Goal: Task Accomplishment & Management: Manage account settings

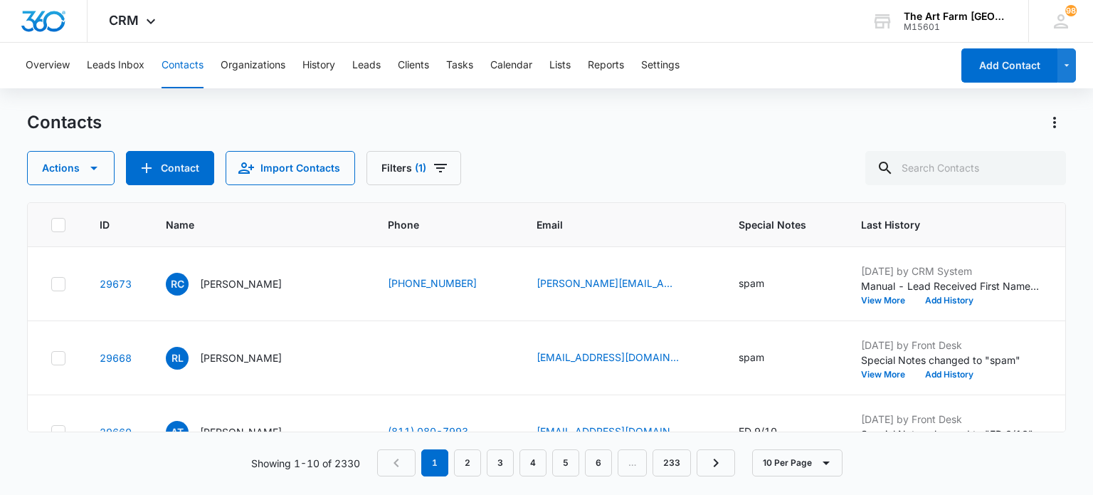
scroll to position [0, 1062]
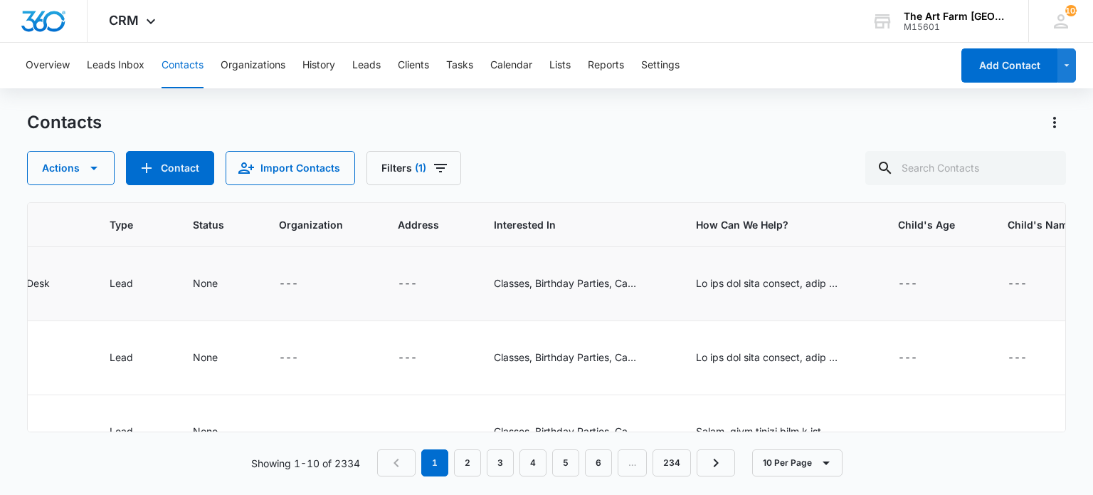
scroll to position [0, 1181]
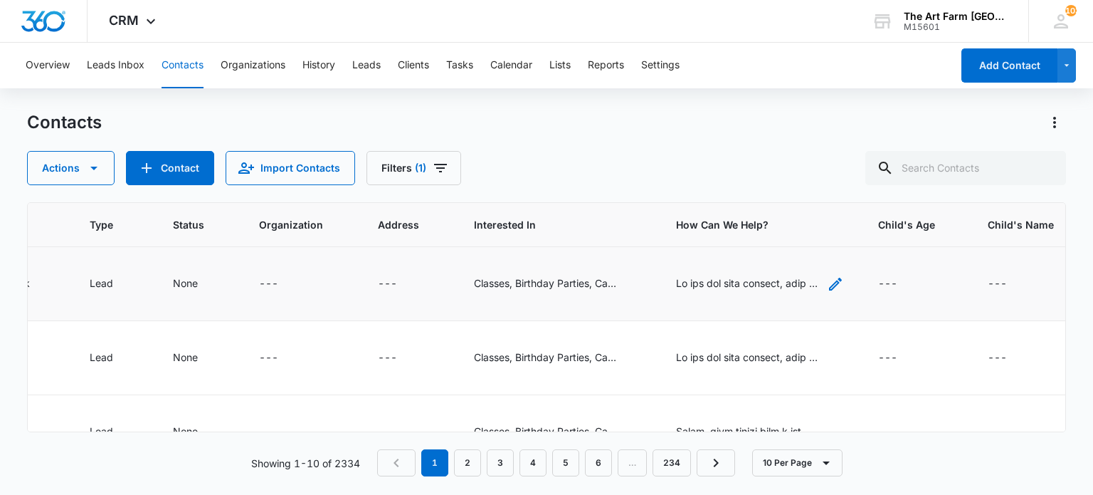
click at [798, 286] on div "How Can We Help? - He has had more cordial, more productive, meetings with US P…" at bounding box center [747, 282] width 142 height 15
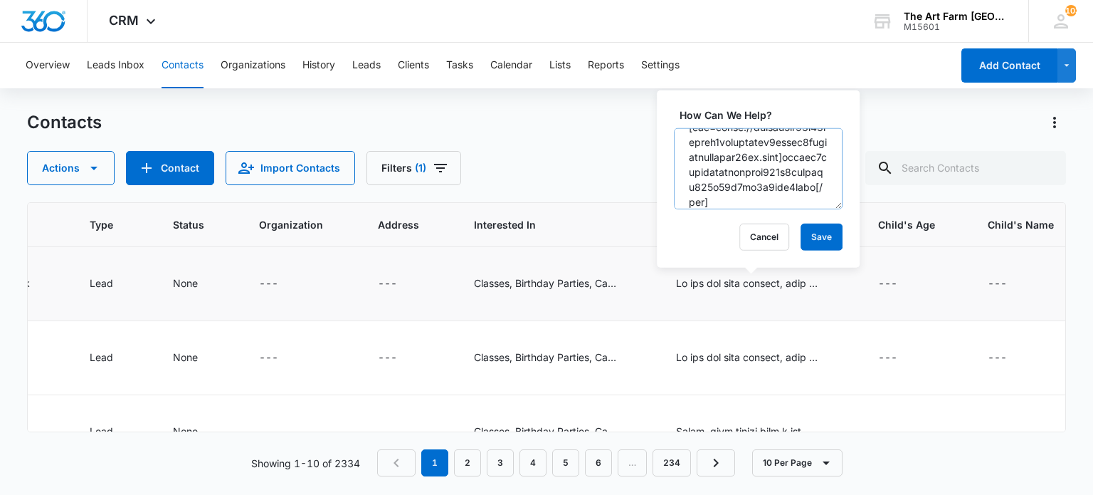
scroll to position [97, 0]
click at [623, 155] on div "Actions Contact Import Contacts Filters (1)" at bounding box center [546, 168] width 1038 height 34
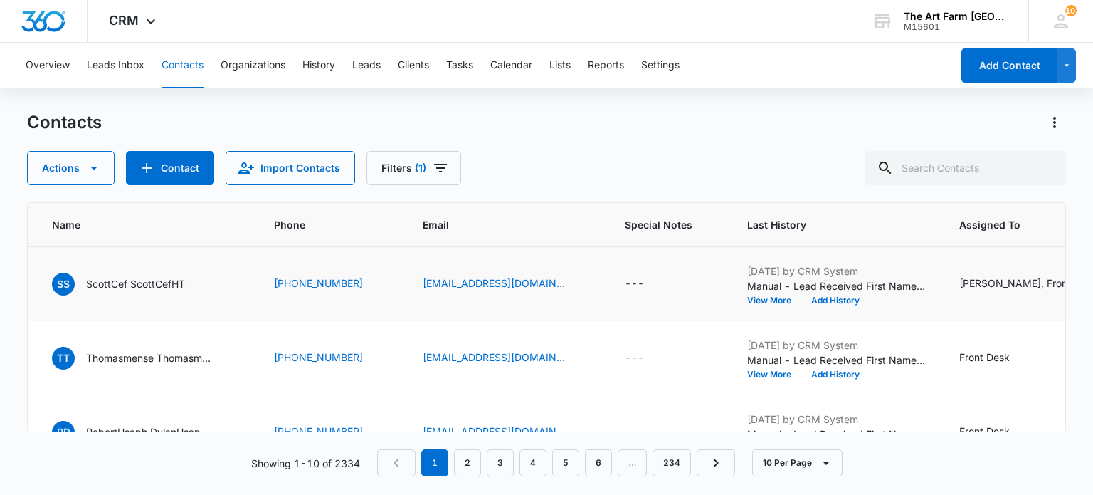
scroll to position [0, 0]
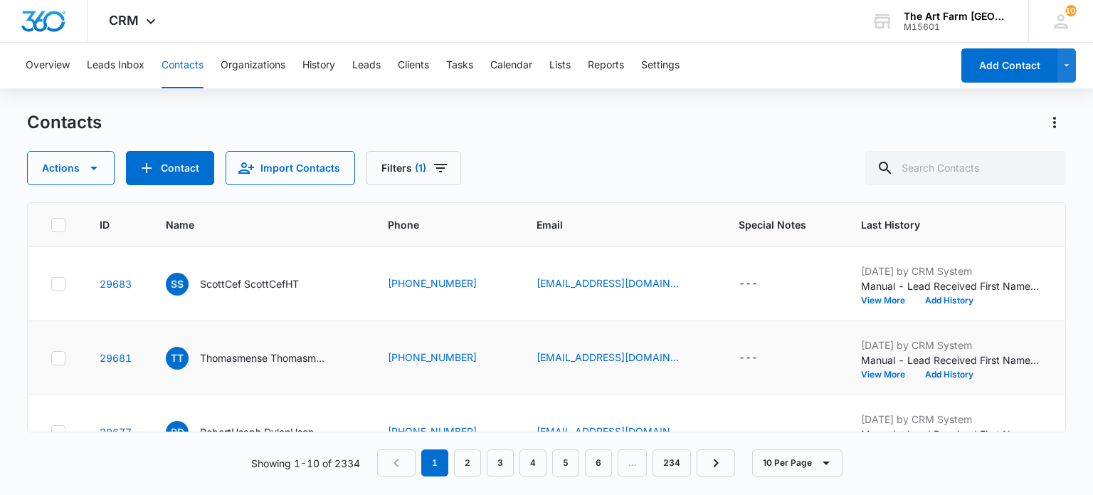
click at [53, 284] on icon at bounding box center [58, 284] width 13 height 13
click at [51, 284] on input "checkbox" at bounding box center [51, 283] width 1 height 1
click at [51, 354] on label at bounding box center [58, 358] width 15 height 14
click at [51, 357] on input "checkbox" at bounding box center [51, 357] width 1 height 1
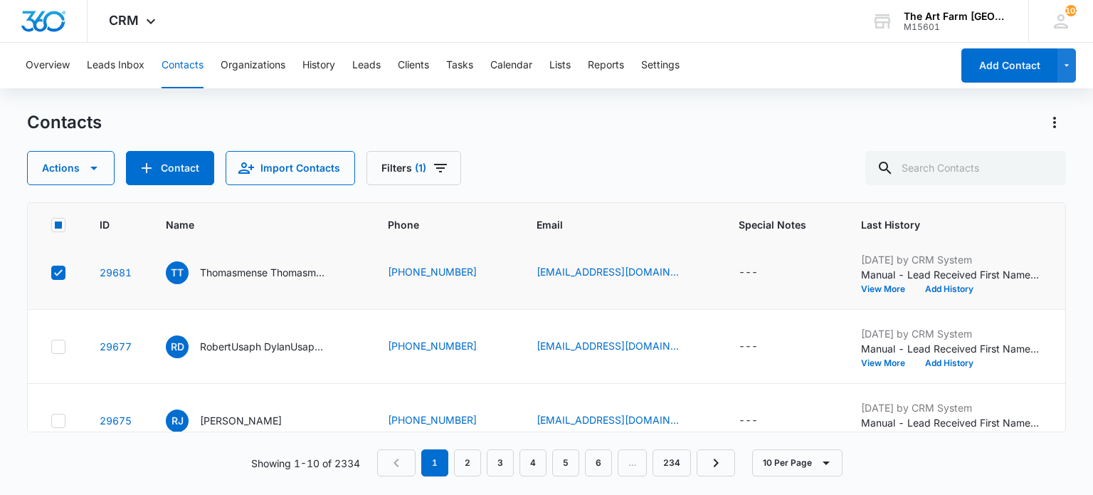
scroll to position [88, 0]
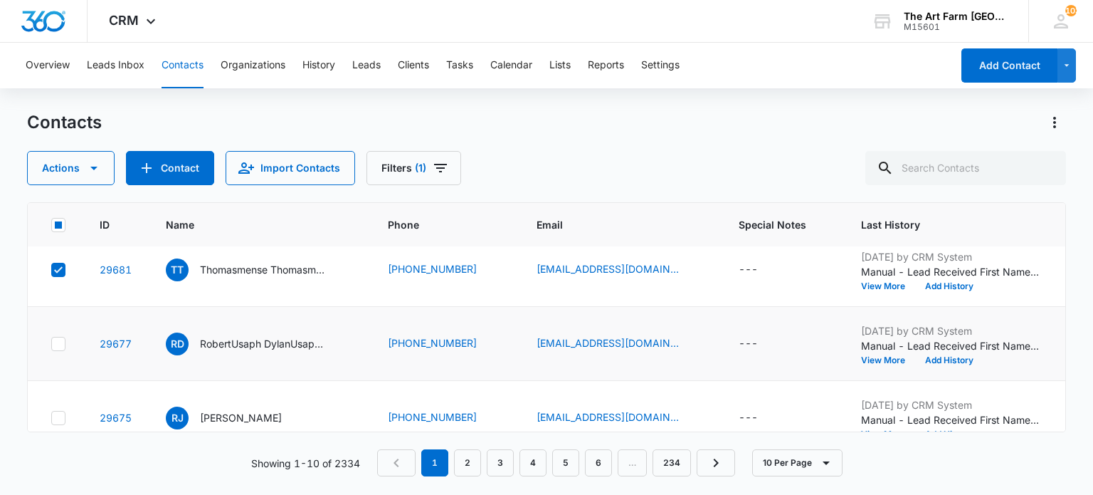
click at [59, 337] on div at bounding box center [58, 344] width 14 height 14
click at [51, 343] on input "checkbox" at bounding box center [51, 343] width 1 height 1
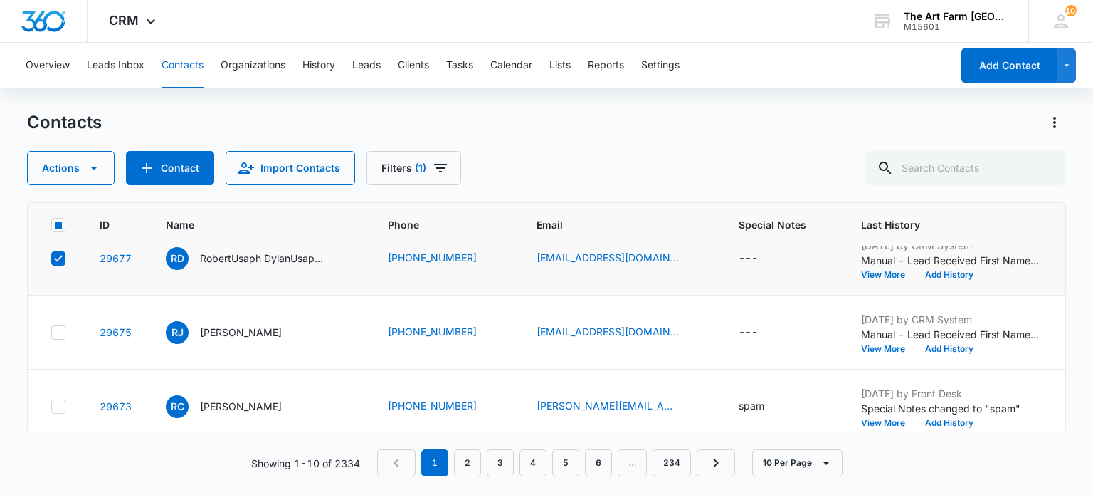
scroll to position [191, 0]
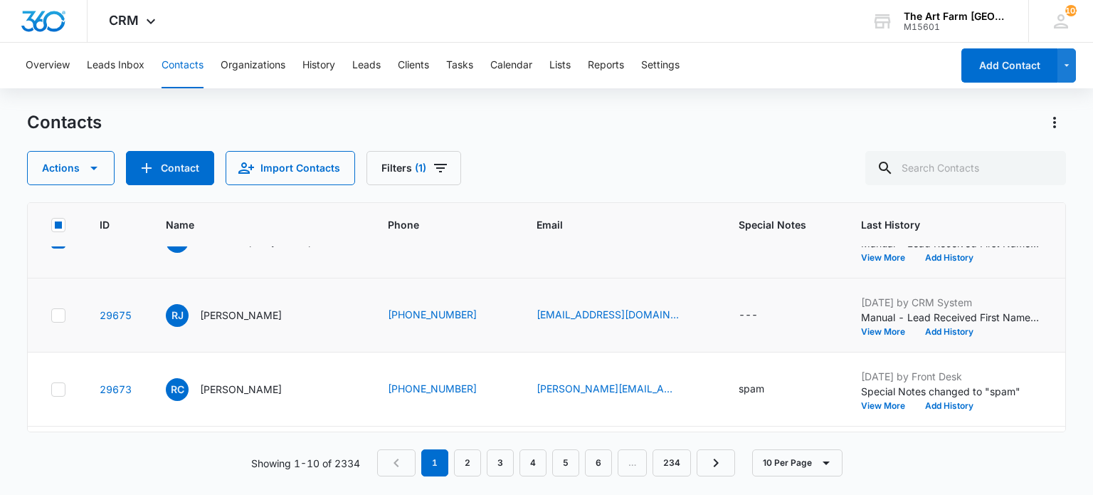
click at [56, 320] on div at bounding box center [58, 315] width 14 height 14
click at [51, 315] on input "checkbox" at bounding box center [51, 315] width 1 height 1
click at [56, 391] on icon at bounding box center [58, 389] width 13 height 13
click at [51, 389] on input "checkbox" at bounding box center [51, 389] width 1 height 1
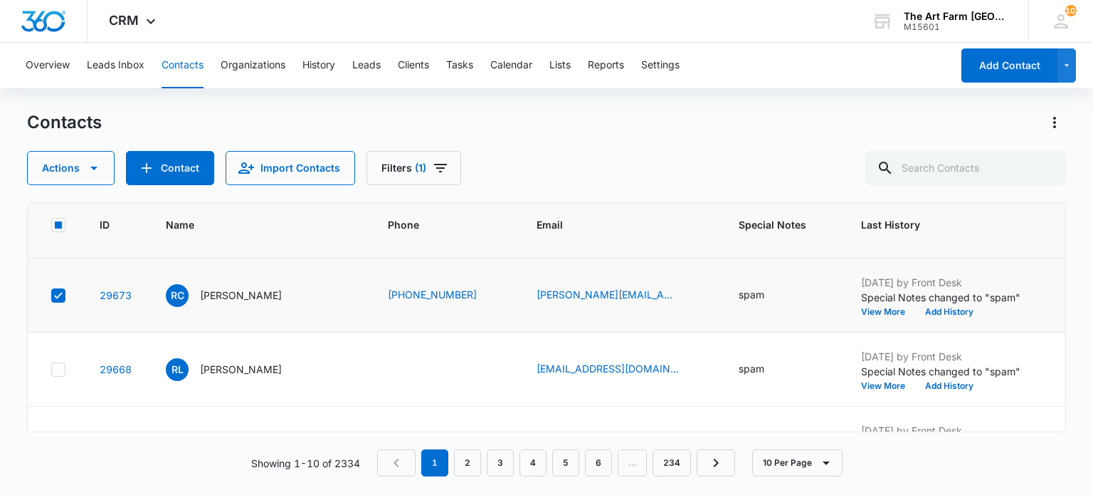
scroll to position [286, 0]
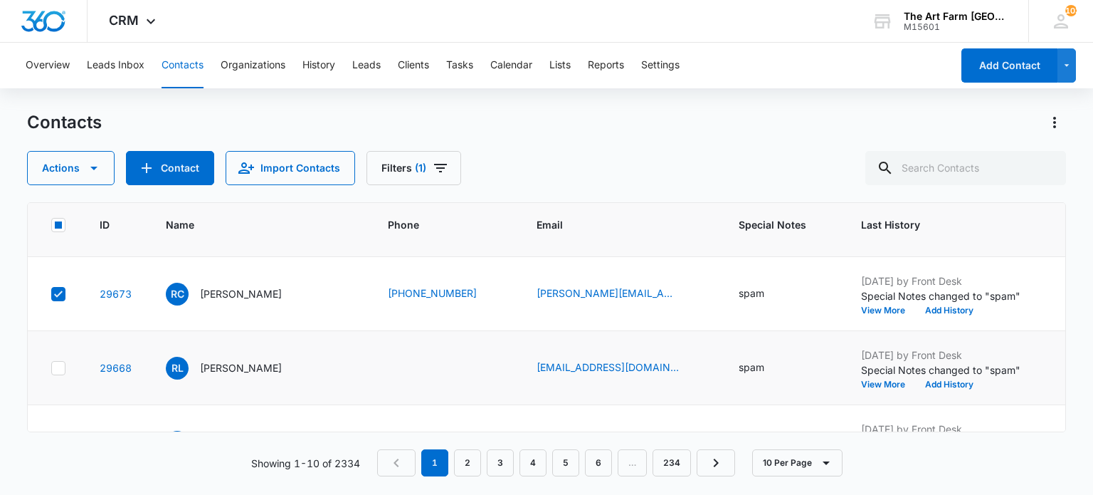
click at [52, 364] on icon at bounding box center [58, 368] width 13 height 13
click at [51, 367] on input "checkbox" at bounding box center [51, 367] width 1 height 1
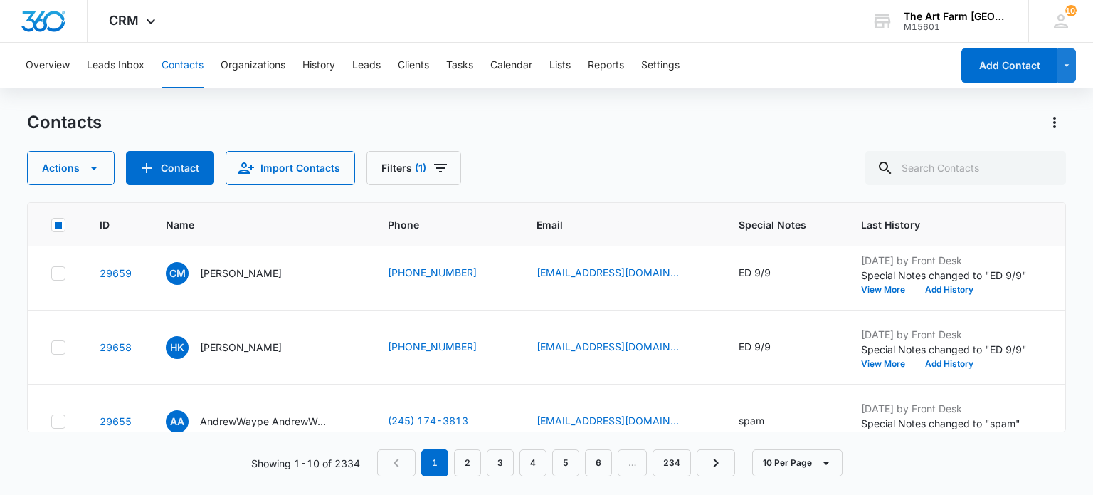
scroll to position [535, 0]
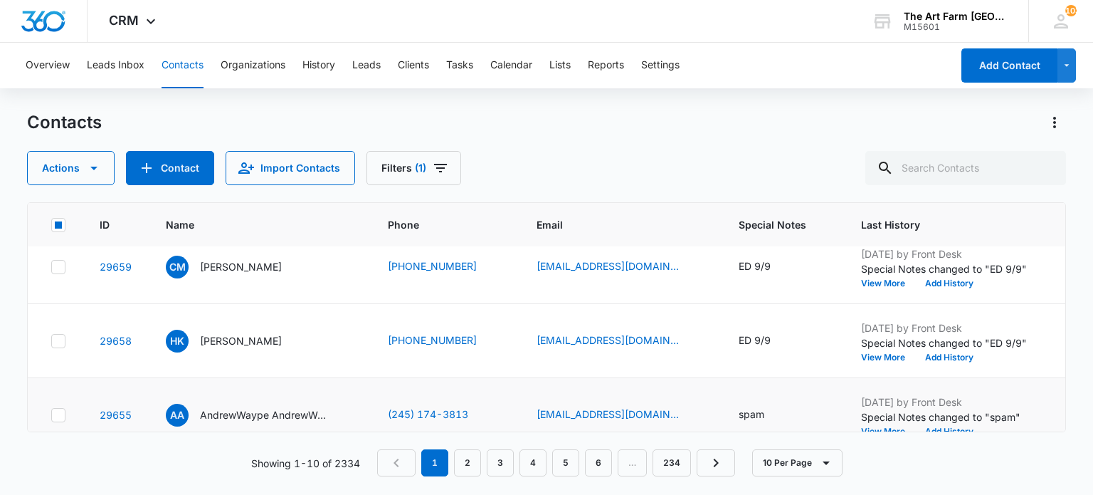
click at [56, 408] on icon at bounding box center [58, 414] width 13 height 13
click at [51, 414] on input "checkbox" at bounding box center [51, 414] width 1 height 1
click at [85, 162] on icon "button" at bounding box center [93, 167] width 17 height 17
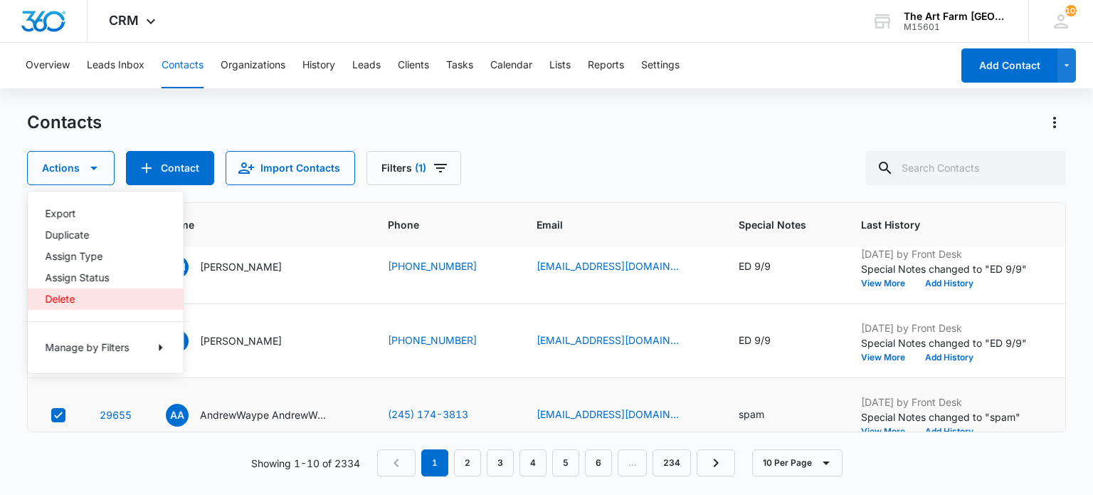
click at [63, 297] on div "Delete" at bounding box center [97, 299] width 104 height 10
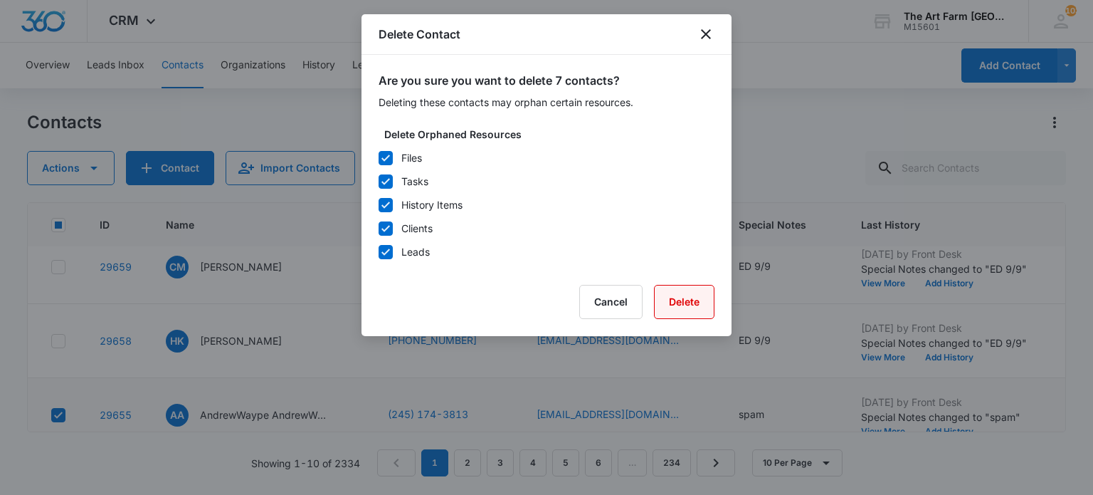
click at [670, 306] on button "Delete" at bounding box center [684, 302] width 60 height 34
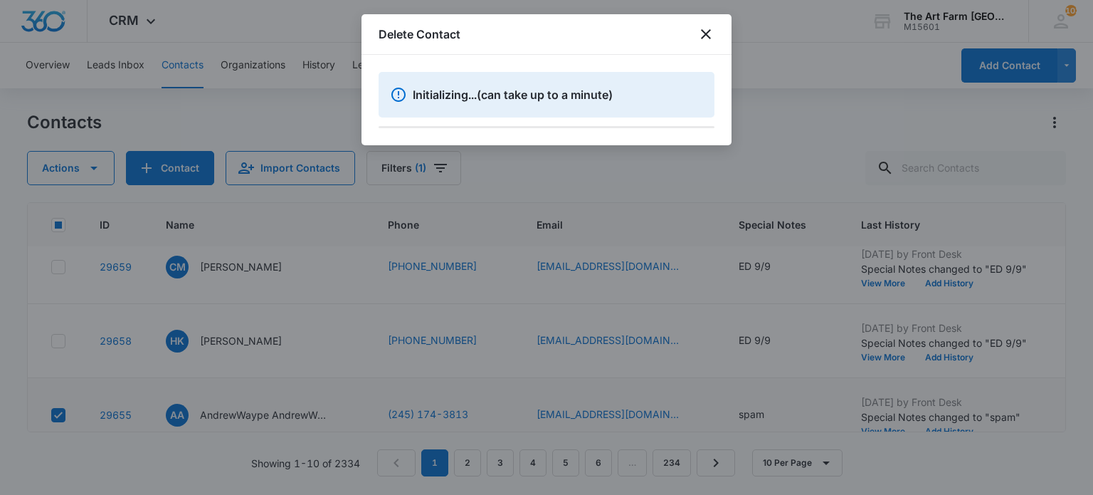
click at [589, 182] on div at bounding box center [546, 247] width 1093 height 495
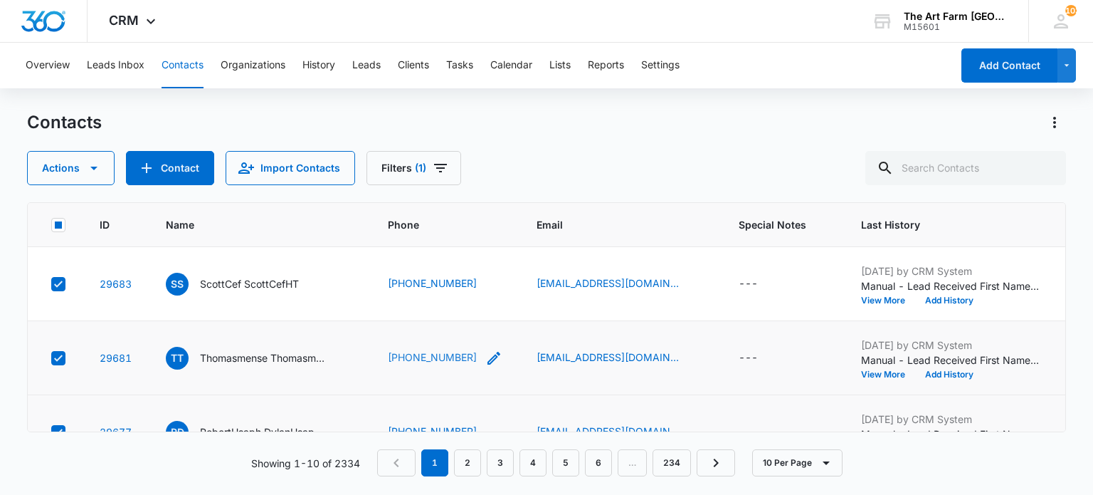
scroll to position [0, 0]
click at [97, 177] on button "Actions" at bounding box center [71, 168] width 88 height 34
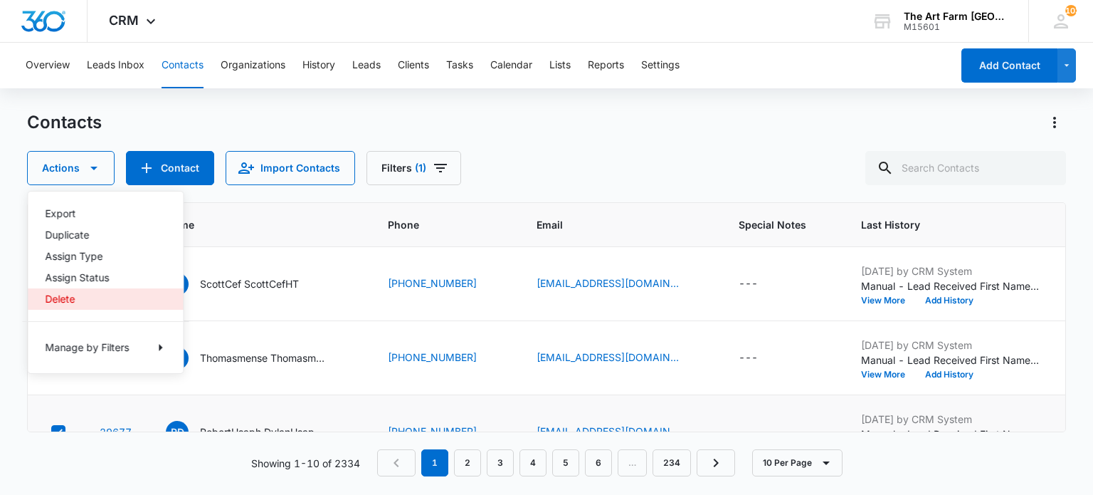
click at [63, 290] on button "Delete" at bounding box center [105, 298] width 155 height 21
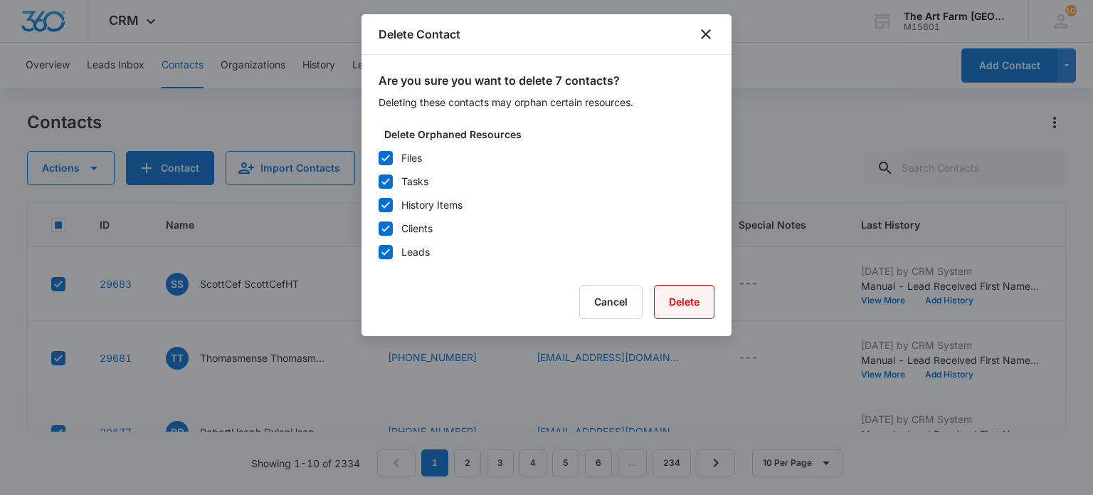
click at [686, 295] on button "Delete" at bounding box center [684, 302] width 60 height 34
click at [677, 300] on button "Delete" at bounding box center [684, 302] width 60 height 34
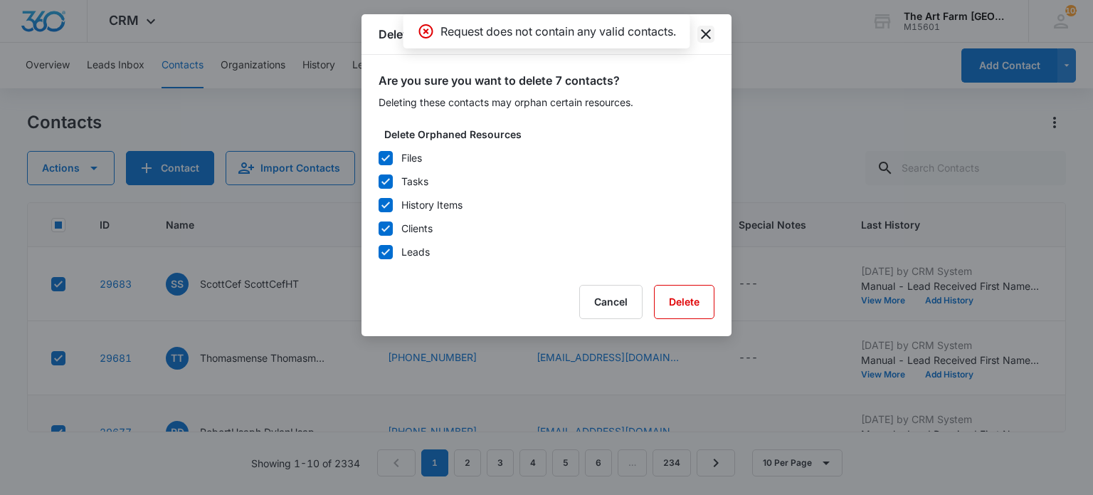
click at [707, 35] on icon "close" at bounding box center [706, 34] width 10 height 10
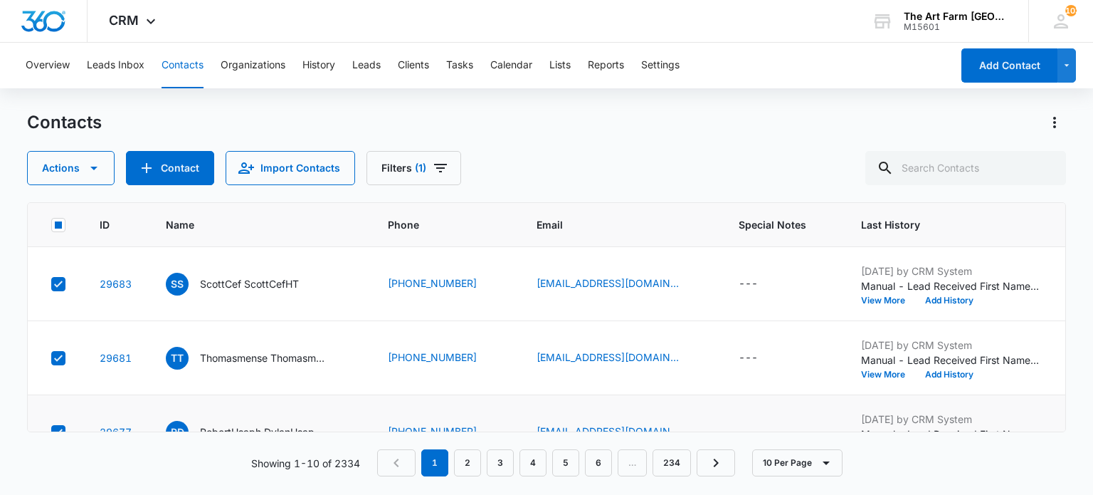
drag, startPoint x: 61, startPoint y: 223, endPoint x: 73, endPoint y: 222, distance: 12.2
click at [61, 223] on icon at bounding box center [58, 224] width 13 height 13
click at [51, 224] on input "checkbox" at bounding box center [51, 224] width 1 height 1
click at [56, 224] on icon at bounding box center [58, 224] width 13 height 13
click at [51, 224] on input "checkbox" at bounding box center [51, 224] width 1 height 1
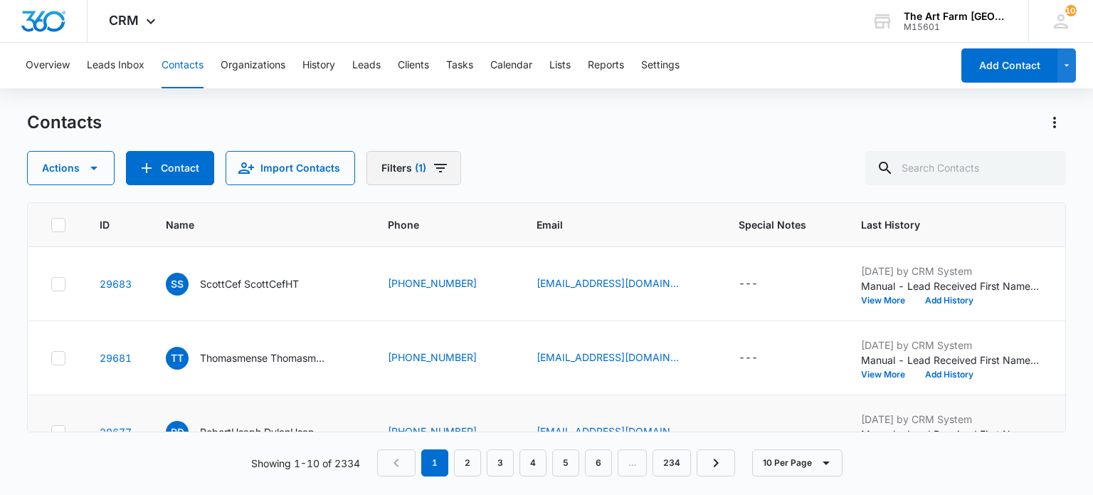
click at [436, 174] on icon "Filters" at bounding box center [440, 167] width 17 height 17
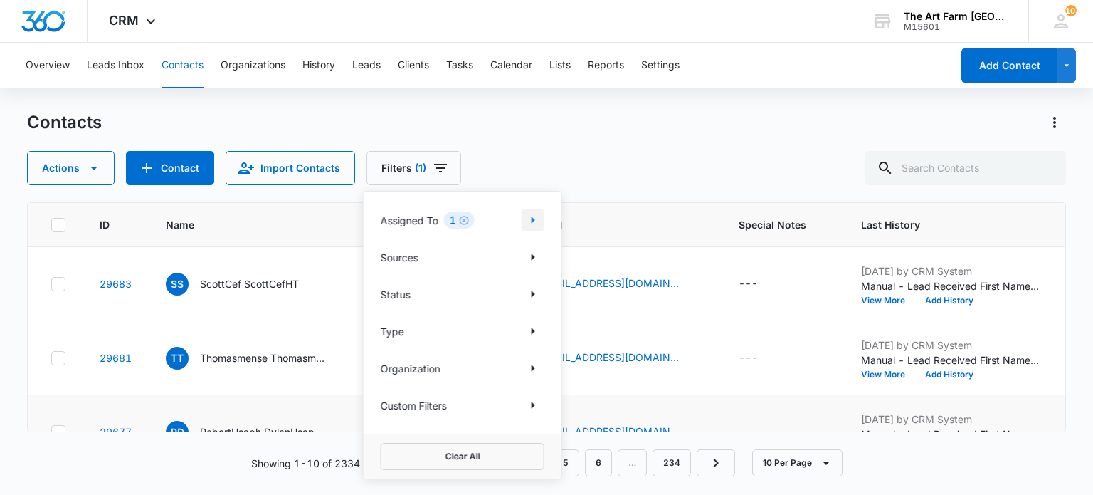
click at [532, 218] on icon "Show Assigned To filters" at bounding box center [534, 219] width 4 height 7
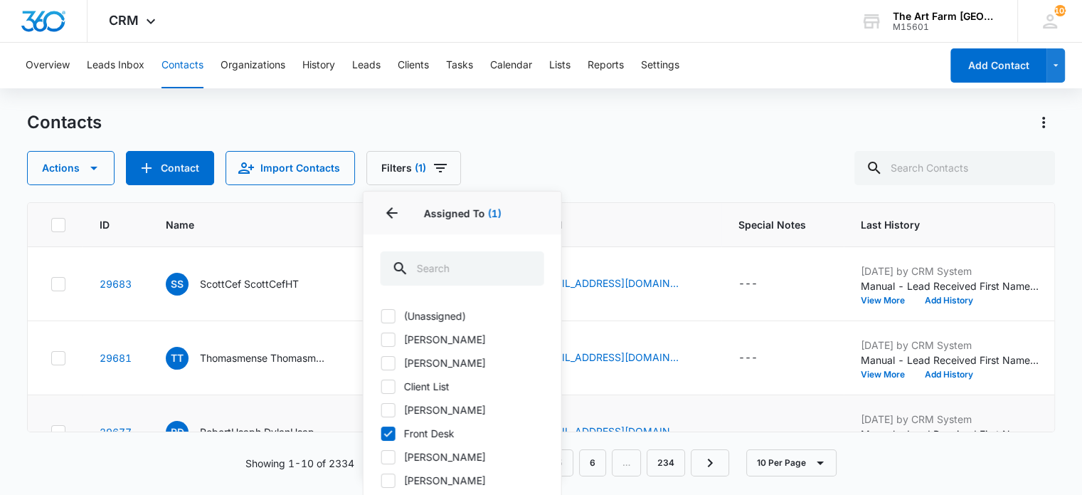
click at [390, 434] on icon at bounding box center [388, 433] width 13 height 13
click at [381, 433] on input "Front Desk" at bounding box center [381, 433] width 1 height 1
checkbox input "false"
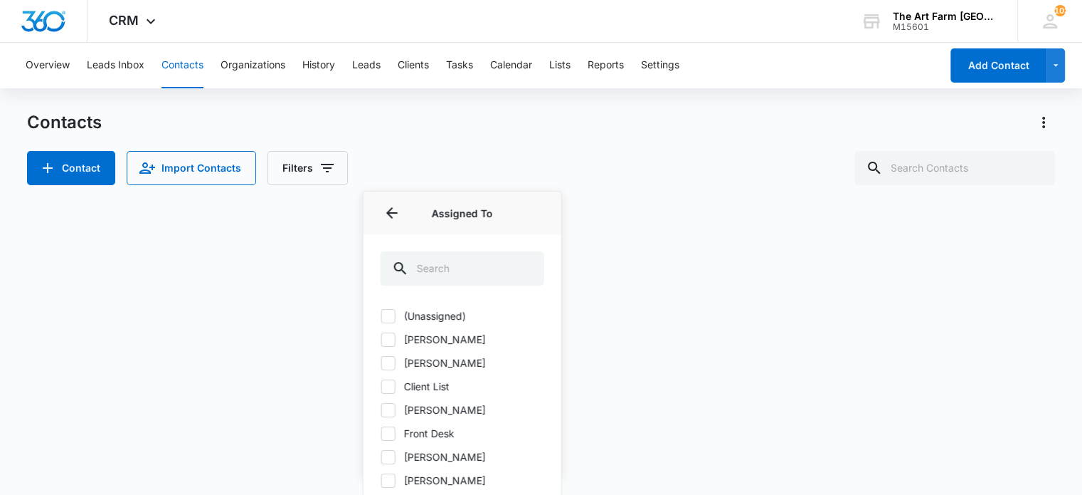
click at [394, 342] on icon at bounding box center [388, 339] width 13 height 13
click at [381, 339] on input "[PERSON_NAME]" at bounding box center [381, 339] width 1 height 1
checkbox input "true"
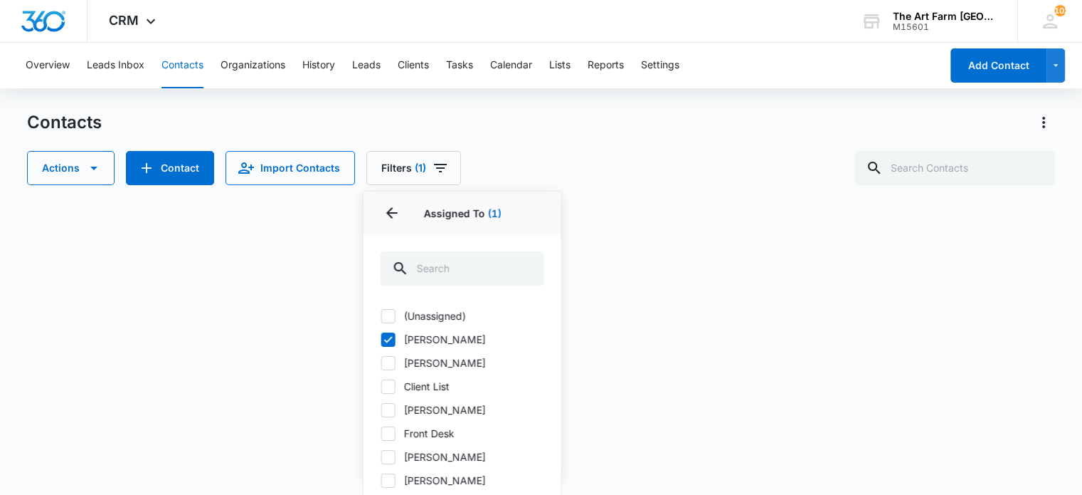
click at [537, 108] on div "Overview Leads Inbox Contacts Organizations History Leads Clients Tasks Calenda…" at bounding box center [541, 238] width 1082 height 390
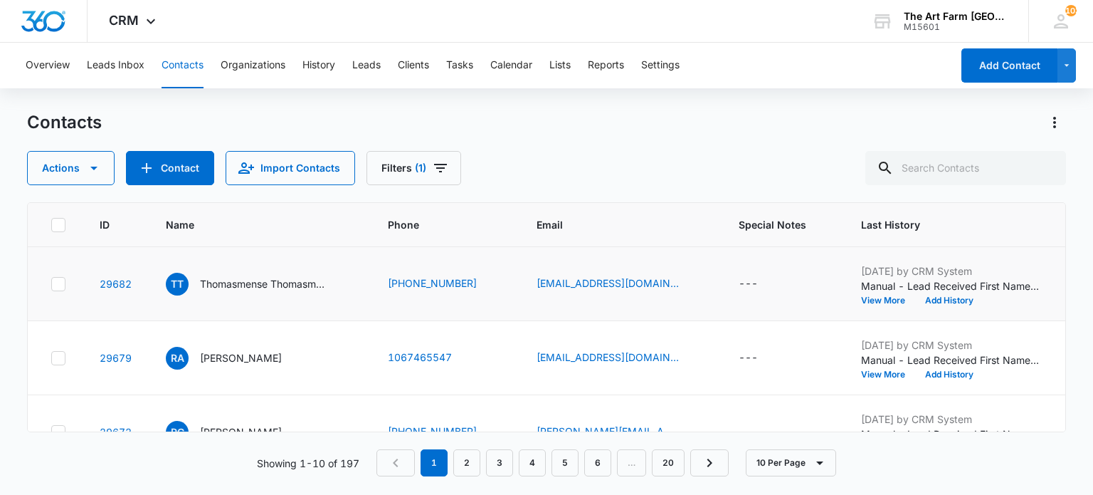
click at [54, 282] on icon at bounding box center [58, 284] width 13 height 13
click at [51, 283] on input "checkbox" at bounding box center [51, 283] width 1 height 1
click at [83, 176] on button "Actions" at bounding box center [71, 168] width 88 height 34
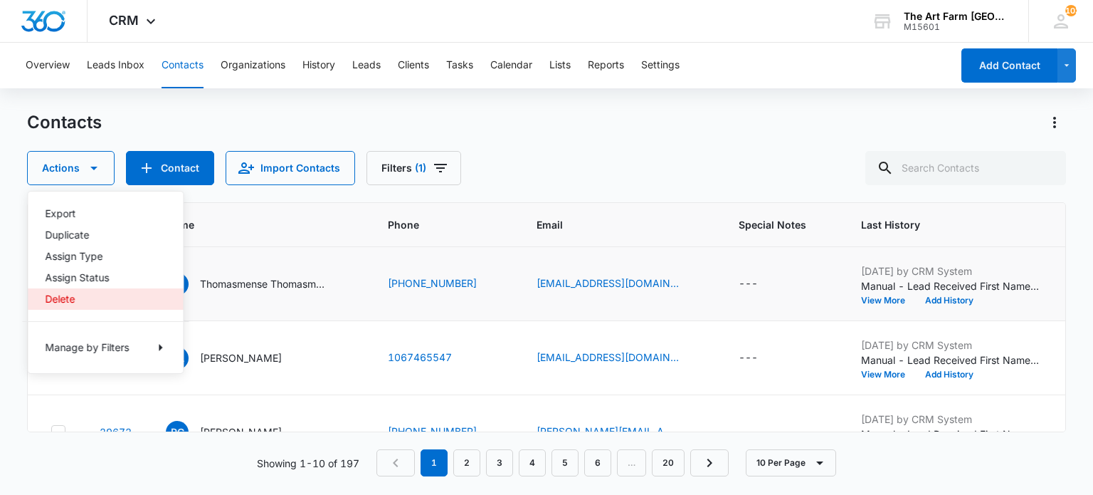
click at [69, 298] on div "Delete" at bounding box center [97, 299] width 104 height 10
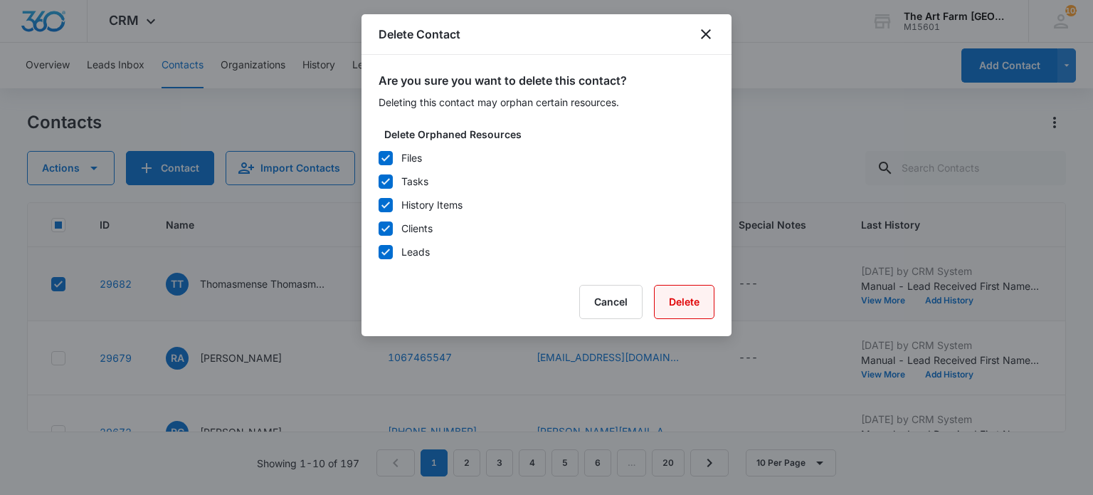
click at [685, 304] on button "Delete" at bounding box center [684, 302] width 60 height 34
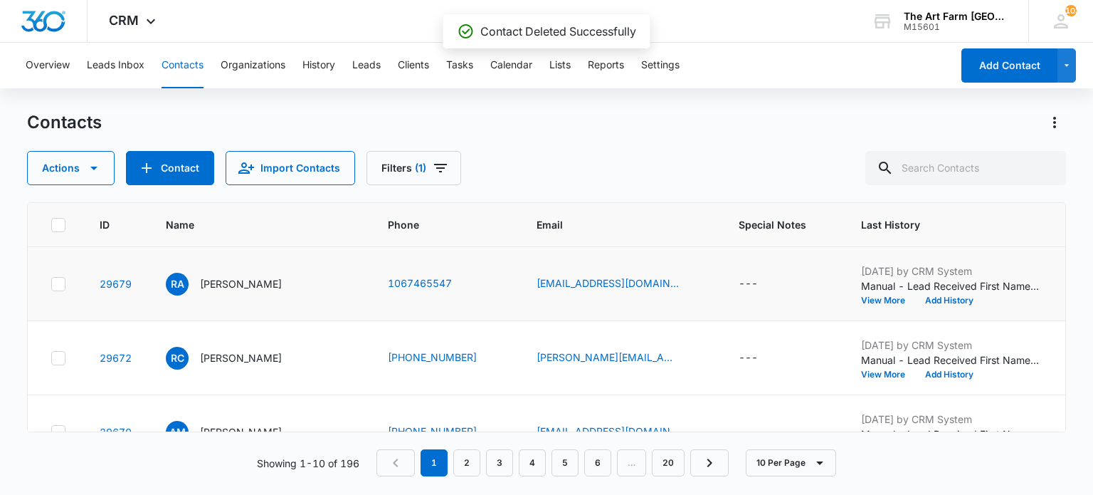
click at [57, 283] on icon at bounding box center [58, 284] width 13 height 13
click at [51, 283] on input "checkbox" at bounding box center [51, 283] width 1 height 1
click at [65, 373] on td at bounding box center [55, 358] width 55 height 74
click at [56, 352] on icon at bounding box center [58, 358] width 13 height 13
click at [51, 357] on input "checkbox" at bounding box center [51, 357] width 1 height 1
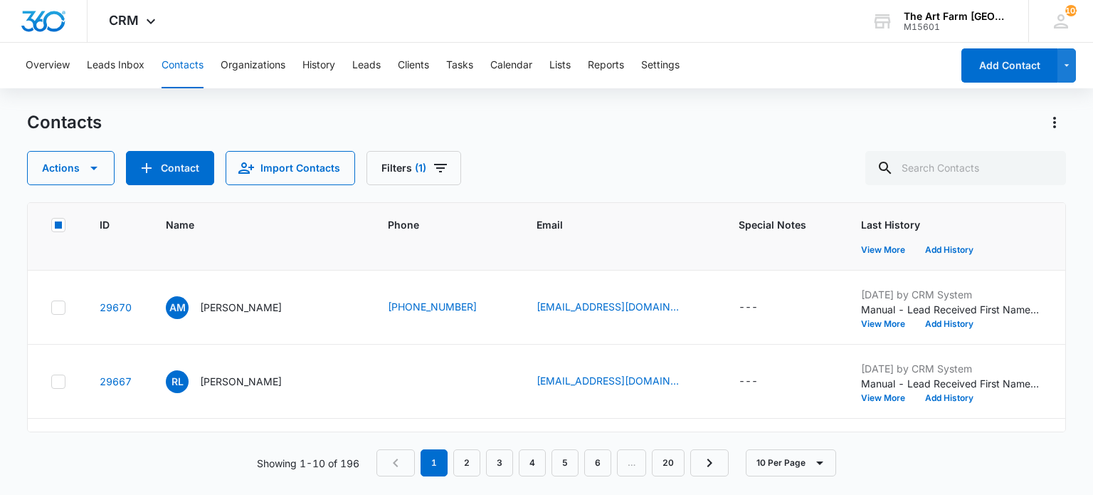
scroll to position [125, 0]
click at [53, 378] on icon at bounding box center [58, 380] width 13 height 13
click at [51, 380] on input "checkbox" at bounding box center [51, 380] width 1 height 1
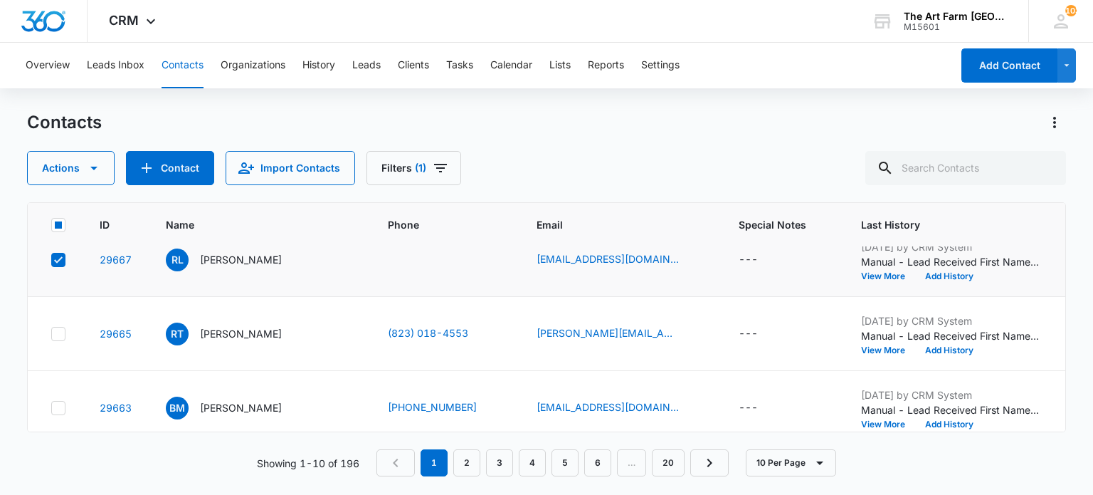
scroll to position [245, 0]
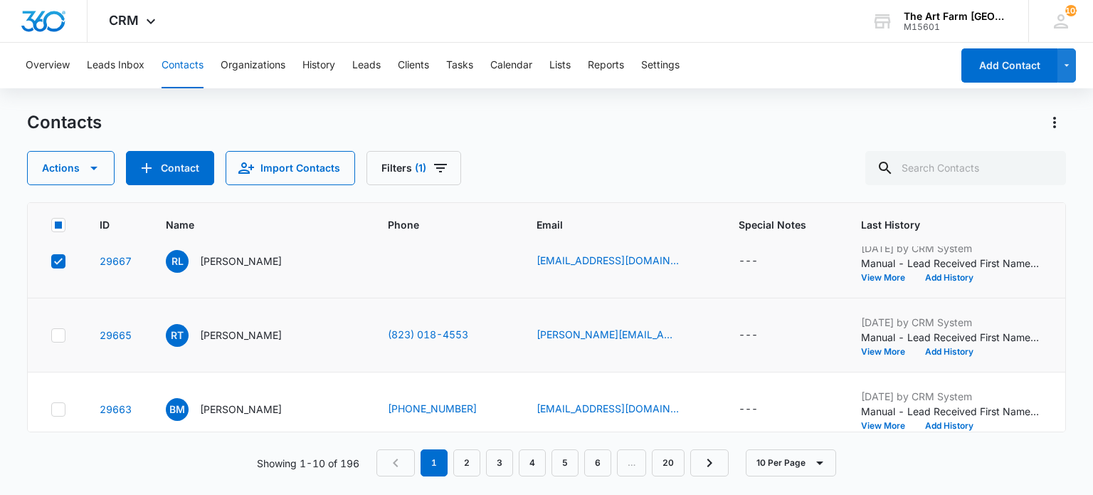
click at [51, 330] on div at bounding box center [58, 335] width 14 height 14
click at [51, 334] on input "checkbox" at bounding box center [51, 334] width 1 height 1
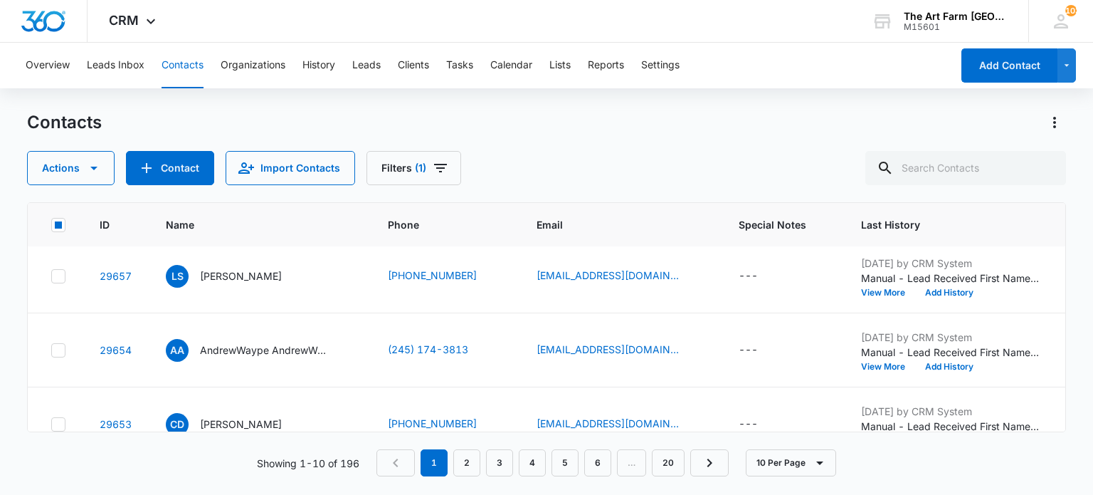
scroll to position [458, 0]
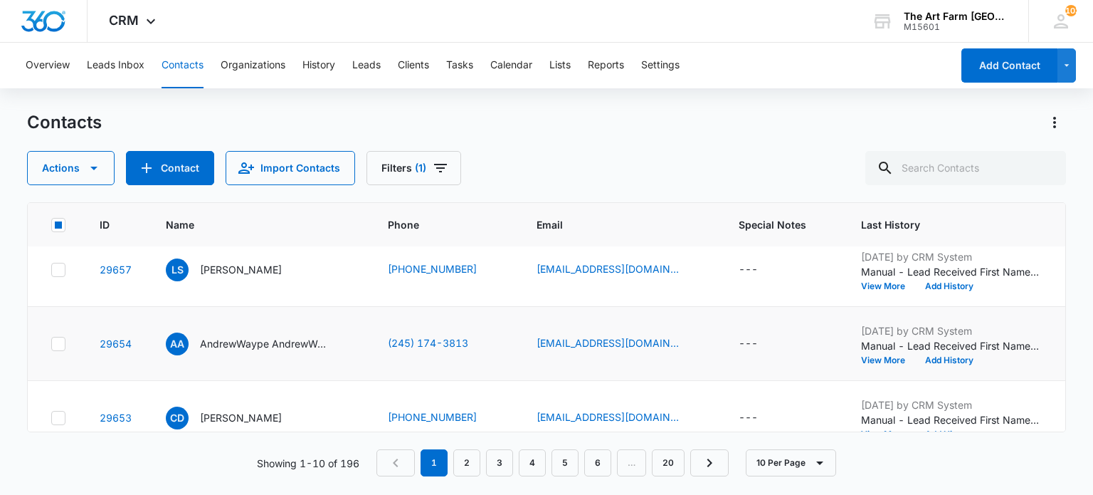
click at [63, 343] on icon at bounding box center [58, 343] width 13 height 13
click at [51, 343] on input "checkbox" at bounding box center [51, 343] width 1 height 1
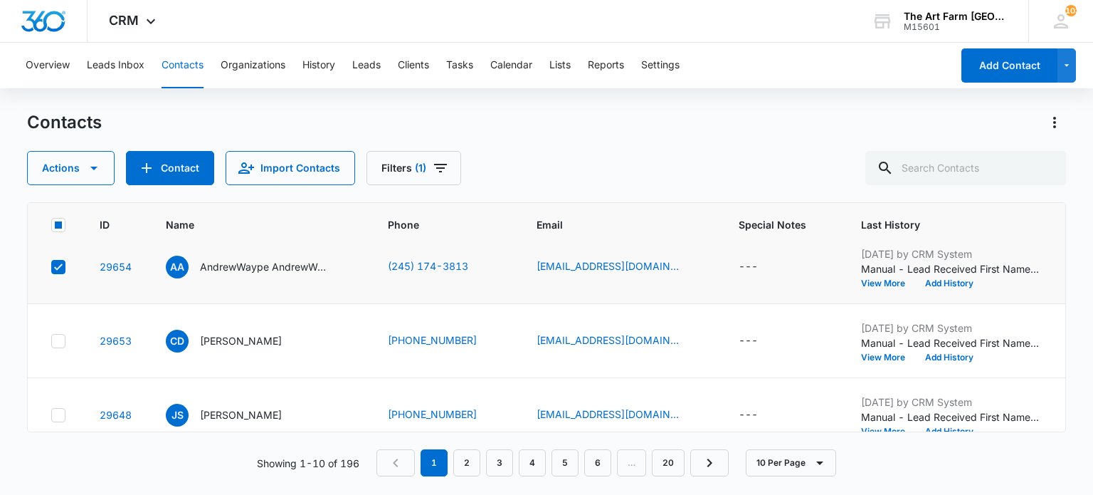
scroll to position [564, 0]
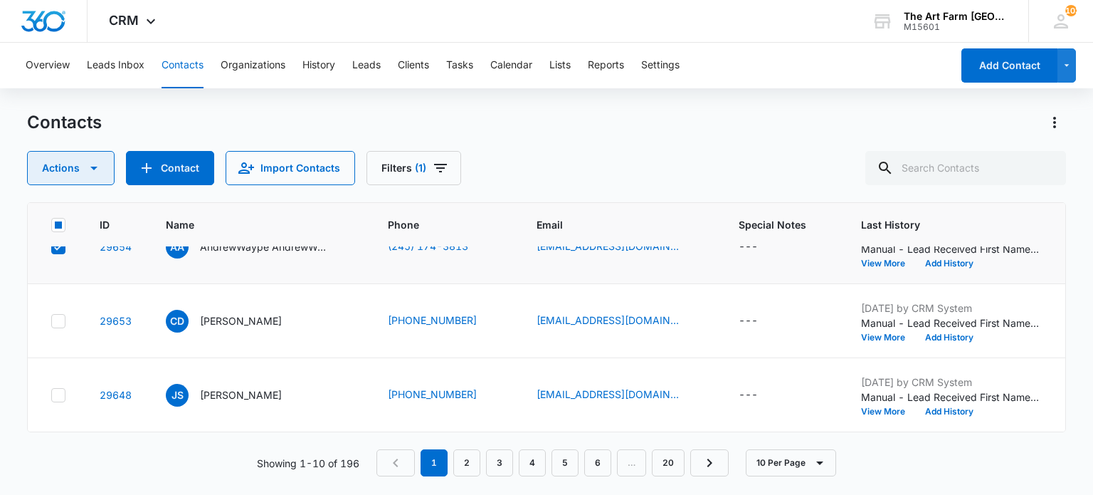
click at [103, 162] on button "Actions" at bounding box center [71, 168] width 88 height 34
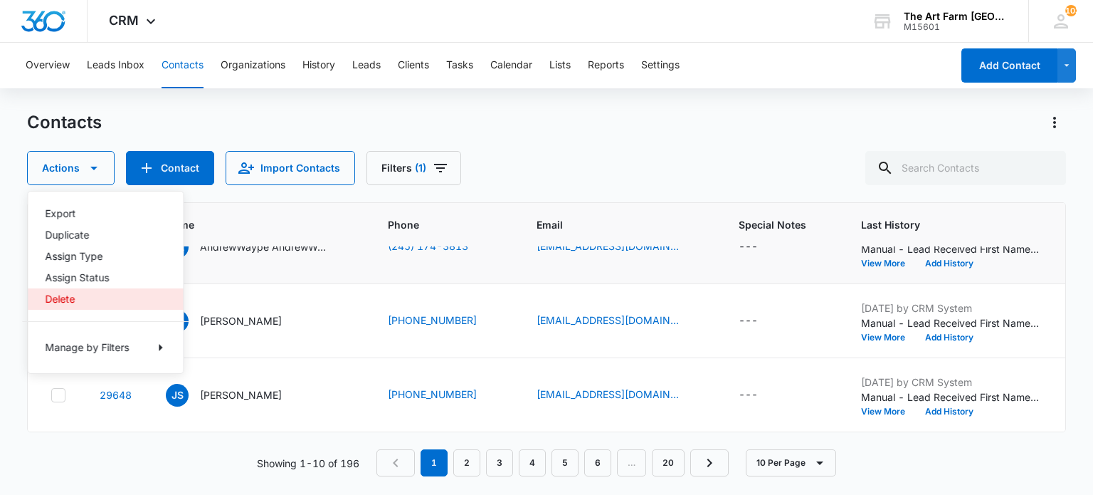
click at [77, 296] on div "Delete" at bounding box center [97, 299] width 104 height 10
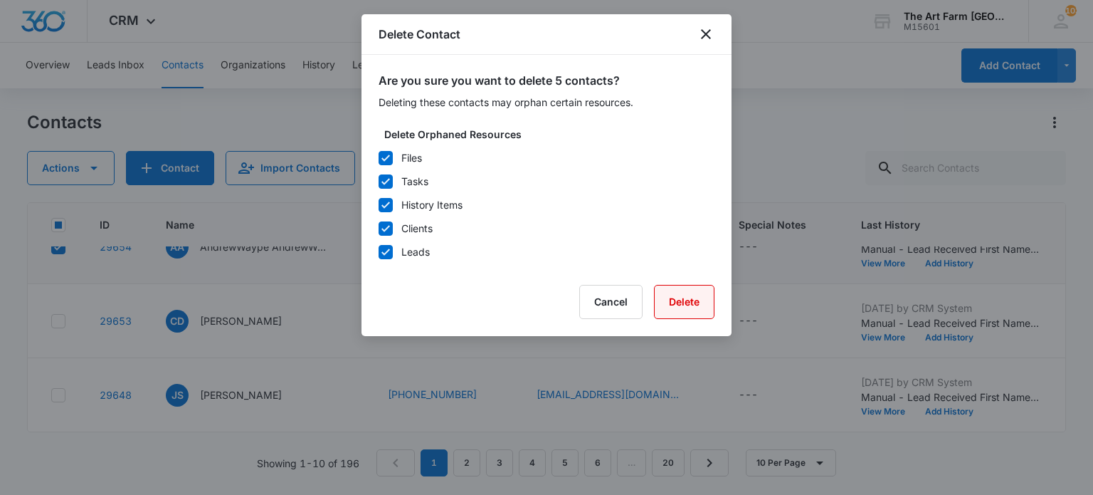
click at [677, 301] on button "Delete" at bounding box center [684, 302] width 60 height 34
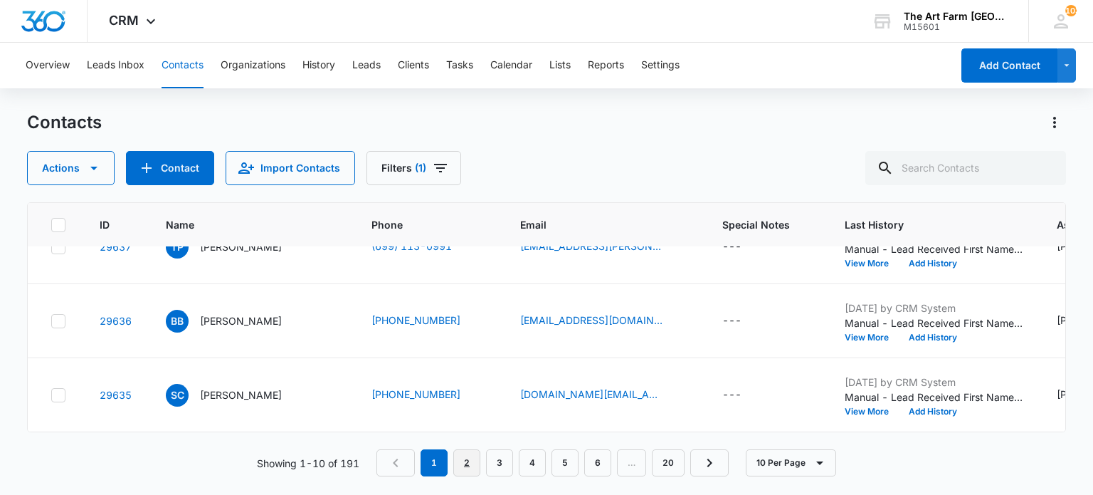
click at [470, 460] on link "2" at bounding box center [466, 462] width 27 height 27
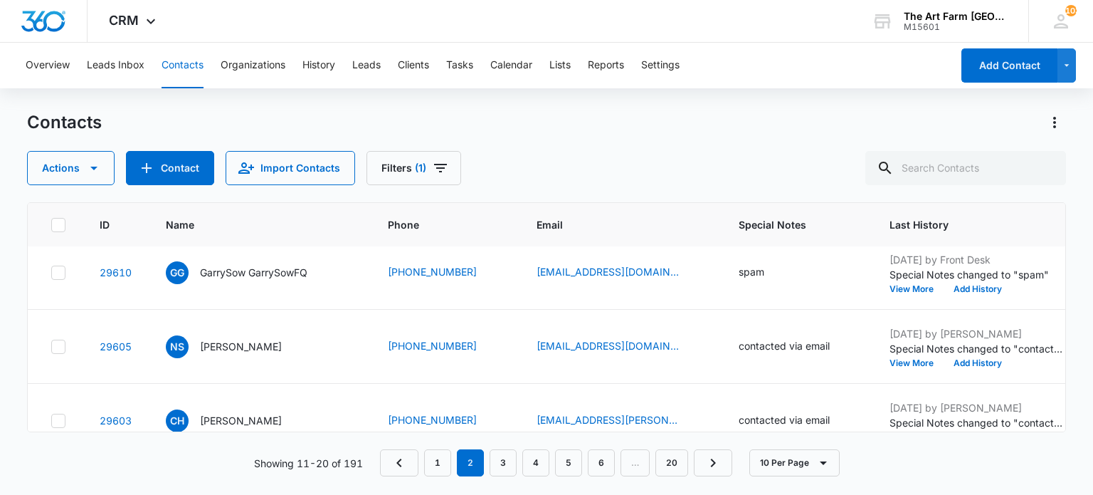
scroll to position [125, 0]
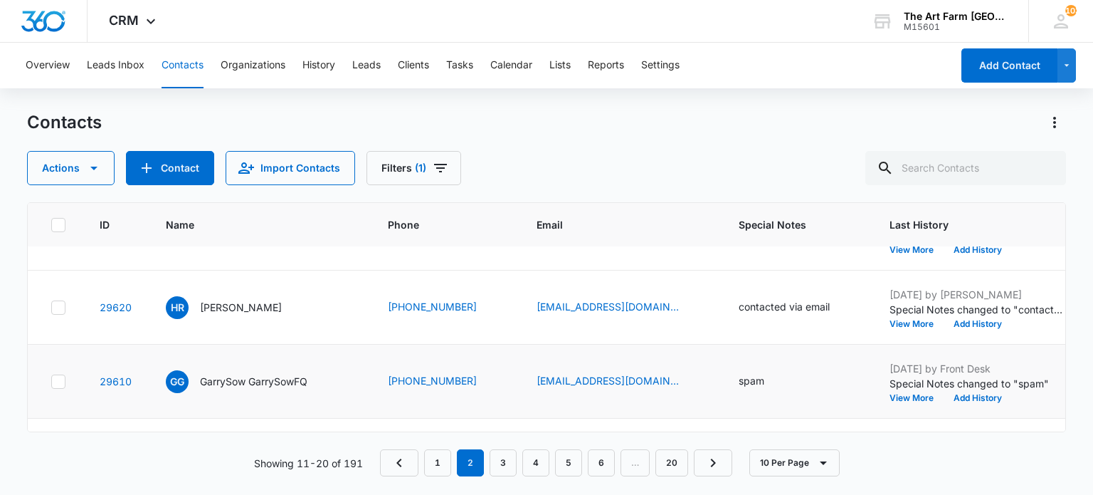
click at [60, 384] on icon at bounding box center [58, 381] width 13 height 13
click at [51, 381] on input "checkbox" at bounding box center [51, 381] width 1 height 1
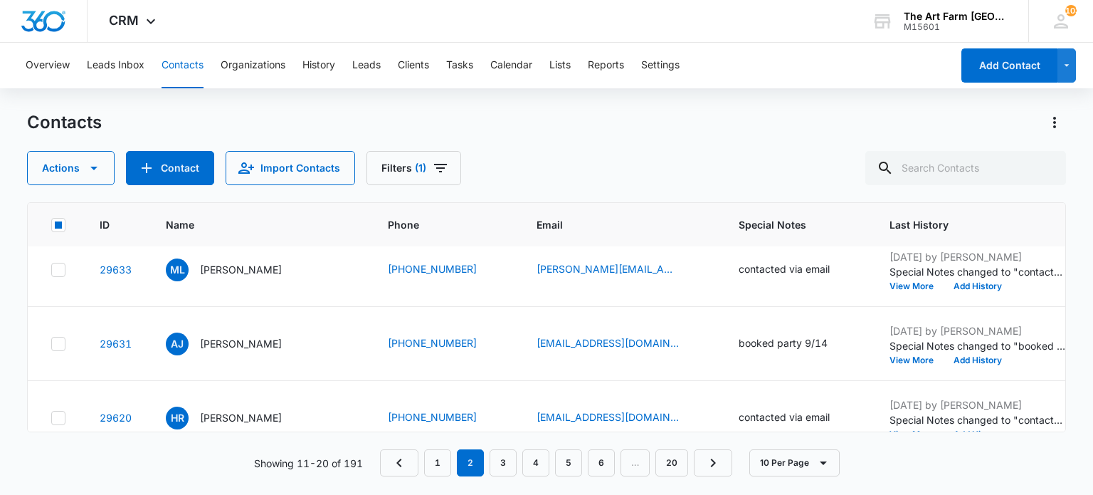
scroll to position [0, 0]
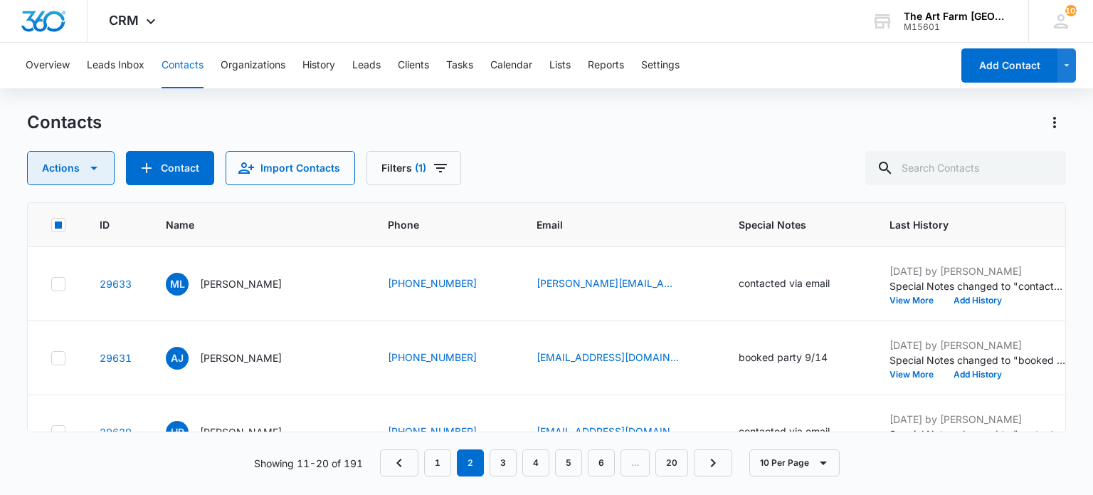
click at [79, 179] on button "Actions" at bounding box center [71, 168] width 88 height 34
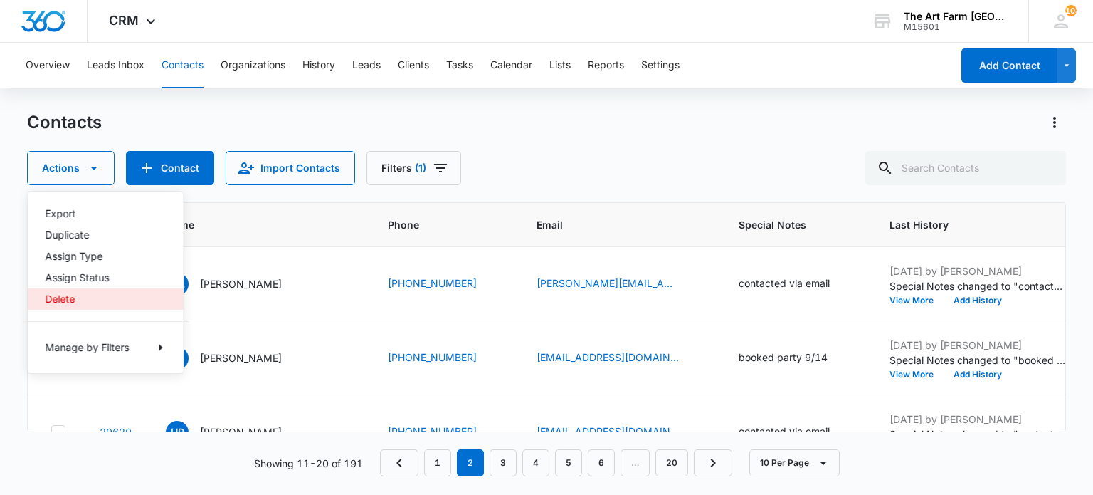
click at [80, 304] on button "Delete" at bounding box center [105, 298] width 155 height 21
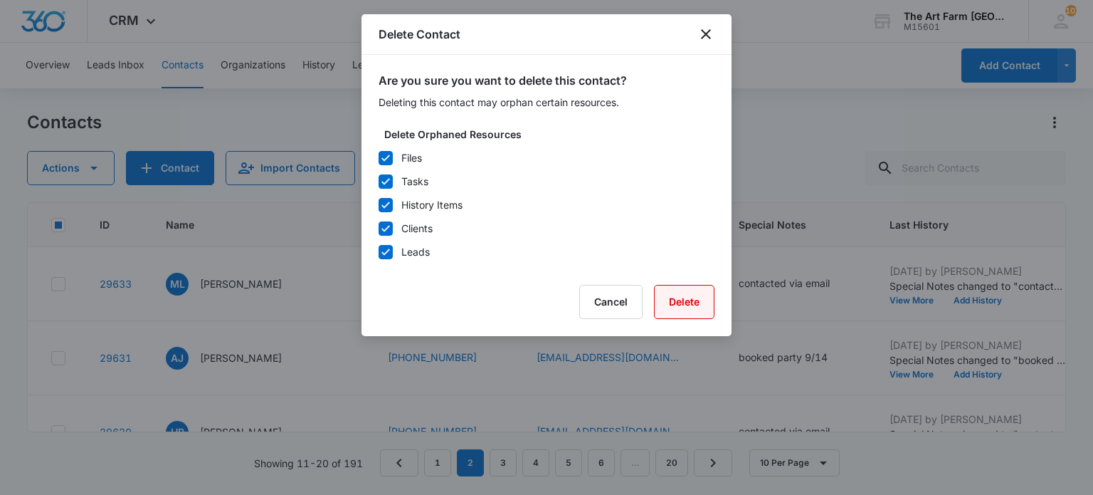
click at [687, 298] on button "Delete" at bounding box center [684, 302] width 60 height 34
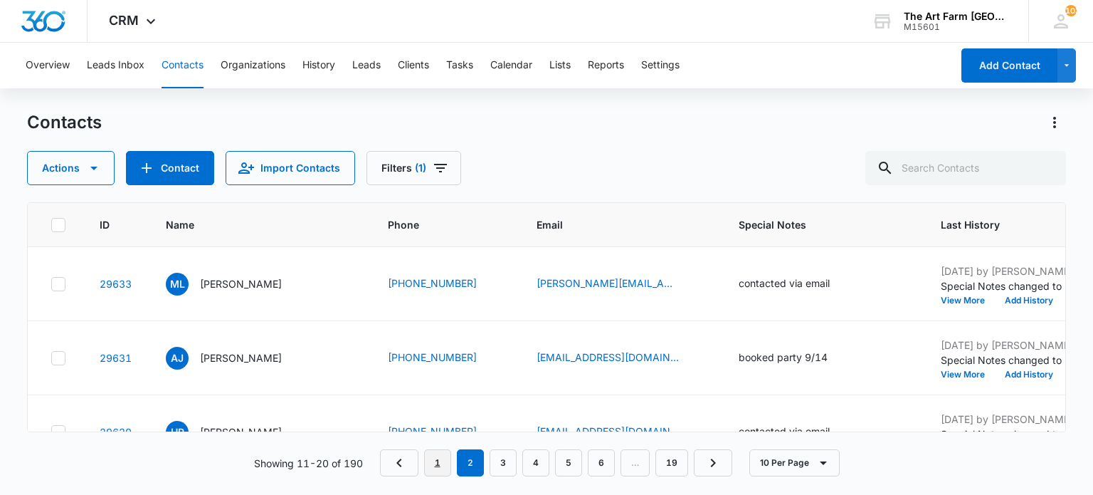
click at [437, 461] on link "1" at bounding box center [437, 462] width 27 height 27
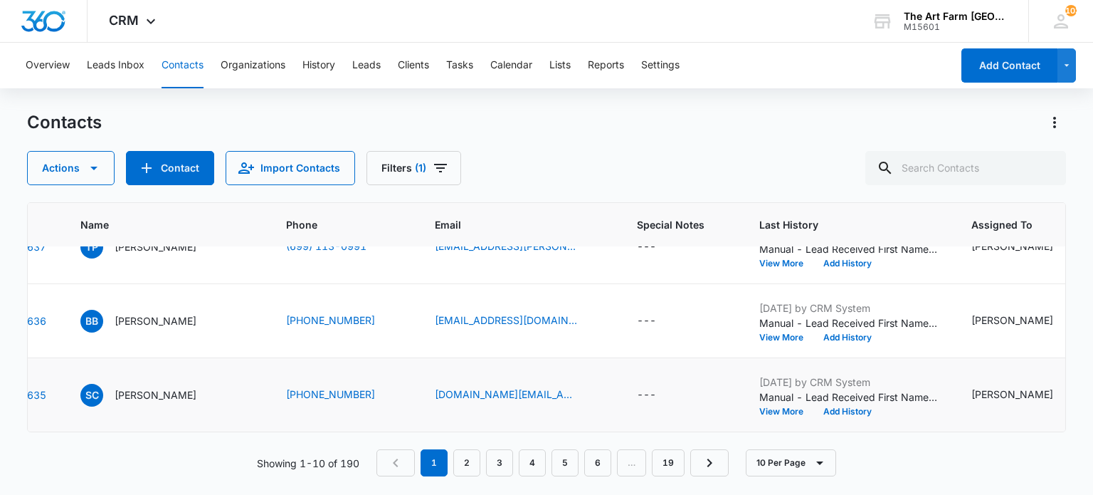
scroll to position [564, 0]
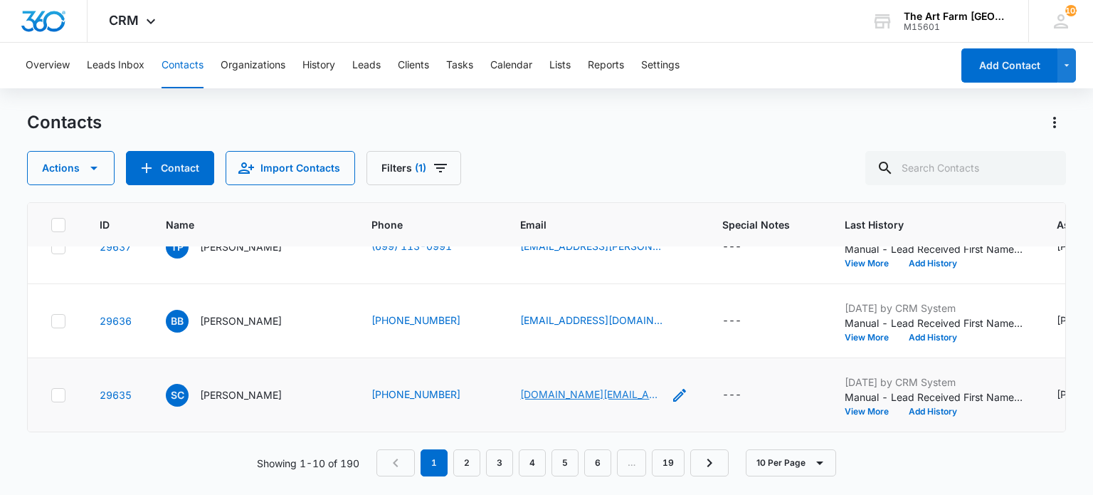
click at [593, 386] on link "[DOMAIN_NAME][EMAIL_ADDRESS][DOMAIN_NAME]" at bounding box center [591, 393] width 142 height 15
click at [671, 386] on icon "Email - olofsson.nyc@gmail.com - Select to Edit Field" at bounding box center [679, 394] width 17 height 17
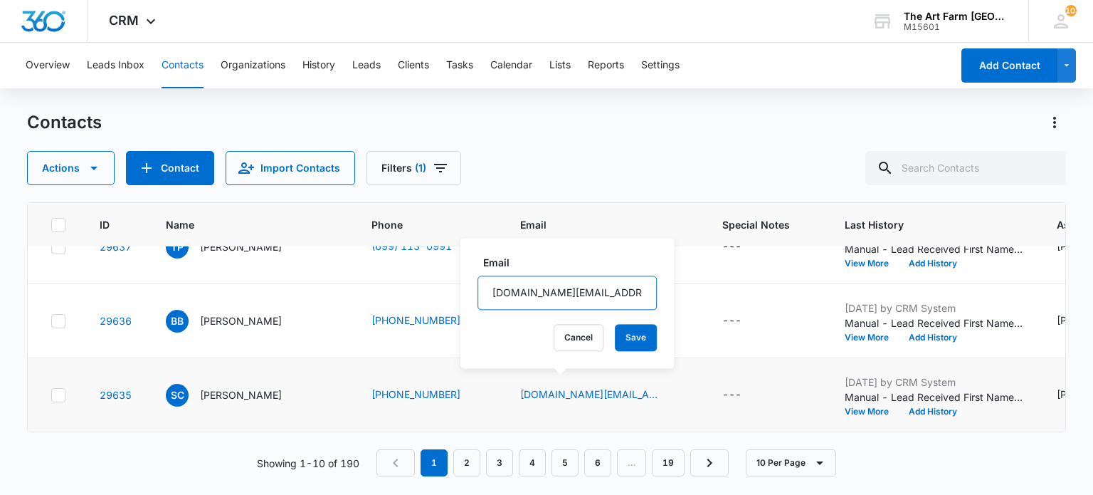
click at [572, 289] on input "[DOMAIN_NAME][EMAIL_ADDRESS][DOMAIN_NAME]" at bounding box center [566, 292] width 179 height 34
click at [318, 376] on td "SC Silvia Cangiano" at bounding box center [252, 395] width 206 height 74
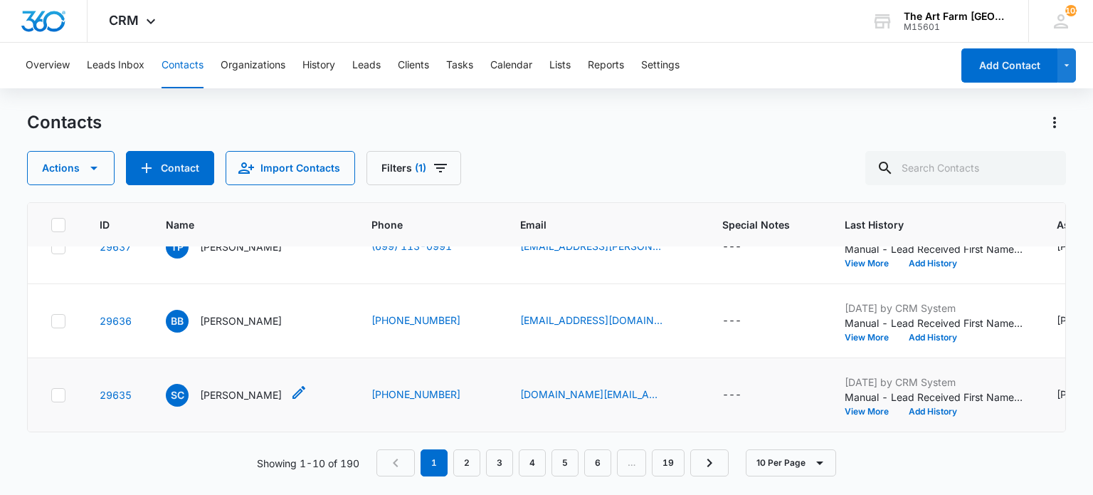
click at [259, 387] on p "[PERSON_NAME]" at bounding box center [241, 394] width 82 height 15
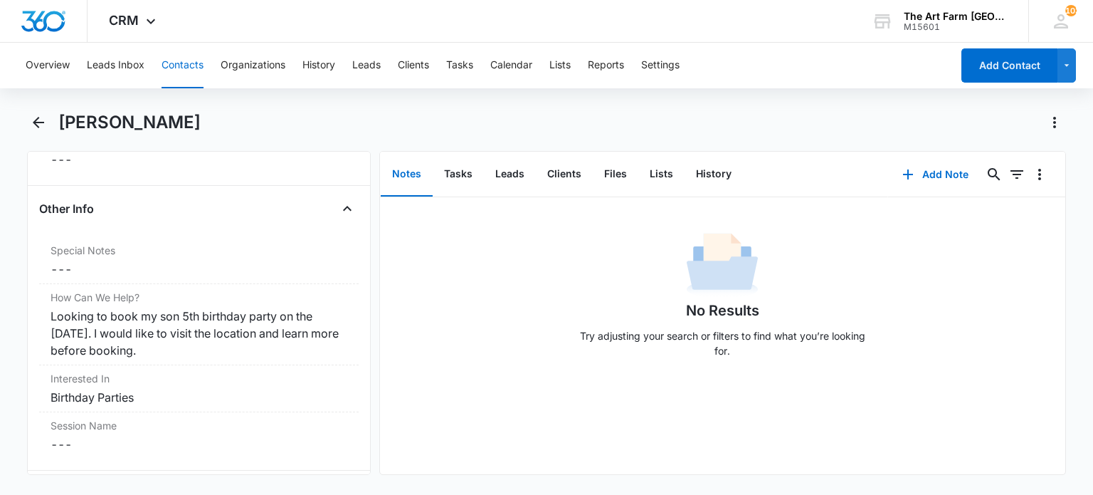
scroll to position [1176, 0]
click at [37, 122] on icon "Back" at bounding box center [38, 122] width 11 height 11
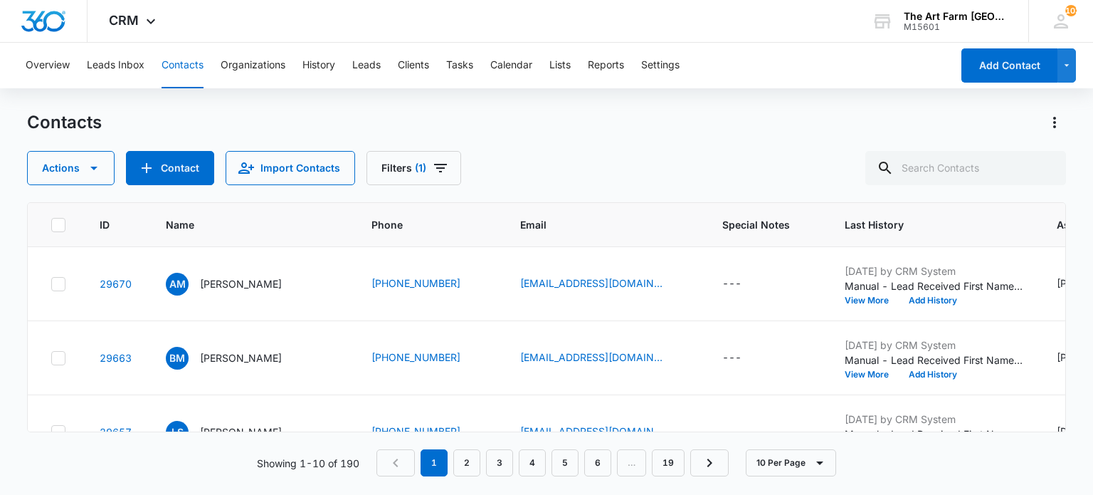
scroll to position [564, 0]
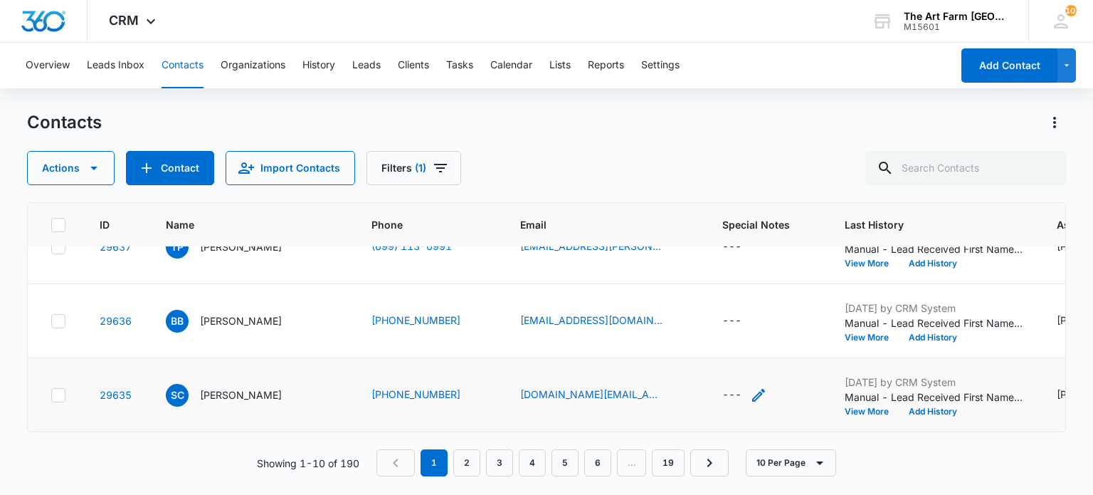
click at [722, 386] on div "---" at bounding box center [731, 394] width 19 height 17
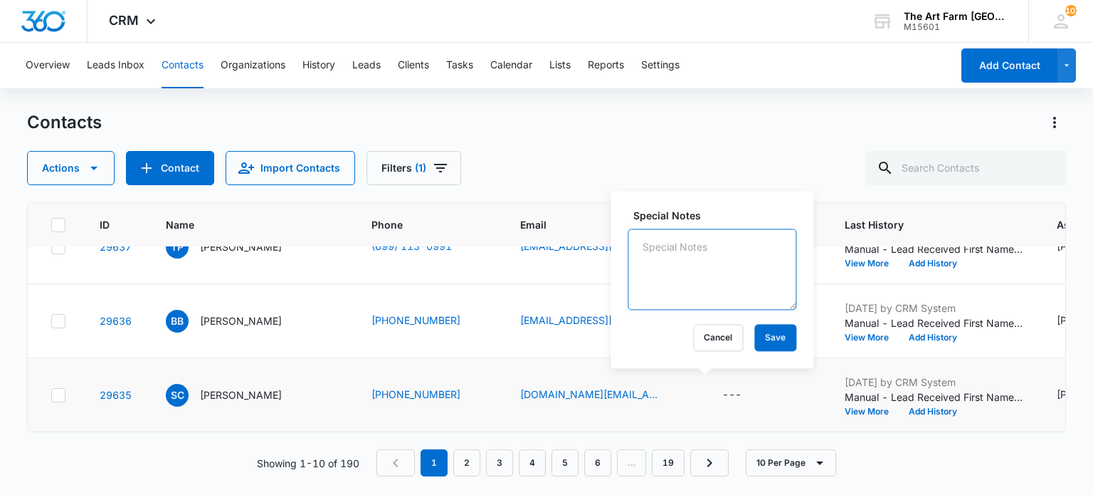
click at [667, 264] on textarea "Special Notes" at bounding box center [712, 268] width 169 height 81
type textarea "wants a tour before booking 12/6 party"
click at [762, 335] on button "Save" at bounding box center [775, 337] width 42 height 27
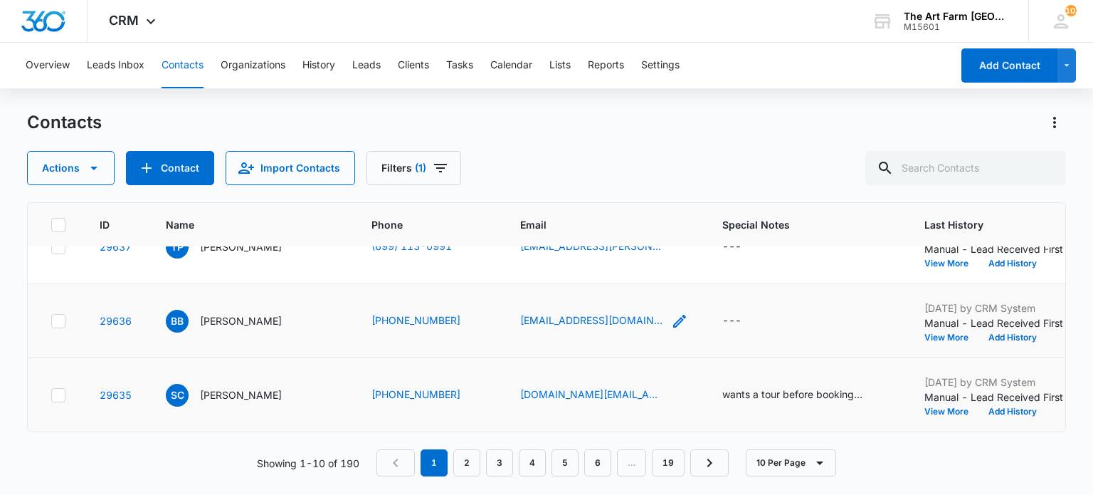
click at [671, 312] on icon "Email - brynberglund@mac.com - Select to Edit Field" at bounding box center [679, 320] width 17 height 17
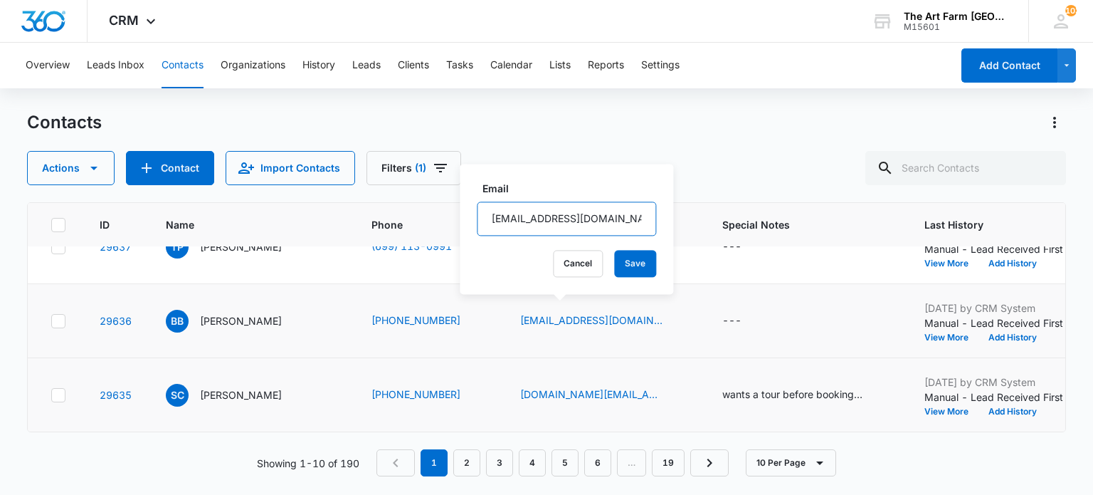
click at [534, 212] on input "[EMAIL_ADDRESS][DOMAIN_NAME]" at bounding box center [566, 218] width 179 height 34
click at [245, 313] on p "[PERSON_NAME]" at bounding box center [241, 320] width 82 height 15
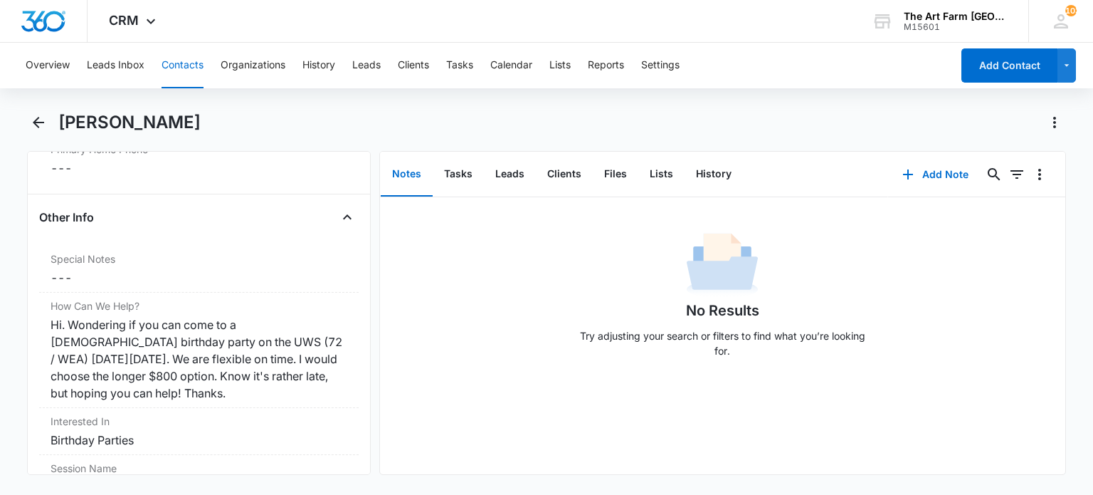
scroll to position [1188, 0]
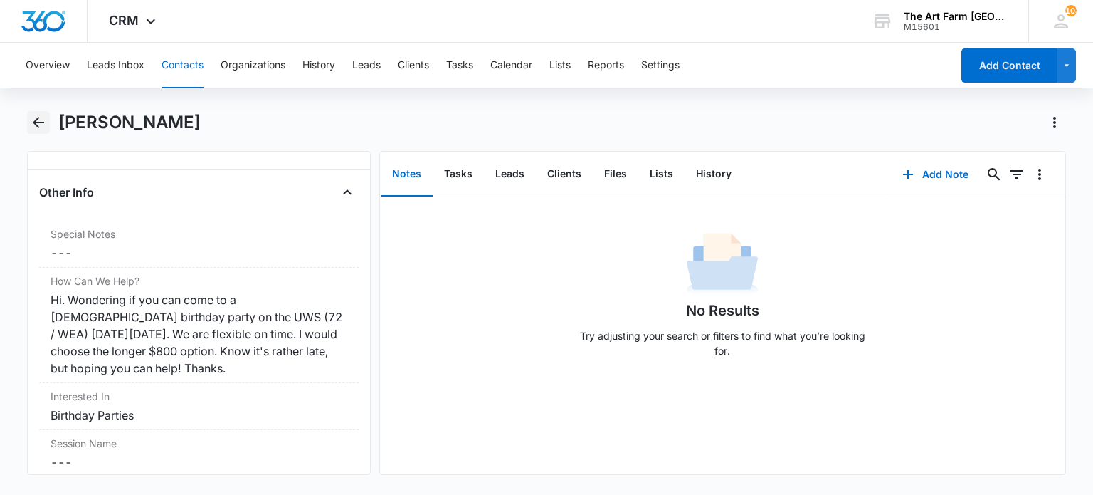
click at [35, 117] on icon "Back" at bounding box center [38, 122] width 17 height 17
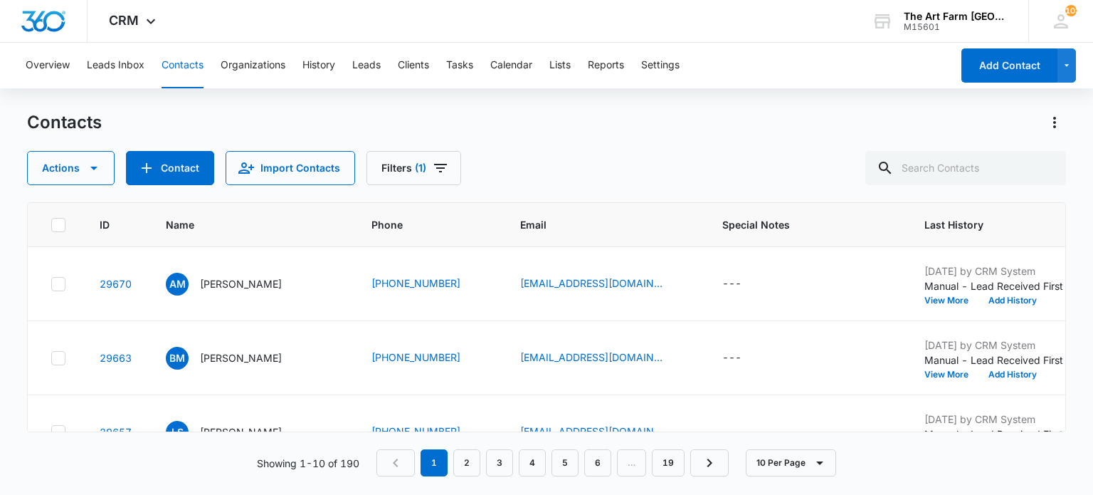
scroll to position [564, 0]
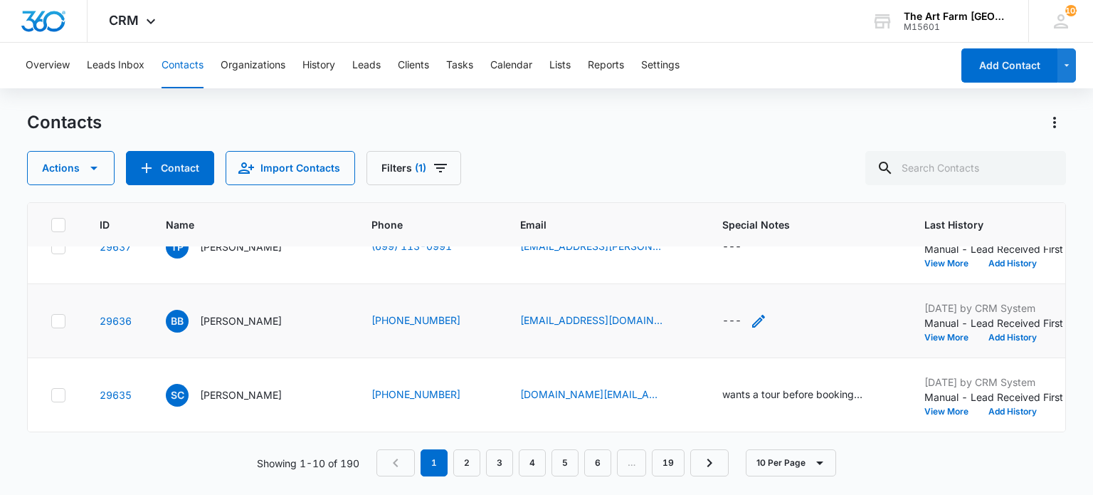
click at [722, 312] on div "---" at bounding box center [731, 320] width 19 height 17
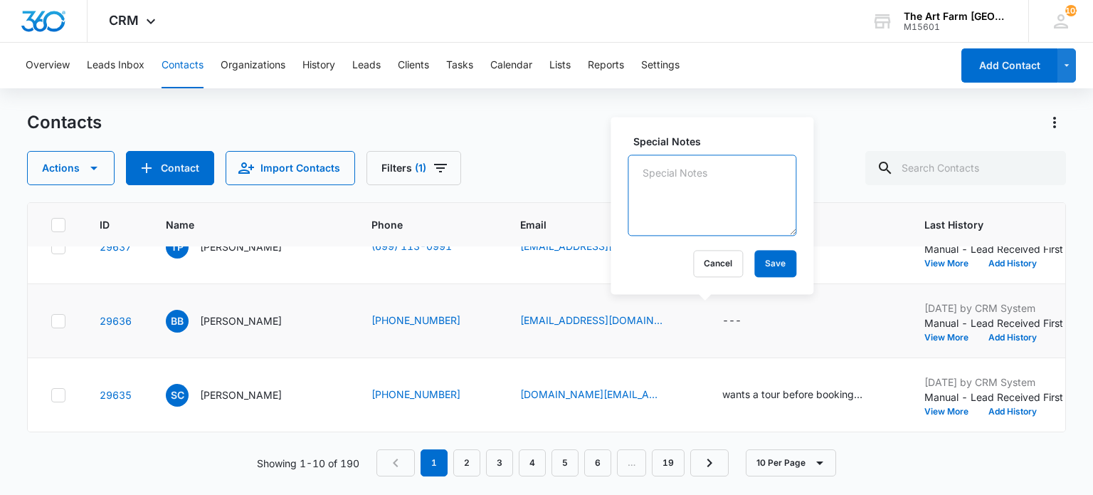
click at [672, 209] on textarea "Special Notes" at bounding box center [712, 194] width 169 height 81
type textarea "n"
type textarea "b"
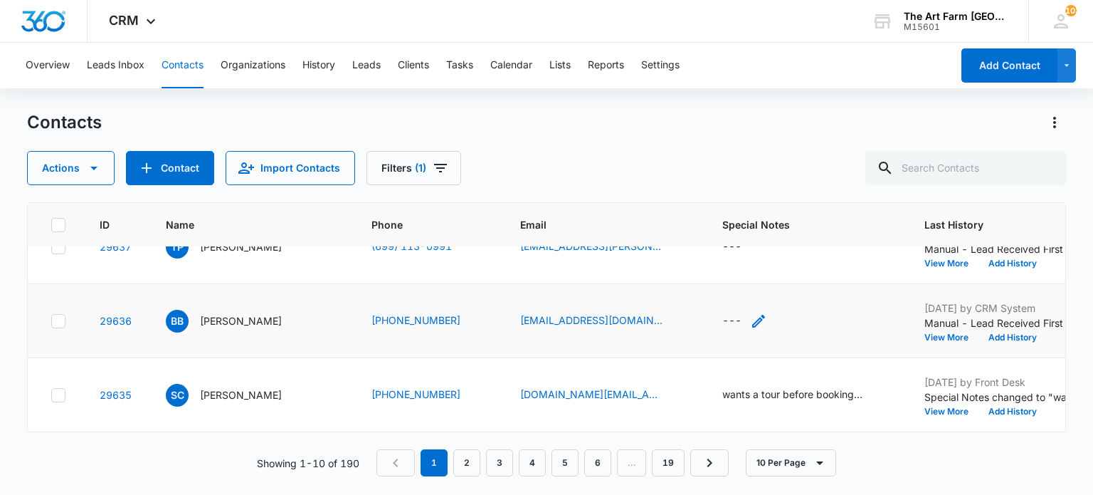
click at [722, 312] on div "---" at bounding box center [731, 320] width 19 height 17
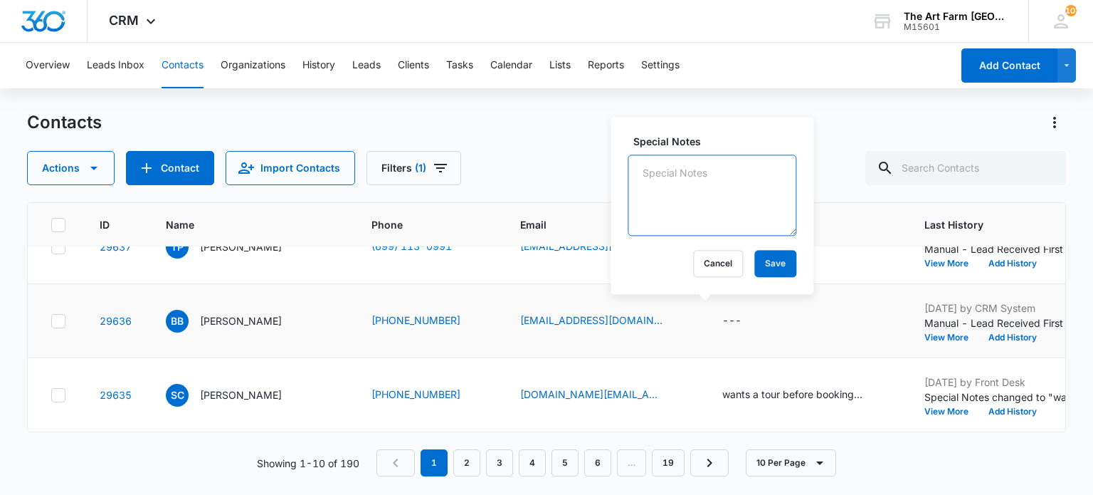
click at [687, 214] on textarea "Special Notes" at bounding box center [712, 194] width 169 height 81
type textarea "book 9/27 OTM"
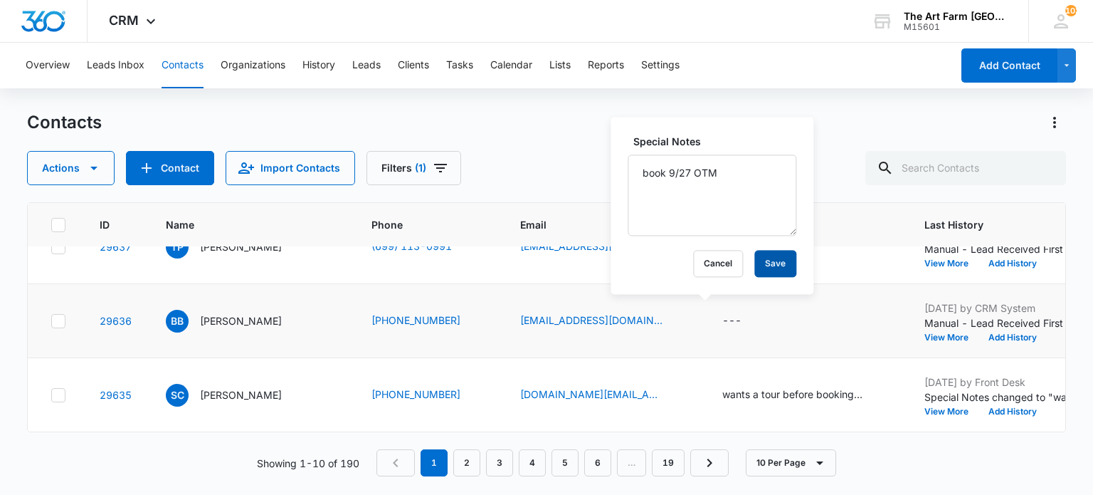
click at [767, 266] on button "Save" at bounding box center [775, 263] width 42 height 27
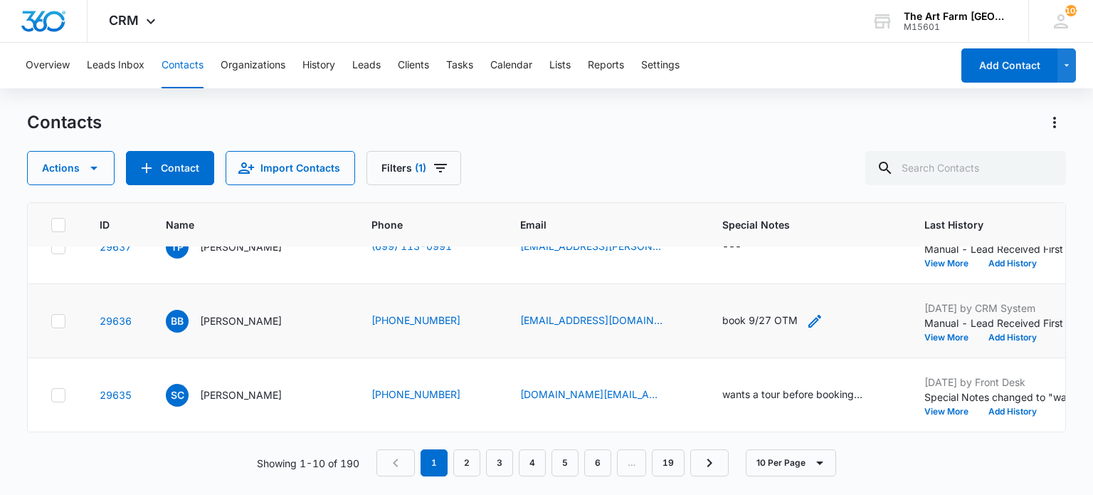
click at [808, 315] on icon "Special Notes - book 9/27 OTM - Select to Edit Field" at bounding box center [814, 321] width 13 height 13
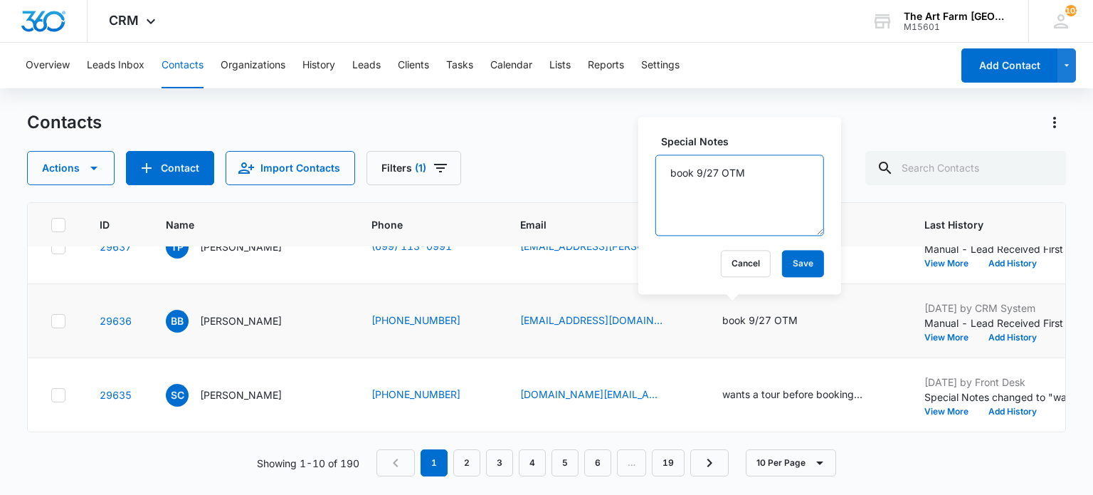
click at [692, 178] on textarea "book 9/27 OTM" at bounding box center [739, 194] width 169 height 81
type textarea "booked 9/27 OTM"
click at [782, 255] on button "Save" at bounding box center [803, 263] width 42 height 27
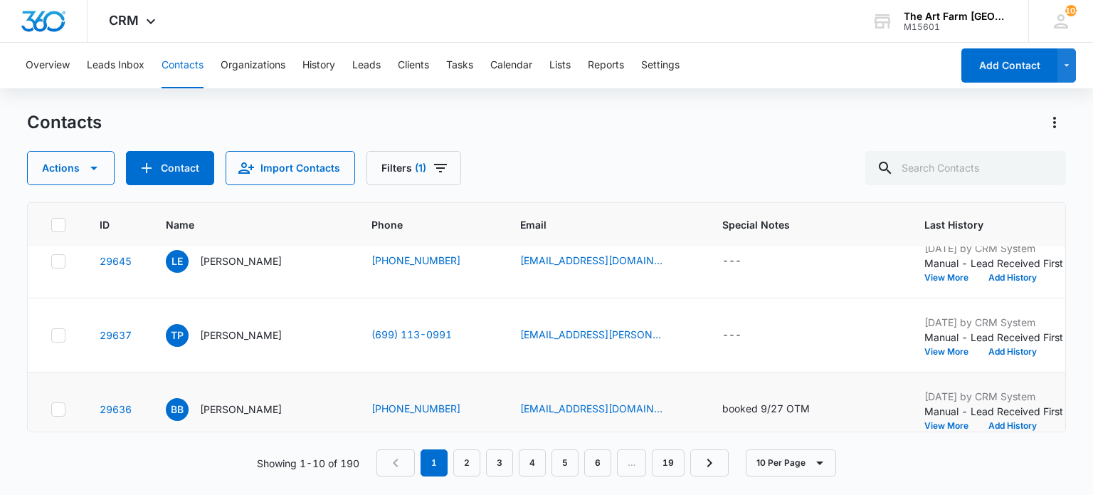
scroll to position [453, 0]
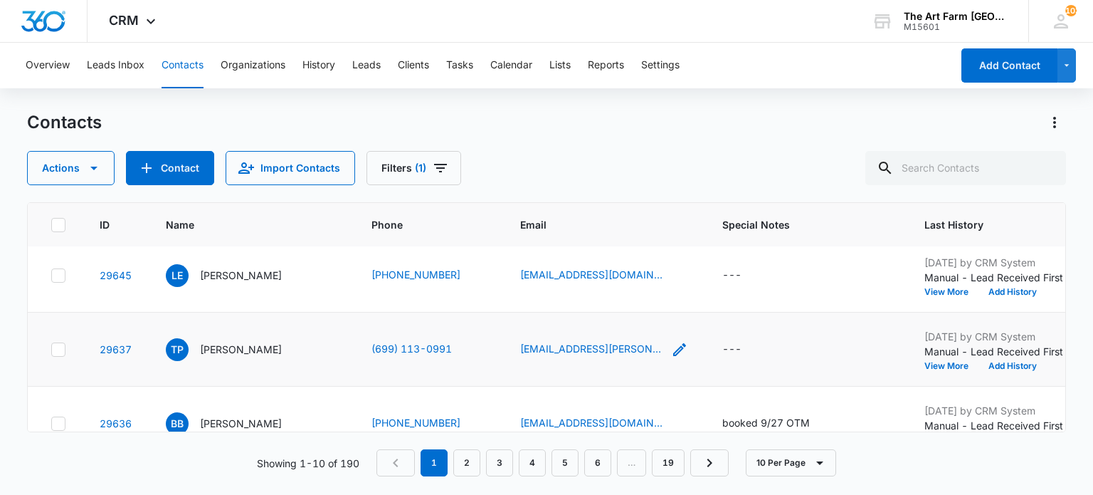
click at [671, 348] on icon "Email - theron.pottinger@gmail.com - Select to Edit Field" at bounding box center [679, 349] width 17 height 17
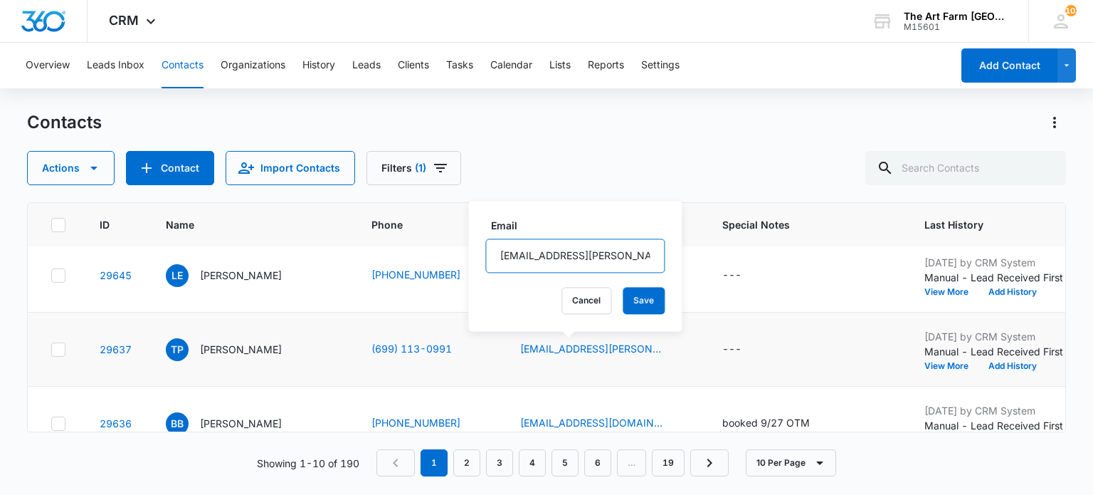
click at [519, 260] on input "theron.pottinger@gmail.com" at bounding box center [574, 255] width 179 height 34
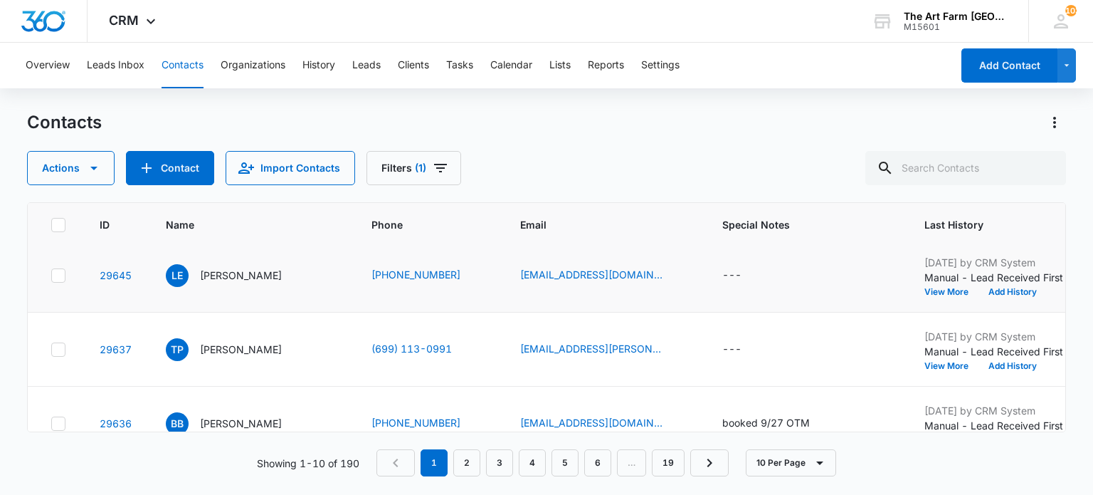
click at [813, 264] on td "---" at bounding box center [806, 275] width 202 height 74
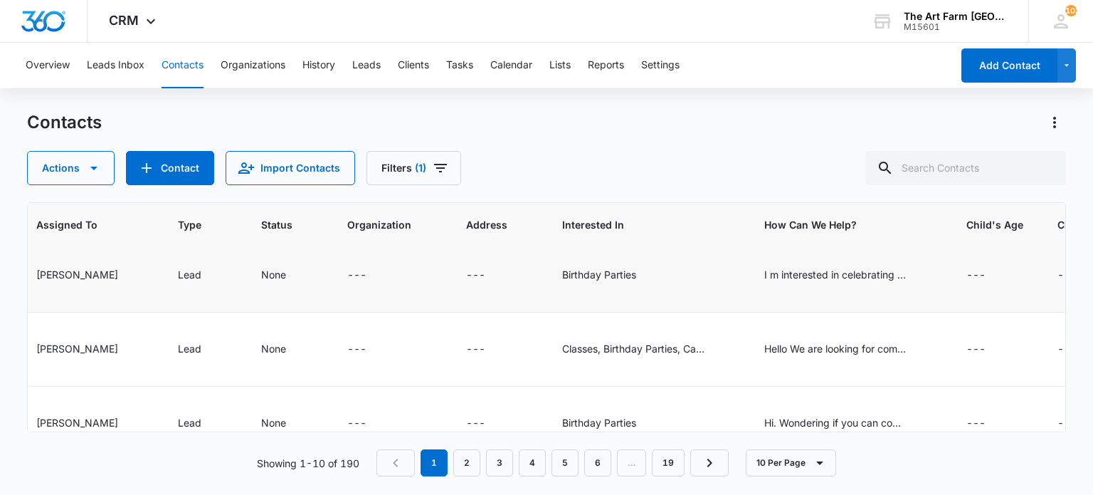
scroll to position [453, 1101]
click at [848, 281] on div "I m interested in celebrating my daughter s 3rd birthday at your venue. Could y…" at bounding box center [835, 275] width 142 height 17
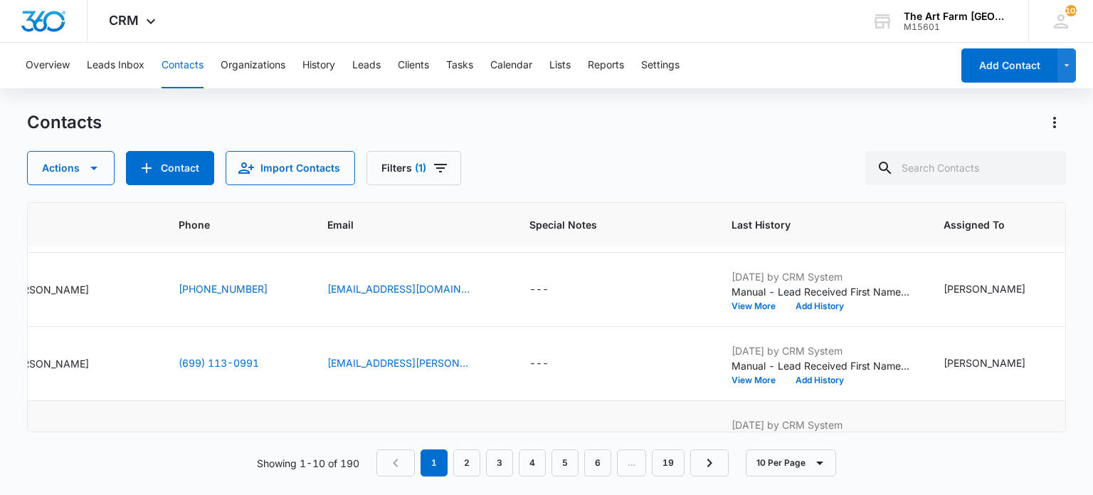
scroll to position [438, 98]
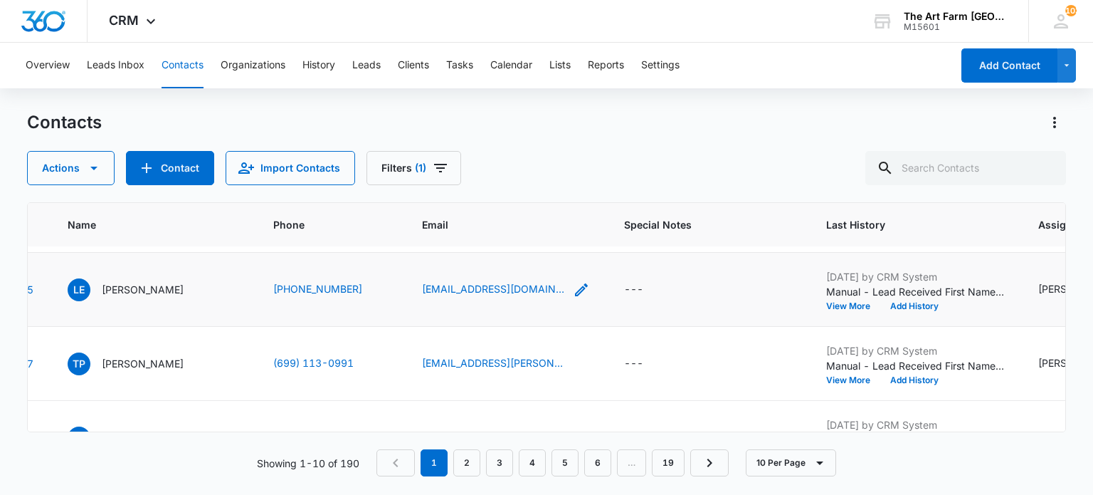
click at [573, 284] on icon "Email - lioreliasi95@gmail.com - Select to Edit Field" at bounding box center [581, 289] width 17 height 17
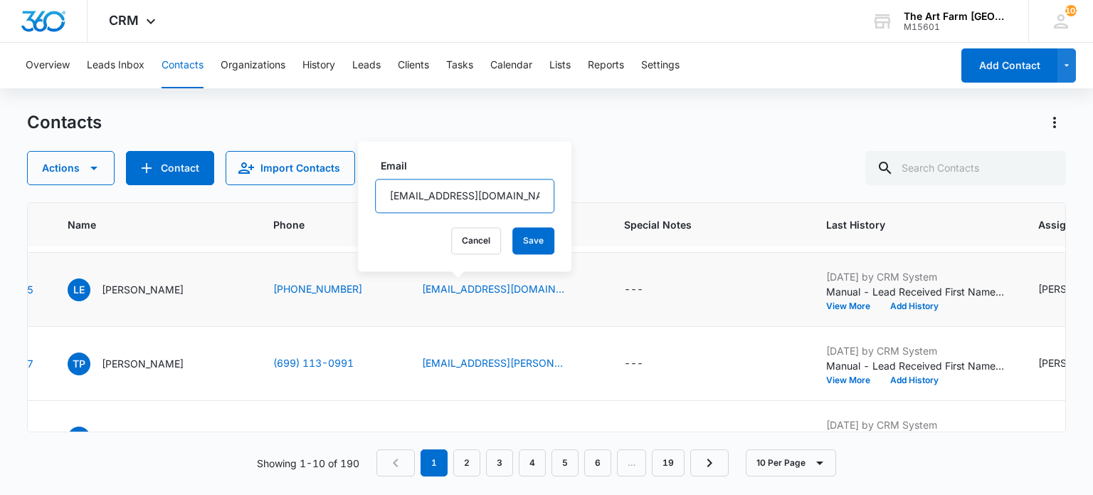
click at [437, 193] on input "[EMAIL_ADDRESS][DOMAIN_NAME]" at bounding box center [464, 196] width 179 height 34
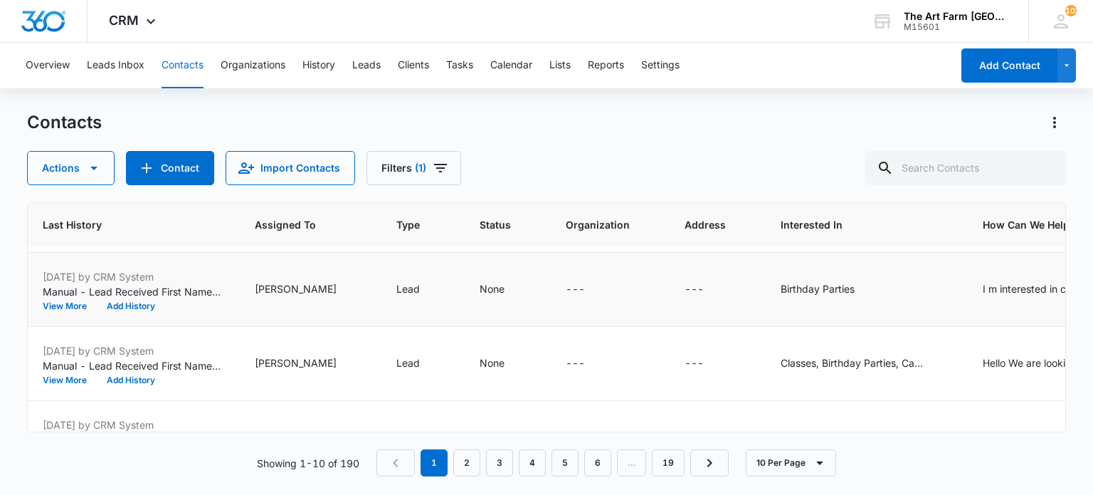
scroll to position [438, 1107]
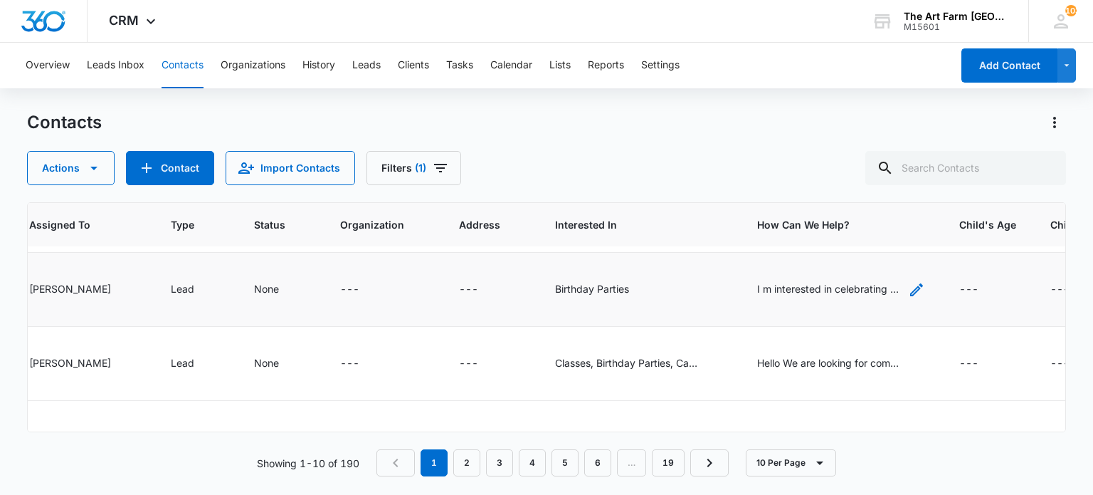
click at [787, 290] on div "I m interested in celebrating my daughter s 3rd birthday at your venue. Could y…" at bounding box center [828, 288] width 142 height 15
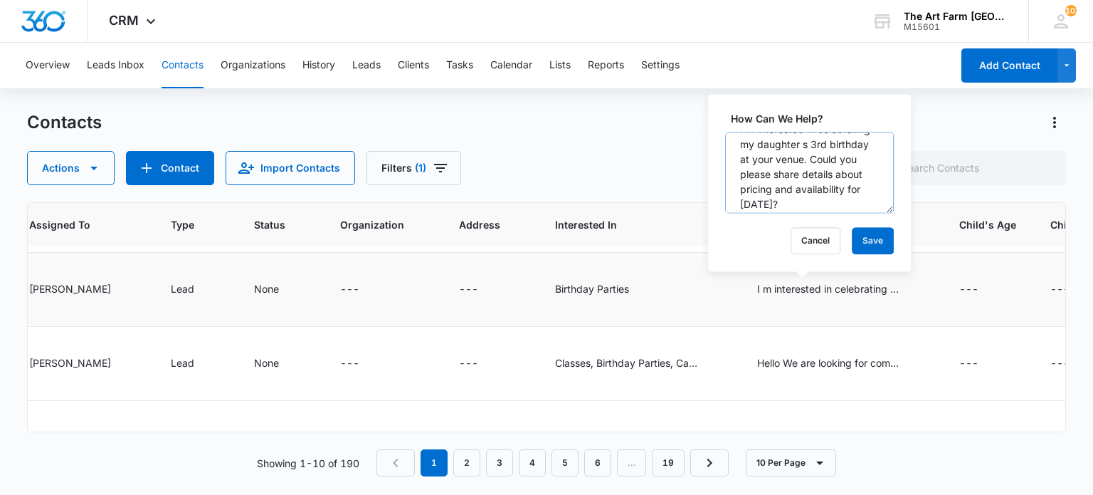
scroll to position [0, 0]
click at [755, 202] on textarea "I m interested in celebrating my daughter s 3rd birthday at your venue. Could y…" at bounding box center [809, 172] width 169 height 81
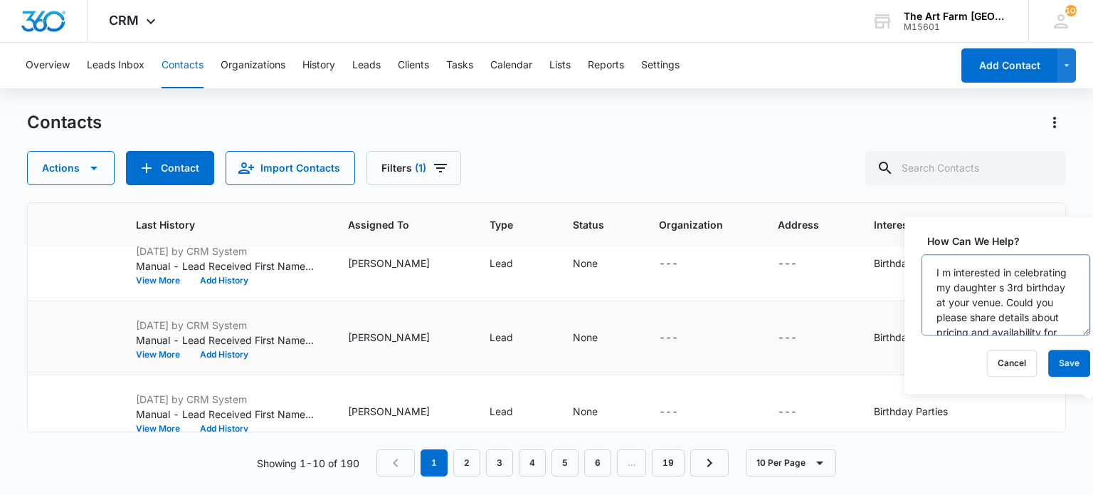
scroll to position [316, 811]
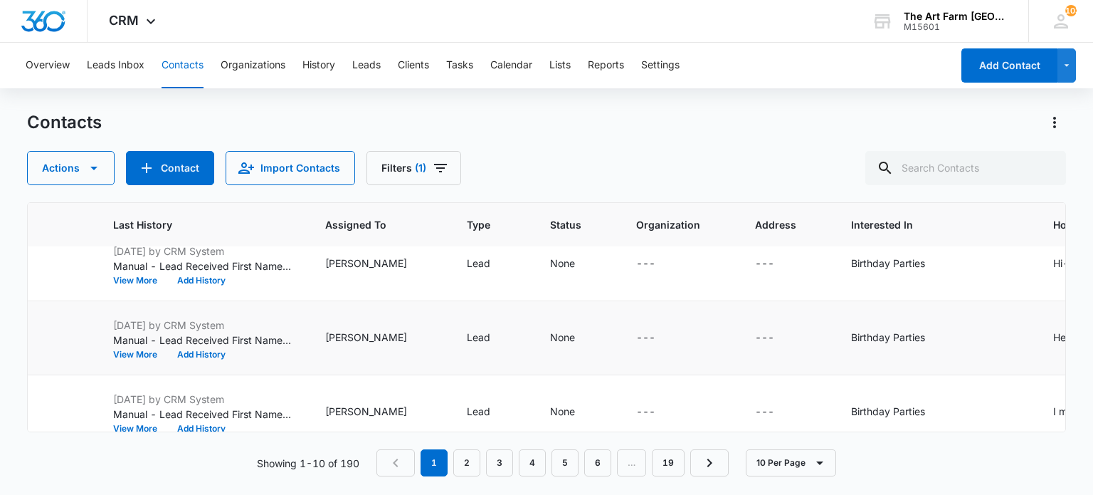
click at [834, 326] on td "Birthday Parties" at bounding box center [935, 338] width 202 height 74
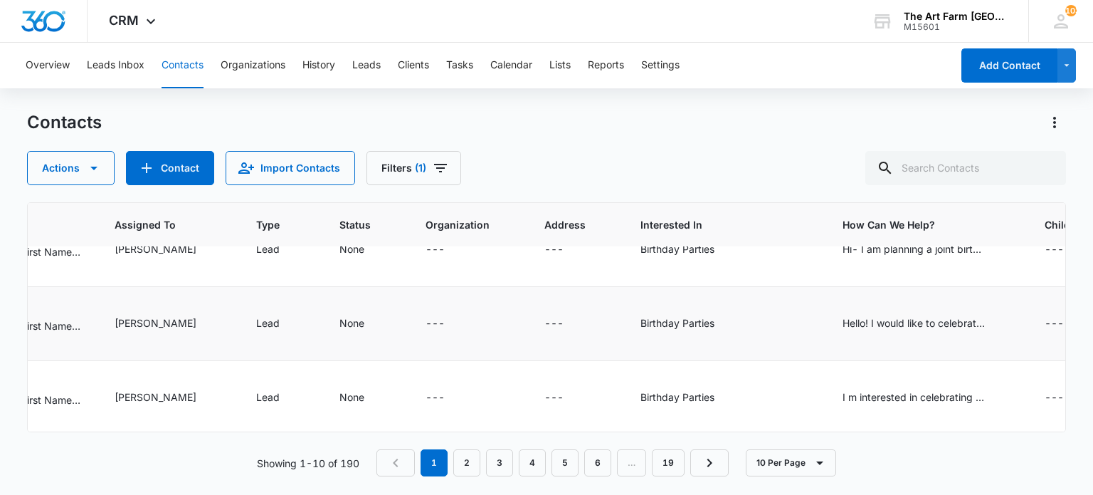
scroll to position [325, 1022]
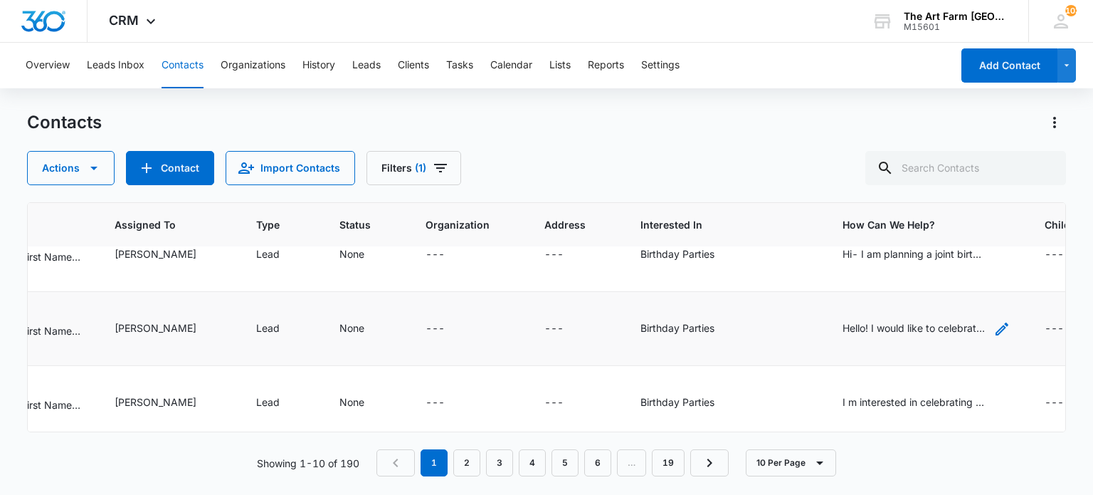
click at [914, 324] on div "Hello! I would like to celebrate my daughter s birthday. I am looking for optio…" at bounding box center [914, 327] width 142 height 15
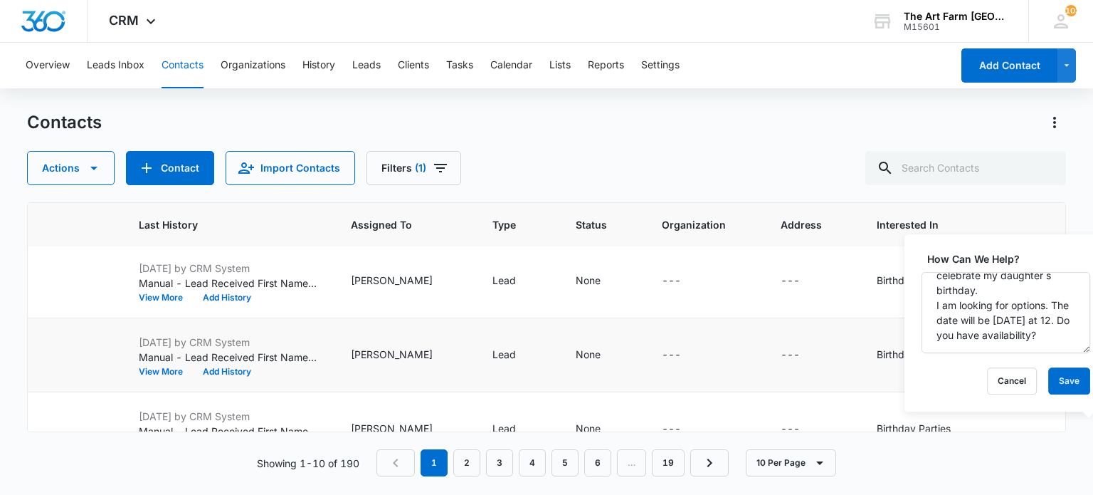
scroll to position [225, 800]
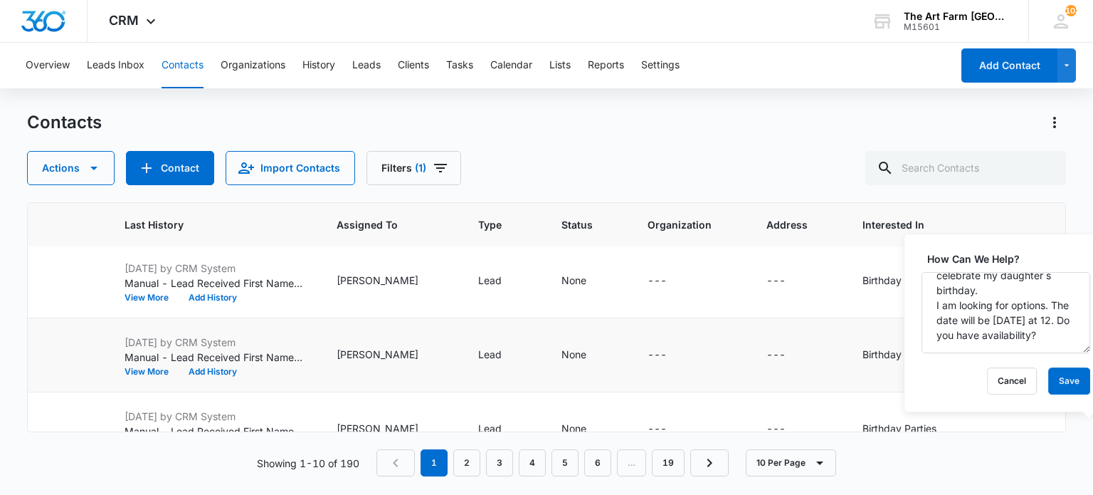
click at [692, 347] on div "---" at bounding box center [690, 355] width 85 height 17
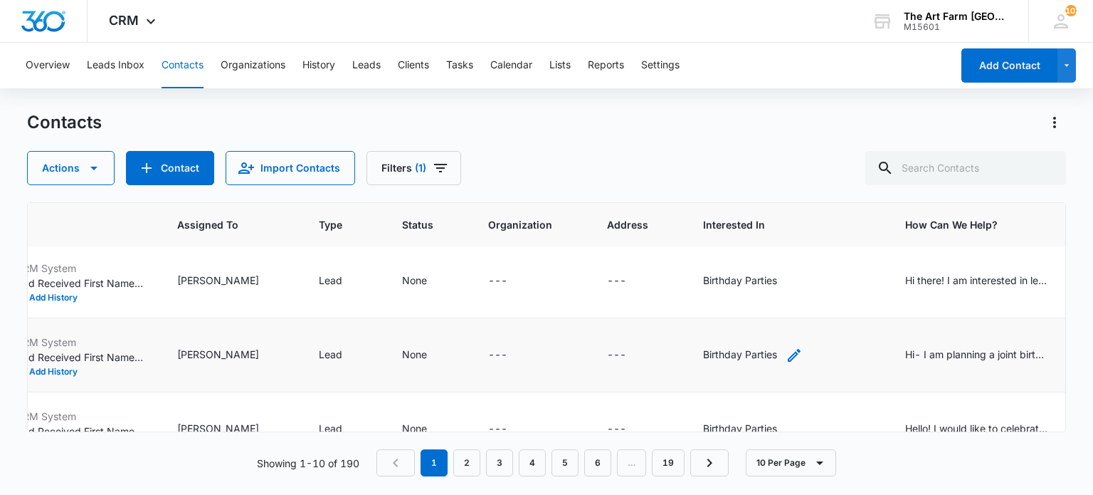
scroll to position [225, 981]
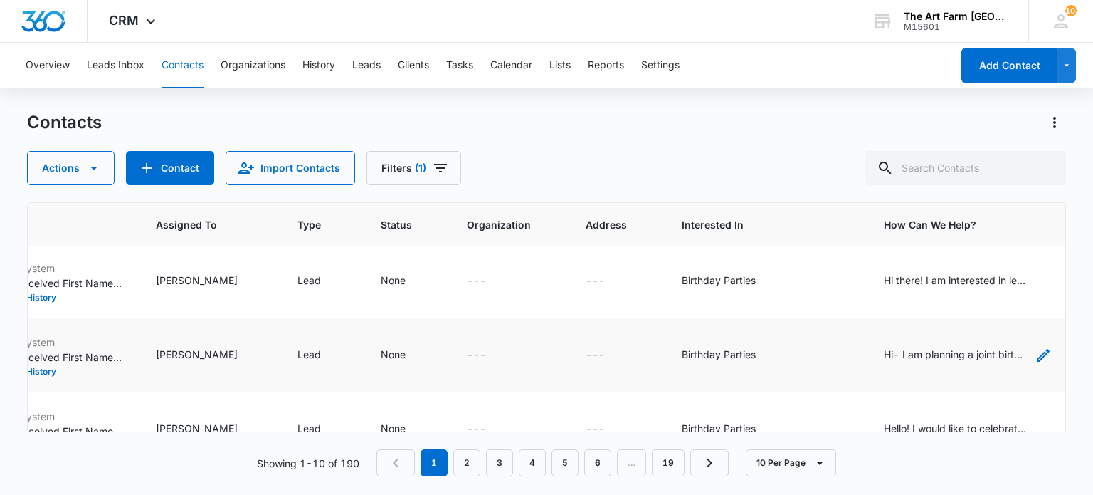
click at [921, 351] on div "Hi- I am planning a joint birthday party for my two daughters. [PERSON_NAME] wi…" at bounding box center [955, 354] width 142 height 15
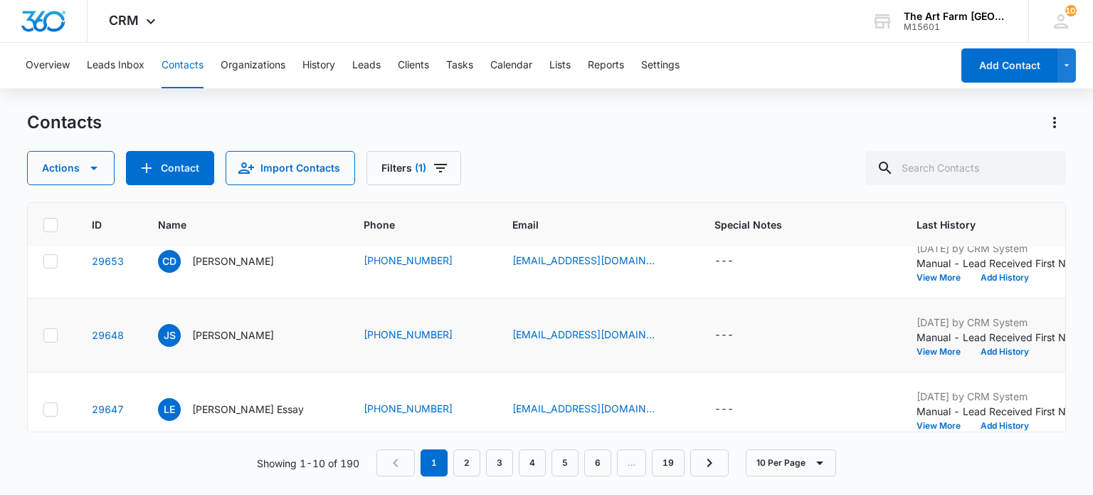
scroll to position [245, 0]
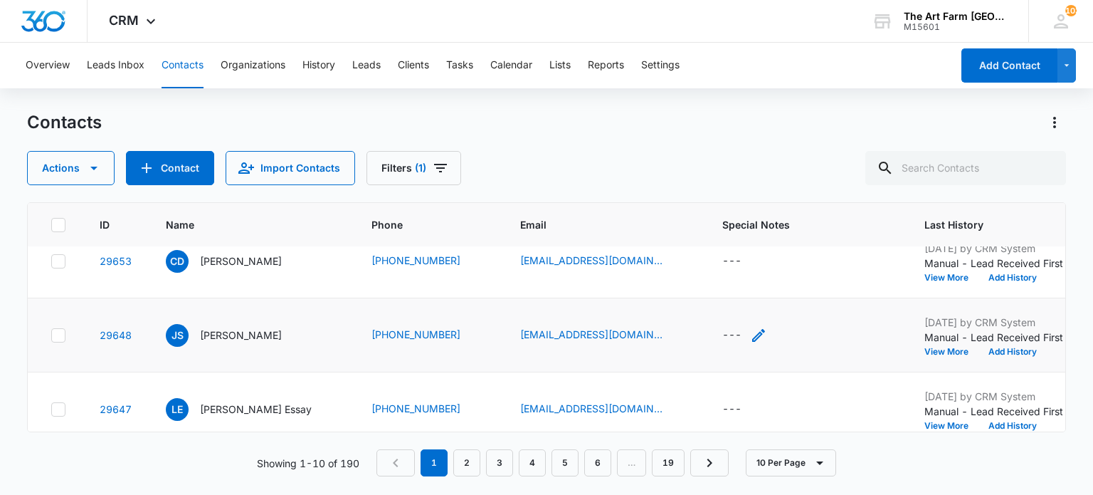
click at [722, 331] on div "---" at bounding box center [731, 335] width 19 height 17
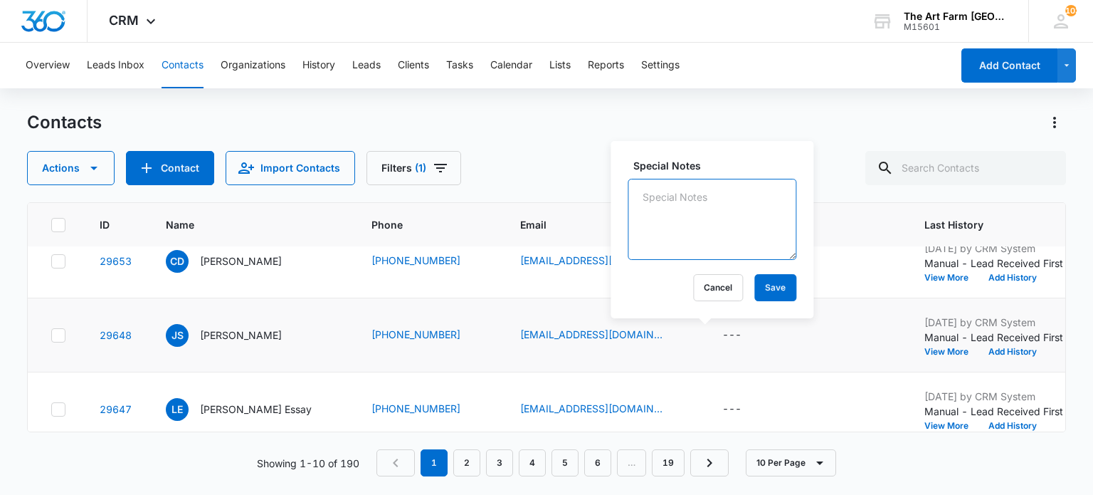
click at [658, 228] on textarea "Special Notes" at bounding box center [712, 219] width 169 height 81
type textarea "b"
type textarea "book 10/26 party"
click at [763, 289] on button "Save" at bounding box center [775, 287] width 42 height 27
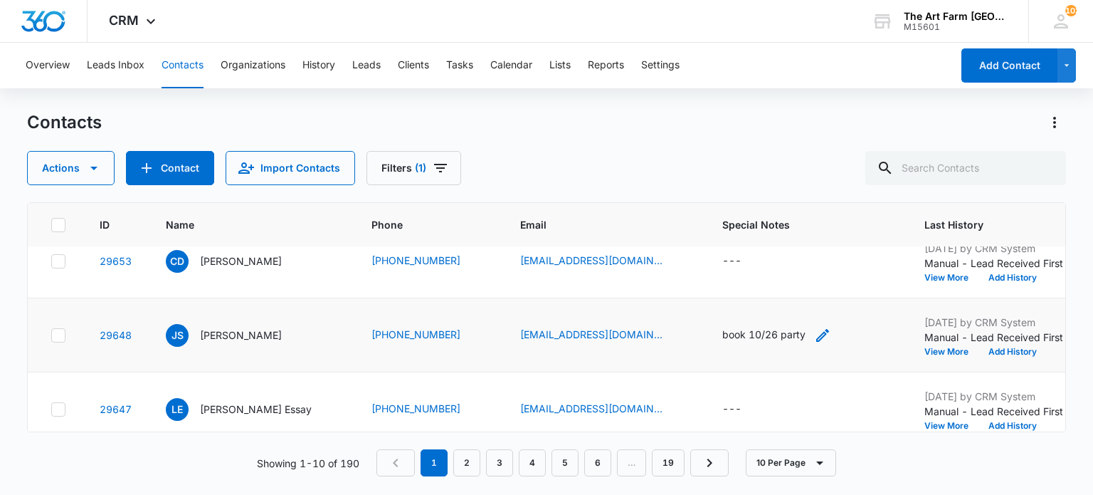
click at [722, 332] on div "book 10/26 party" at bounding box center [763, 334] width 83 height 15
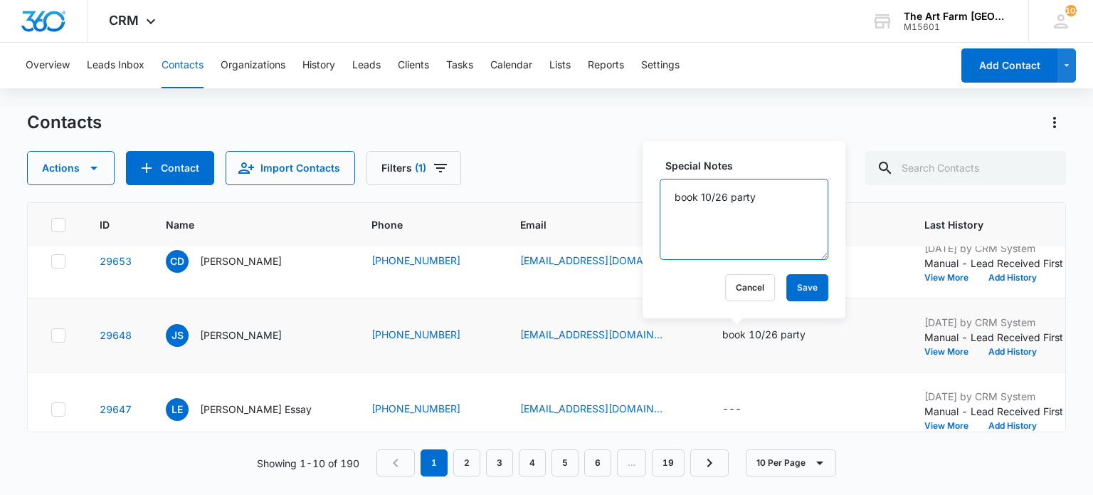
click at [697, 199] on textarea "book 10/26 party" at bounding box center [744, 219] width 169 height 81
type textarea "booked 10/26 party"
click at [800, 288] on button "Save" at bounding box center [807, 287] width 42 height 27
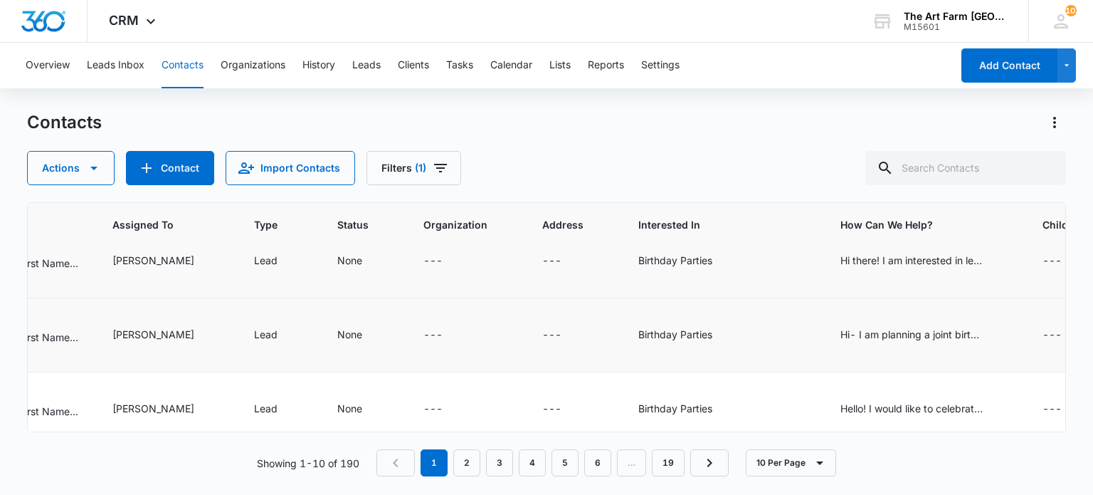
scroll to position [245, 1201]
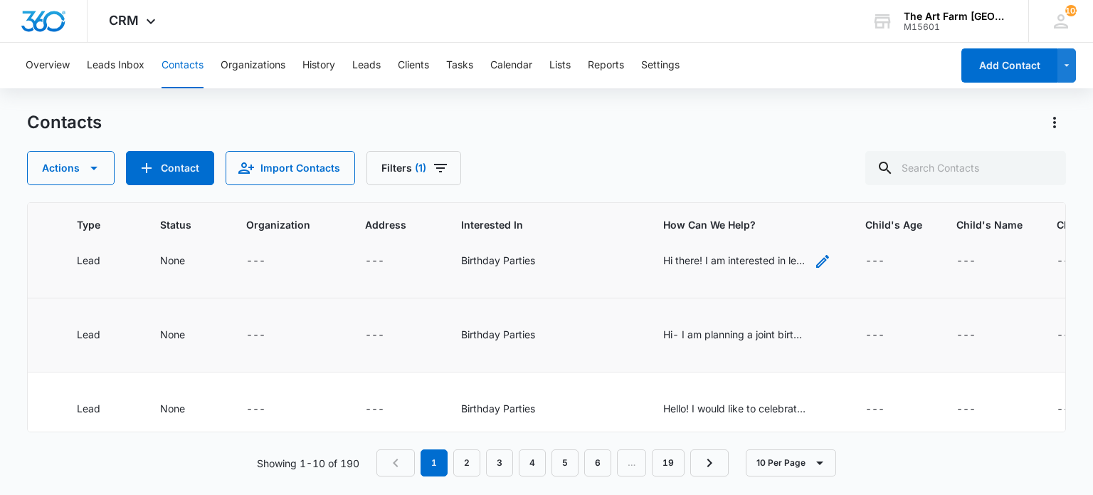
click at [692, 256] on div "Hi there! I am interested in learning more about hosting a birthday party for m…" at bounding box center [734, 260] width 142 height 15
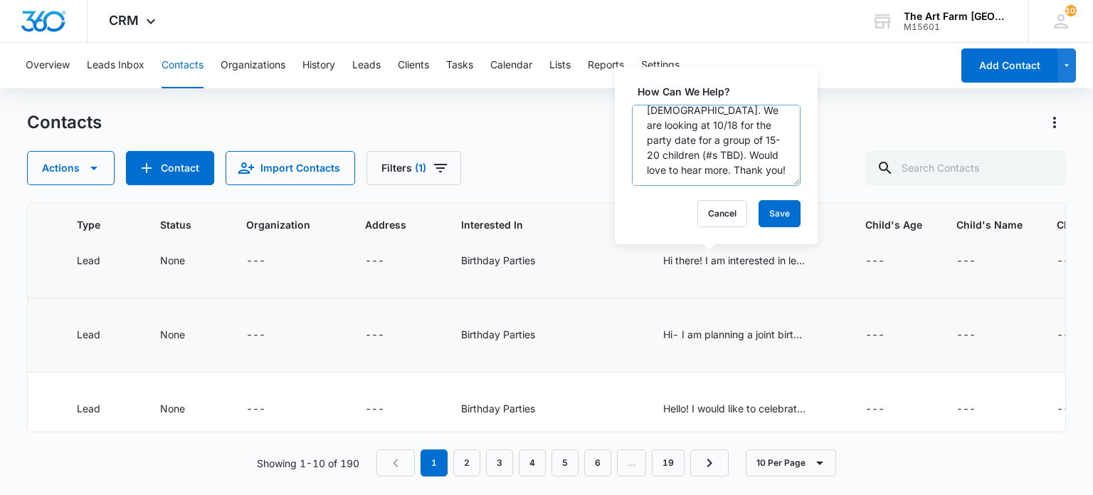
scroll to position [104, 0]
click at [589, 183] on div "Actions Contact Import Contacts Filters (1)" at bounding box center [546, 168] width 1038 height 34
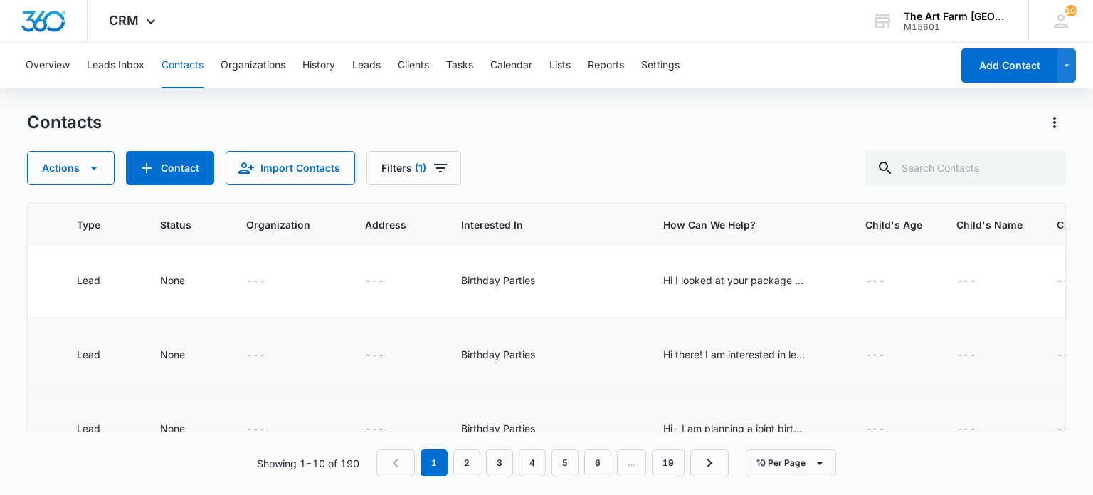
scroll to position [151, 1153]
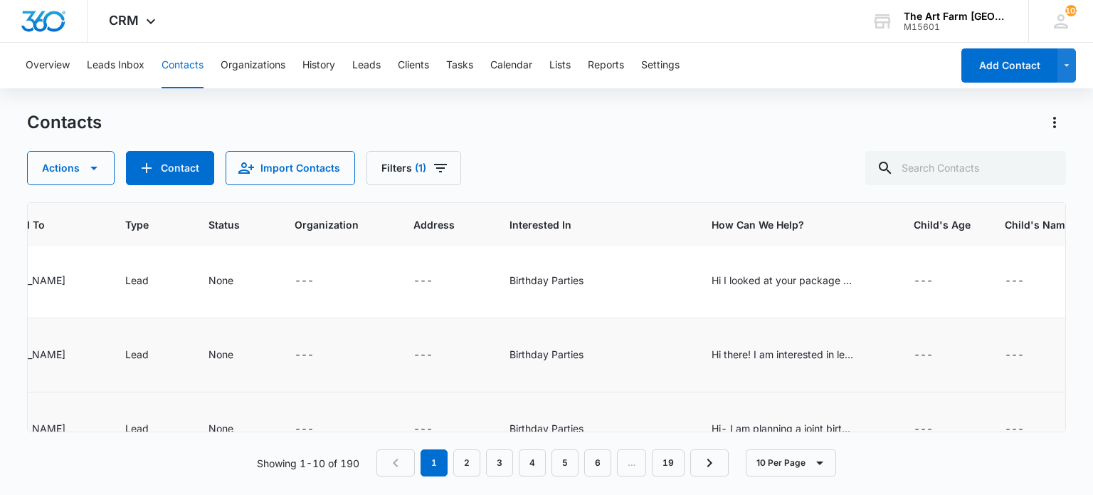
click at [723, 367] on td "Hi there! I am interested in learning more about hosting a birthday party for m…" at bounding box center [796, 355] width 202 height 74
click at [724, 354] on div "Hi there! I am interested in learning more about hosting a birthday party for m…" at bounding box center [783, 354] width 142 height 15
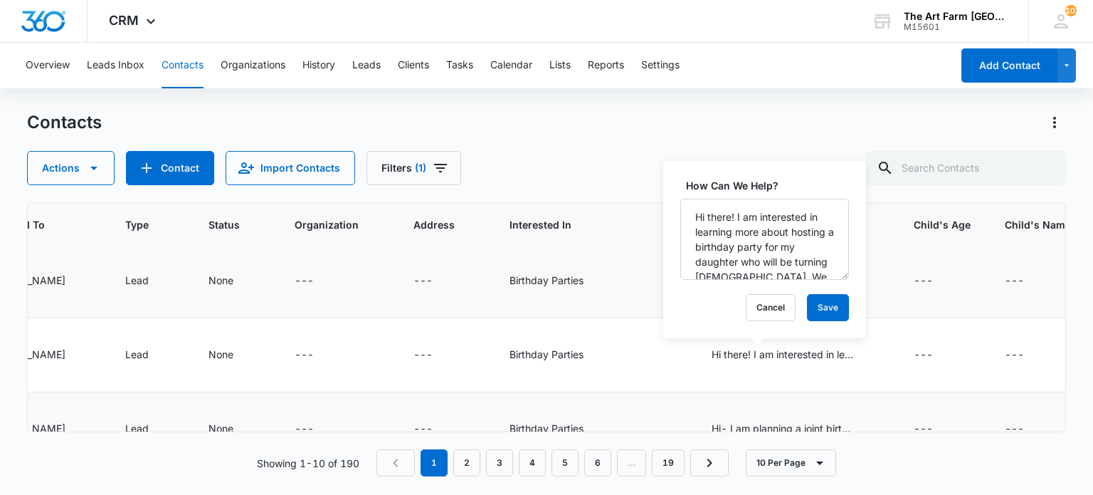
click at [652, 281] on td "Birthday Parties" at bounding box center [593, 281] width 202 height 74
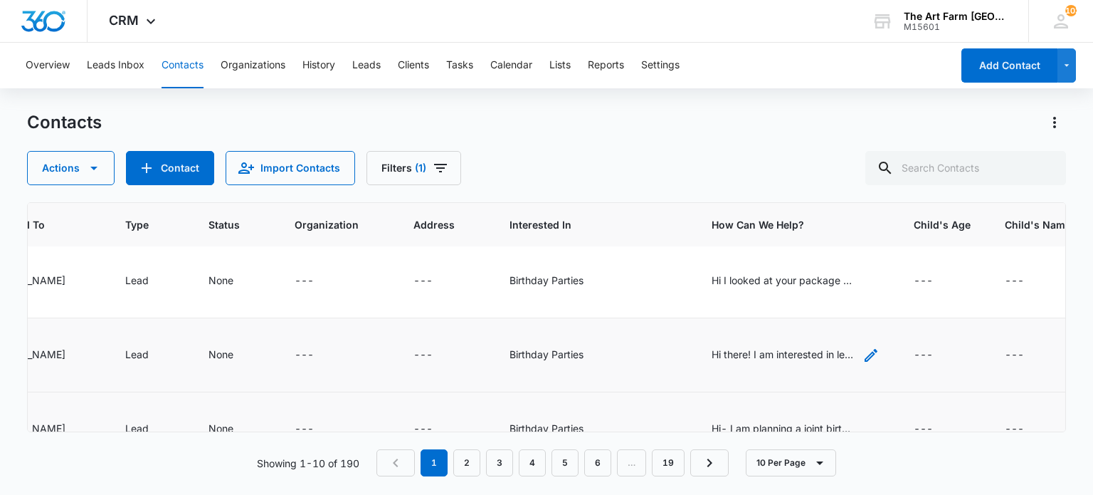
click at [712, 354] on div "Hi there! I am interested in learning more about hosting a birthday party for m…" at bounding box center [783, 354] width 142 height 15
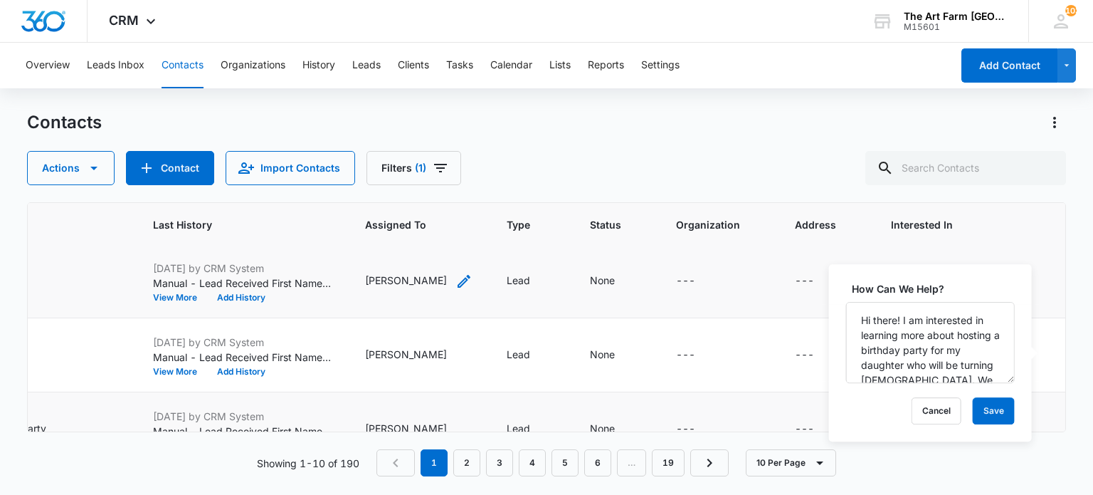
scroll to position [151, 851]
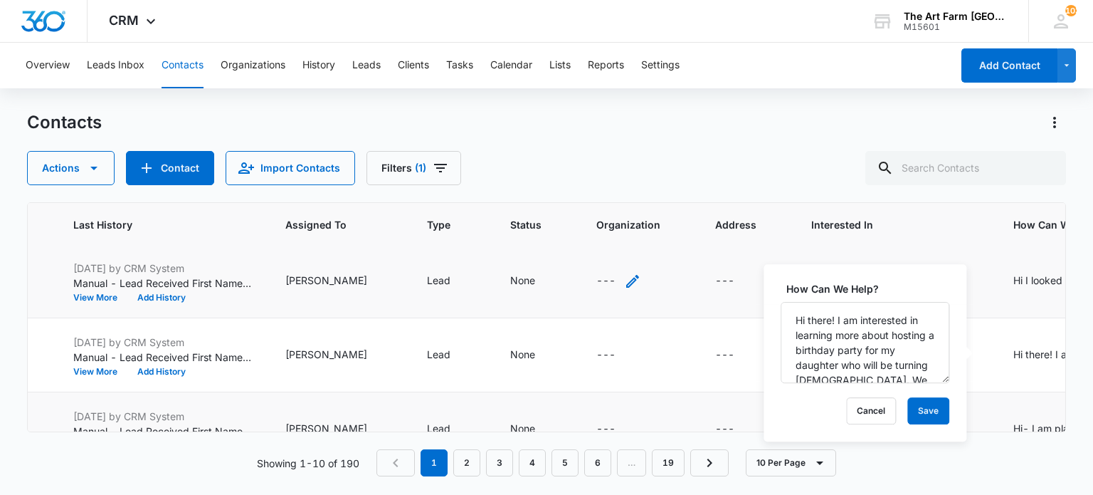
click at [596, 275] on div "---" at bounding box center [618, 281] width 45 height 17
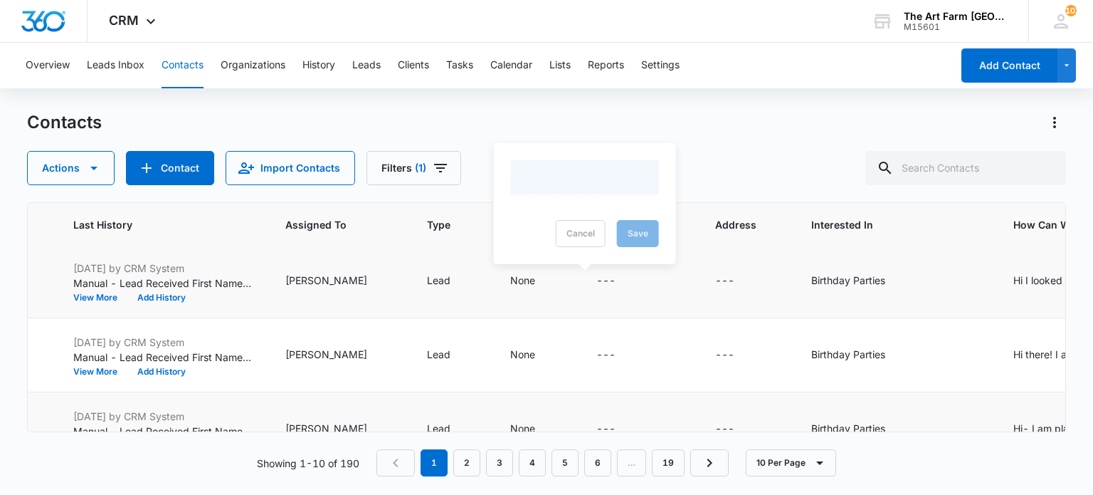
click at [698, 282] on td "---" at bounding box center [746, 281] width 96 height 74
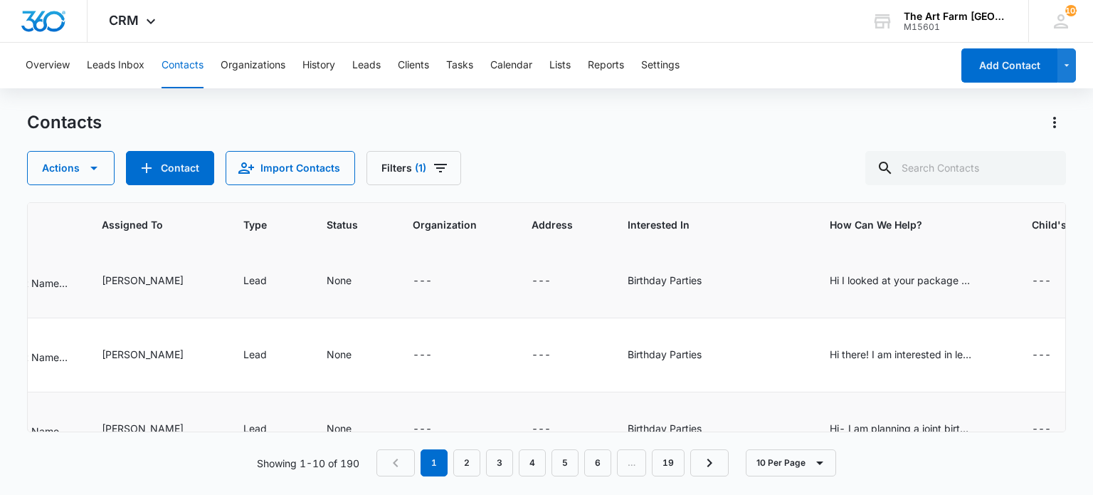
scroll to position [151, 1082]
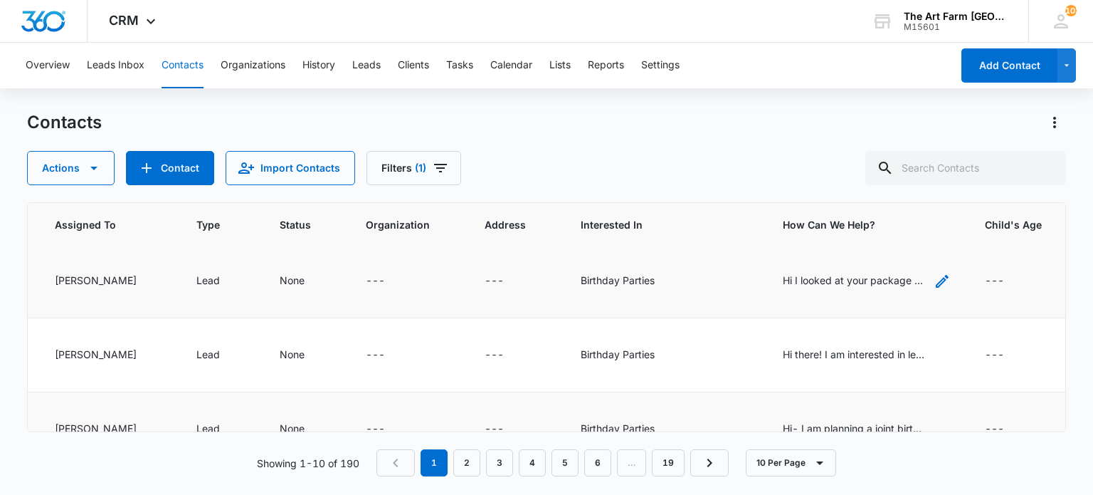
click at [783, 277] on div "Hi I looked at your package for kids Is there an adult limit?" at bounding box center [854, 280] width 142 height 15
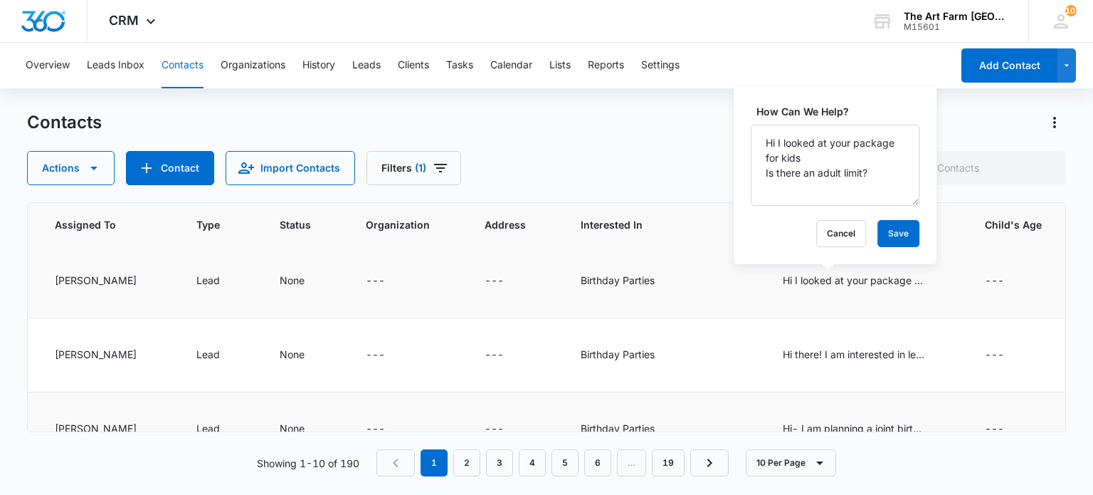
click at [689, 287] on div "Birthday Parties" at bounding box center [665, 281] width 168 height 17
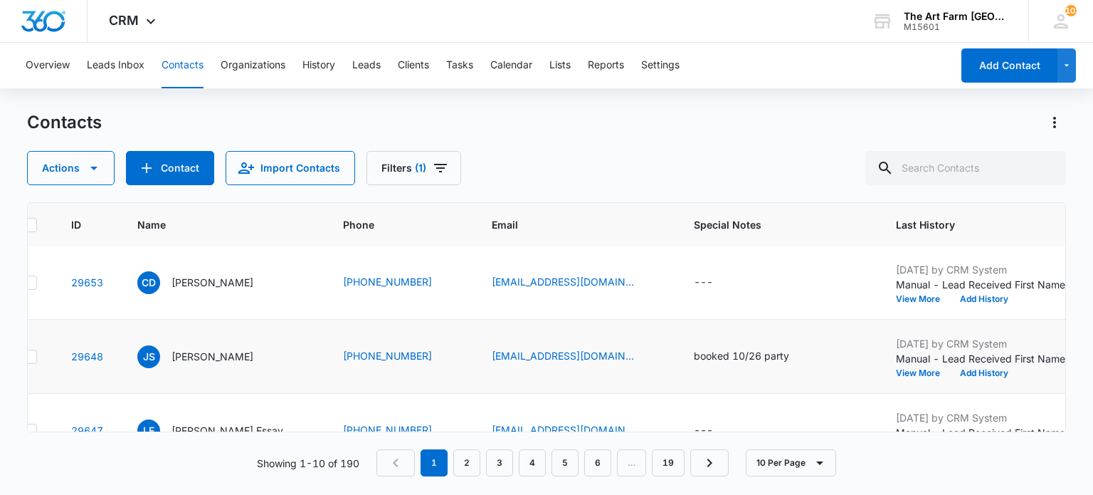
scroll to position [222, 28]
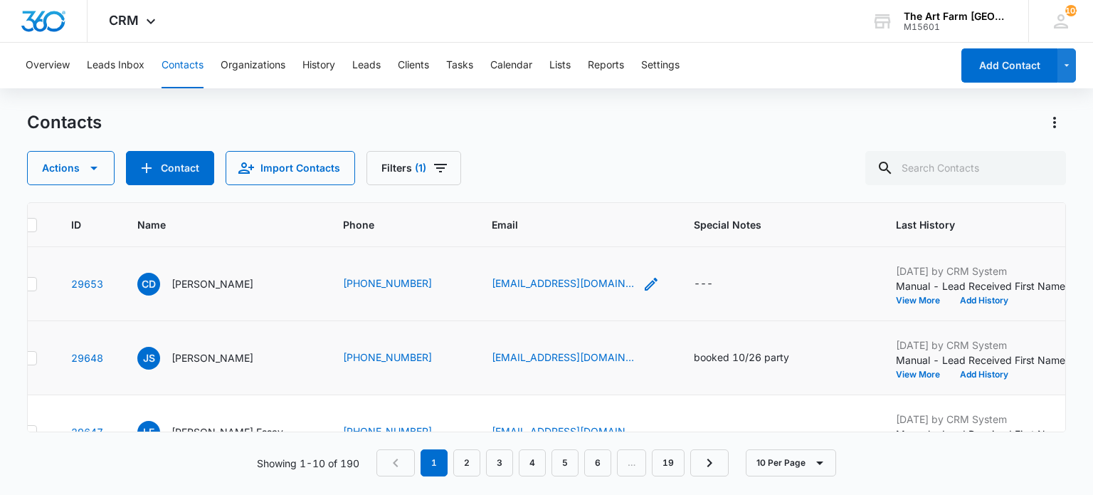
click at [643, 283] on icon "Email - cgdonovan90@gmail.com - Select to Edit Field" at bounding box center [651, 283] width 17 height 17
click at [487, 181] on input "[EMAIL_ADDRESS][DOMAIN_NAME]" at bounding box center [541, 191] width 179 height 34
click at [754, 310] on td "---" at bounding box center [778, 284] width 202 height 74
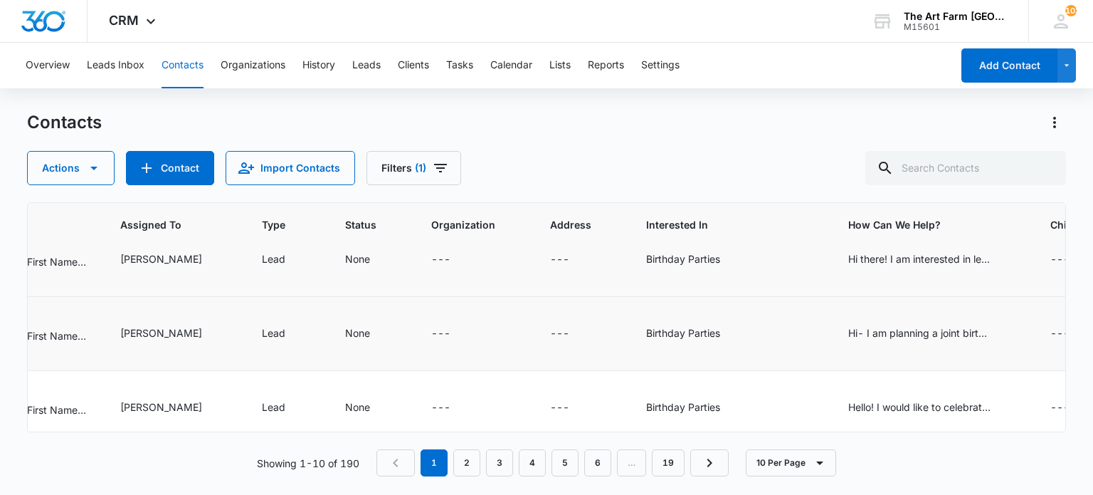
scroll to position [204, 1016]
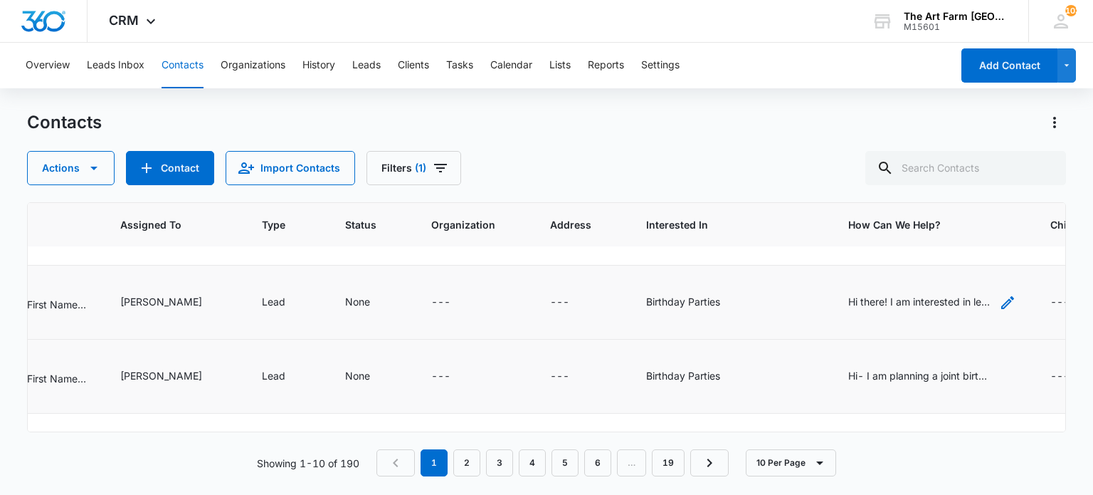
click at [853, 307] on div "Hi there! I am interested in learning more about hosting a birthday party for m…" at bounding box center [919, 301] width 142 height 15
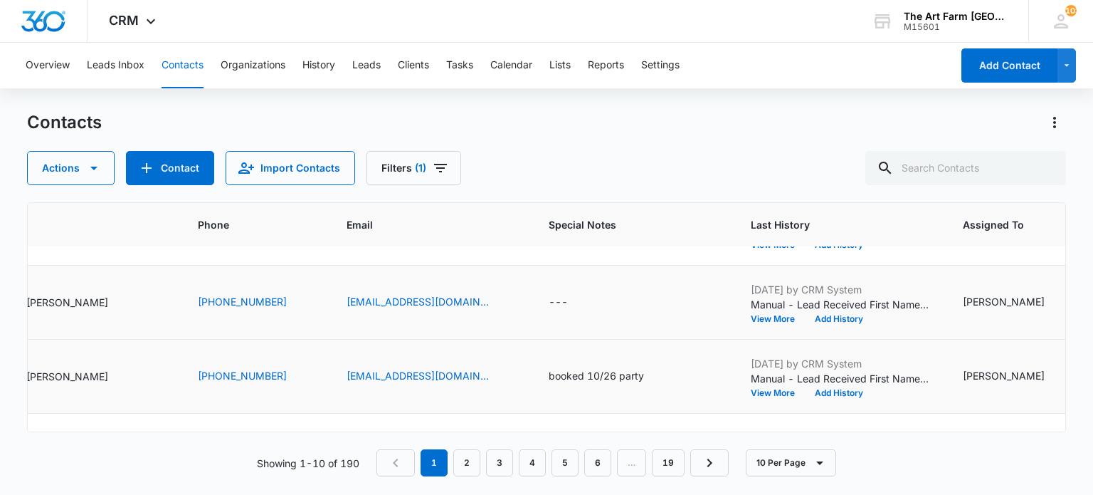
scroll to position [204, 172]
click at [501, 300] on icon "Email - cgdonovan90@gmail.com - Select to Edit Field" at bounding box center [507, 302] width 13 height 13
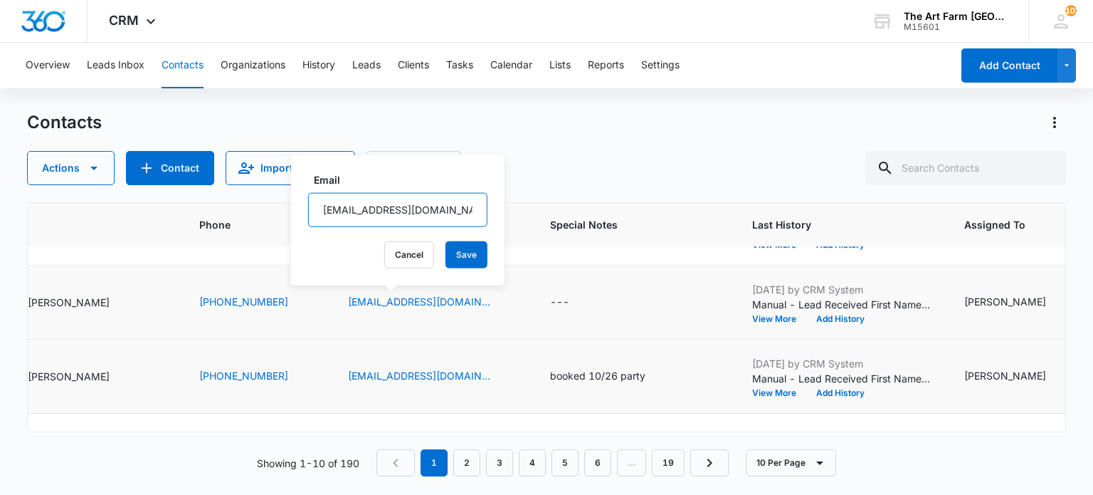
click at [382, 216] on input "[EMAIL_ADDRESS][DOMAIN_NAME]" at bounding box center [397, 210] width 179 height 34
click at [637, 317] on td "---" at bounding box center [634, 302] width 202 height 74
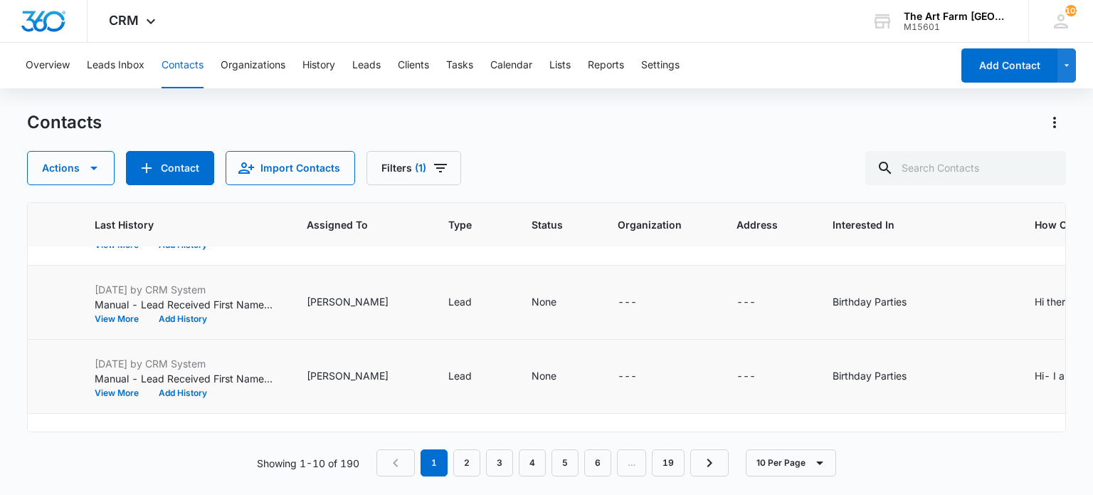
scroll to position [204, 1081]
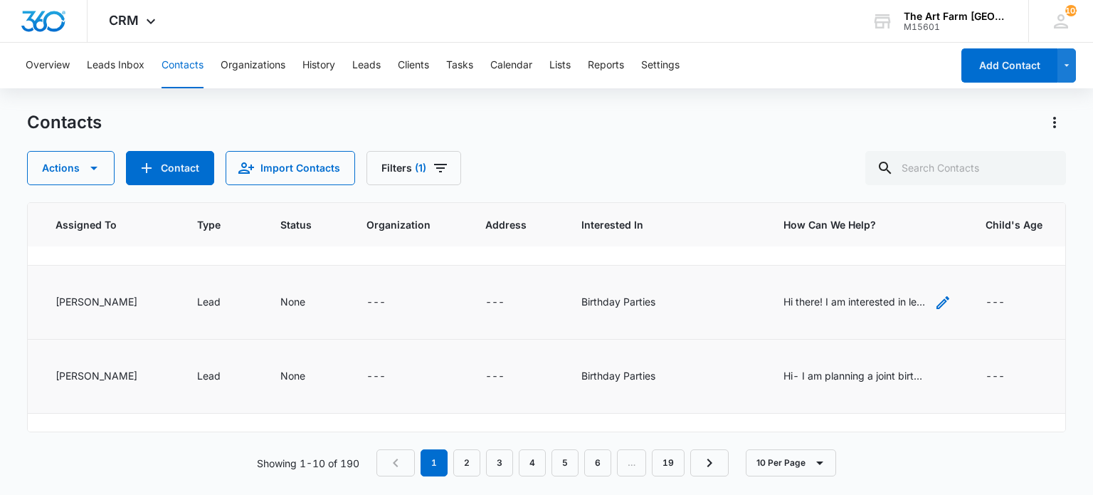
click at [793, 300] on div "Hi there! I am interested in learning more about hosting a birthday party for m…" at bounding box center [854, 301] width 142 height 15
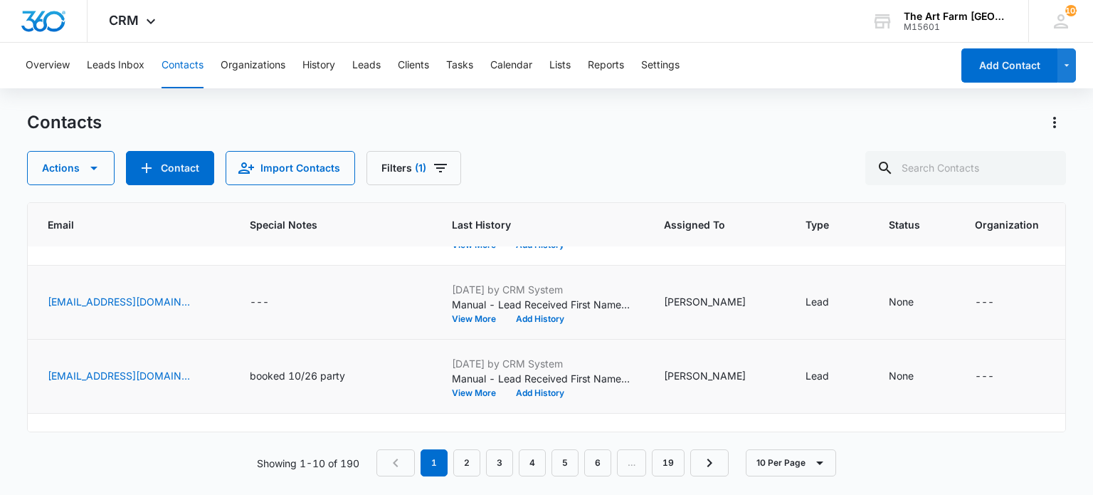
scroll to position [204, 144]
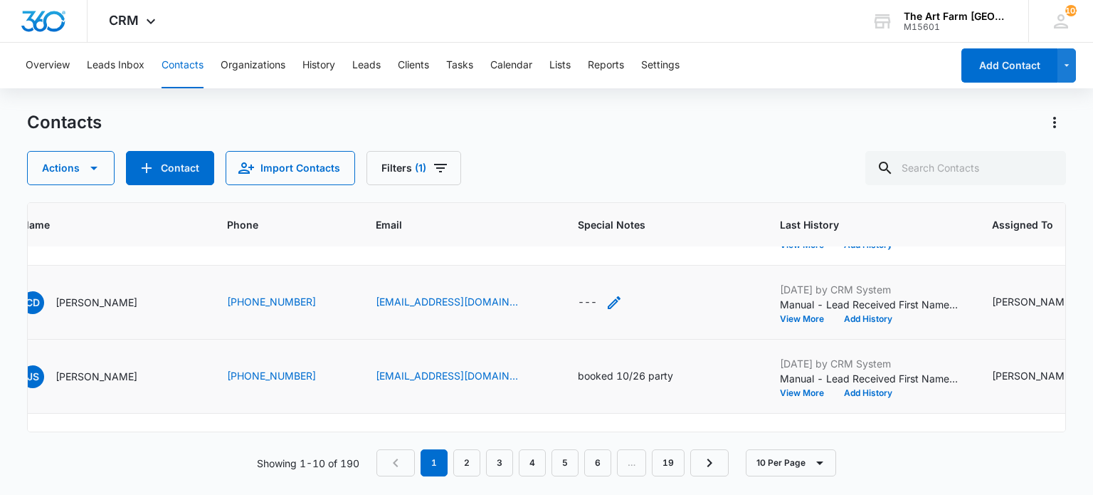
click at [578, 300] on div "---" at bounding box center [587, 302] width 19 height 17
click at [547, 178] on textarea "Special Notes" at bounding box center [567, 186] width 169 height 81
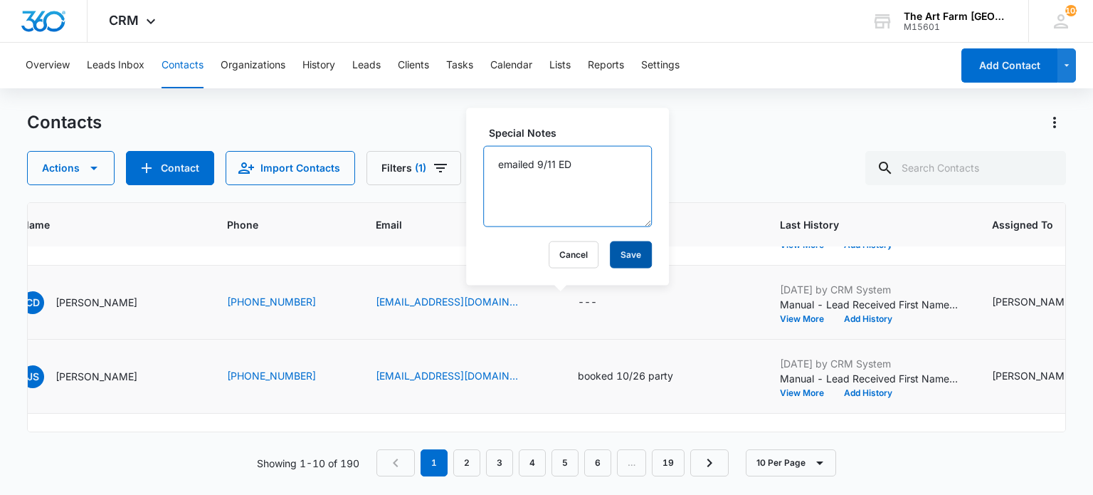
type textarea "emailed 9/11 ED"
click at [613, 253] on button "Save" at bounding box center [631, 254] width 42 height 27
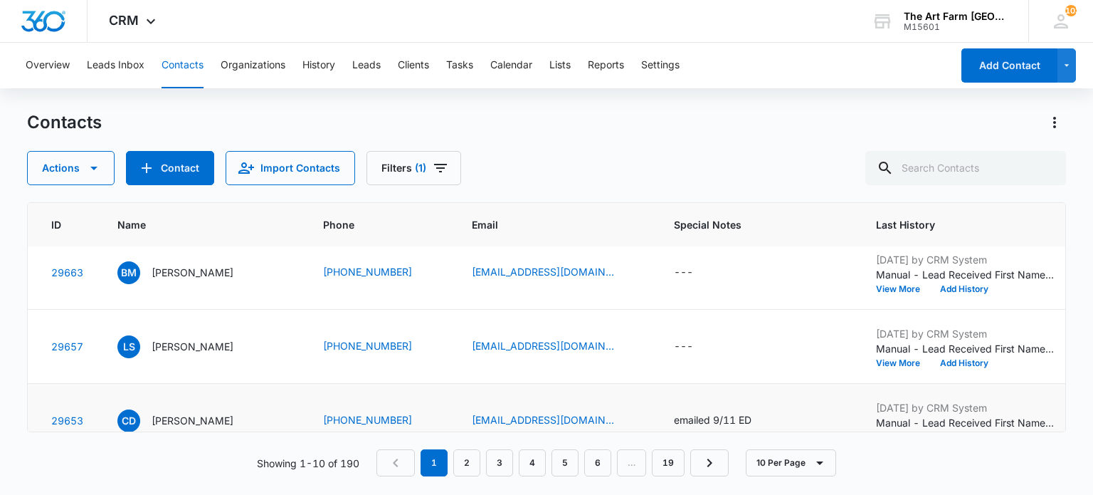
scroll to position [85, 45]
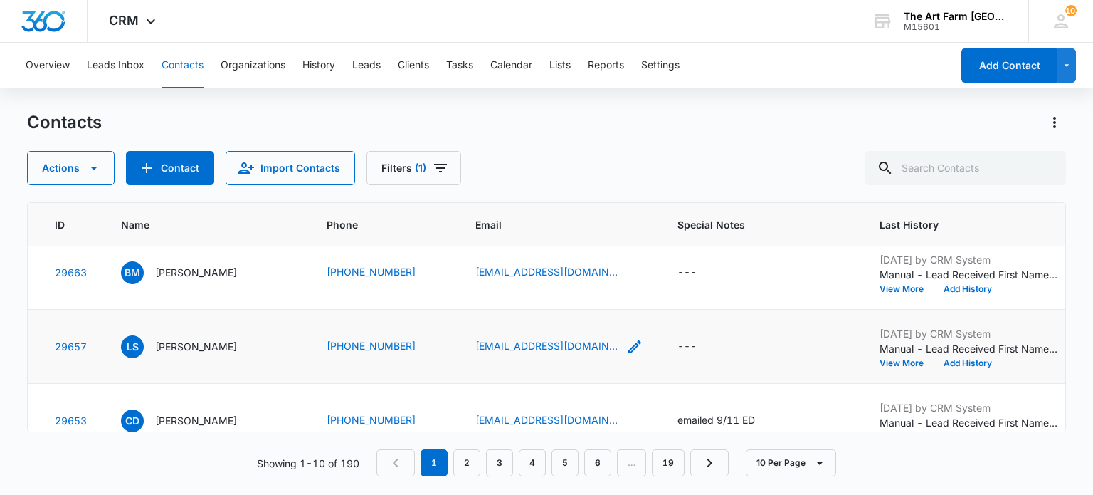
click at [626, 347] on icon "Email - laasilve@gmail.com - Select to Edit Field" at bounding box center [634, 346] width 17 height 17
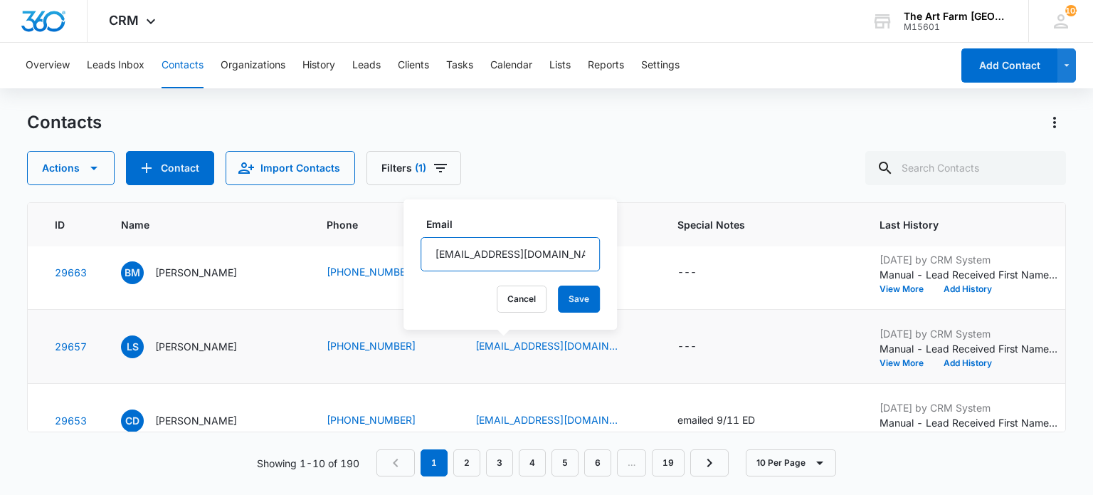
click at [475, 253] on input "[EMAIL_ADDRESS][DOMAIN_NAME]" at bounding box center [510, 254] width 179 height 34
click at [258, 277] on div "BM BRET MICHEAL" at bounding box center [206, 272] width 171 height 23
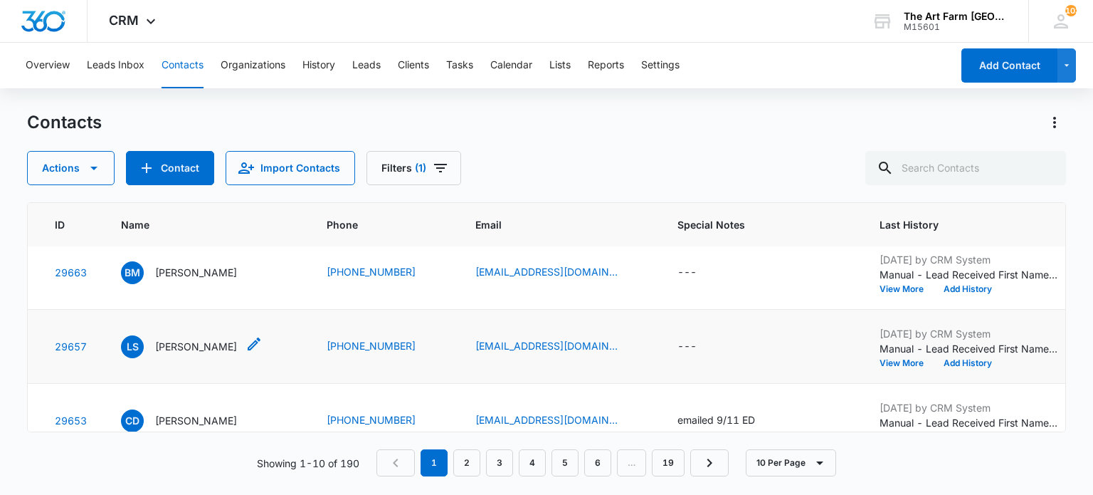
click at [206, 345] on p "[PERSON_NAME]" at bounding box center [196, 346] width 82 height 15
click at [677, 343] on div "---" at bounding box center [686, 346] width 19 height 17
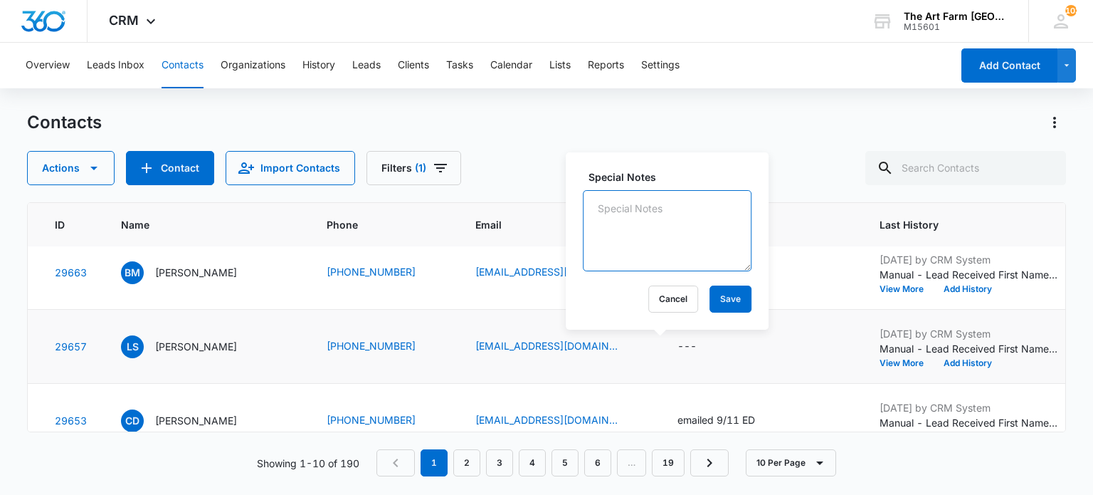
click at [618, 244] on textarea "Special Notes" at bounding box center [667, 230] width 169 height 81
type textarea "emailed 9/11 ED"
click at [712, 294] on button "Save" at bounding box center [730, 298] width 42 height 27
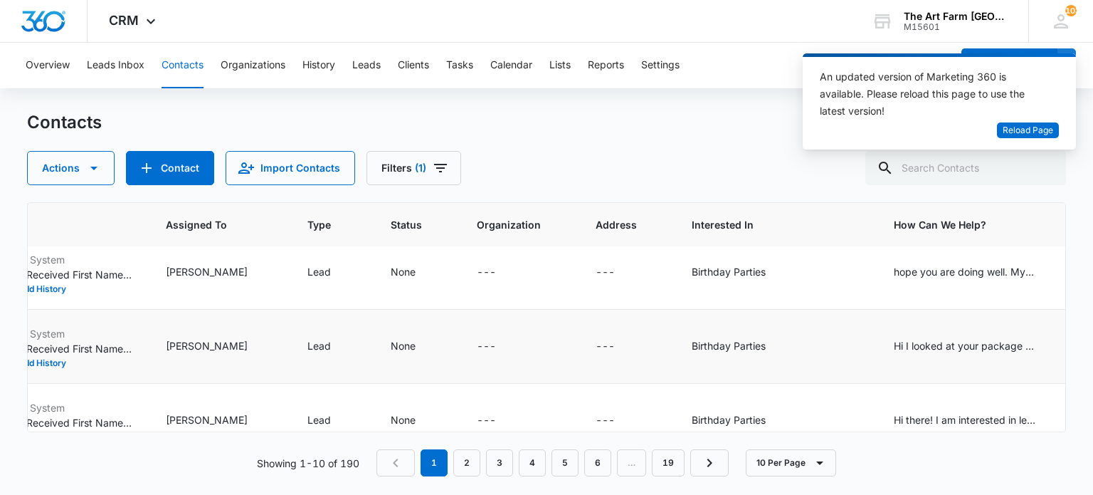
scroll to position [85, 971]
click at [894, 350] on div "Hi I looked at your package for kids Is there an adult limit?" at bounding box center [965, 345] width 142 height 15
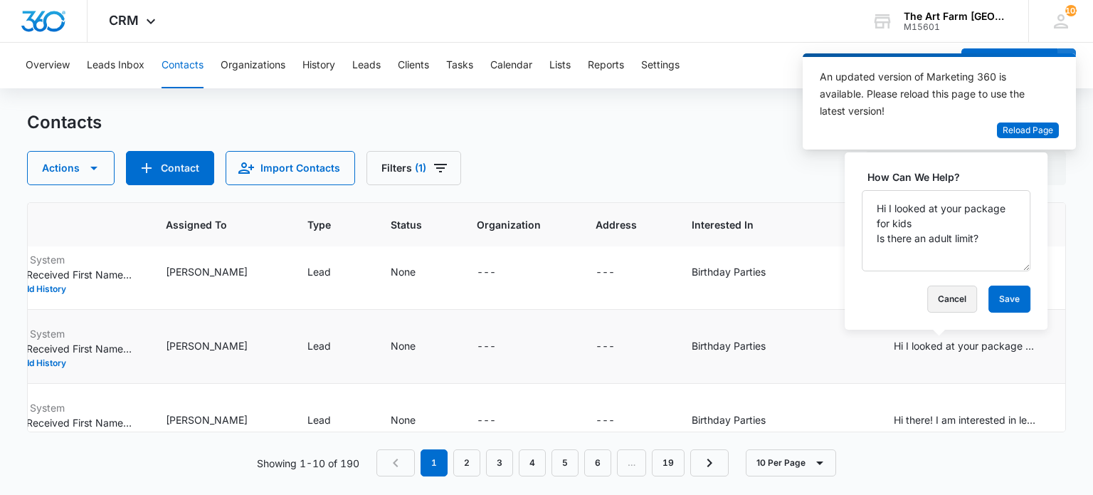
click at [932, 304] on button "Cancel" at bounding box center [952, 298] width 50 height 27
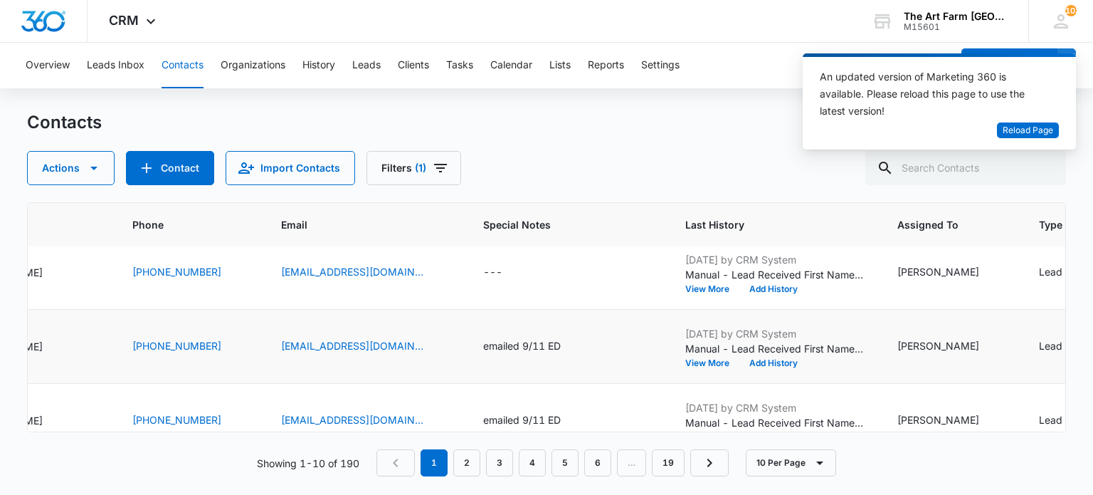
scroll to position [85, 9]
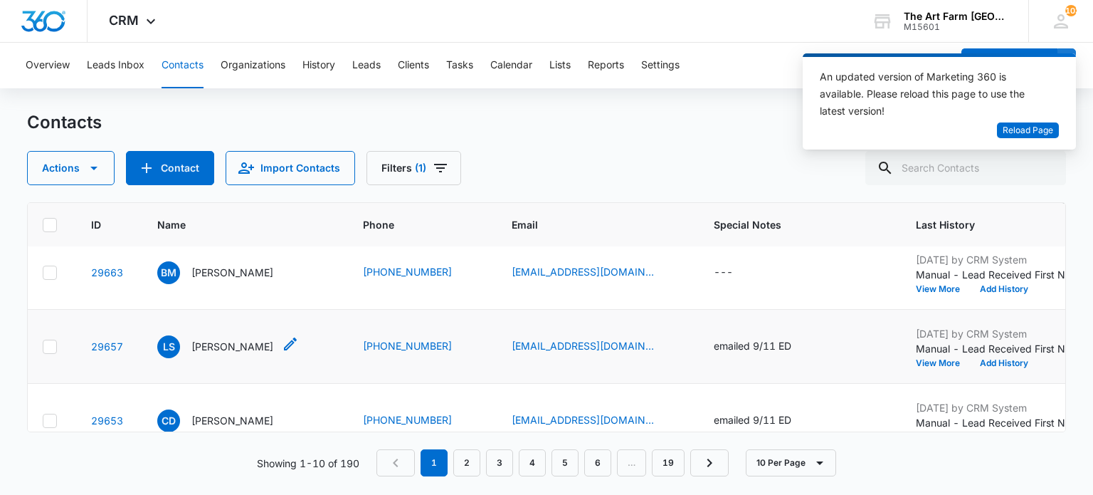
click at [200, 339] on p "[PERSON_NAME]" at bounding box center [232, 346] width 82 height 15
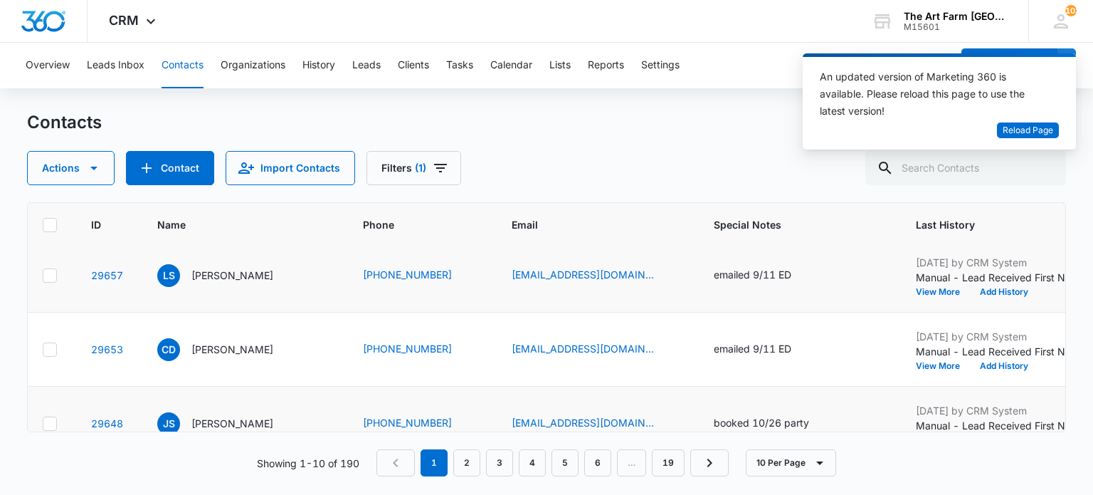
scroll to position [159, 9]
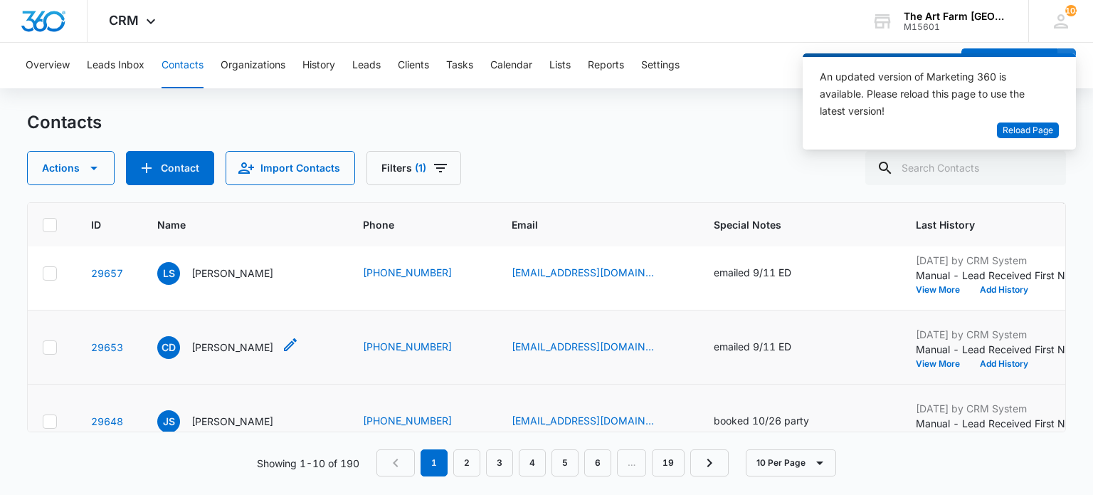
click at [271, 348] on p "[PERSON_NAME]" at bounding box center [232, 346] width 82 height 15
click at [624, 172] on div "Actions Contact Import Contacts Filters (1)" at bounding box center [546, 168] width 1038 height 34
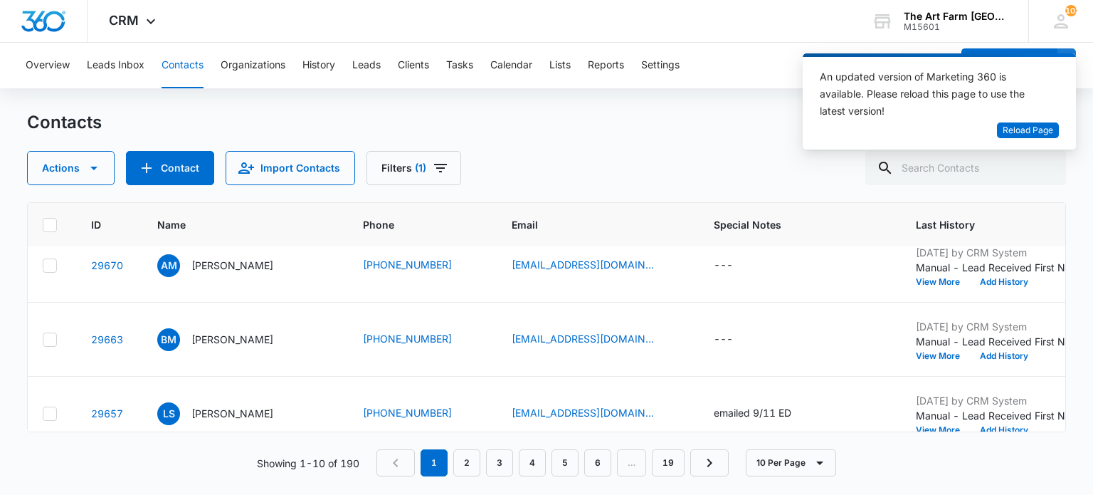
scroll to position [0, 9]
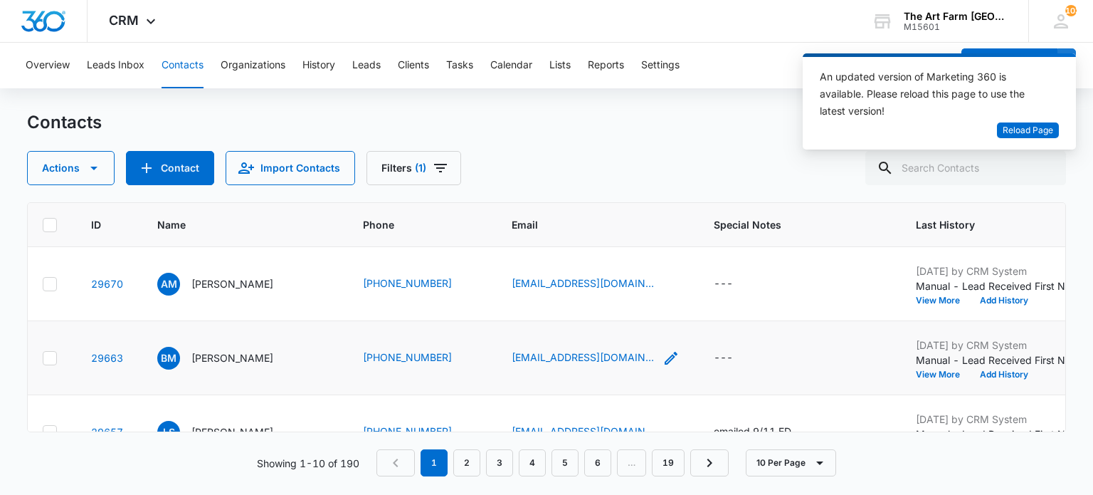
click at [663, 359] on icon "Email - bm4953446@gmail.com - Select to Edit Field" at bounding box center [671, 357] width 17 height 17
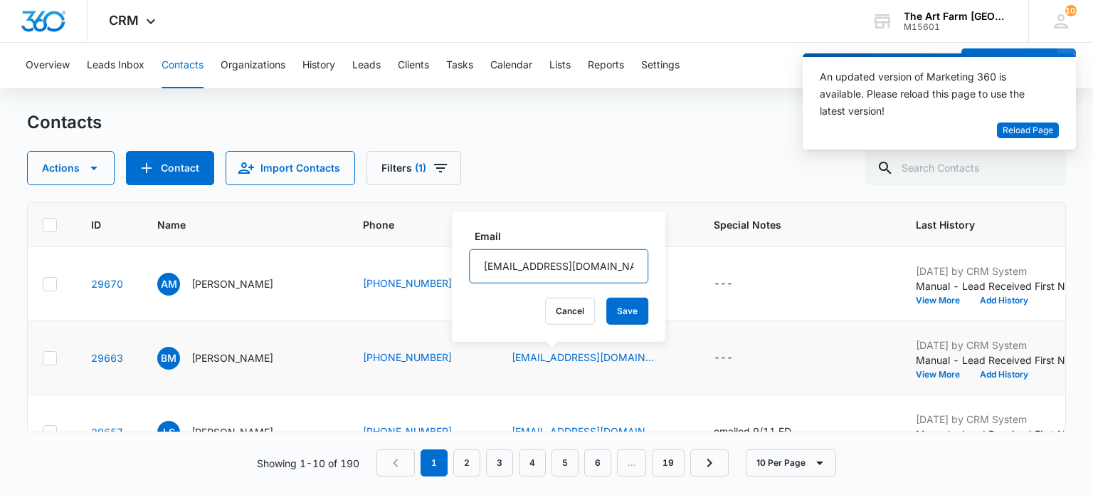
click at [513, 268] on input "[EMAIL_ADDRESS][DOMAIN_NAME]" at bounding box center [558, 266] width 179 height 34
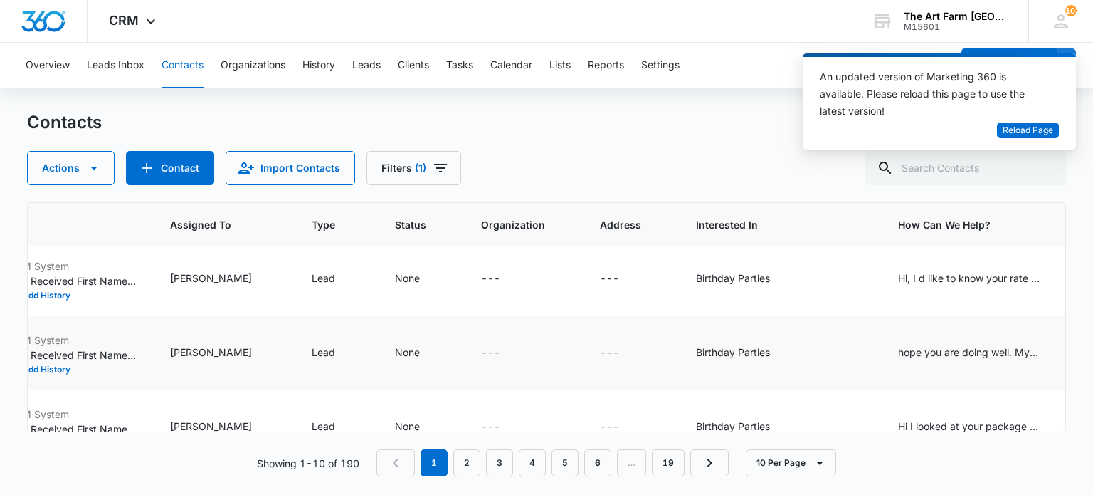
scroll to position [5, 965]
click at [909, 345] on div "hope you are doing well. My name is [PERSON_NAME] and I am interested in hostin…" at bounding box center [970, 351] width 142 height 15
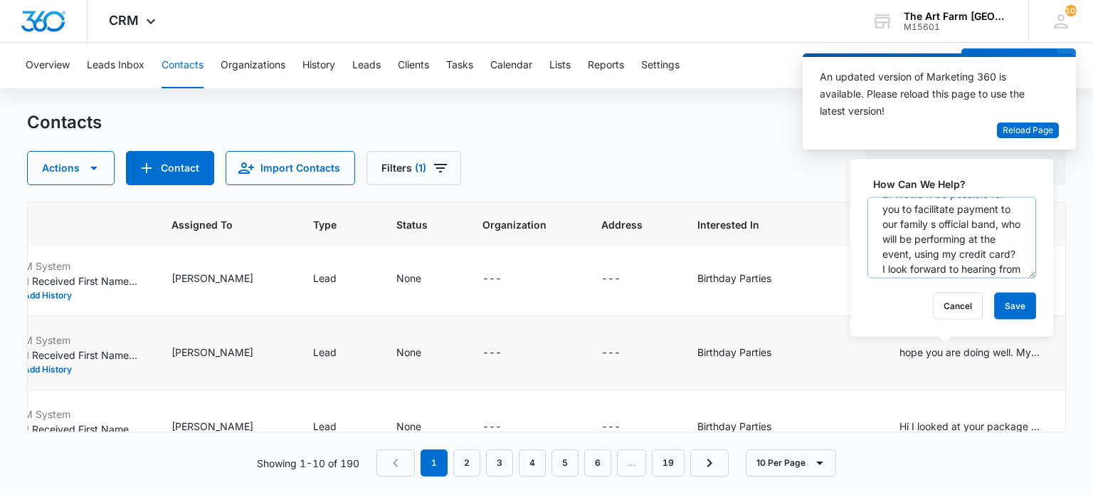
scroll to position [290, 0]
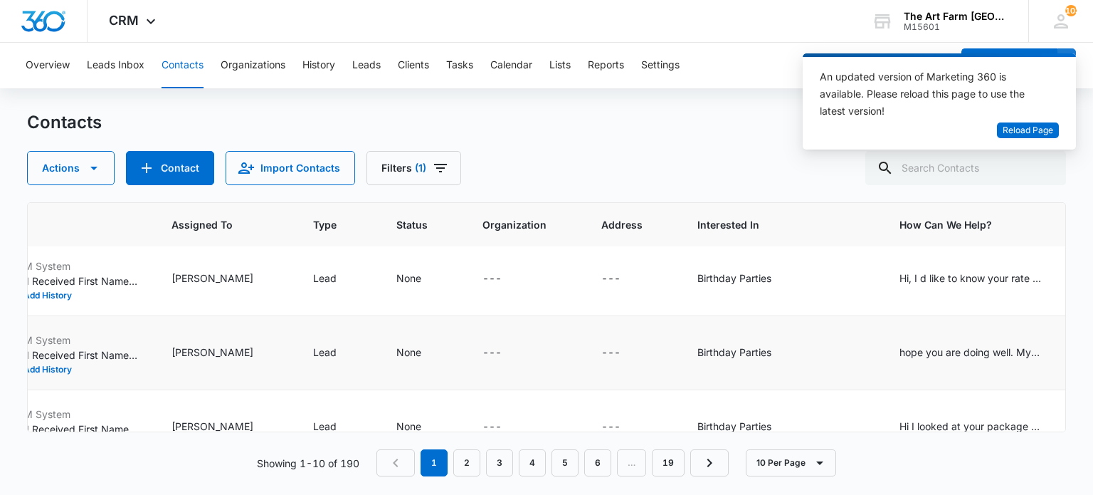
drag, startPoint x: 887, startPoint y: 249, endPoint x: 643, endPoint y: 154, distance: 261.1
click at [643, 154] on div "Actions Contact Import Contacts Filters (1)" at bounding box center [546, 168] width 1038 height 34
click at [962, 275] on div "Hi, I d like to know your rate for my son s 4th birthday party for about 30 kid…" at bounding box center [970, 277] width 142 height 15
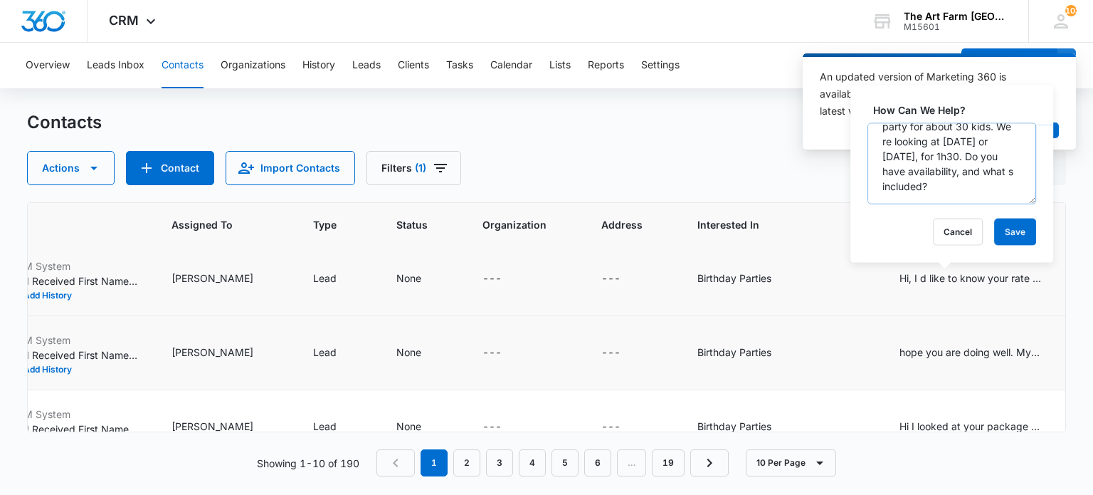
scroll to position [0, 0]
click at [819, 259] on td "Birthday Parties" at bounding box center [781, 279] width 202 height 74
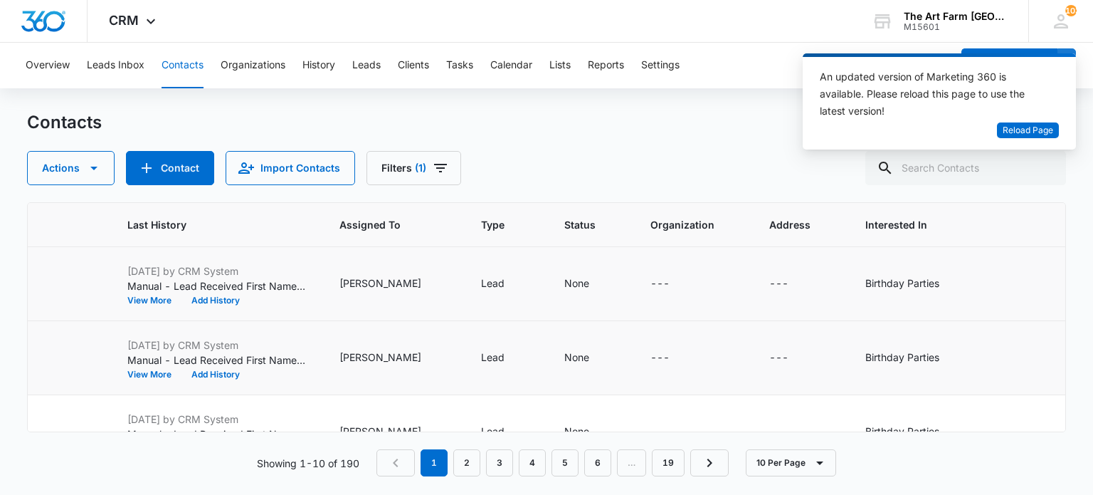
scroll to position [0, 797]
drag, startPoint x: 694, startPoint y: 292, endPoint x: 765, endPoint y: 364, distance: 100.6
click at [797, 364] on icon "Address - - Select to Edit Field" at bounding box center [805, 357] width 17 height 17
click at [669, 166] on div "Actions Contact Import Contacts Filters (1)" at bounding box center [546, 168] width 1038 height 34
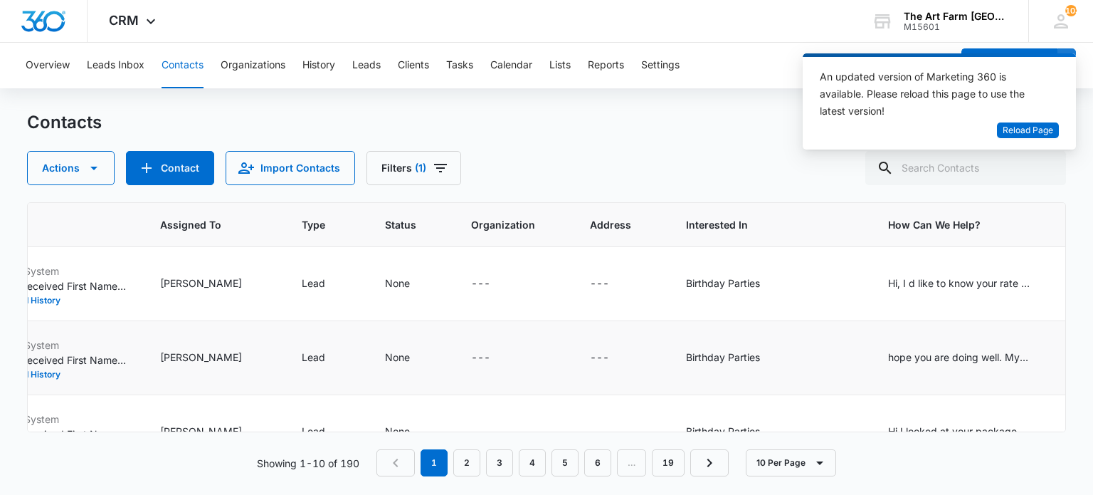
scroll to position [0, 982]
click at [909, 358] on div "hope you are doing well. My name is [PERSON_NAME] and I am interested in hostin…" at bounding box center [953, 356] width 142 height 15
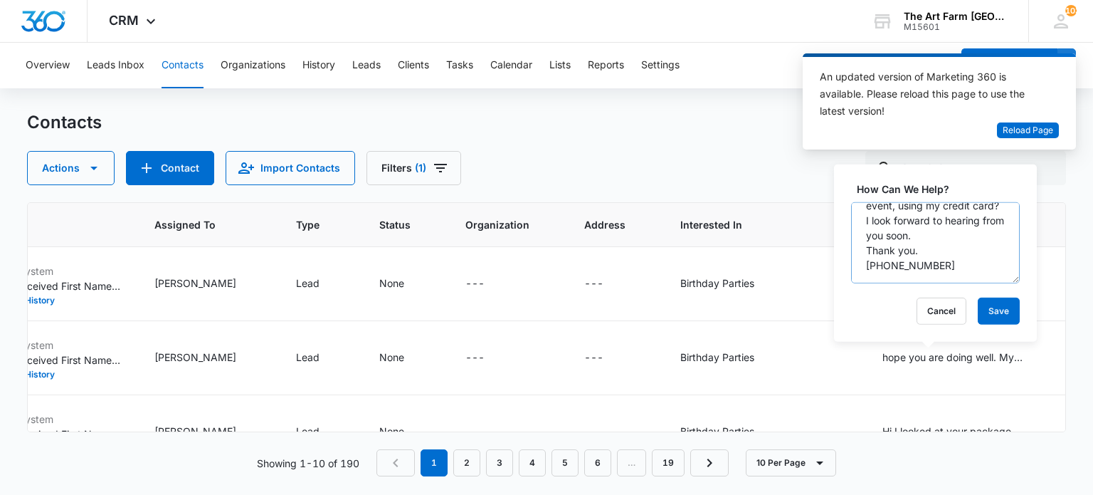
scroll to position [418, 0]
click at [756, 174] on div "Actions Contact Import Contacts Filters (1)" at bounding box center [546, 168] width 1038 height 34
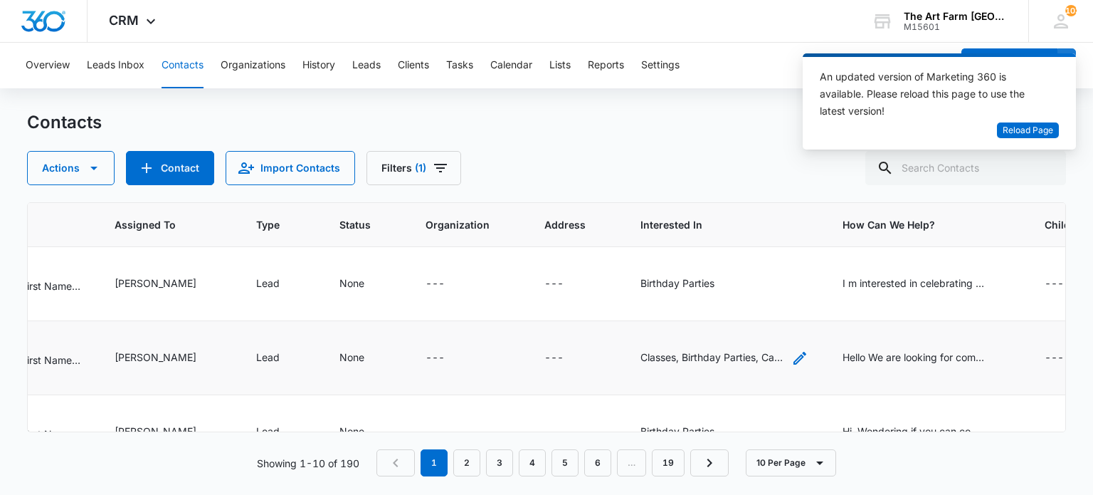
scroll to position [444, 1023]
click at [894, 354] on div "Hello We are looking for company like yours, we would like to make big order. P…" at bounding box center [912, 356] width 142 height 15
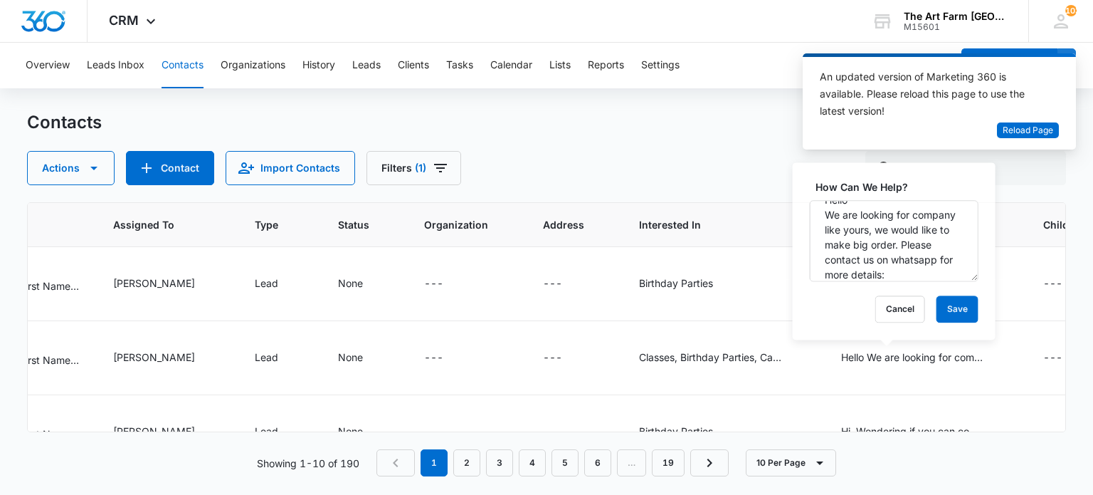
scroll to position [19, 0]
click at [560, 349] on div "---" at bounding box center [574, 357] width 62 height 17
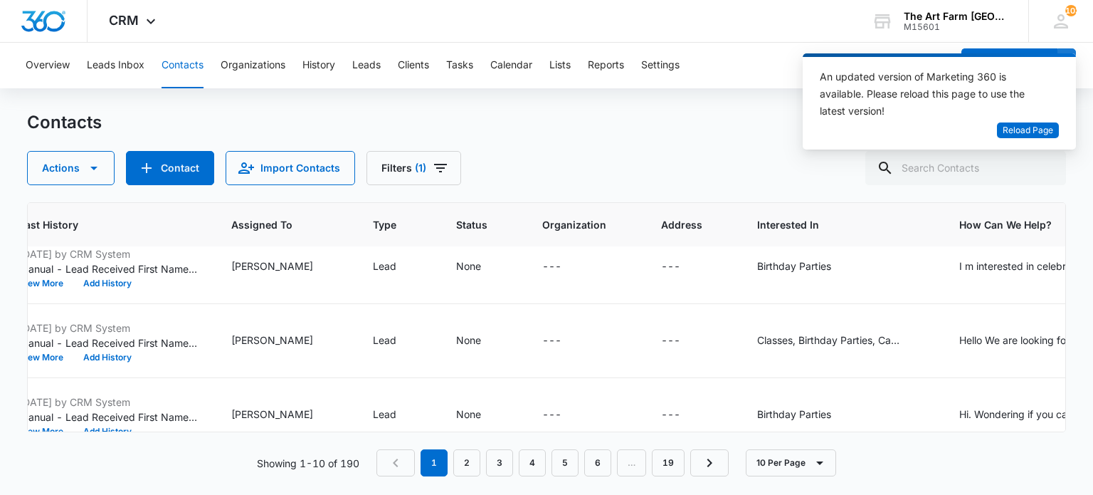
scroll to position [461, 925]
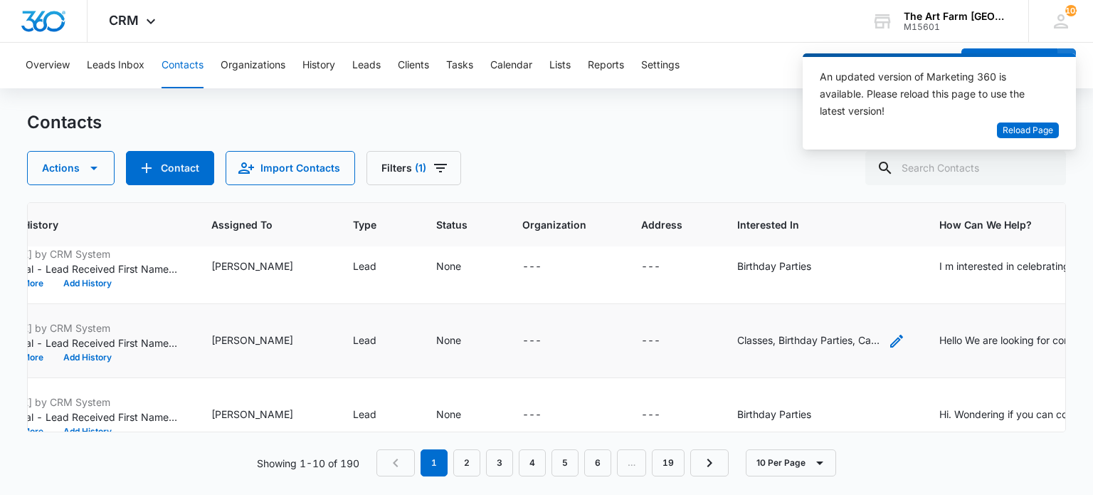
click at [818, 337] on div "Classes, Birthday Parties, Camps, Preschool, Animal Outreach, Drop In's, Genera…" at bounding box center [808, 339] width 142 height 15
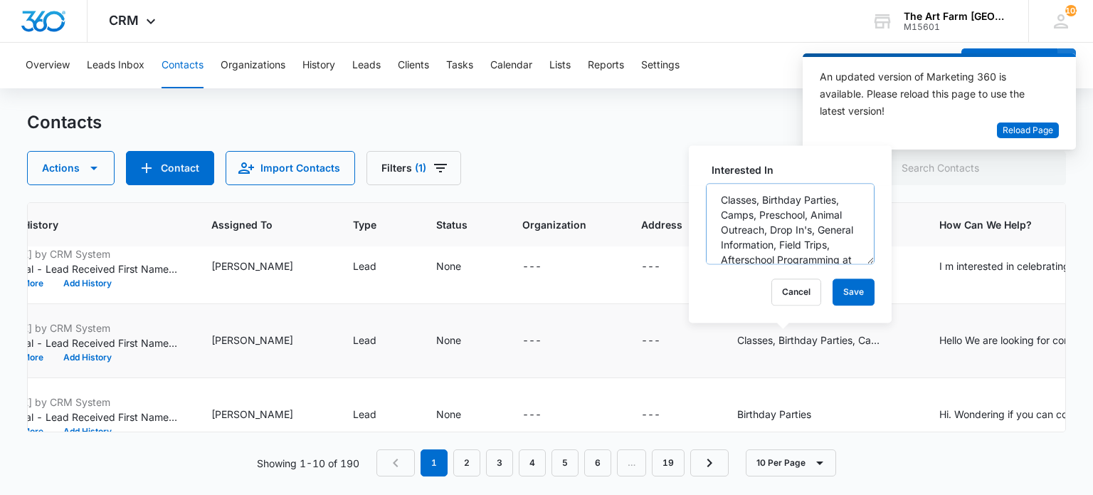
scroll to position [0, 0]
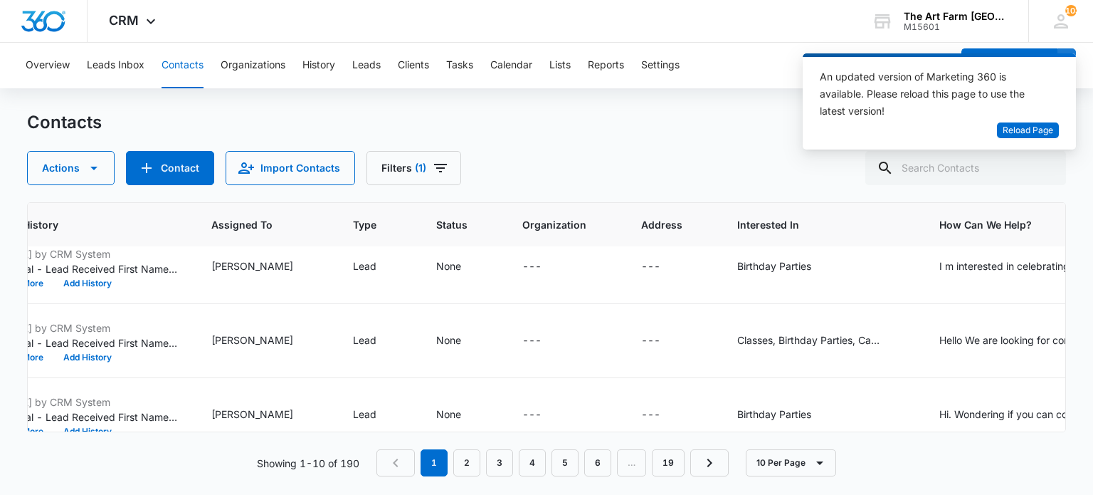
click at [648, 118] on div "Contacts" at bounding box center [546, 122] width 1038 height 23
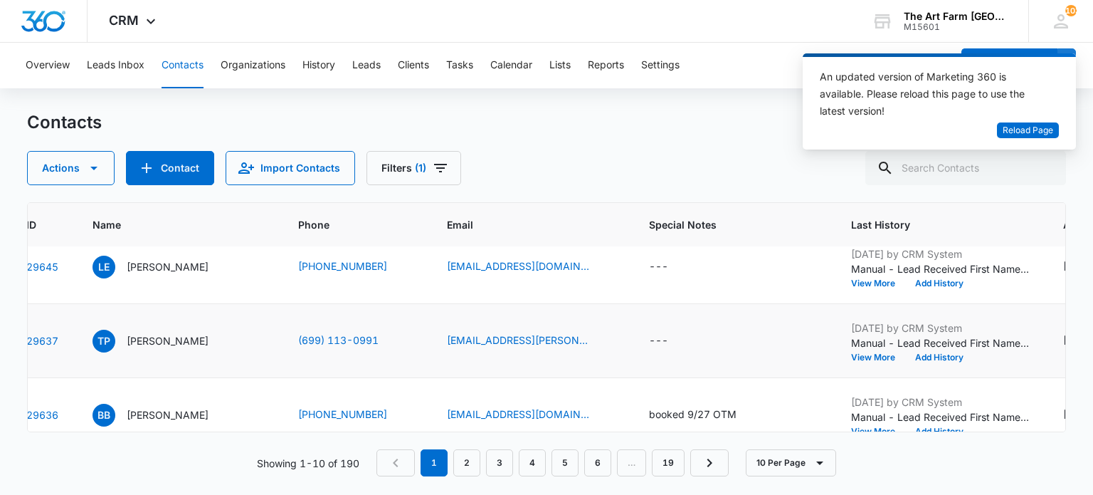
scroll to position [461, 0]
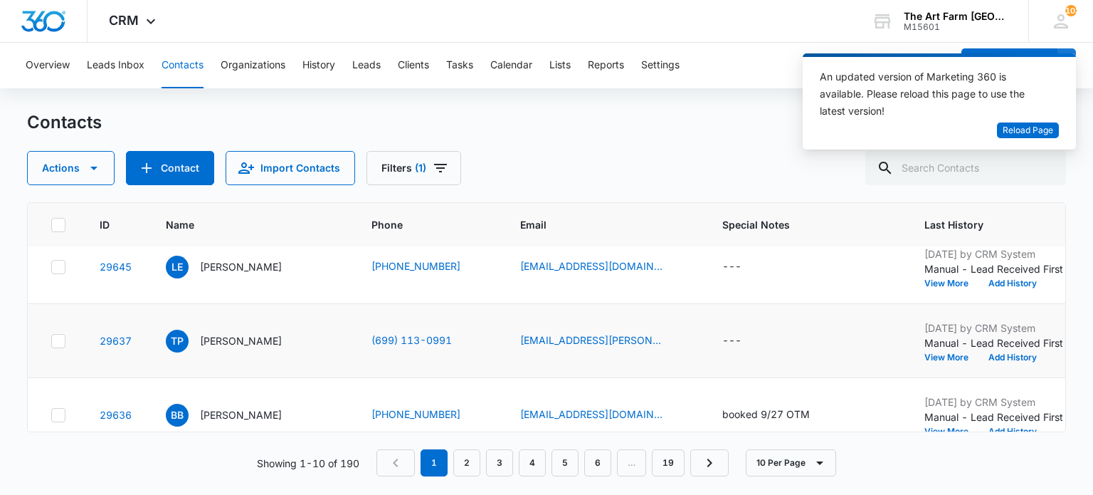
click at [59, 336] on icon at bounding box center [58, 340] width 13 height 13
click at [51, 340] on input "checkbox" at bounding box center [51, 340] width 1 height 1
click at [92, 164] on icon "button" at bounding box center [93, 167] width 17 height 17
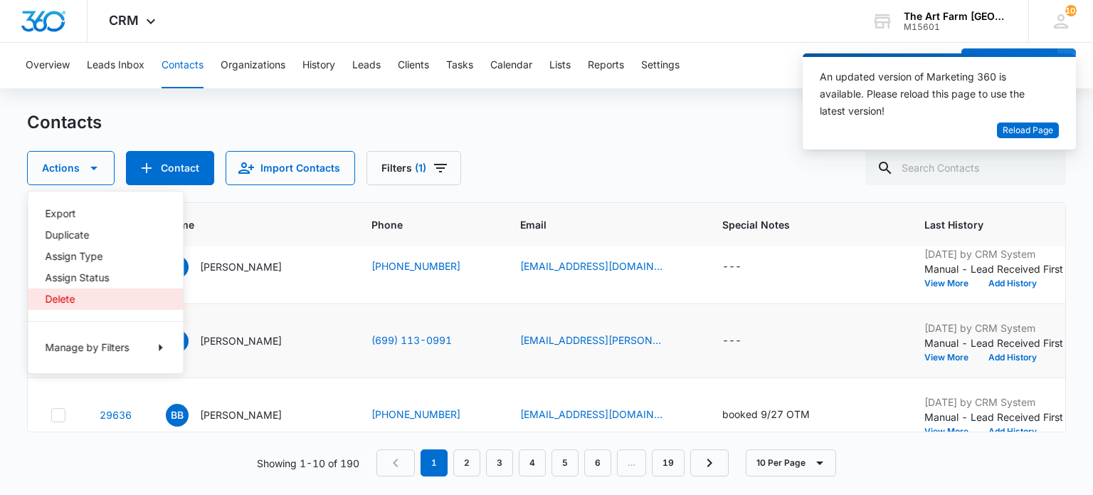
click at [63, 301] on div "Delete" at bounding box center [97, 299] width 104 height 10
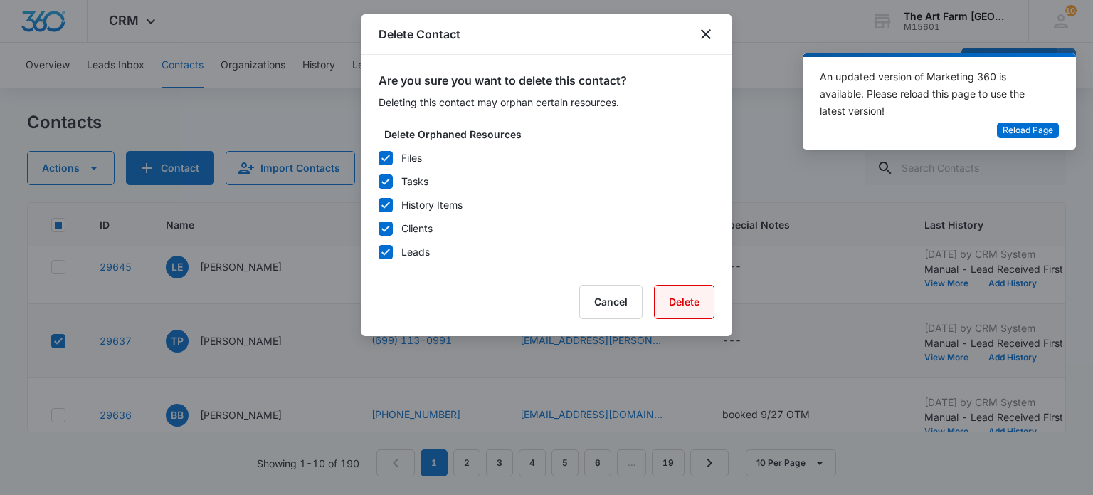
click at [676, 295] on button "Delete" at bounding box center [684, 302] width 60 height 34
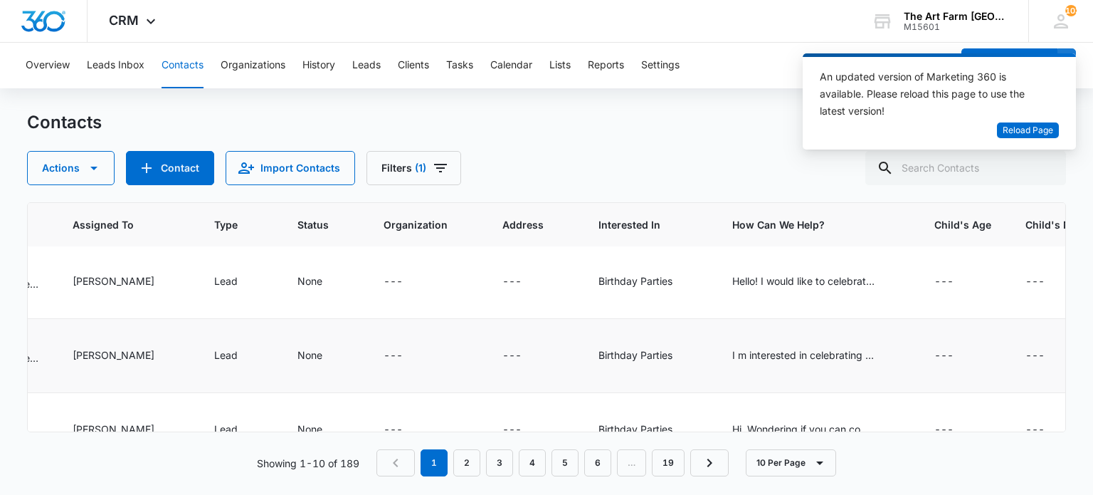
scroll to position [372, 1066]
click at [731, 354] on div "I m interested in celebrating my daughter s 3rd birthday at your venue. Could y…" at bounding box center [801, 354] width 142 height 15
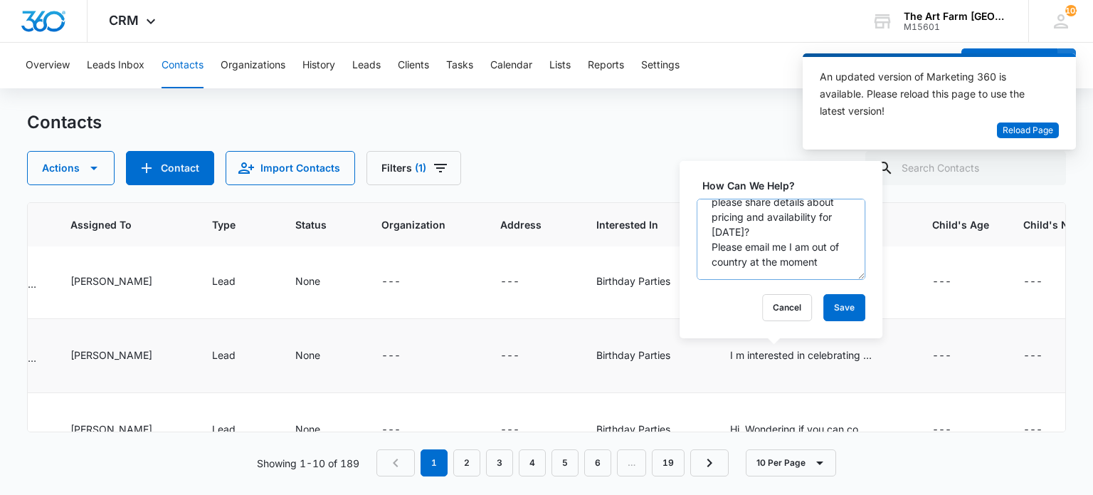
scroll to position [104, 0]
click at [655, 255] on td "Birthday Parties" at bounding box center [646, 282] width 134 height 74
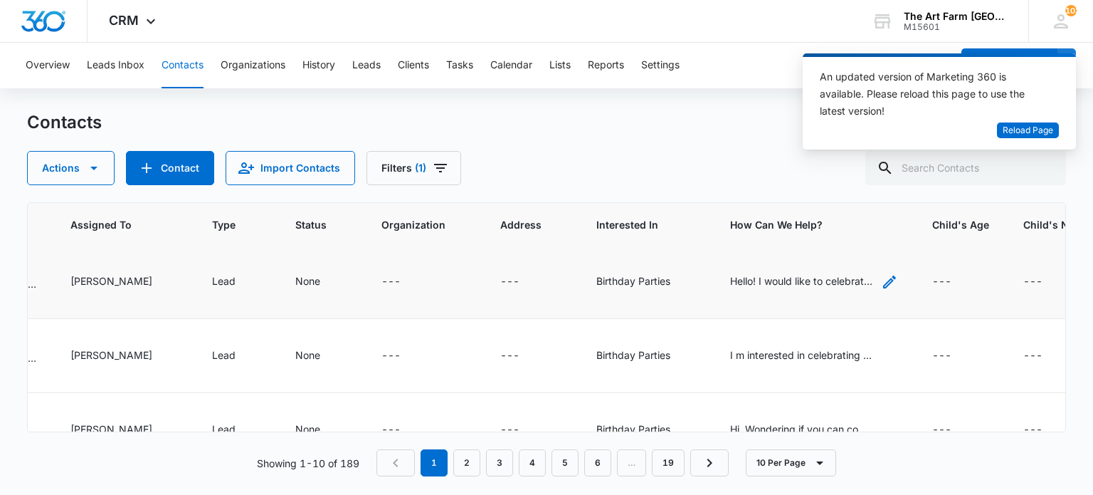
click at [730, 281] on div "Hello! I would like to celebrate my daughter s birthday. I am looking for optio…" at bounding box center [801, 280] width 142 height 15
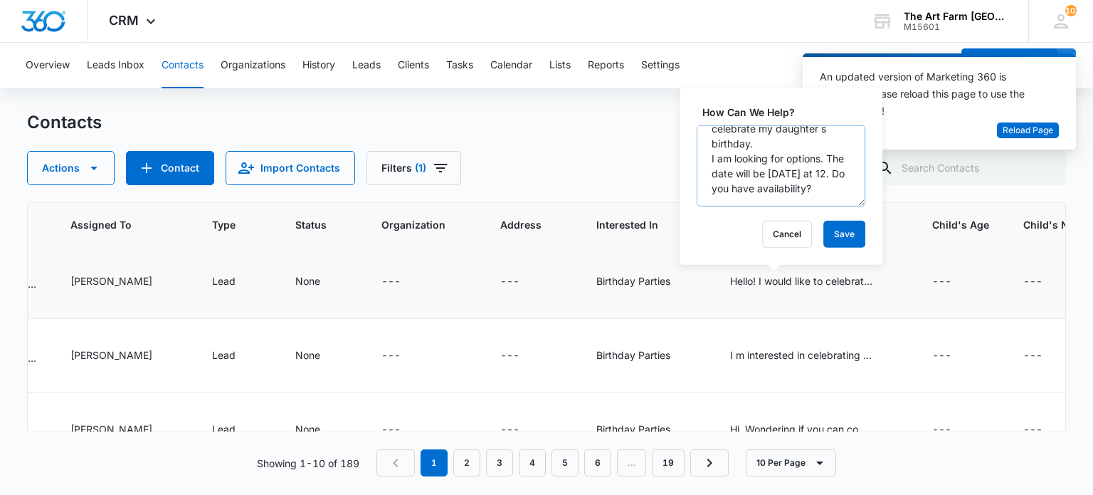
scroll to position [43, 0]
click at [669, 285] on td "Birthday Parties" at bounding box center [646, 282] width 134 height 74
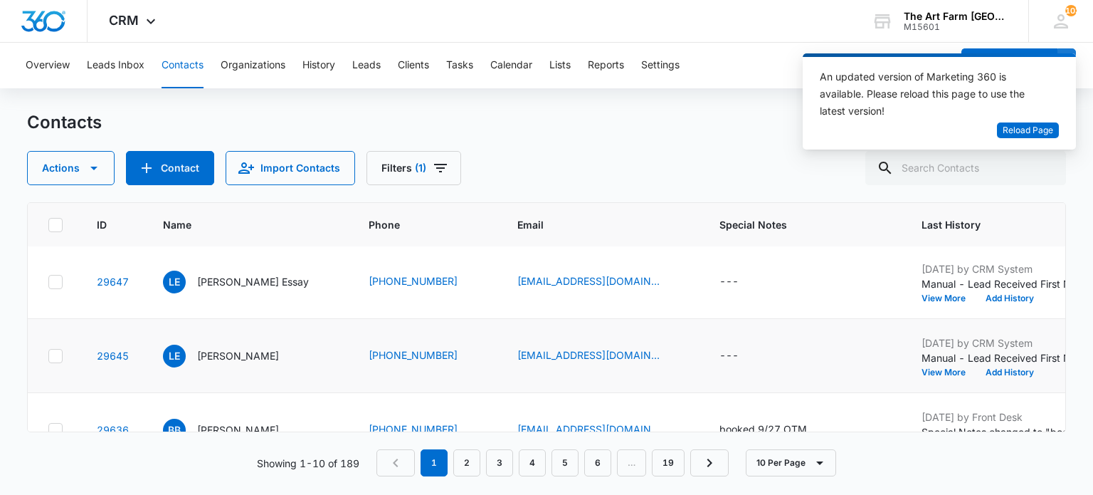
scroll to position [372, 0]
click at [671, 349] on icon "Email - lioreliasi95@gmail.com - Select to Edit Field" at bounding box center [679, 355] width 17 height 17
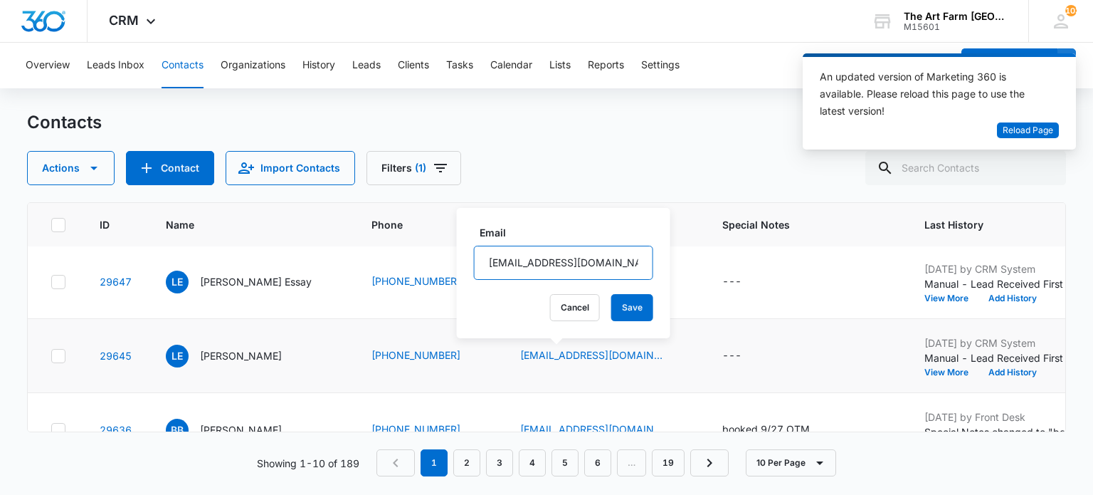
click at [522, 273] on input "[EMAIL_ADDRESS][DOMAIN_NAME]" at bounding box center [563, 263] width 179 height 34
click at [709, 308] on td "---" at bounding box center [806, 282] width 202 height 74
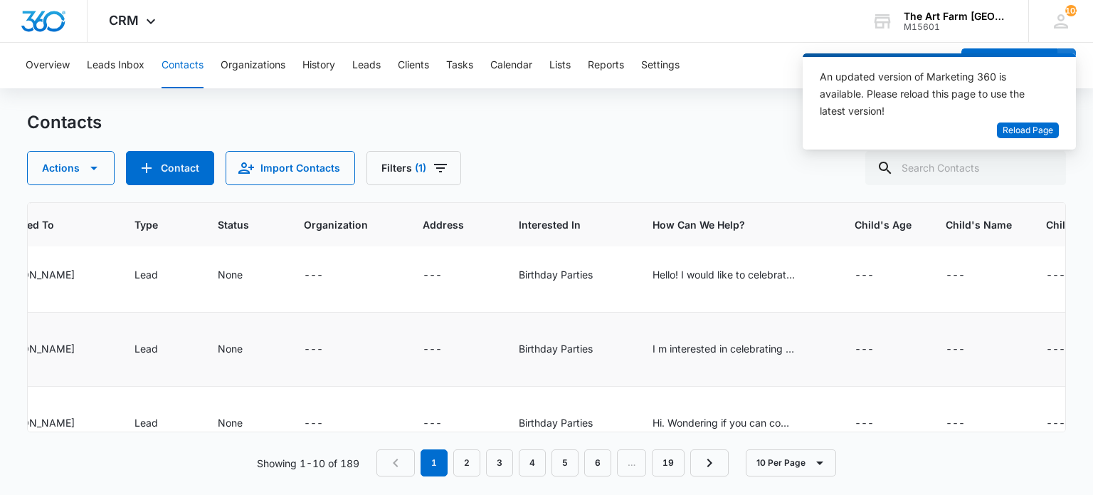
scroll to position [379, 1144]
click at [708, 347] on div "I m interested in celebrating my daughter s 3rd birthday at your venue. Could y…" at bounding box center [723, 348] width 142 height 15
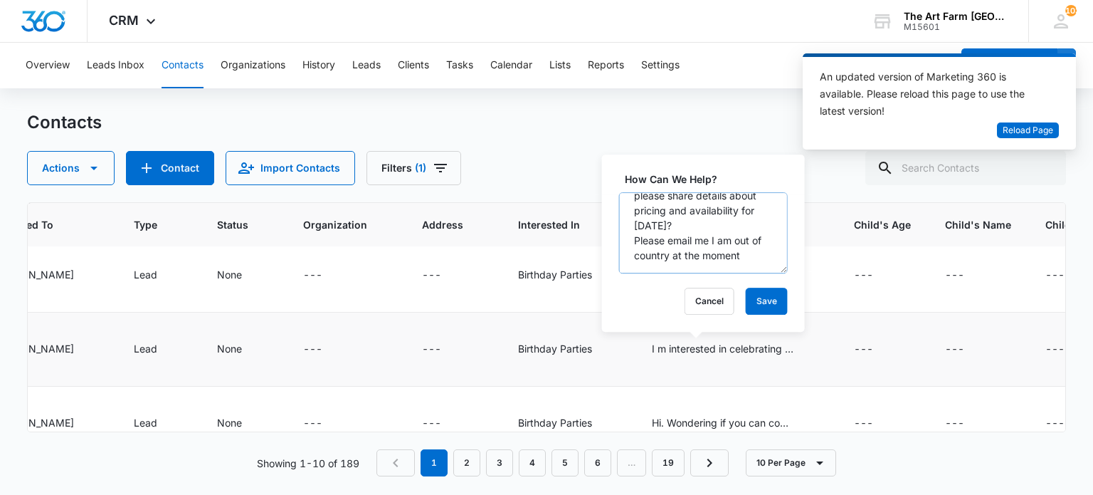
scroll to position [104, 0]
click at [692, 310] on button "Cancel" at bounding box center [710, 300] width 50 height 27
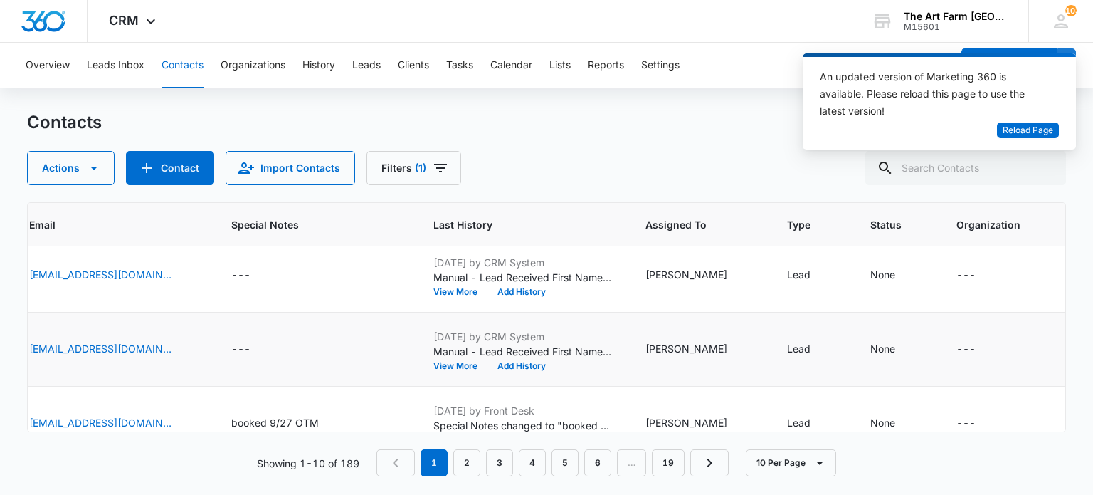
scroll to position [379, 302]
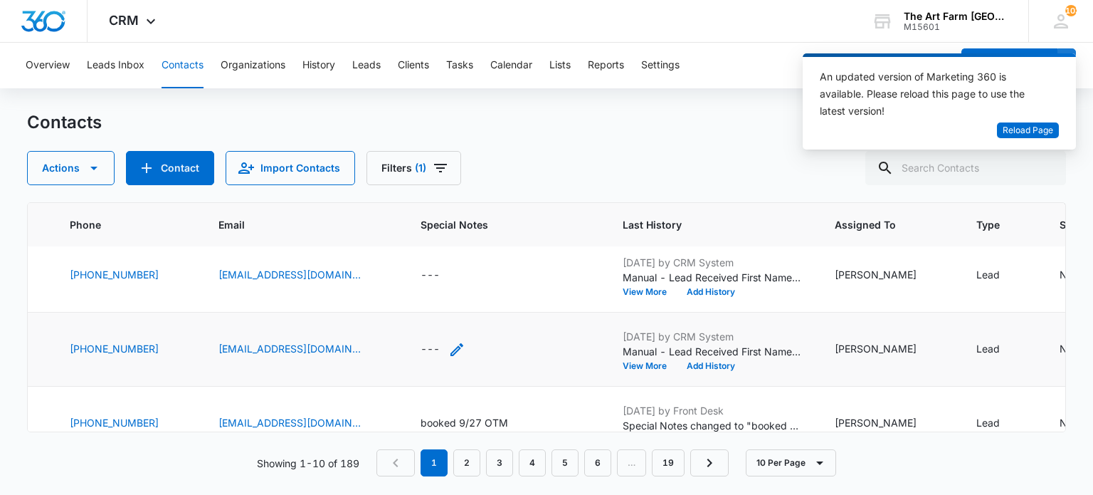
click at [421, 346] on div "---" at bounding box center [430, 349] width 19 height 17
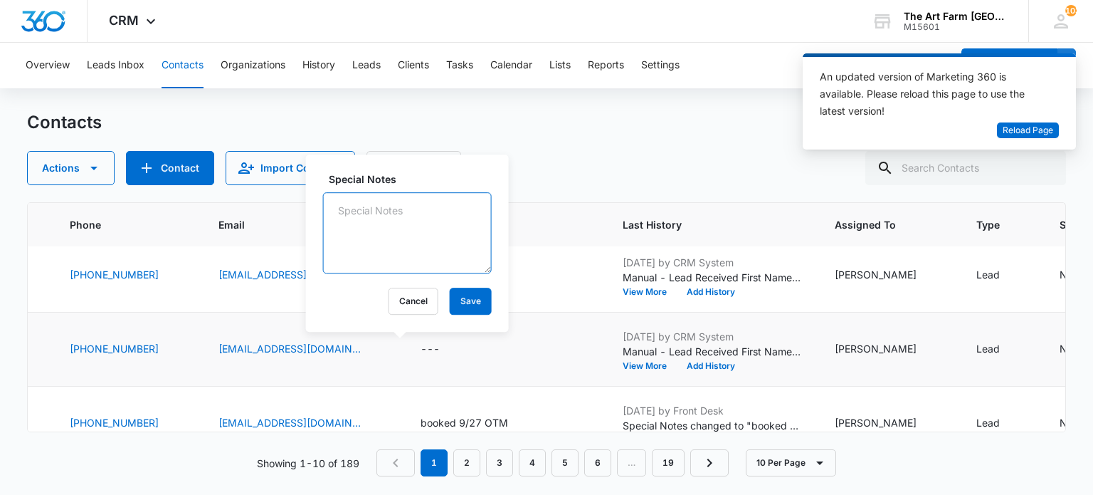
click at [367, 213] on textarea "Special Notes" at bounding box center [407, 232] width 169 height 81
type textarea "emailed 9/11 ED"
click at [458, 310] on button "Save" at bounding box center [471, 300] width 42 height 27
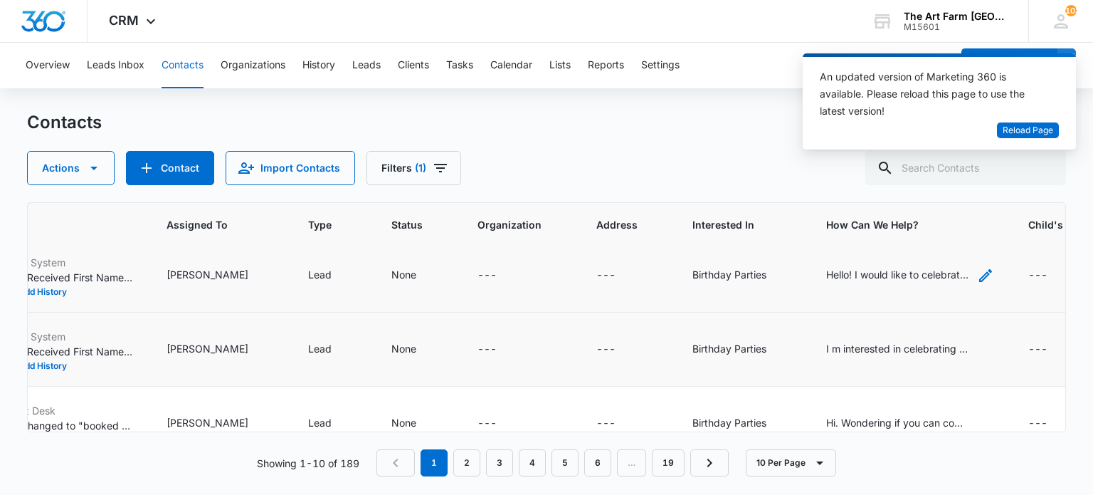
scroll to position [379, 971]
click at [885, 273] on div "Hello! I would like to celebrate my daughter s birthday. I am looking for optio…" at bounding box center [896, 274] width 142 height 15
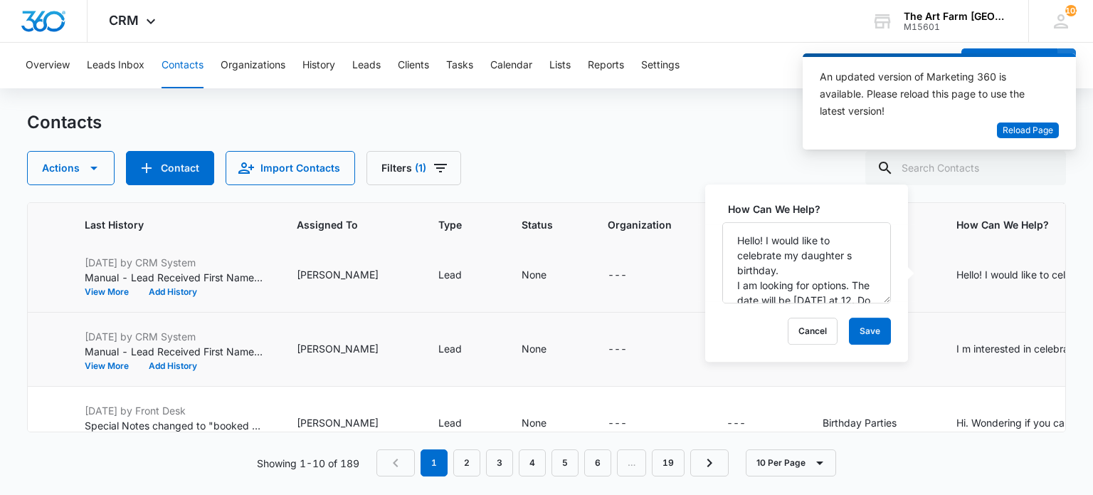
scroll to position [379, 823]
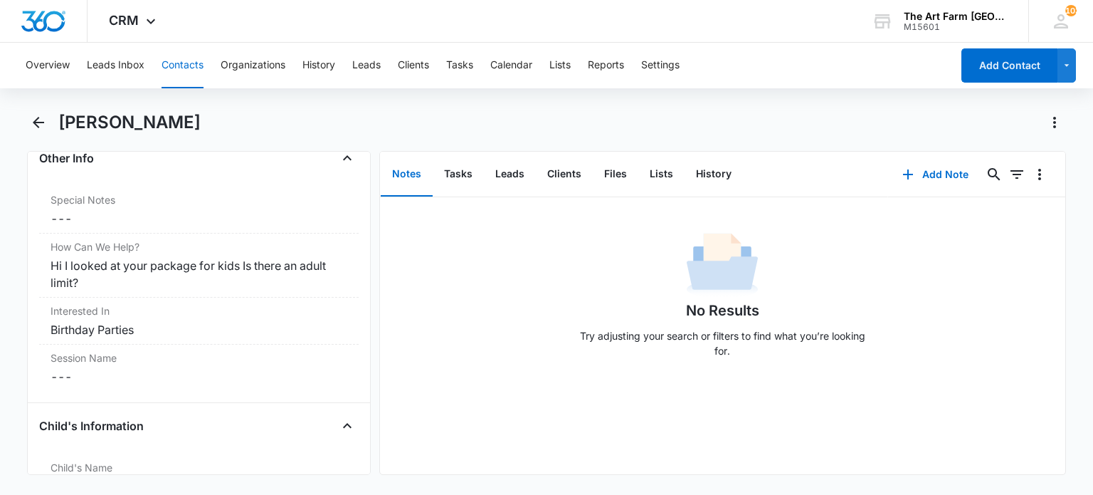
scroll to position [1164, 0]
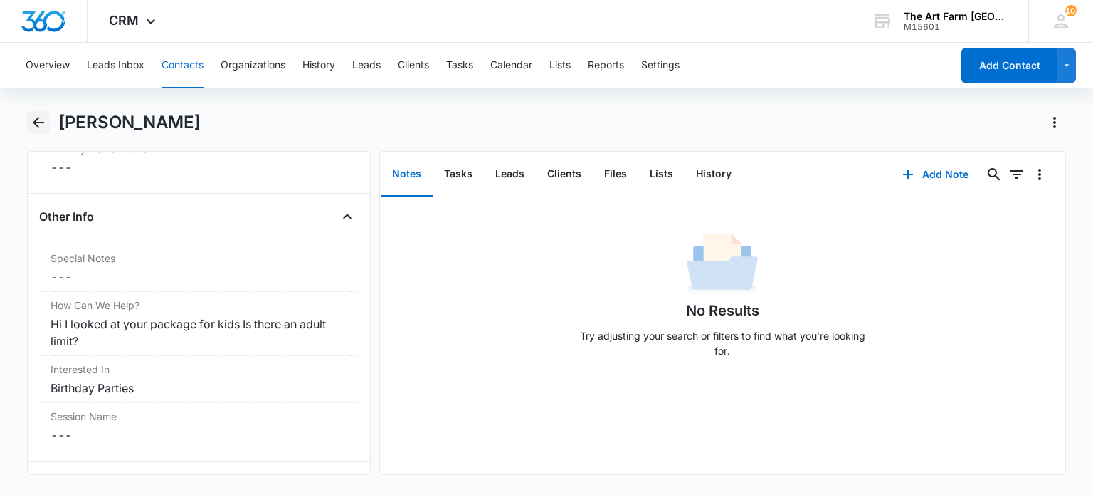
click at [43, 119] on icon "Back" at bounding box center [38, 122] width 17 height 17
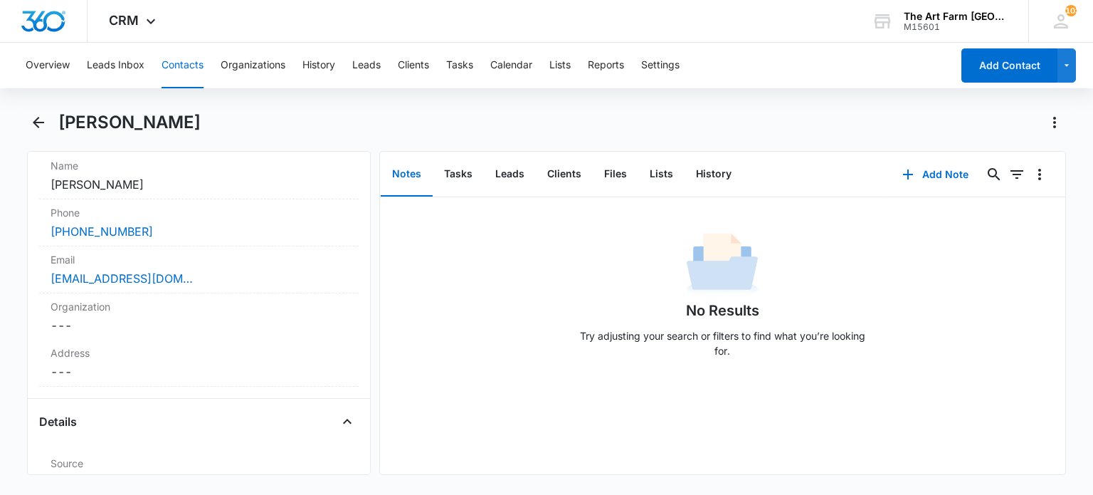
scroll to position [290, 0]
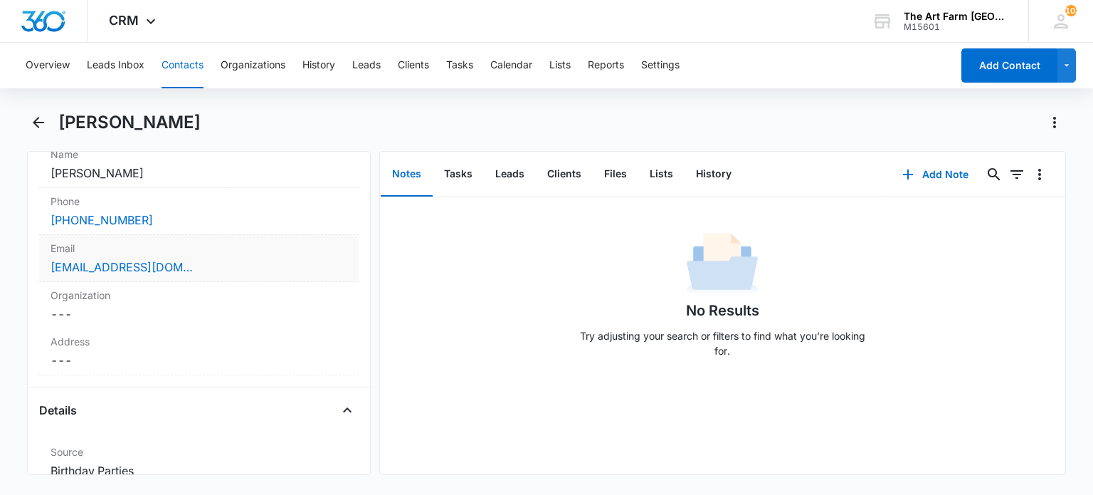
click at [212, 272] on div "[EMAIL_ADDRESS][DOMAIN_NAME]" at bounding box center [199, 266] width 296 height 17
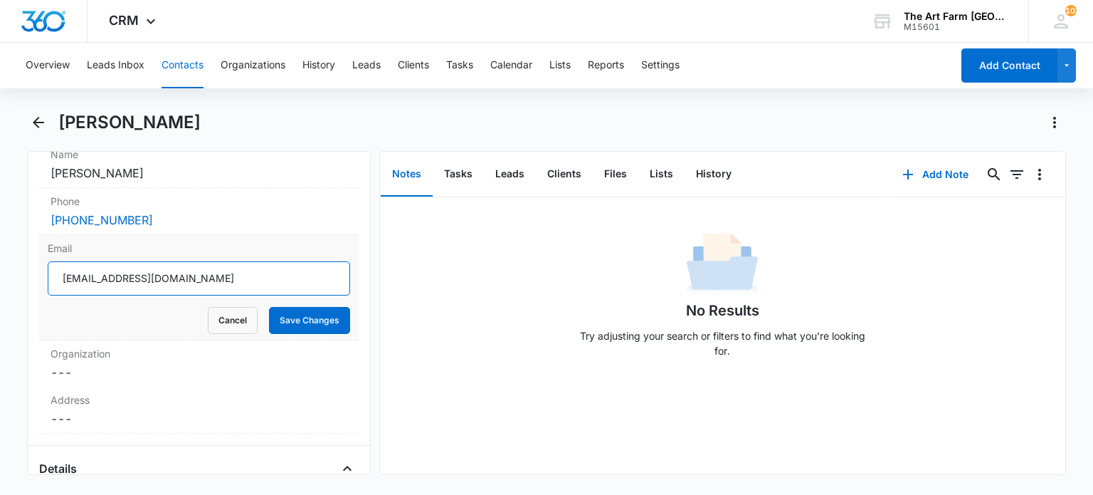
click at [125, 276] on input "[EMAIL_ADDRESS][DOMAIN_NAME]" at bounding box center [199, 278] width 302 height 34
click at [37, 121] on icon "Back" at bounding box center [38, 122] width 17 height 17
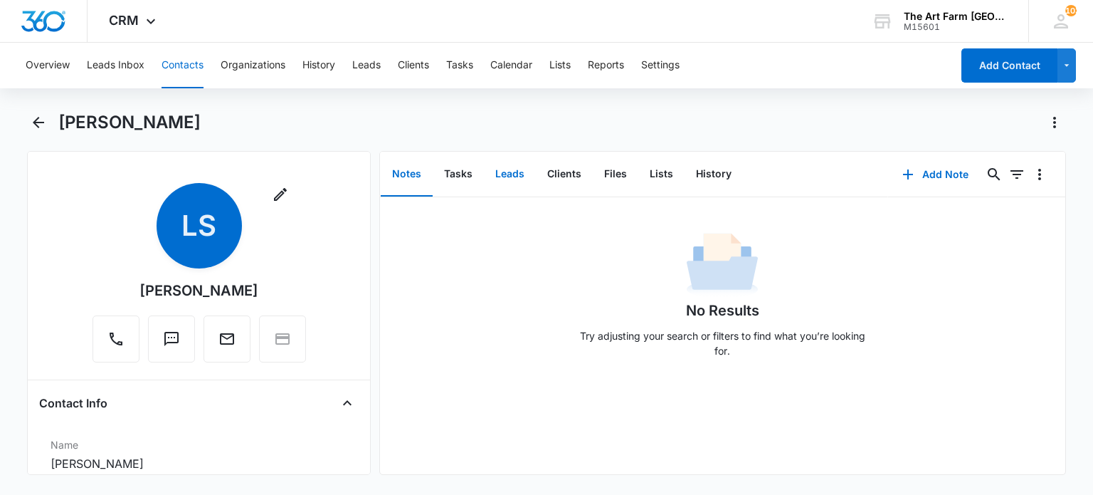
click at [497, 179] on button "Leads" at bounding box center [510, 174] width 52 height 44
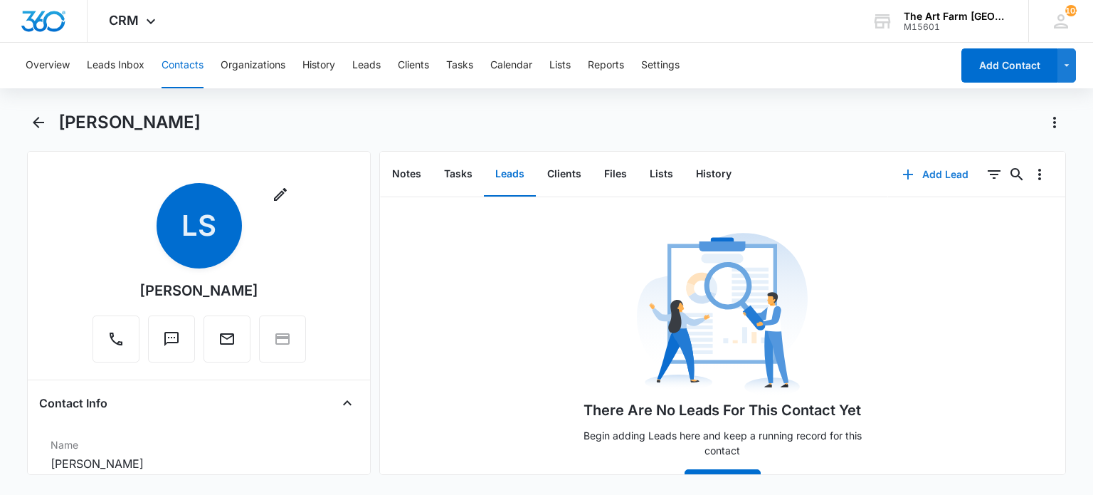
click at [902, 184] on button "Add Lead" at bounding box center [935, 174] width 95 height 34
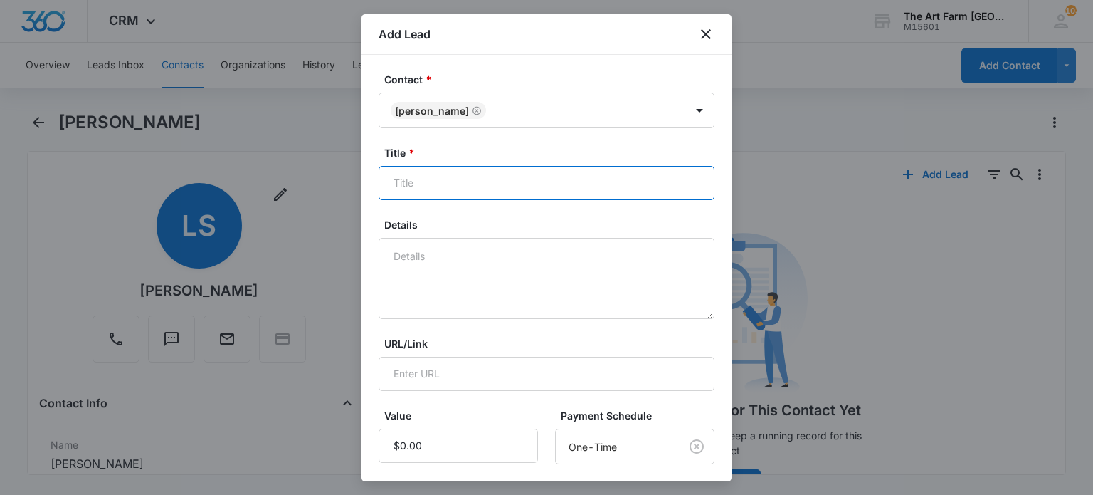
click at [428, 181] on input "Title *" at bounding box center [547, 183] width 336 height 34
type input "Birthday Party"
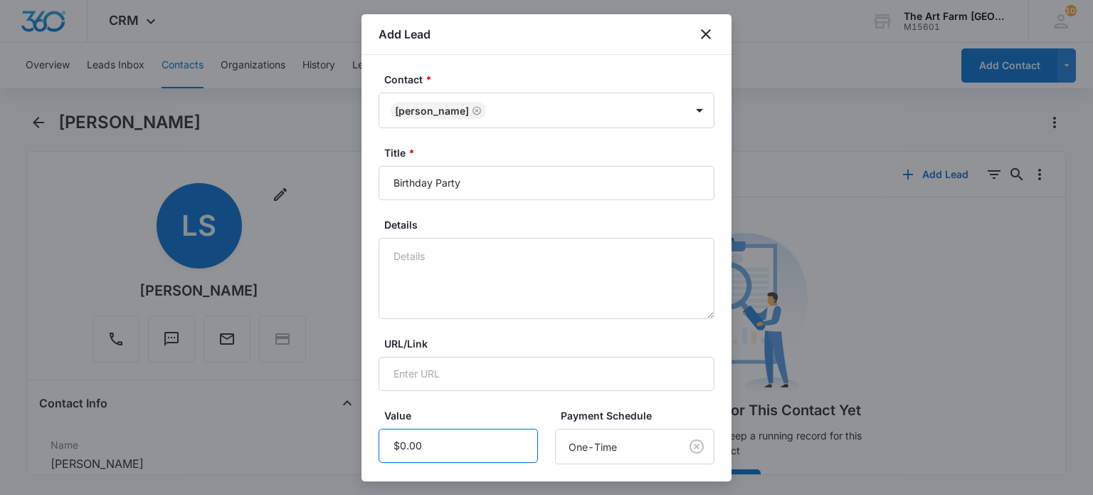
click at [430, 453] on input "Value" at bounding box center [458, 445] width 159 height 34
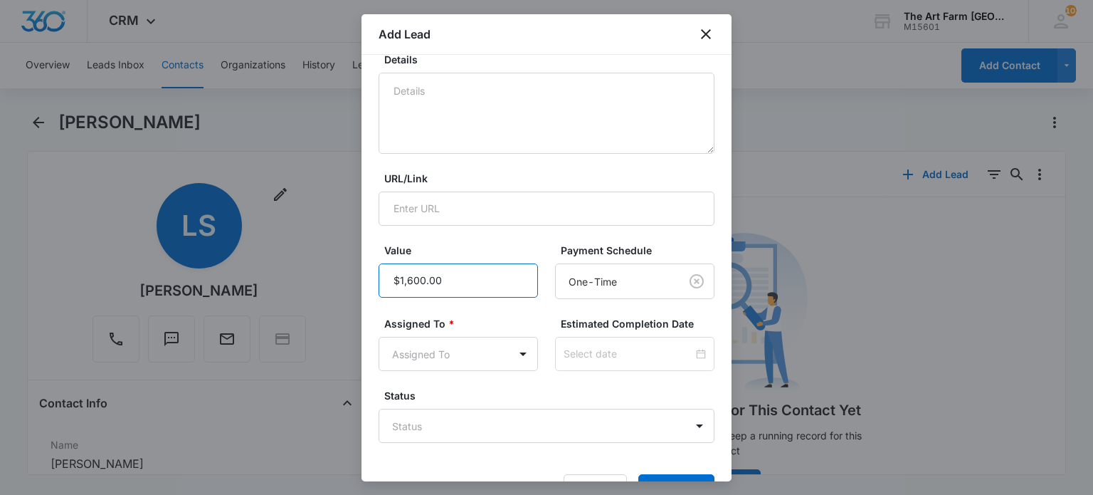
scroll to position [172, 0]
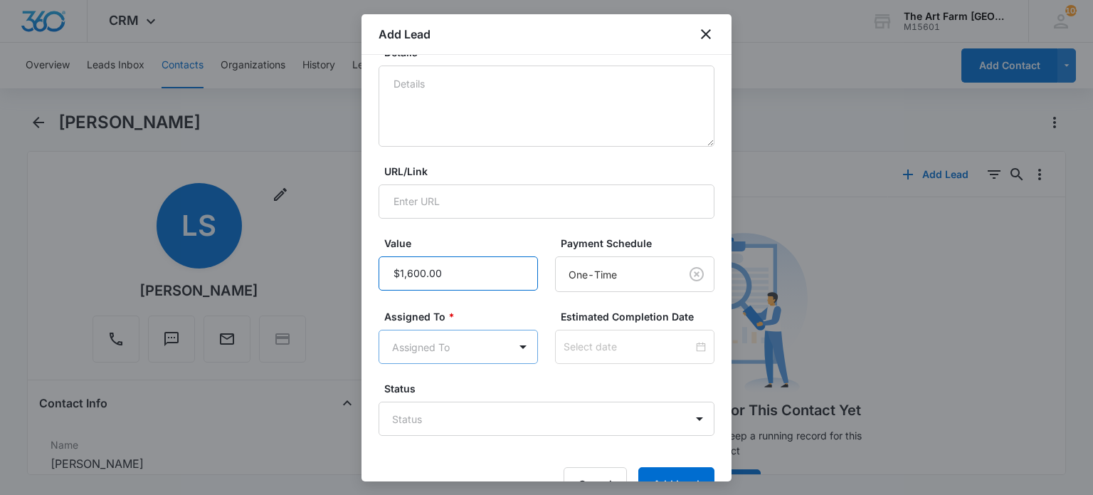
type input "$1,600.00"
click at [444, 341] on body "CRM Apps Reputation Websites Forms CRM Email Social Content Ads Intelligence Fi…" at bounding box center [546, 247] width 1093 height 495
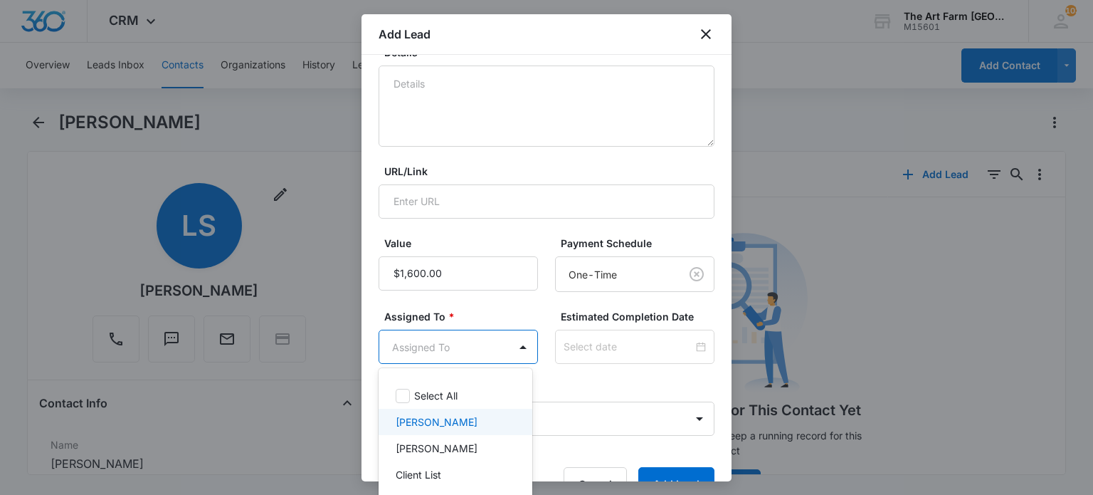
click at [446, 418] on p "Anna Maria Hickey" at bounding box center [437, 421] width 82 height 15
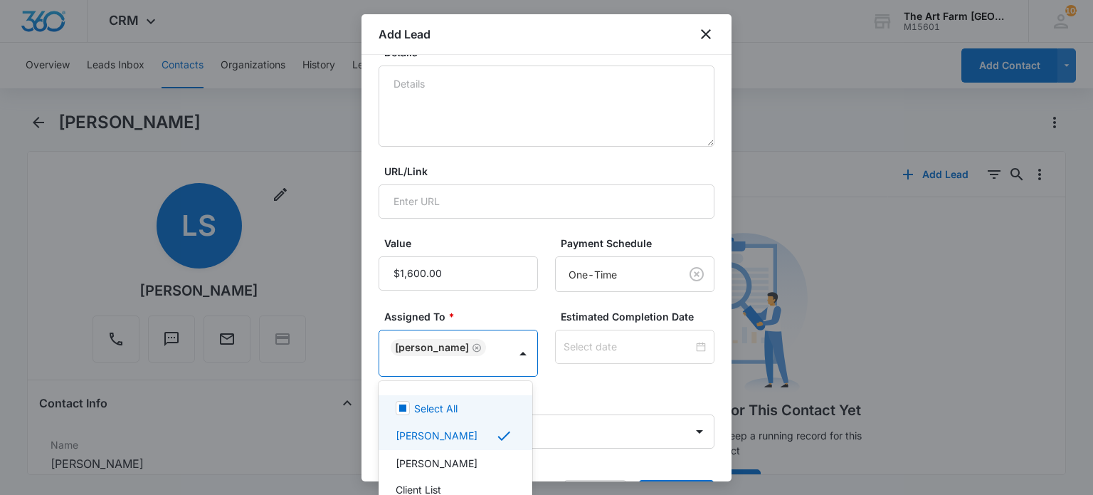
scroll to position [9, 0]
click at [547, 385] on div at bounding box center [546, 247] width 1093 height 495
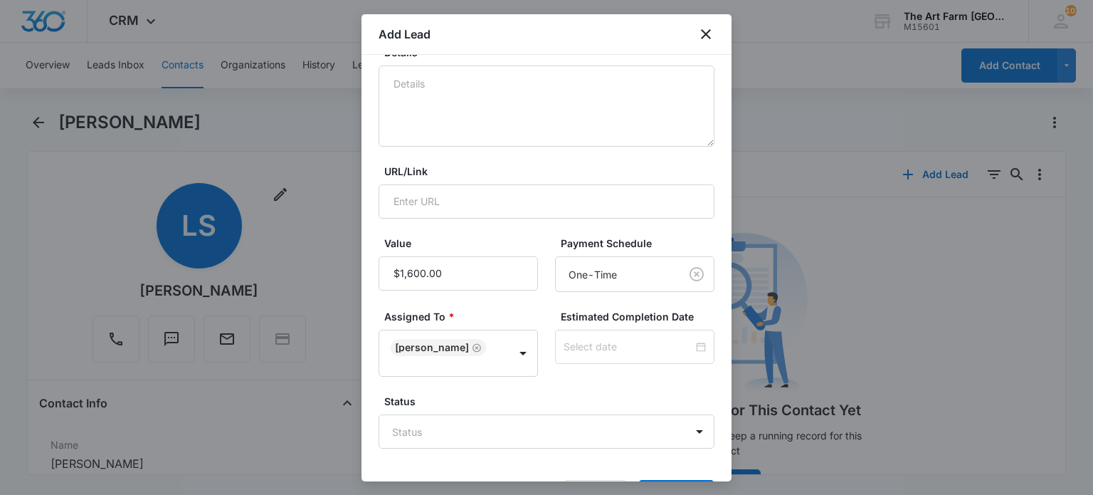
scroll to position [221, 0]
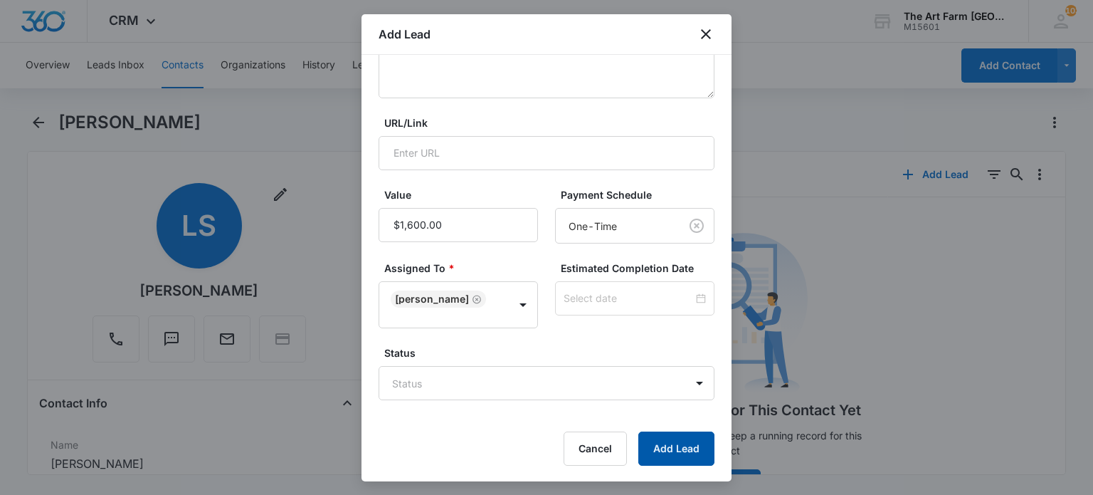
click at [648, 450] on button "Add Lead" at bounding box center [676, 448] width 76 height 34
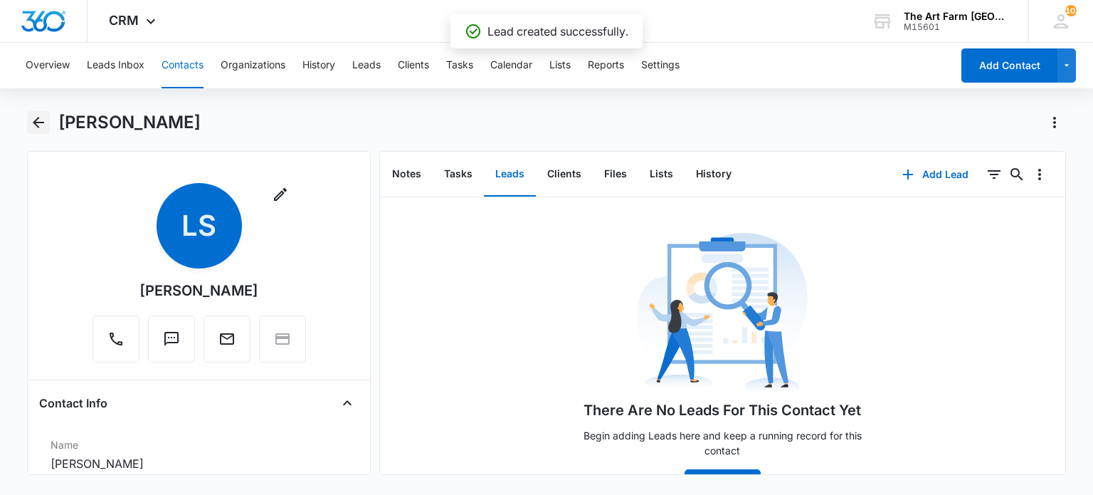
click at [42, 123] on icon "Back" at bounding box center [38, 122] width 17 height 17
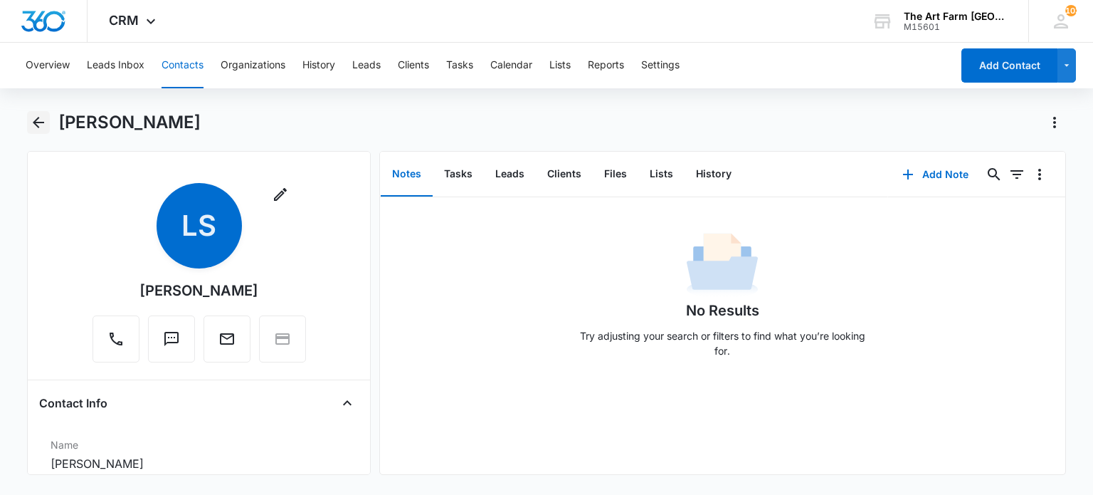
click at [37, 125] on icon "Back" at bounding box center [38, 122] width 11 height 11
click at [506, 166] on button "Leads" at bounding box center [510, 174] width 52 height 44
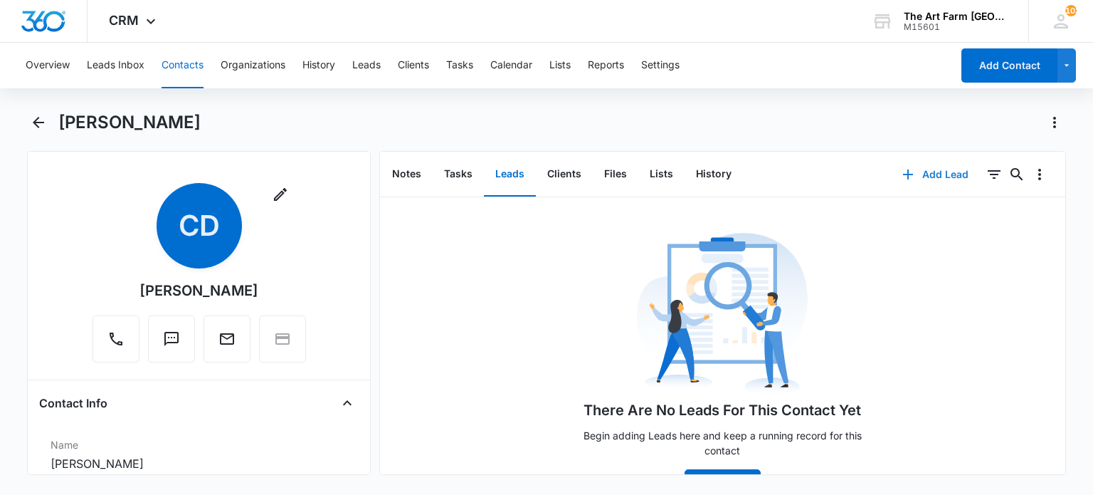
click at [928, 175] on button "Add Lead" at bounding box center [935, 174] width 95 height 34
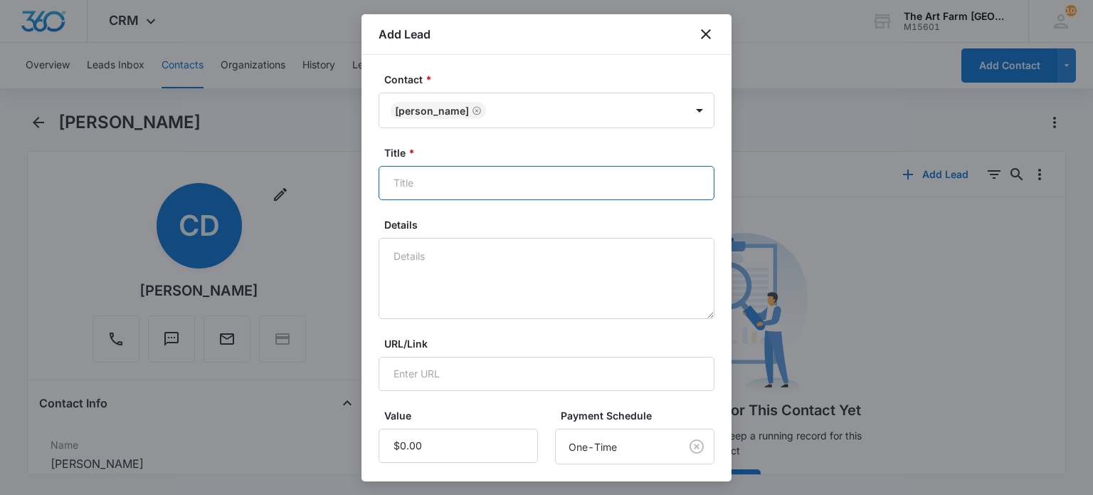
click at [438, 190] on input "Title *" at bounding box center [547, 183] width 336 height 34
type input "Birthday party"
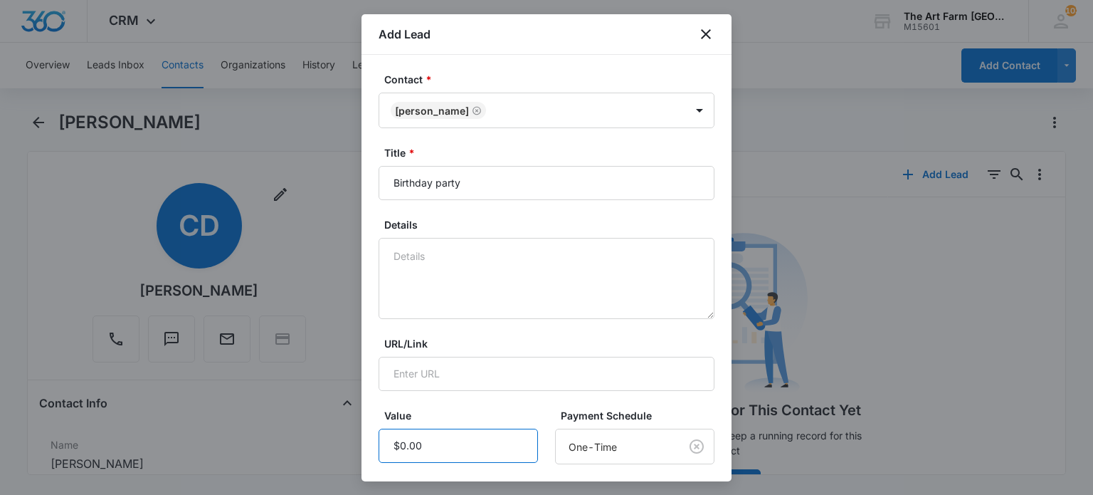
click at [431, 447] on input "Value" at bounding box center [458, 445] width 159 height 34
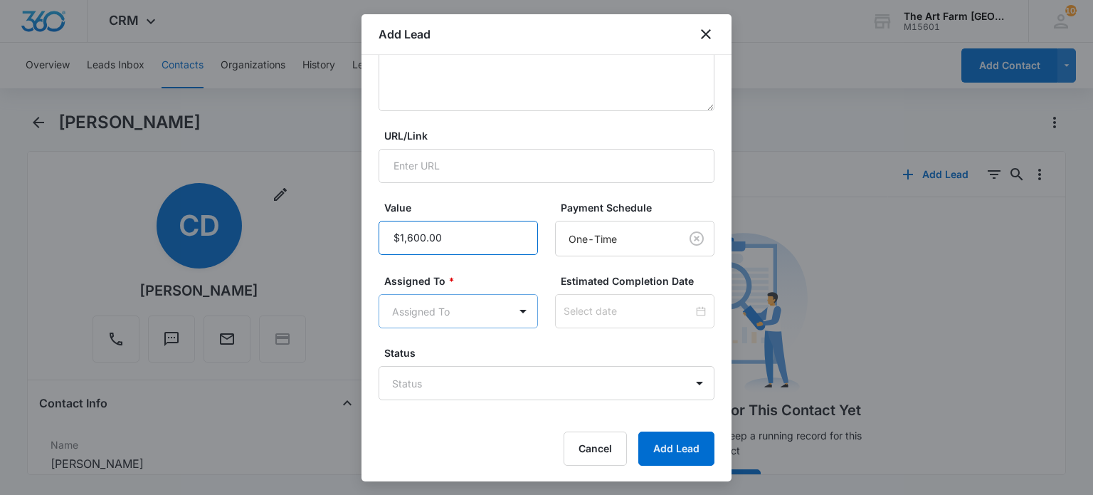
type input "$1,600.00"
click at [439, 315] on body "CRM Apps Reputation Websites Forms CRM Email Social Content Ads Intelligence Fi…" at bounding box center [546, 247] width 1093 height 495
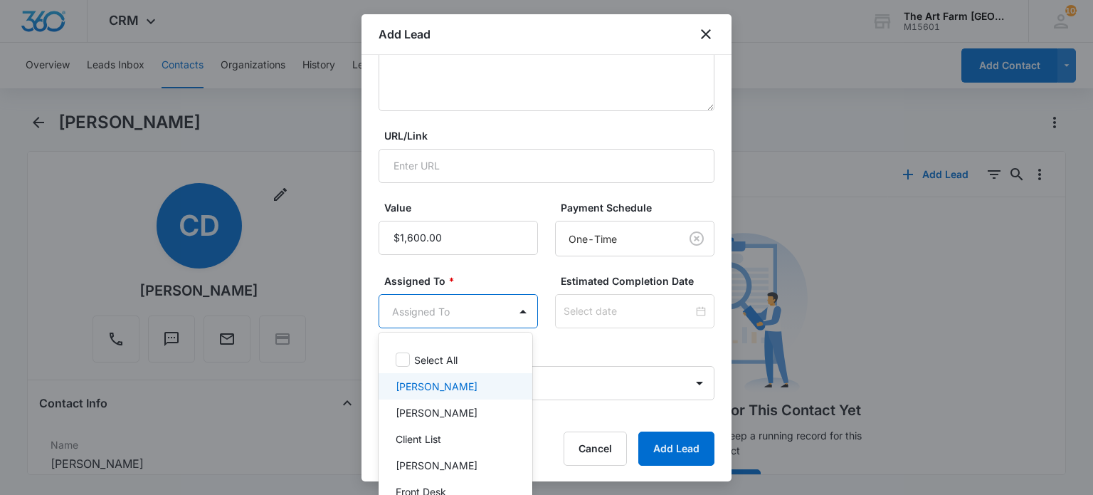
click at [433, 391] on p "[PERSON_NAME]" at bounding box center [437, 386] width 82 height 15
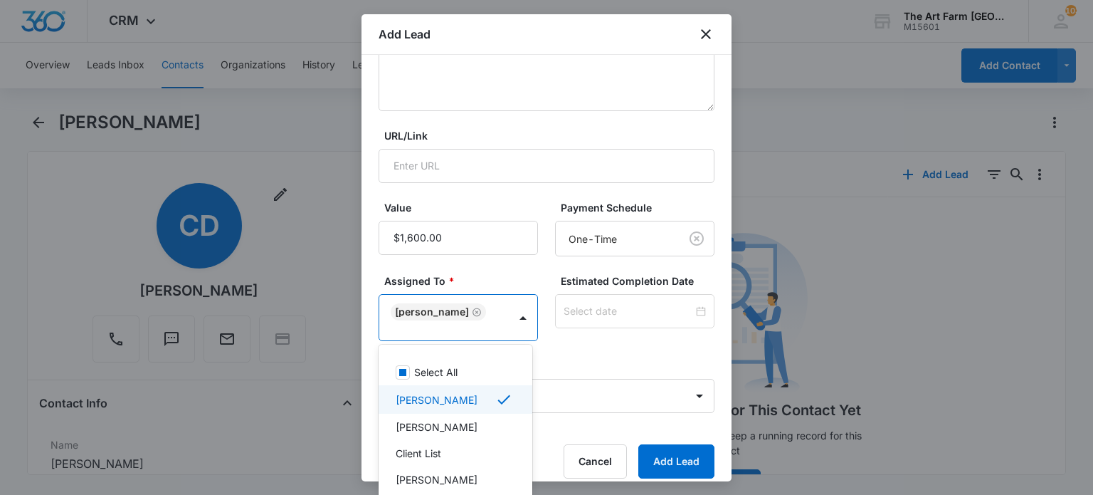
click at [648, 452] on div at bounding box center [546, 247] width 1093 height 495
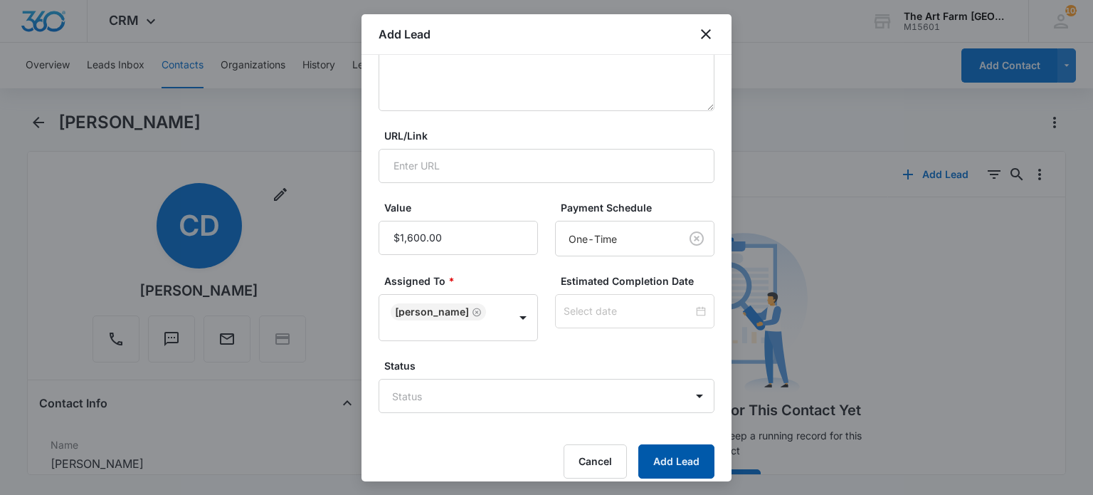
click at [648, 452] on button "Add Lead" at bounding box center [676, 461] width 76 height 34
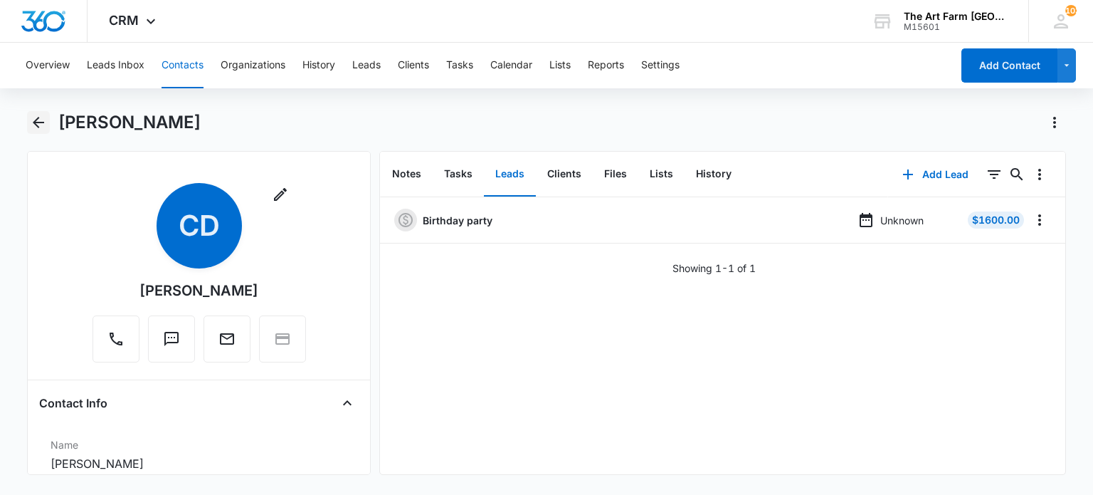
click at [37, 125] on icon "Back" at bounding box center [38, 122] width 17 height 17
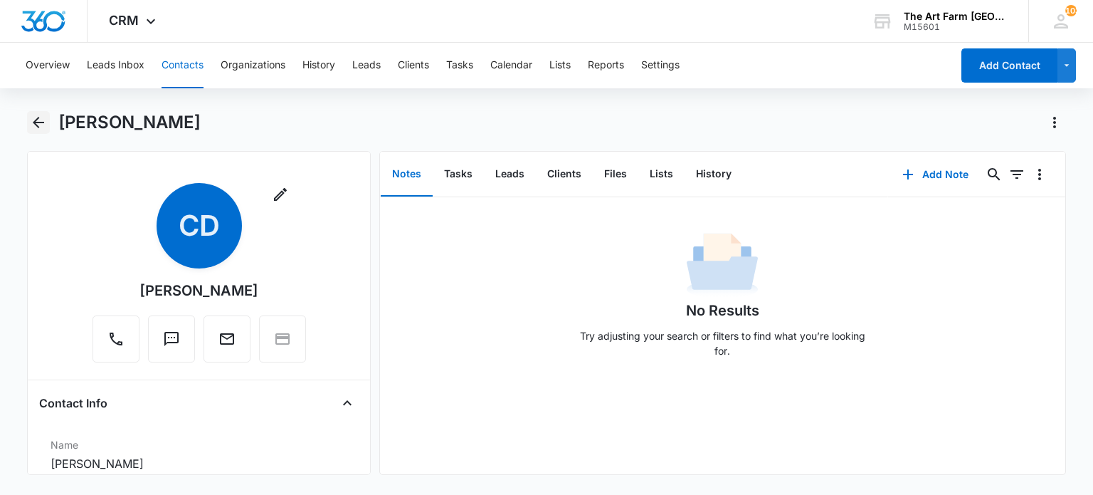
click at [46, 120] on icon "Back" at bounding box center [38, 122] width 17 height 17
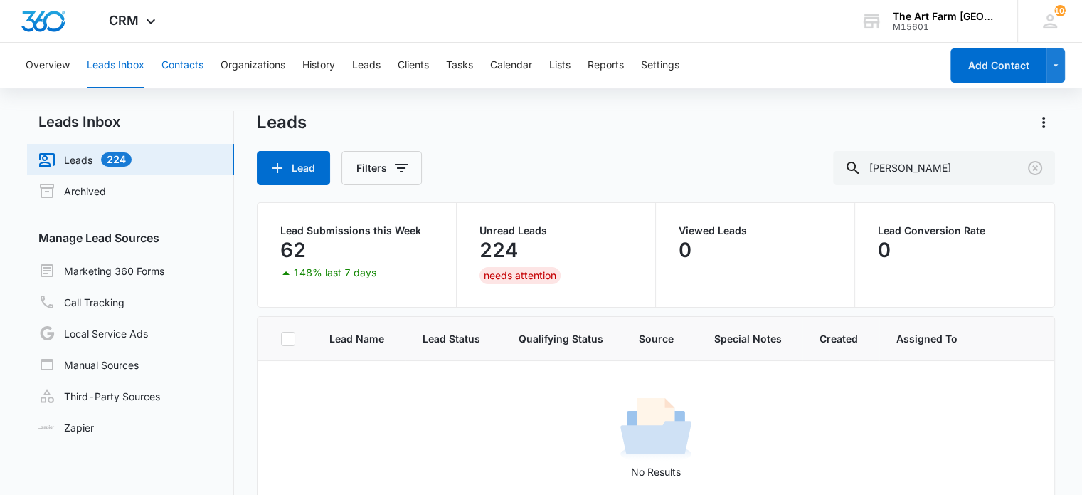
click at [171, 65] on button "Contacts" at bounding box center [183, 66] width 42 height 46
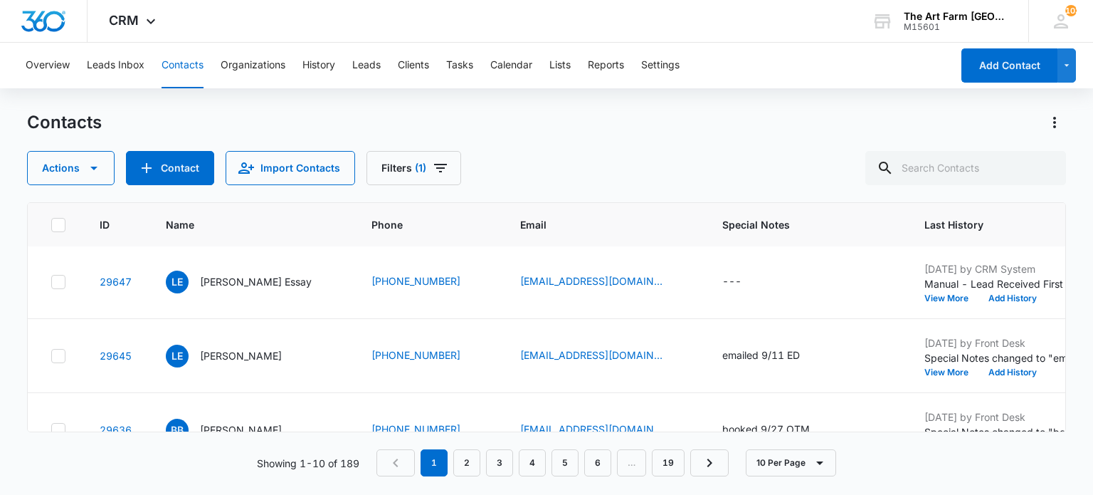
scroll to position [374, 0]
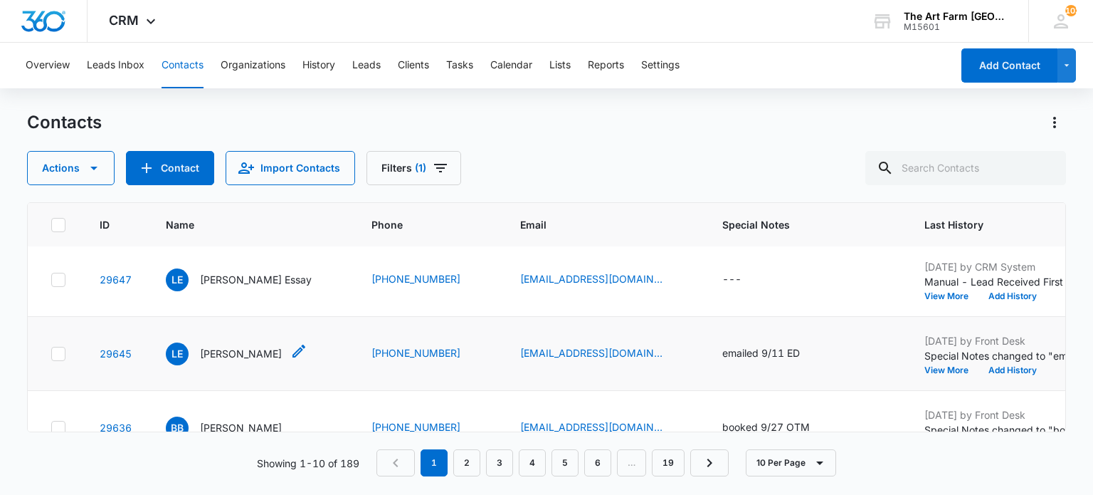
click at [217, 349] on p "[PERSON_NAME]" at bounding box center [241, 353] width 82 height 15
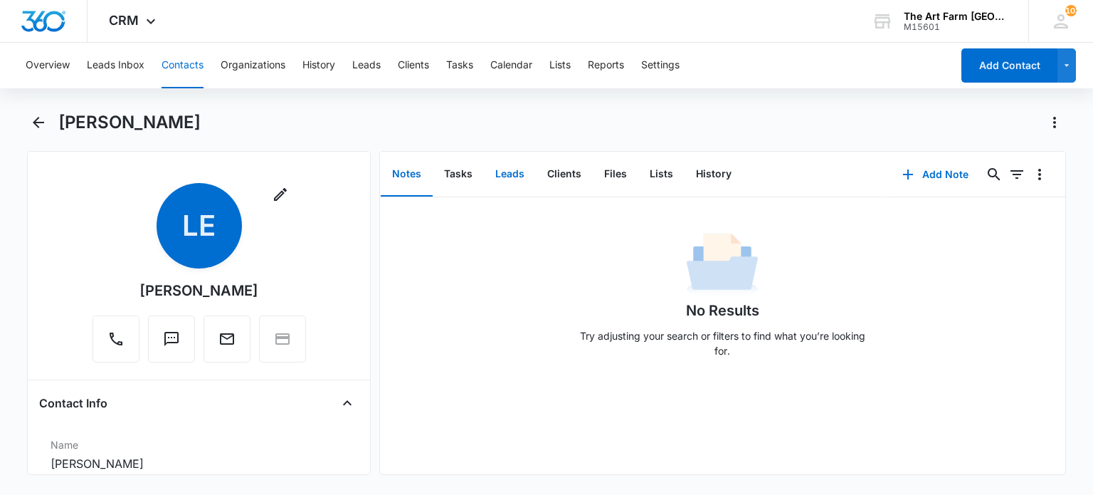
click at [493, 181] on button "Leads" at bounding box center [510, 174] width 52 height 44
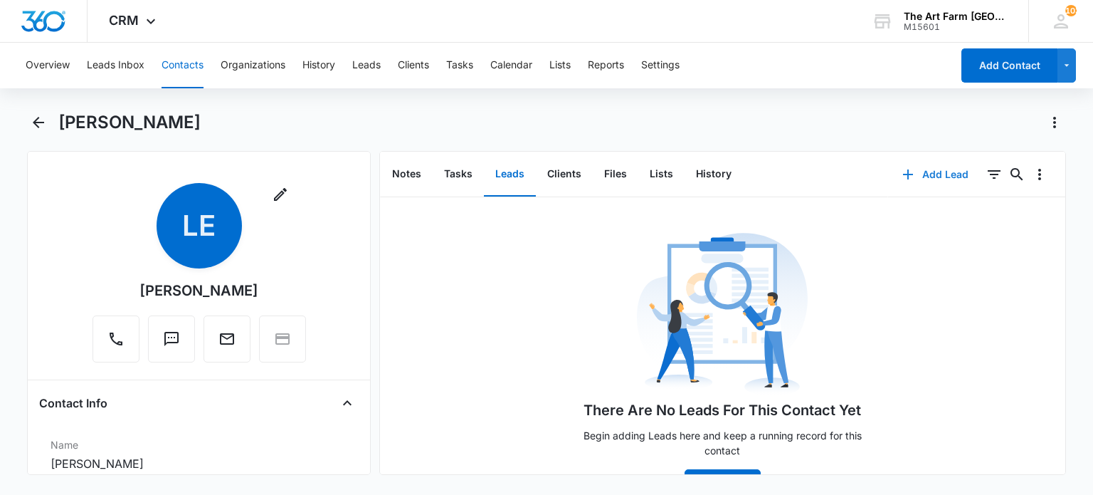
click at [907, 185] on button "Add Lead" at bounding box center [935, 174] width 95 height 34
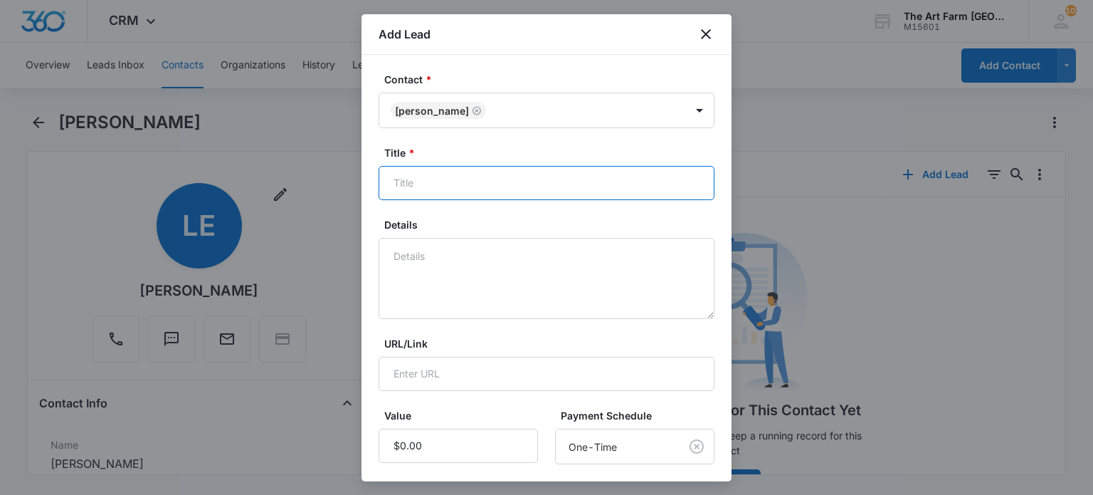
click at [431, 186] on input "Title *" at bounding box center [547, 183] width 336 height 34
type input "Birthday Party"
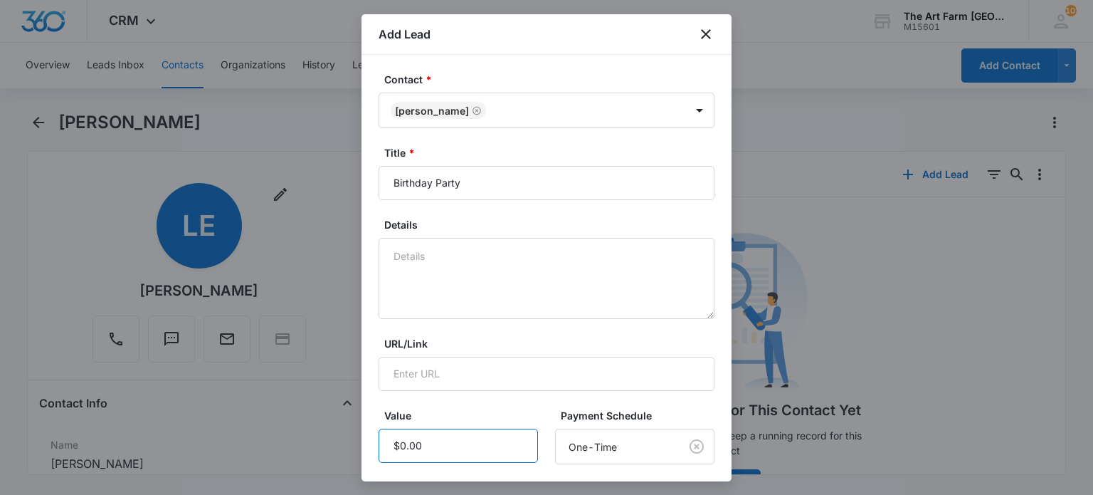
click at [402, 446] on input "Value" at bounding box center [458, 445] width 159 height 34
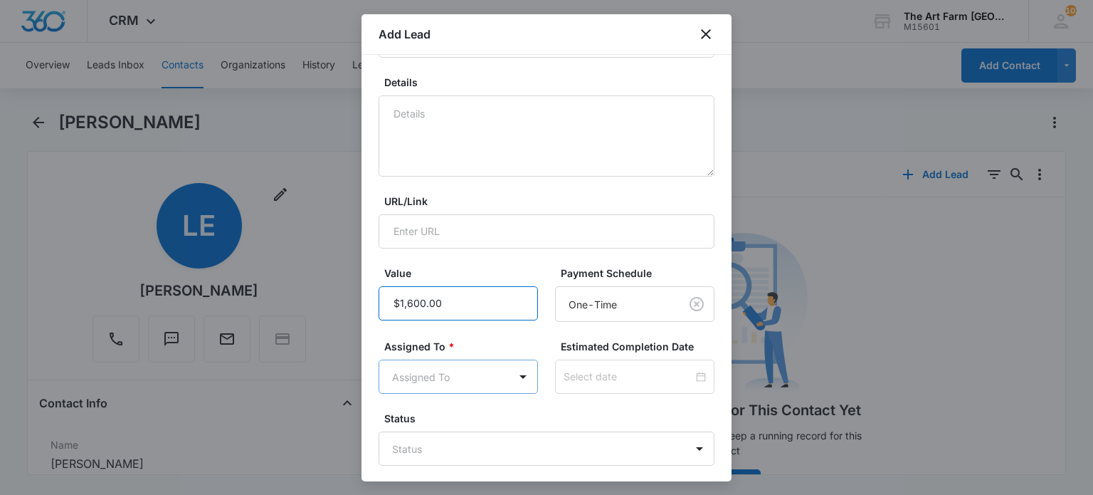
type input "$1,600.00"
click at [458, 378] on body "CRM Apps Reputation Websites Forms CRM Email Social Content Ads Intelligence Fi…" at bounding box center [546, 247] width 1093 height 495
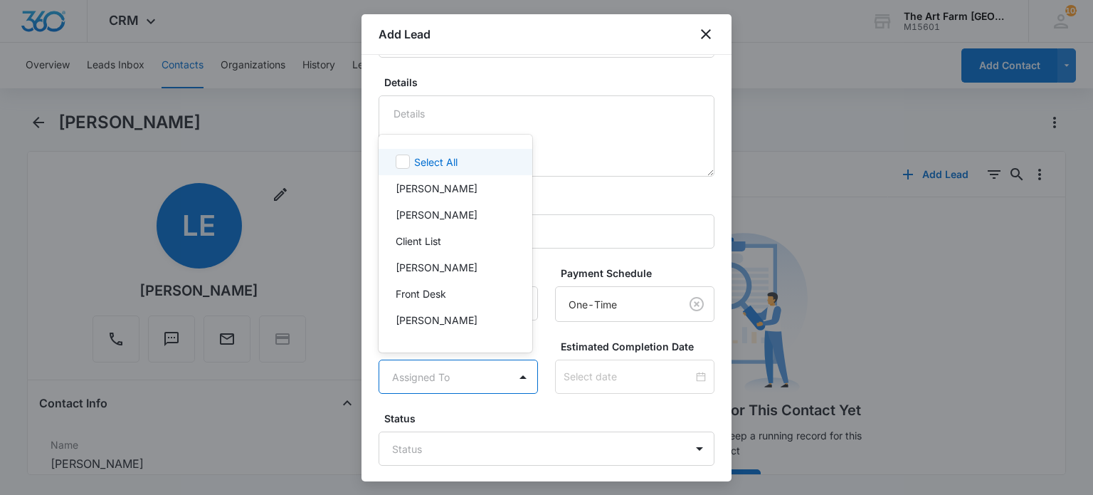
scroll to position [27, 0]
click at [438, 160] on p "[PERSON_NAME]" at bounding box center [437, 161] width 82 height 15
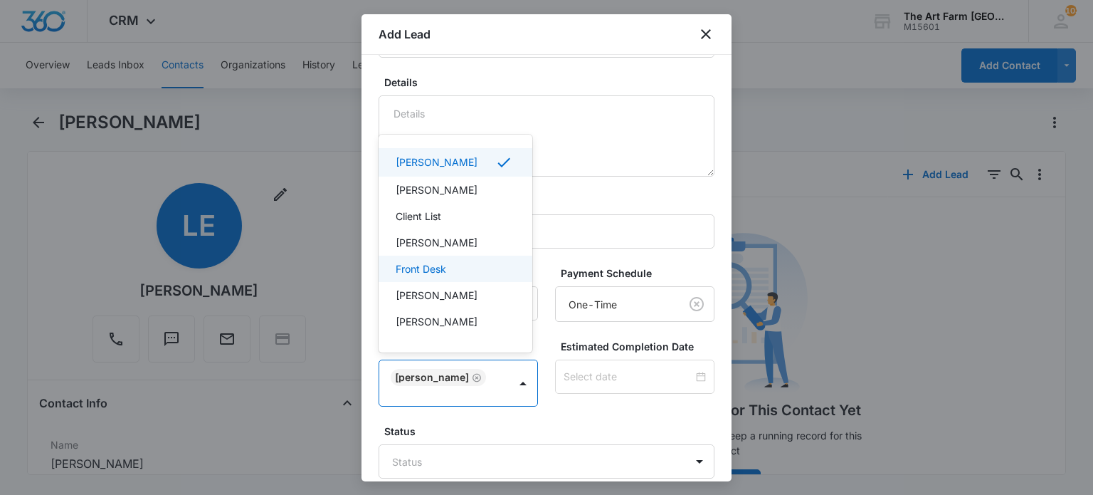
click at [613, 431] on div at bounding box center [546, 247] width 1093 height 495
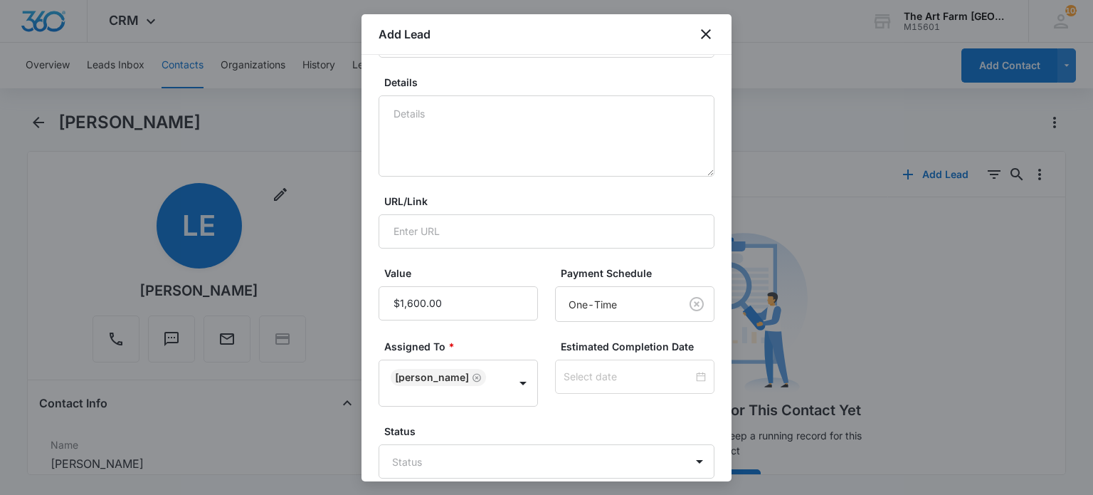
scroll to position [221, 0]
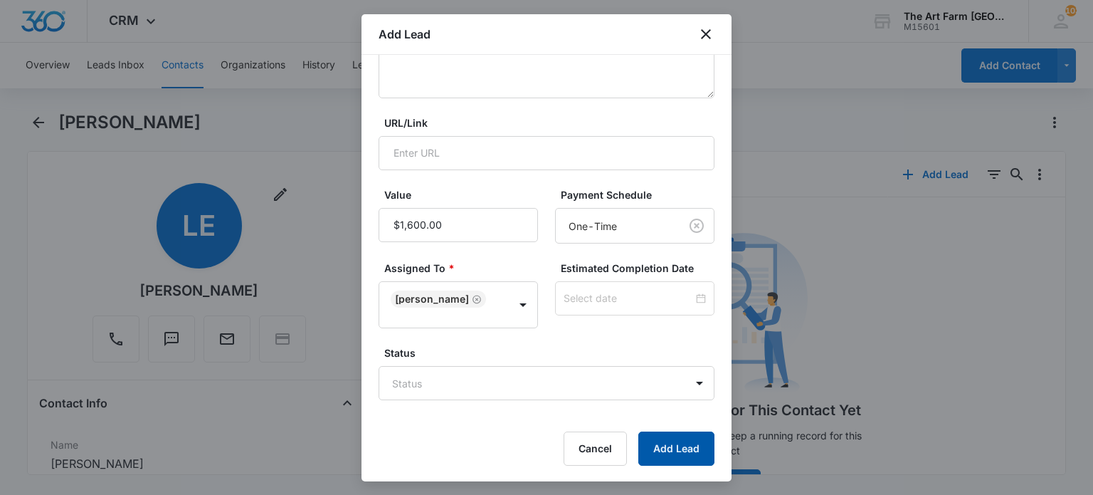
click at [640, 444] on button "Add Lead" at bounding box center [676, 448] width 76 height 34
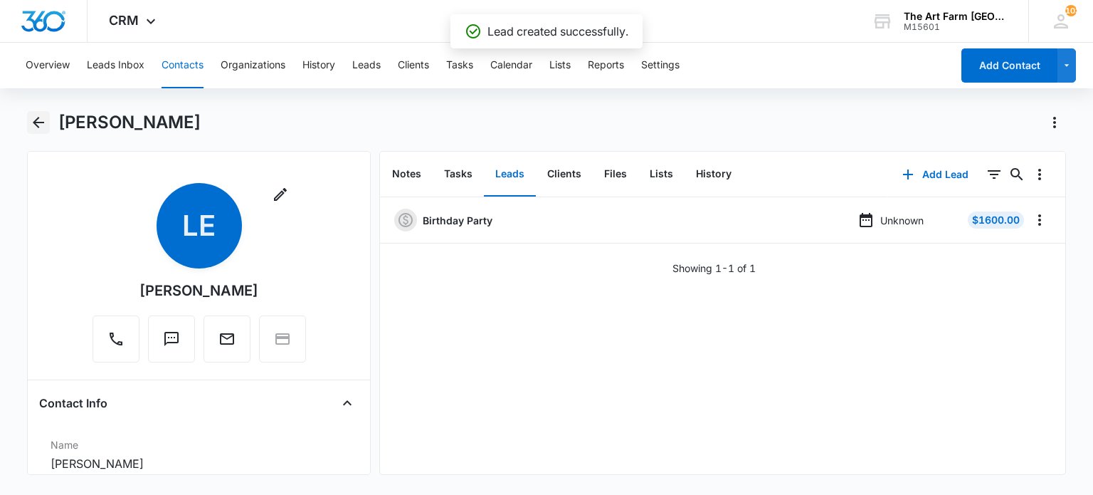
click at [36, 115] on icon "Back" at bounding box center [38, 122] width 17 height 17
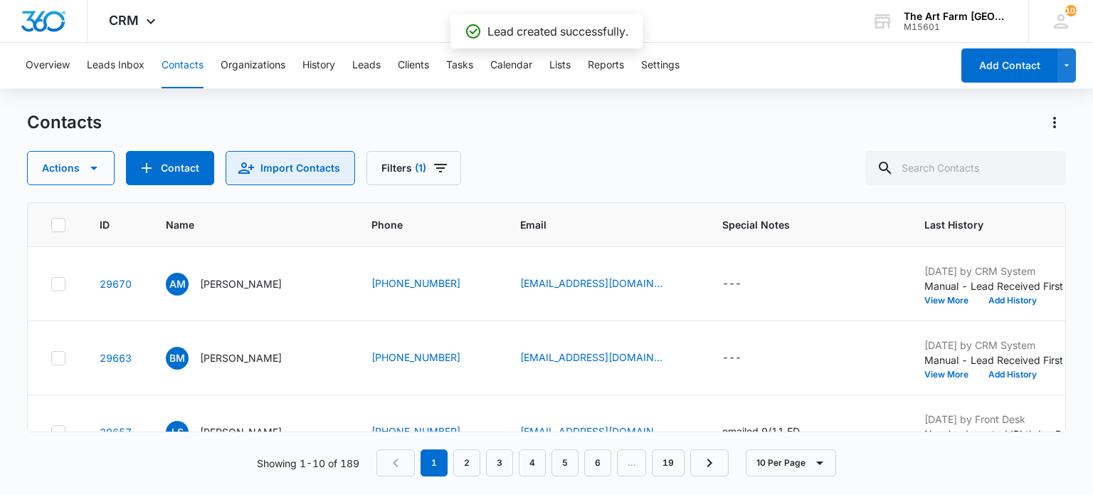
scroll to position [374, 0]
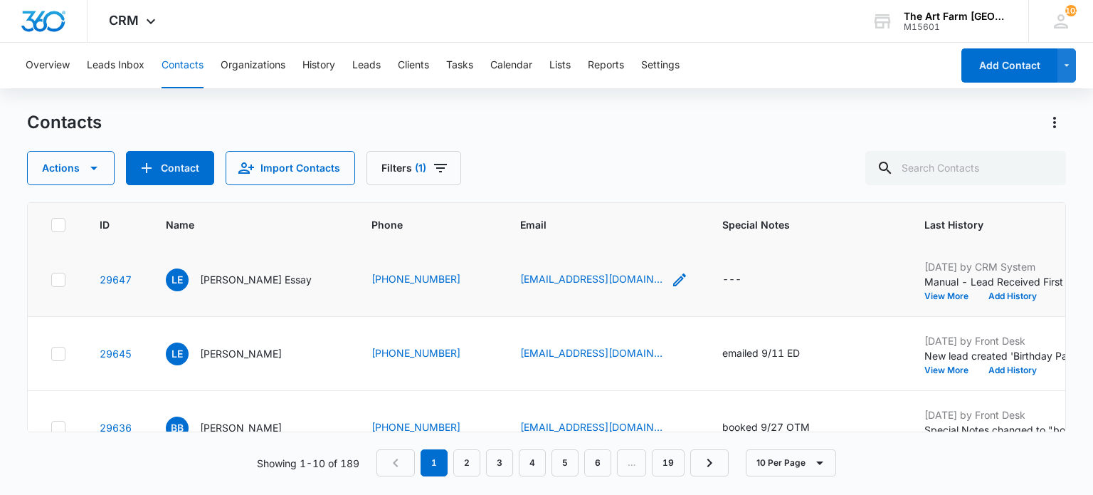
click at [671, 281] on icon "Email - luisagp87@gmail.com - Select to Edit Field" at bounding box center [679, 279] width 17 height 17
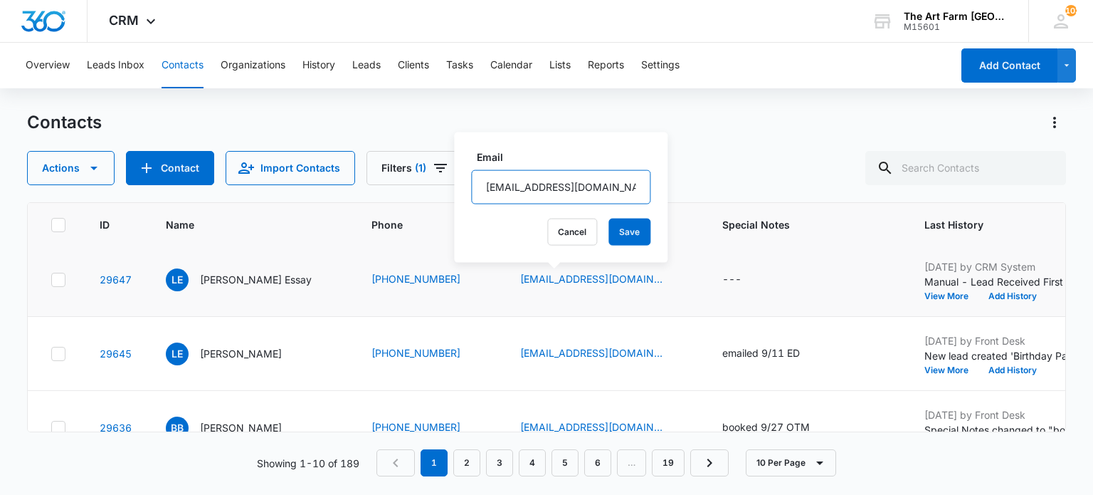
click at [534, 193] on input "[EMAIL_ADDRESS][DOMAIN_NAME]" at bounding box center [560, 187] width 179 height 34
click at [705, 268] on td "---" at bounding box center [806, 280] width 202 height 74
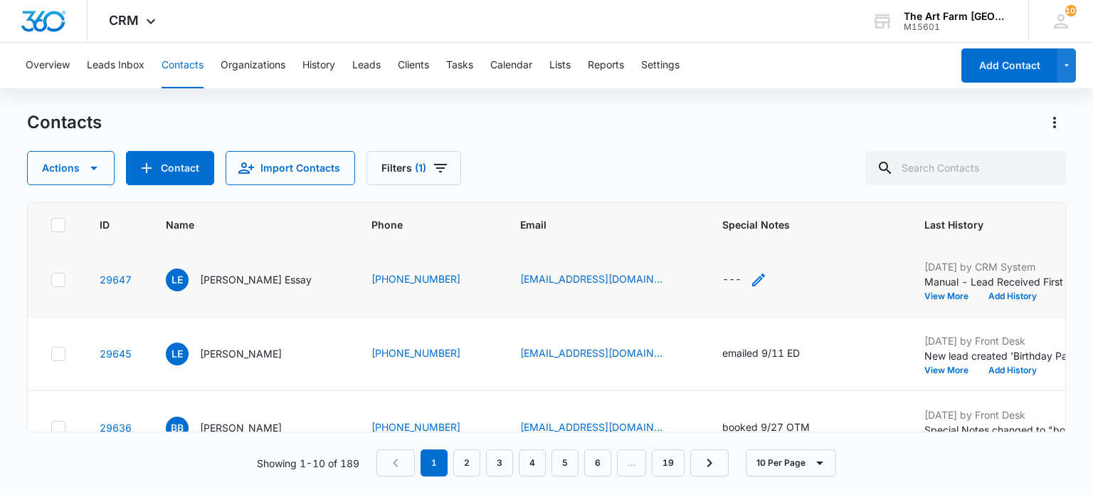
click at [722, 278] on div "---" at bounding box center [731, 279] width 19 height 17
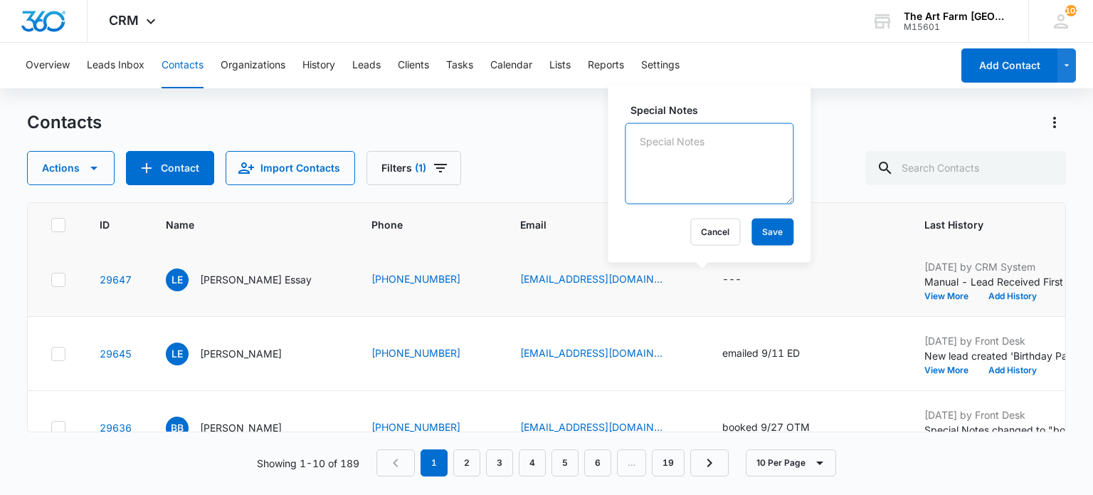
click at [654, 172] on textarea "Special Notes" at bounding box center [709, 163] width 169 height 81
type textarea "emailed 9/11 ED"
click at [763, 233] on button "Save" at bounding box center [772, 231] width 42 height 27
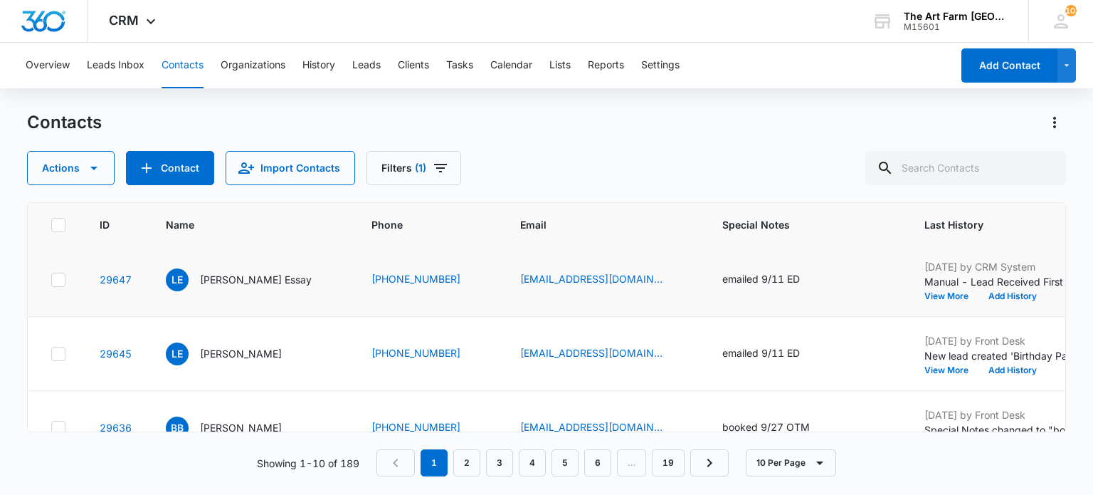
click at [222, 276] on p "[PERSON_NAME] Essay" at bounding box center [256, 279] width 112 height 15
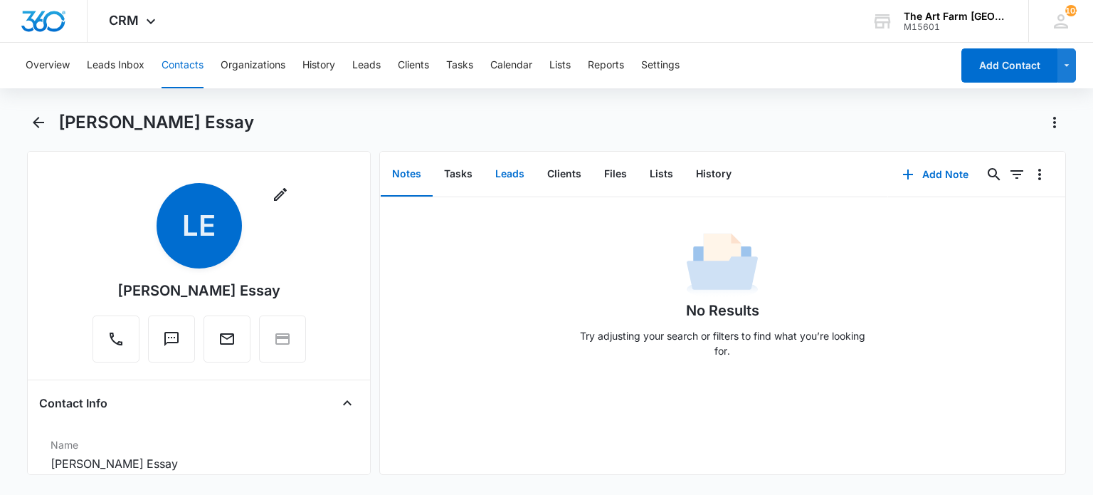
click at [504, 174] on button "Leads" at bounding box center [510, 174] width 52 height 44
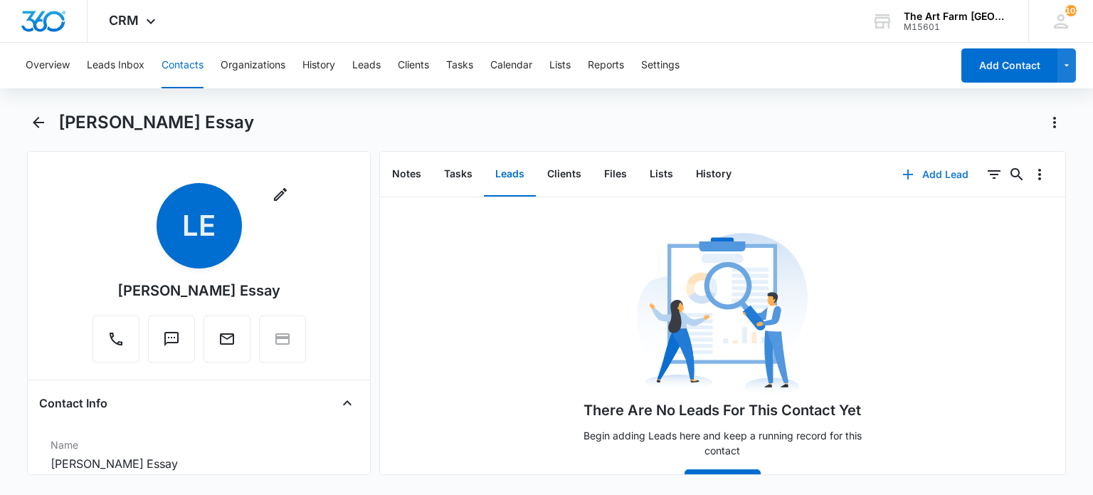
click at [919, 178] on button "Add Lead" at bounding box center [935, 174] width 95 height 34
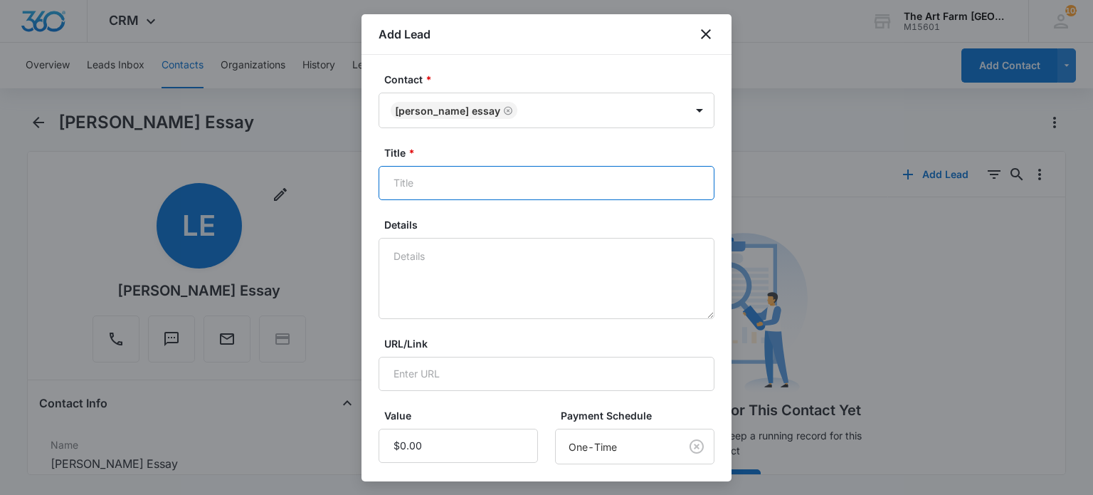
click at [519, 173] on input "Title *" at bounding box center [547, 183] width 336 height 34
type input "Birthday Party"
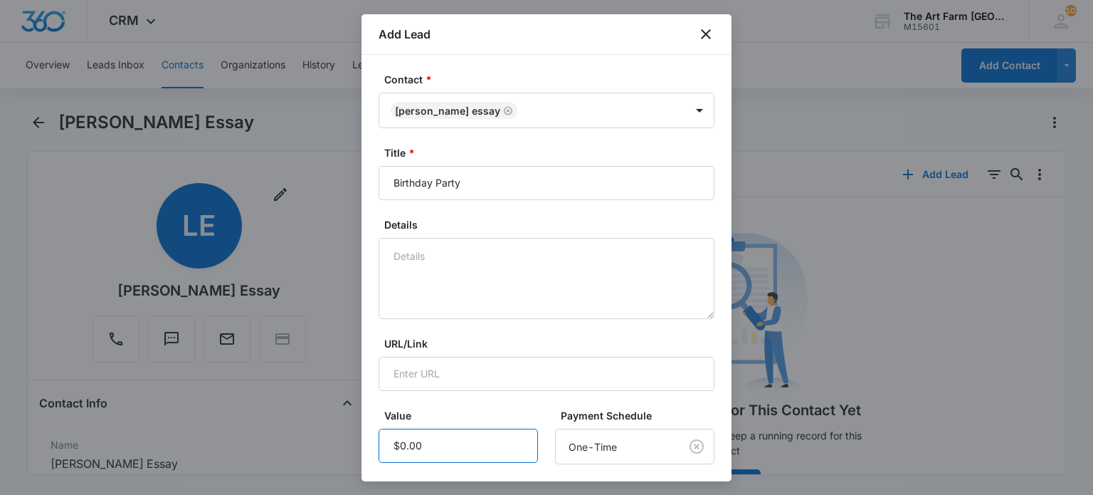
click at [443, 446] on input "Value" at bounding box center [458, 445] width 159 height 34
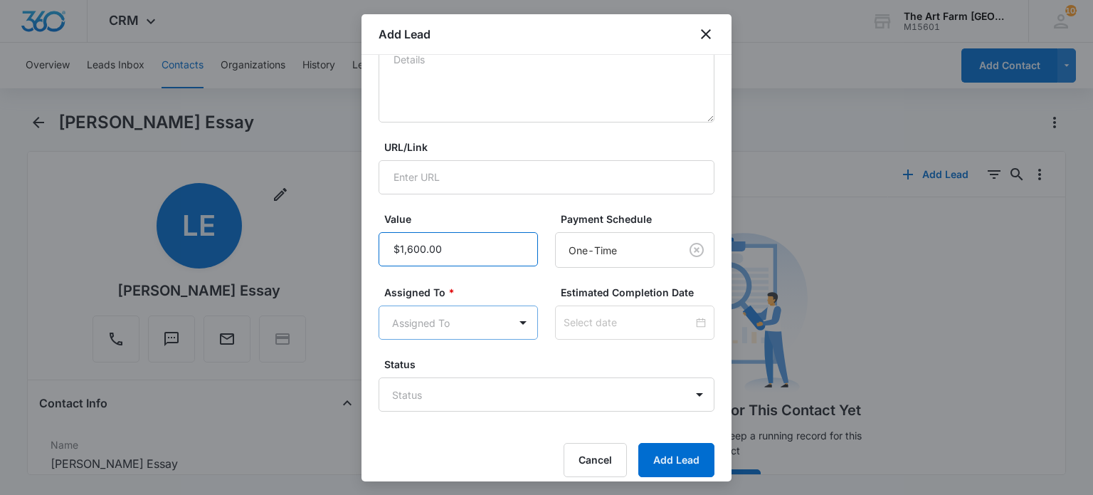
type input "$1,600.00"
click at [430, 315] on body "CRM Apps Reputation Websites Forms CRM Email Social Content Ads Intelligence Fi…" at bounding box center [546, 247] width 1093 height 495
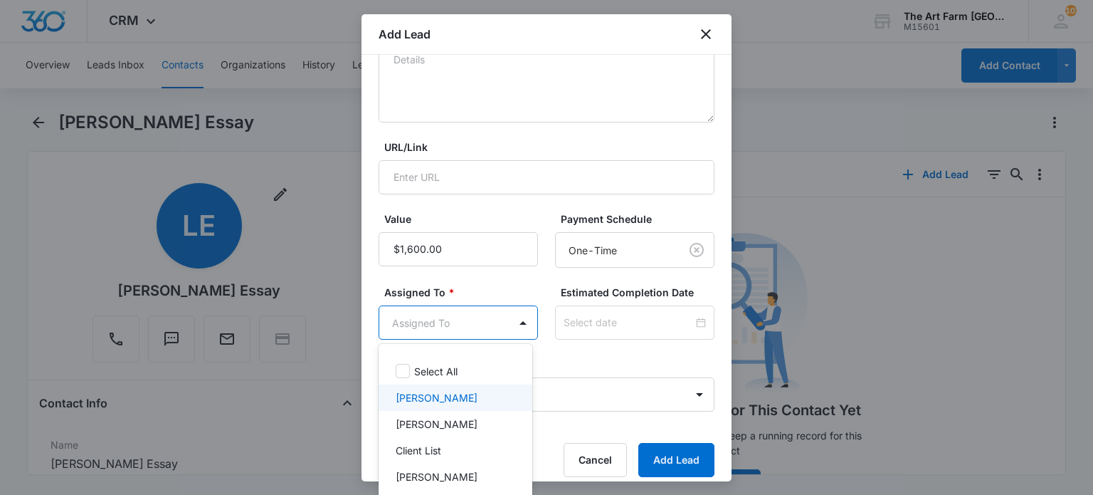
click at [422, 398] on p "[PERSON_NAME]" at bounding box center [437, 397] width 82 height 15
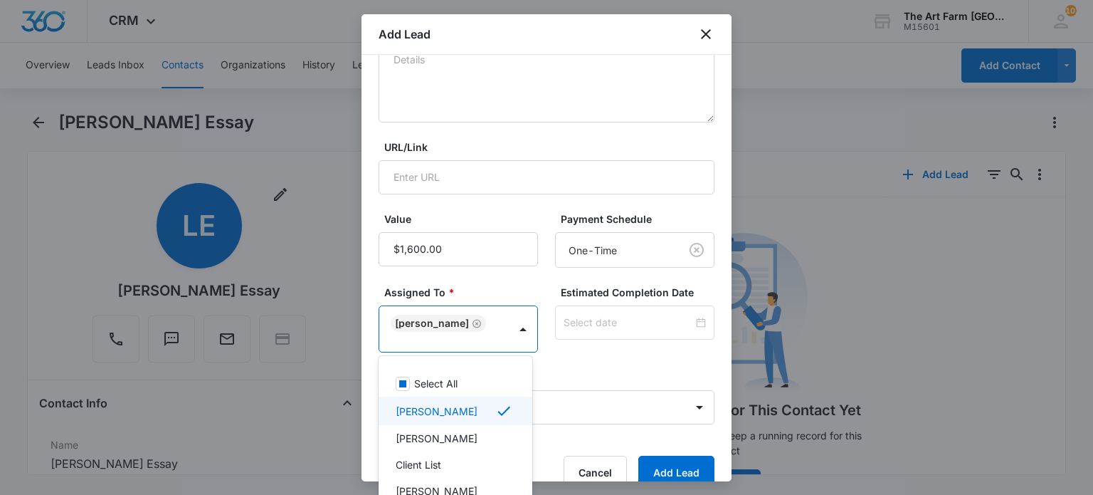
click at [663, 471] on div at bounding box center [546, 247] width 1093 height 495
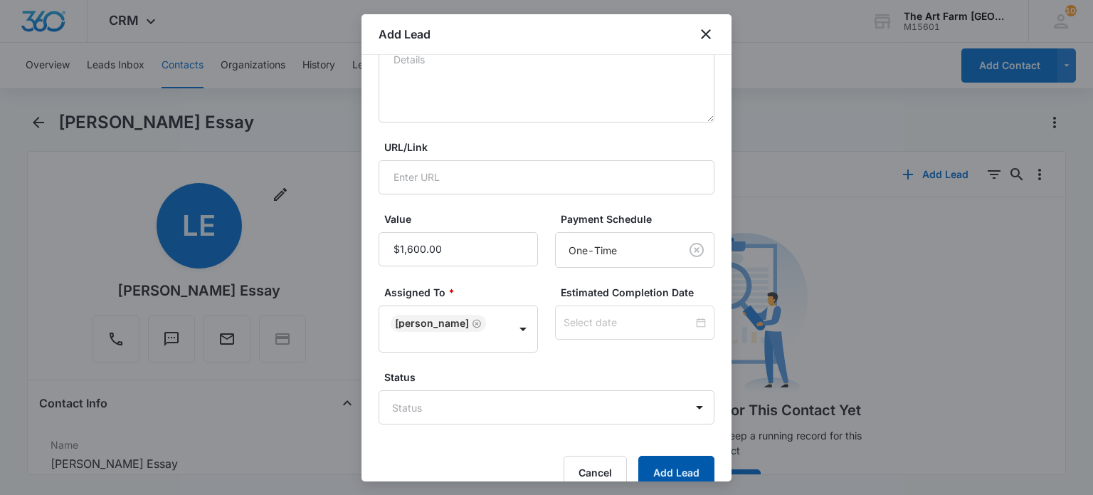
click at [658, 466] on button "Add Lead" at bounding box center [676, 472] width 76 height 34
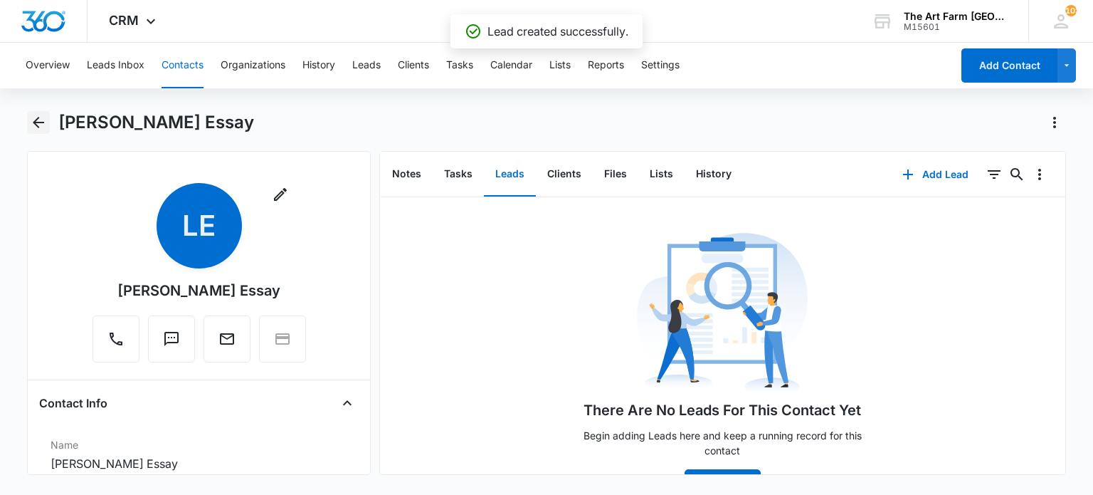
click at [43, 114] on icon "Back" at bounding box center [38, 122] width 17 height 17
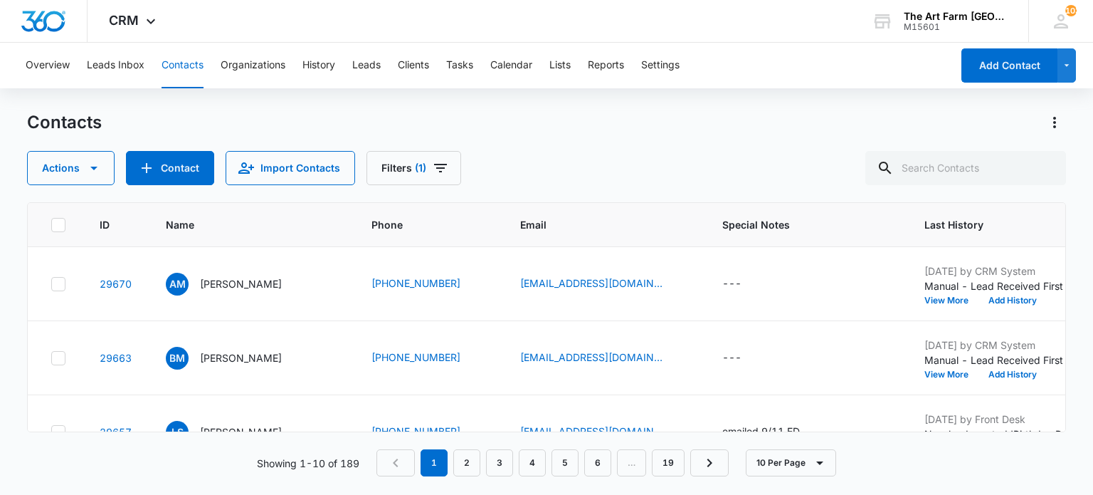
click at [287, 307] on td "AM [PERSON_NAME]" at bounding box center [252, 284] width 206 height 74
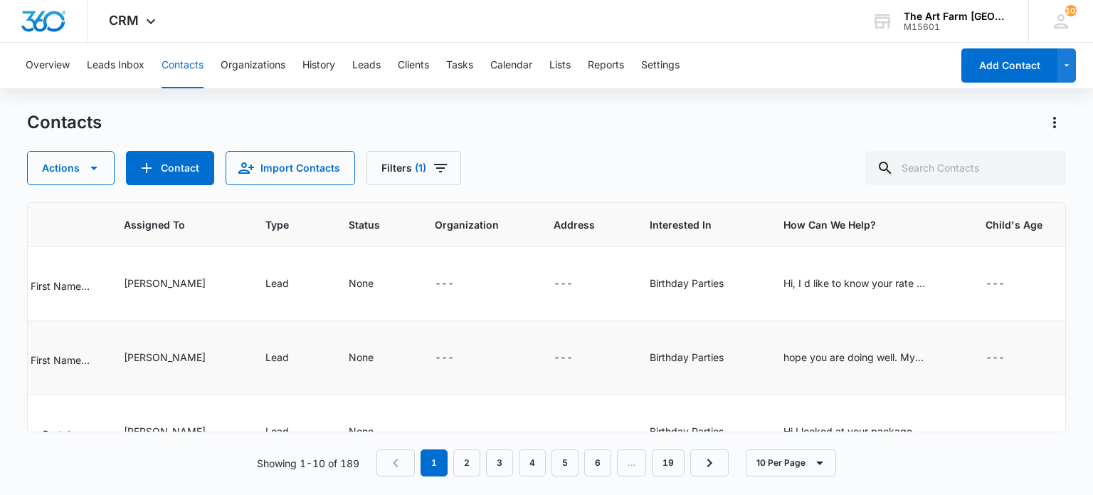
scroll to position [0, 1035]
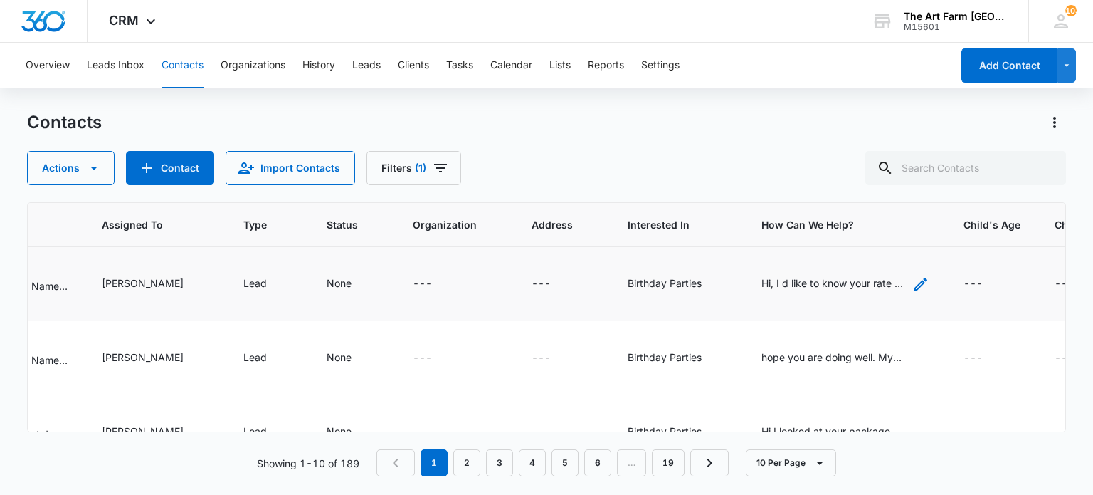
click at [788, 280] on div "Hi, I d like to know your rate for my son s 4th birthday party for about 30 kid…" at bounding box center [832, 282] width 142 height 15
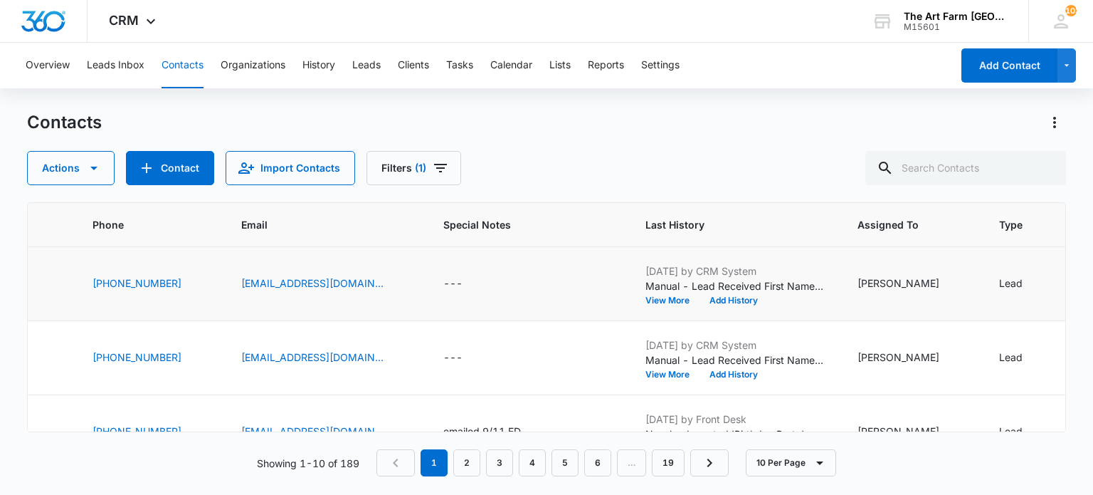
scroll to position [0, 266]
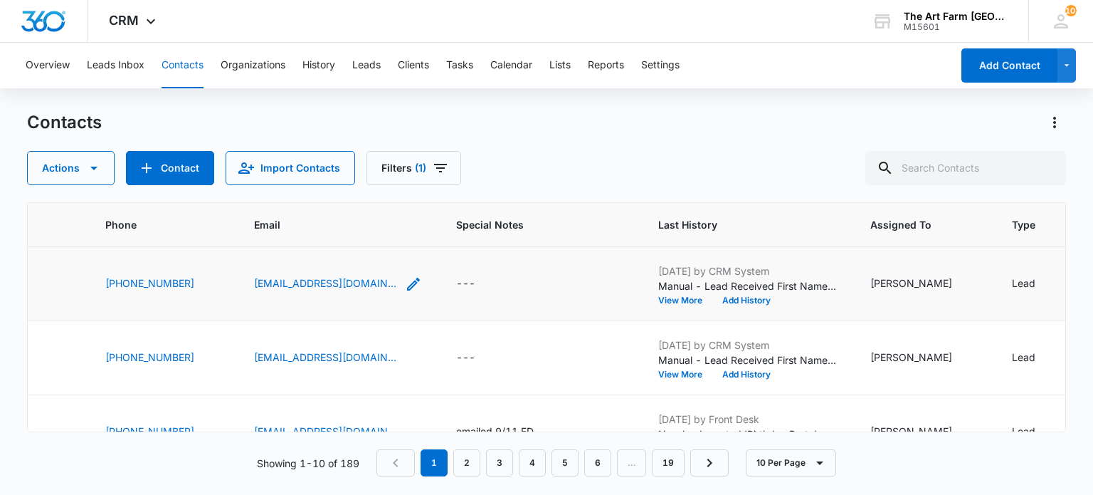
click at [405, 283] on icon "Email - ascmarks@gmail.com - Select to Edit Field" at bounding box center [413, 283] width 17 height 17
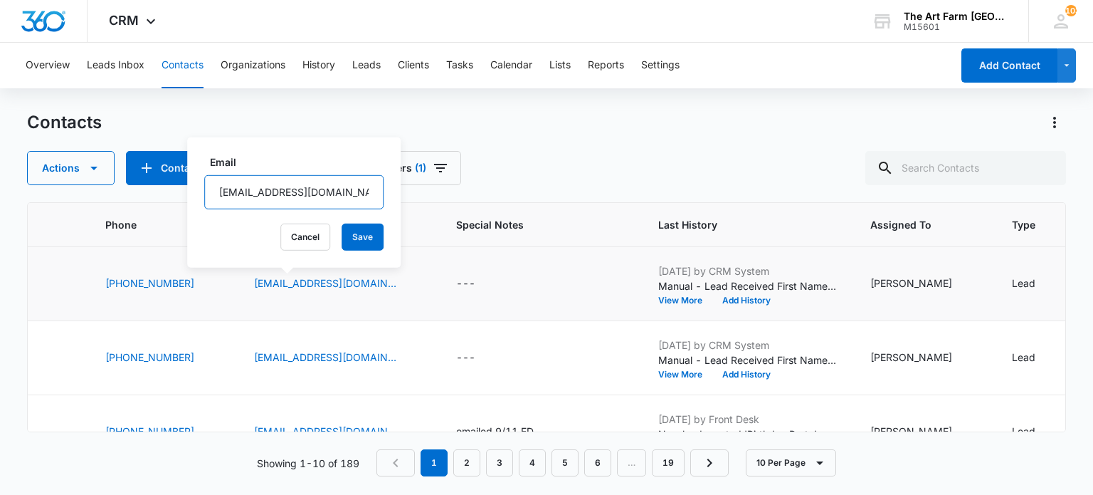
click at [245, 187] on input "[EMAIL_ADDRESS][DOMAIN_NAME]" at bounding box center [293, 192] width 179 height 34
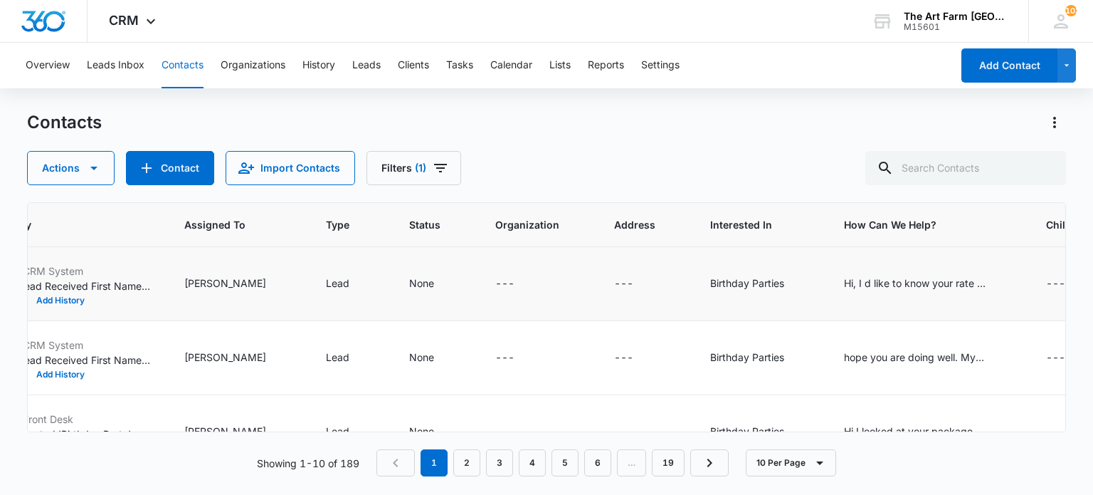
scroll to position [0, 964]
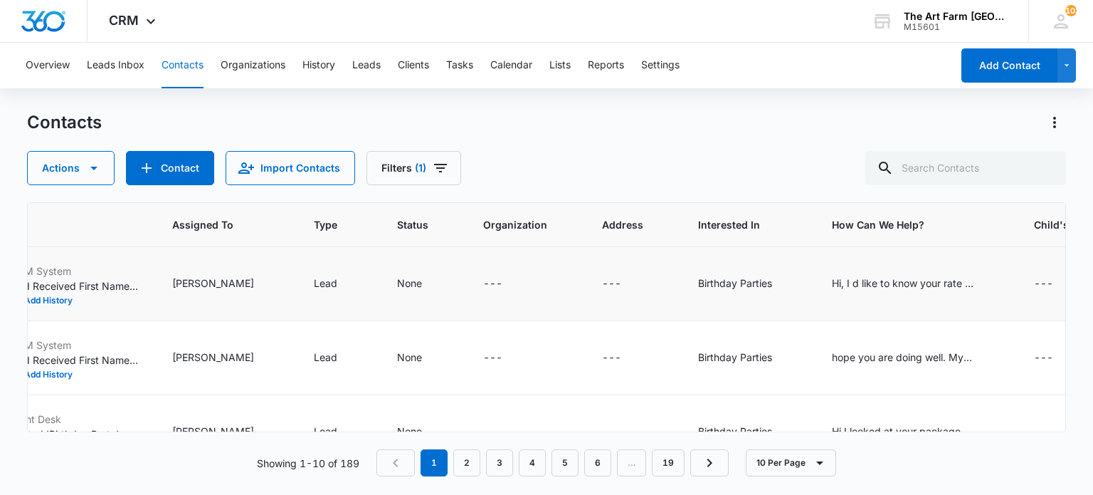
click at [828, 273] on td "Hi, I d like to know your rate for my son s 4th birthday party for about 30 kid…" at bounding box center [916, 284] width 202 height 74
click at [832, 280] on div "Hi, I d like to know your rate for my son s 4th birthday party for about 30 kid…" at bounding box center [903, 282] width 142 height 15
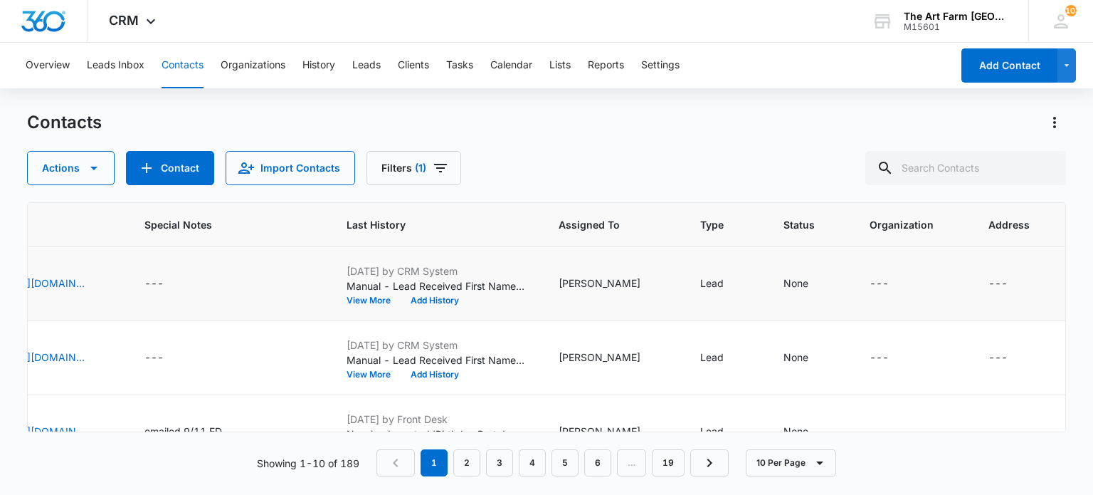
scroll to position [0, 315]
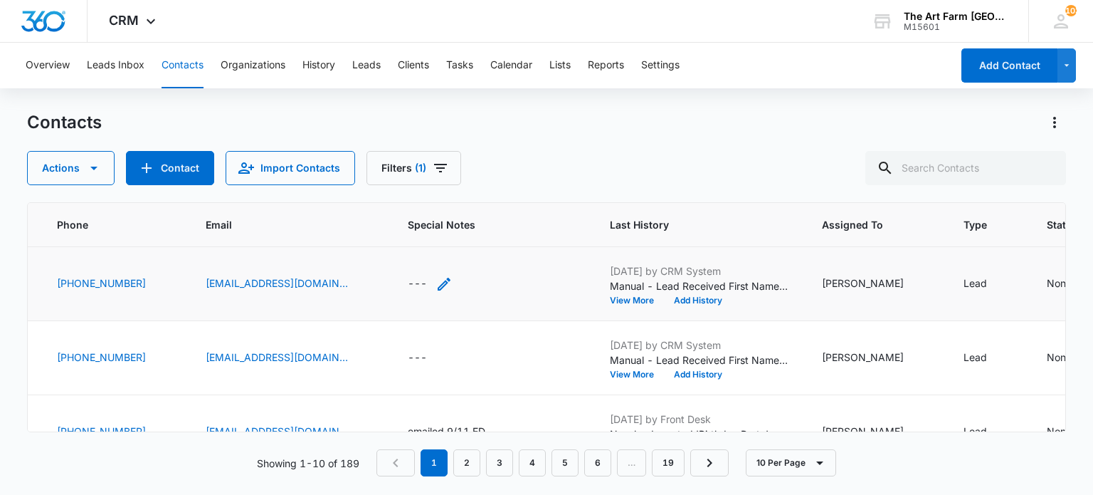
click at [408, 280] on div "---" at bounding box center [417, 283] width 19 height 17
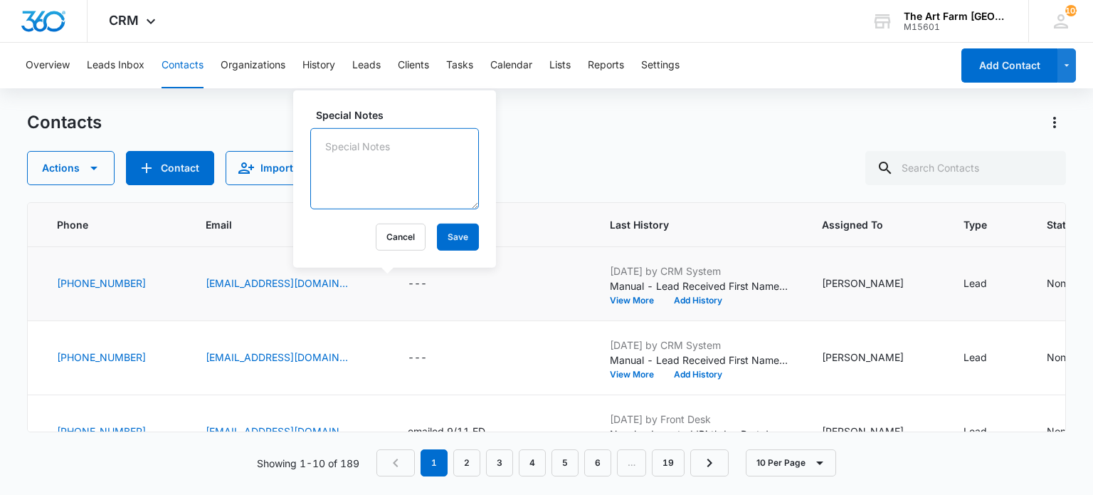
click at [352, 169] on textarea "Special Notes" at bounding box center [394, 168] width 169 height 81
type textarea "emailed 9/11 ED"
click at [437, 223] on button "Save" at bounding box center [458, 236] width 42 height 27
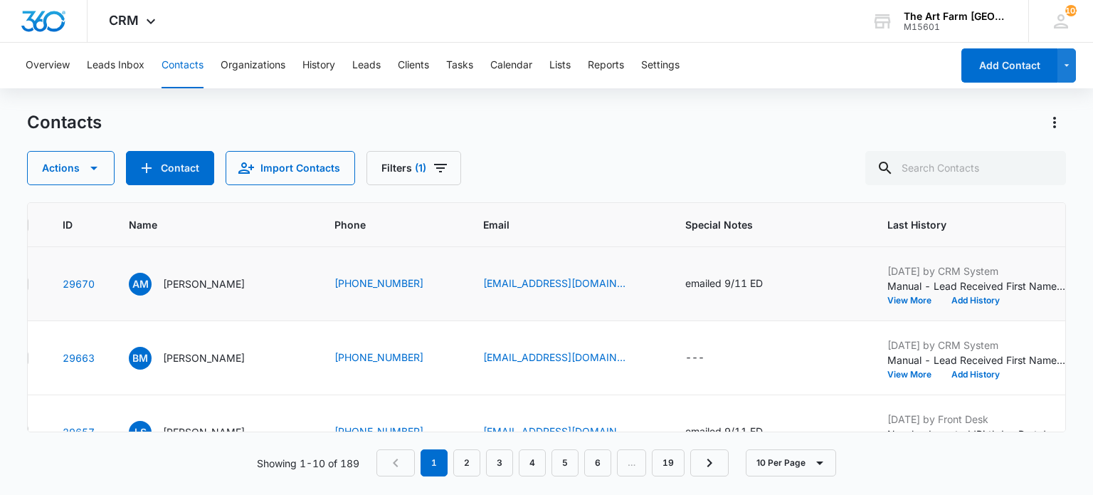
scroll to position [0, 36]
click at [185, 283] on p "[PERSON_NAME]" at bounding box center [205, 283] width 82 height 15
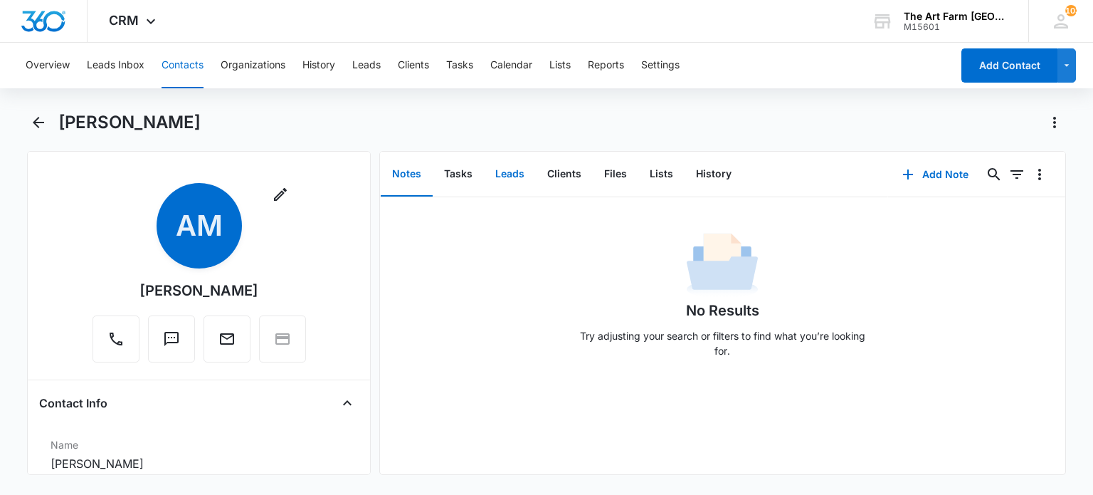
click at [504, 164] on button "Leads" at bounding box center [510, 174] width 52 height 44
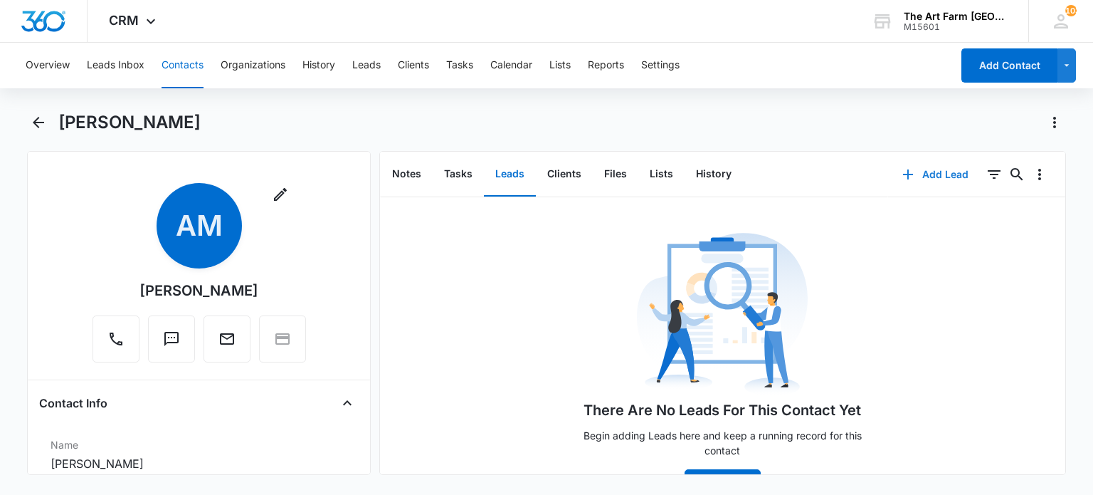
click at [903, 173] on icon "button" at bounding box center [908, 174] width 10 height 10
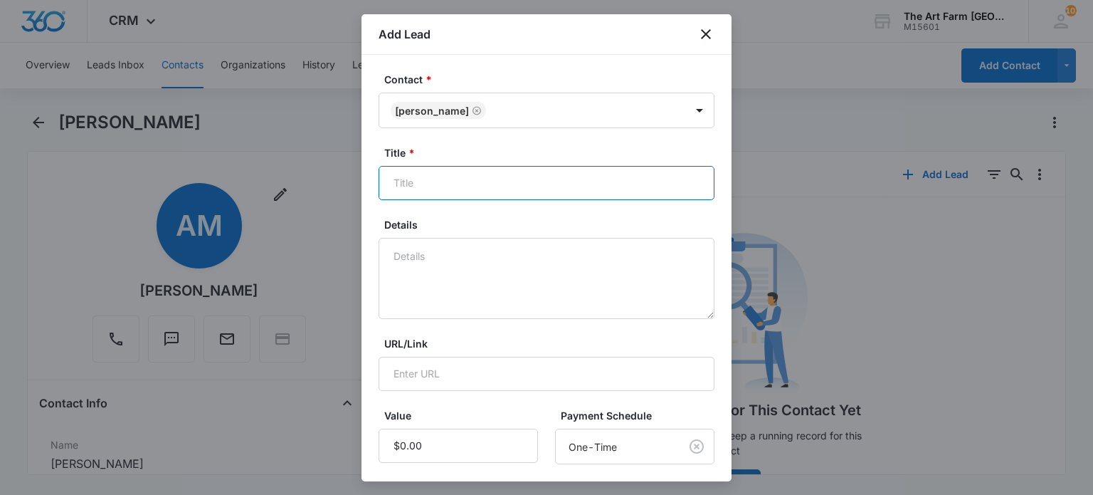
click at [441, 188] on input "Title *" at bounding box center [547, 183] width 336 height 34
type input "Birthday party"
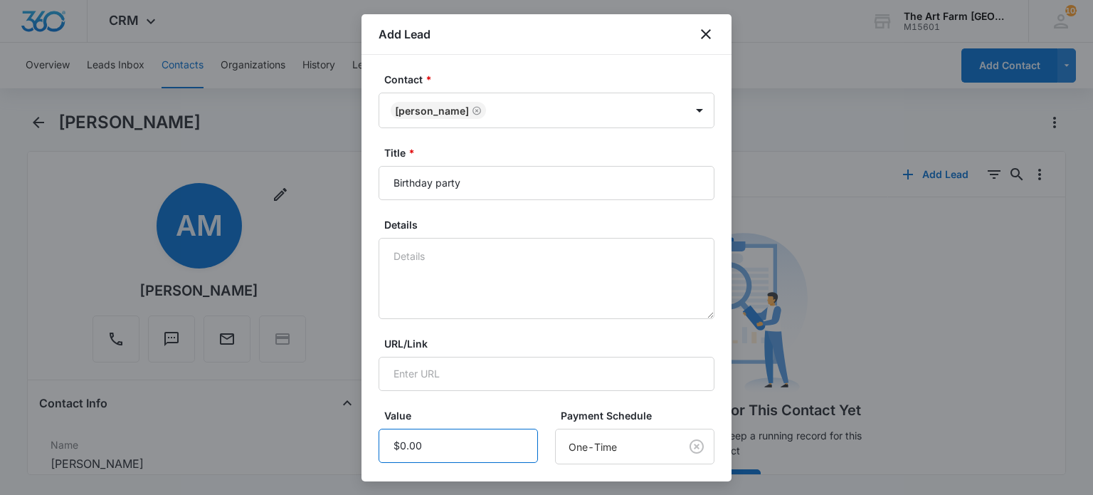
click at [422, 459] on input "Value" at bounding box center [458, 445] width 159 height 34
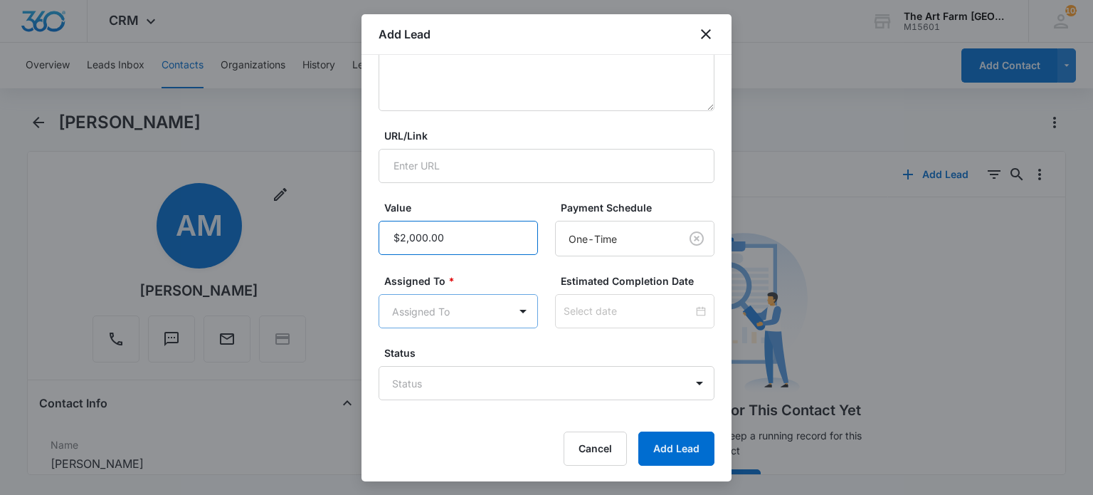
type input "$2,000.00"
click at [451, 300] on body "CRM Apps Reputation Websites Forms CRM Email Social Content Ads Intelligence Fi…" at bounding box center [546, 247] width 1093 height 495
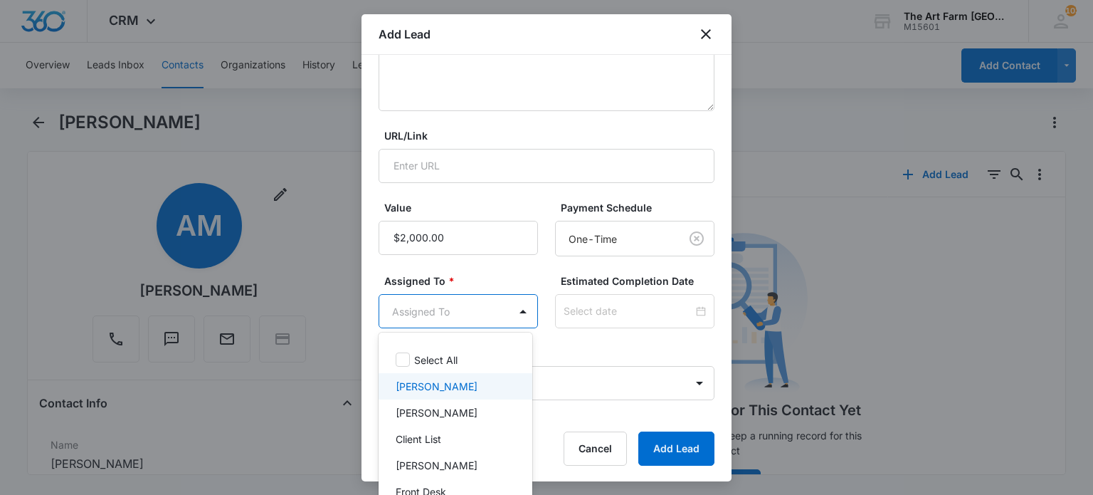
click at [445, 384] on p "[PERSON_NAME]" at bounding box center [437, 386] width 82 height 15
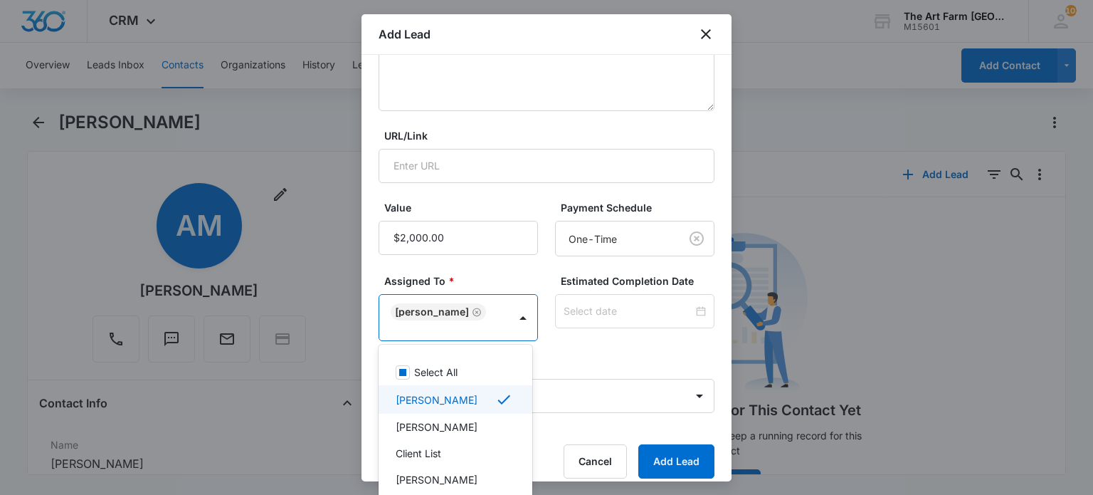
click at [663, 466] on div at bounding box center [546, 247] width 1093 height 495
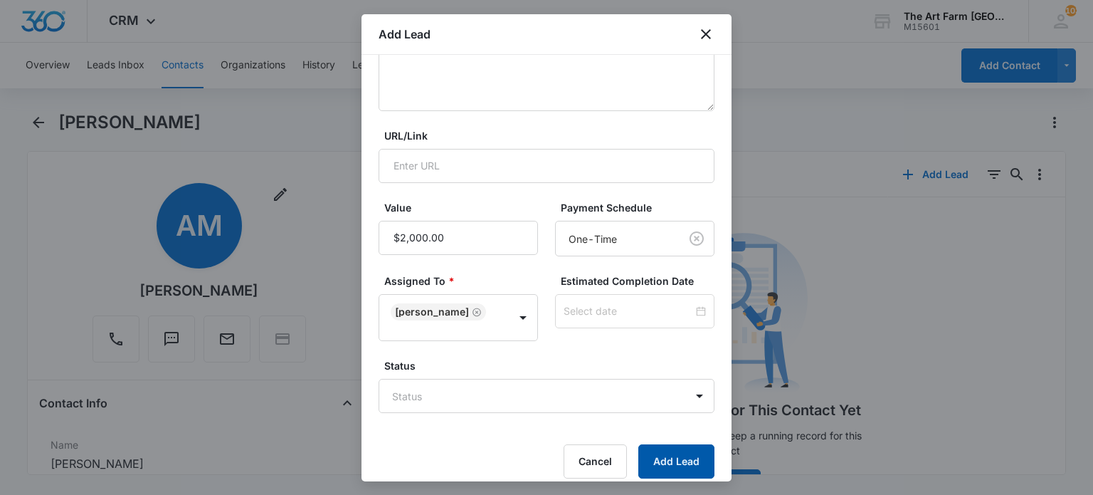
click at [663, 466] on button "Add Lead" at bounding box center [676, 461] width 76 height 34
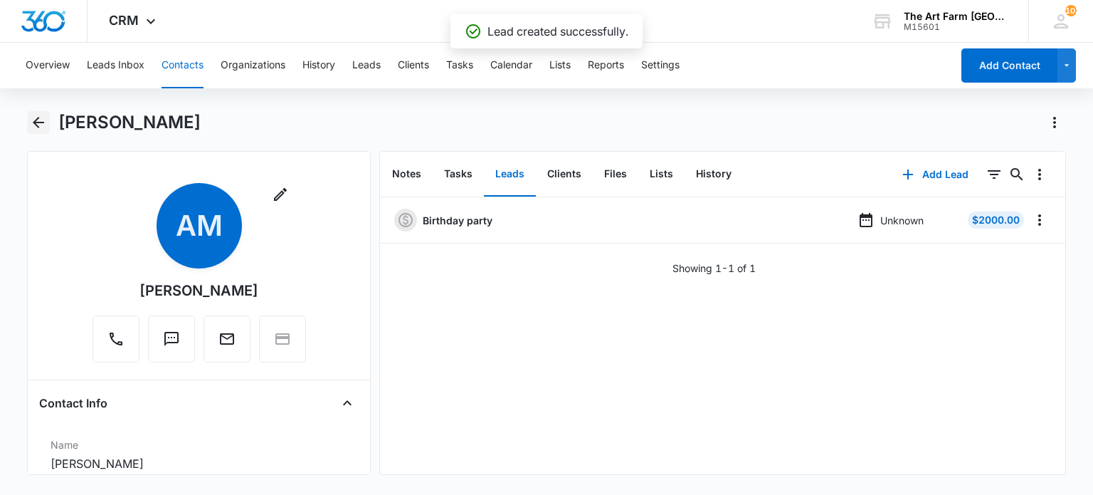
click at [44, 120] on icon "Back" at bounding box center [38, 122] width 17 height 17
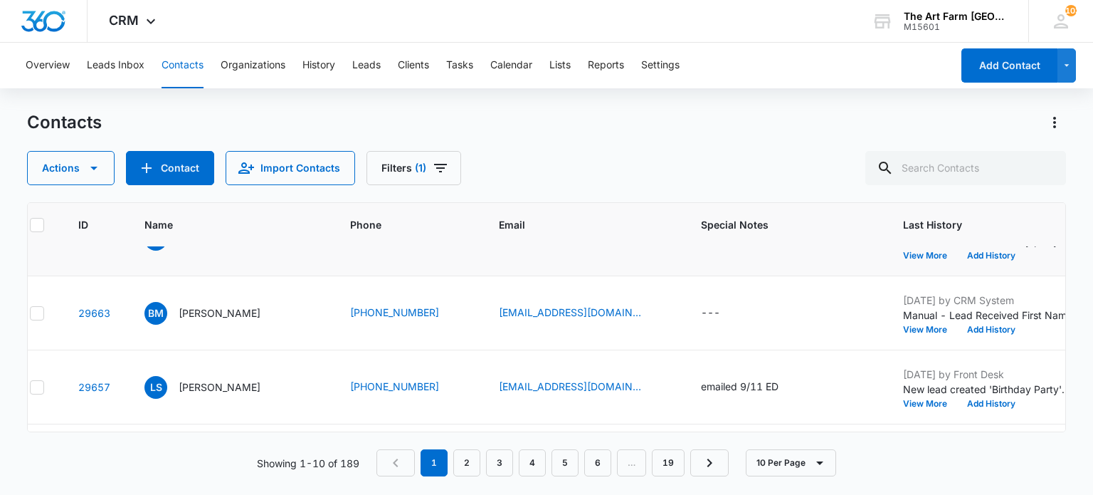
scroll to position [0, 21]
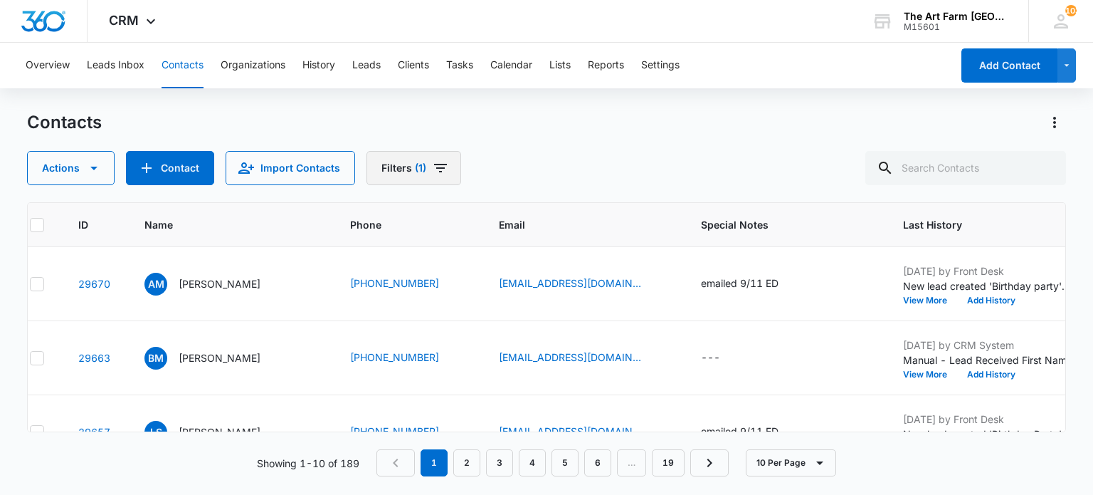
click at [432, 167] on icon "Filters" at bounding box center [440, 167] width 17 height 17
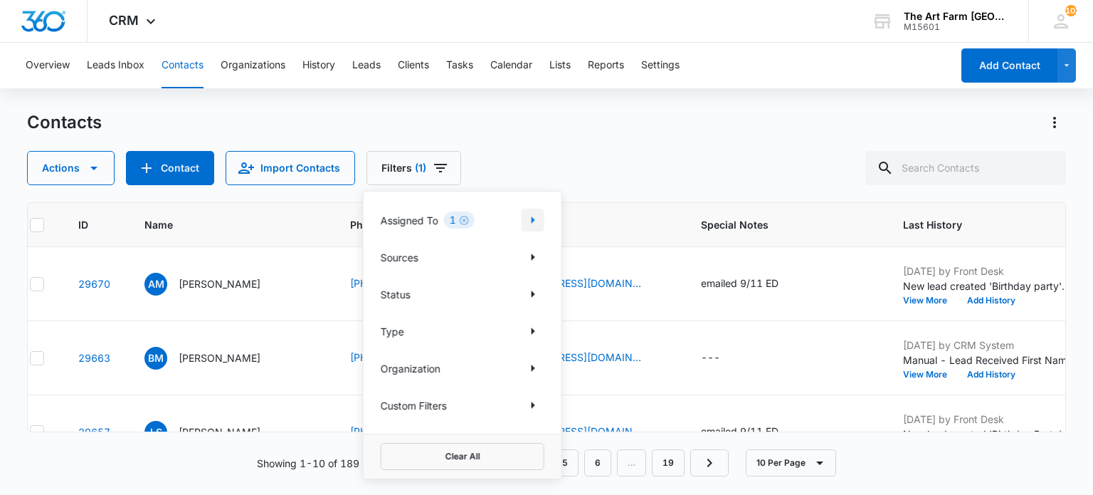
click at [533, 221] on icon "Show Assigned To filters" at bounding box center [532, 219] width 17 height 17
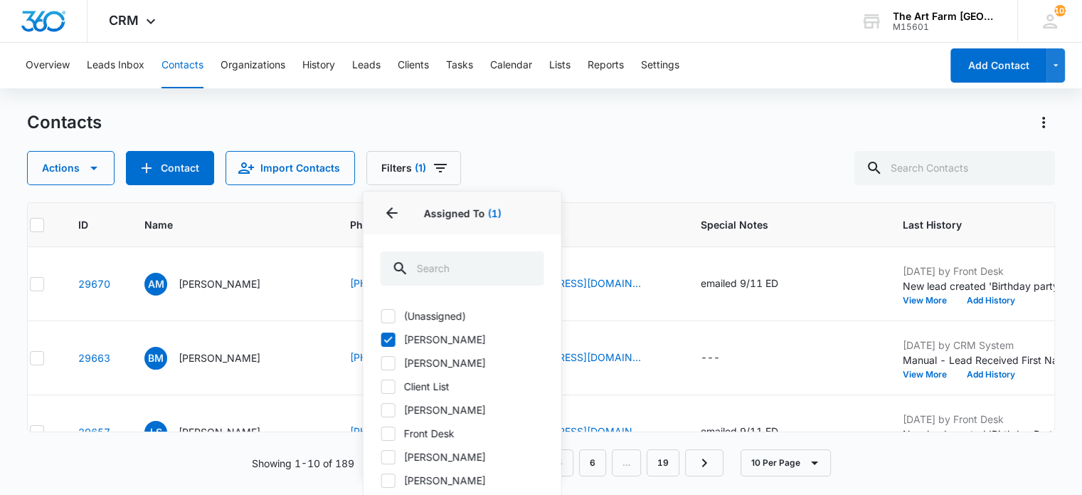
click at [382, 337] on icon at bounding box center [388, 339] width 13 height 13
click at [381, 339] on input "[PERSON_NAME]" at bounding box center [381, 339] width 1 height 1
checkbox input "false"
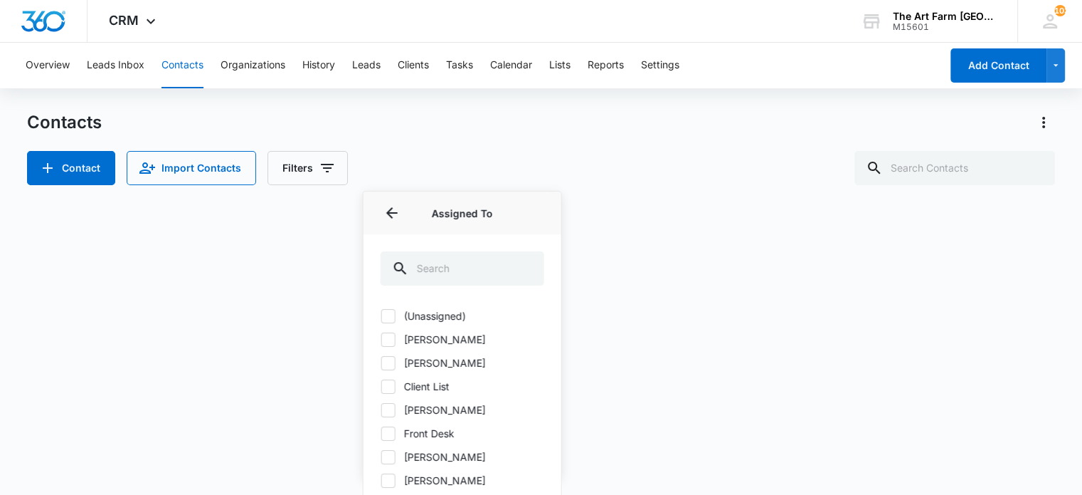
click at [386, 408] on icon at bounding box center [388, 409] width 13 height 13
click at [381, 409] on input "[PERSON_NAME]" at bounding box center [381, 409] width 1 height 1
checkbox input "true"
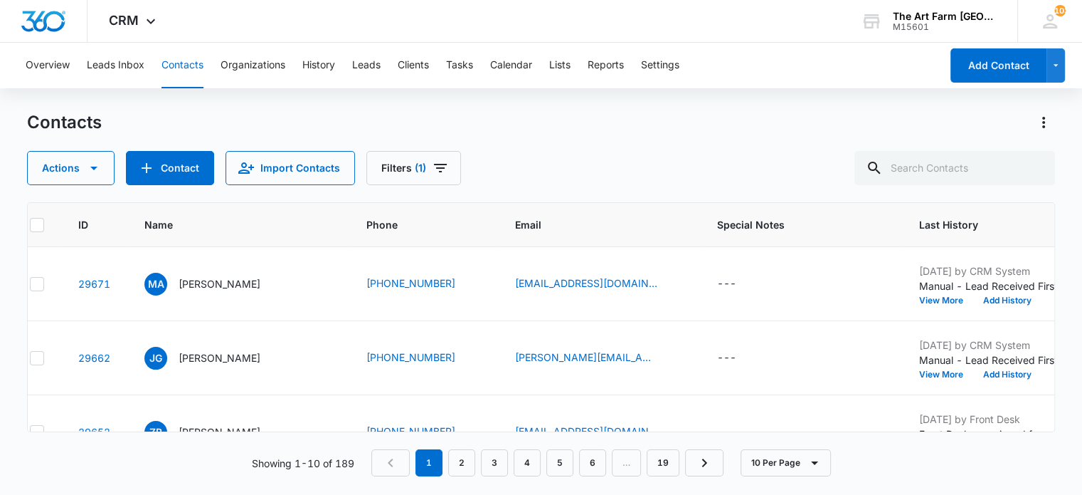
click at [544, 162] on div "Actions Contact Import Contacts Filters (1)" at bounding box center [541, 168] width 1028 height 34
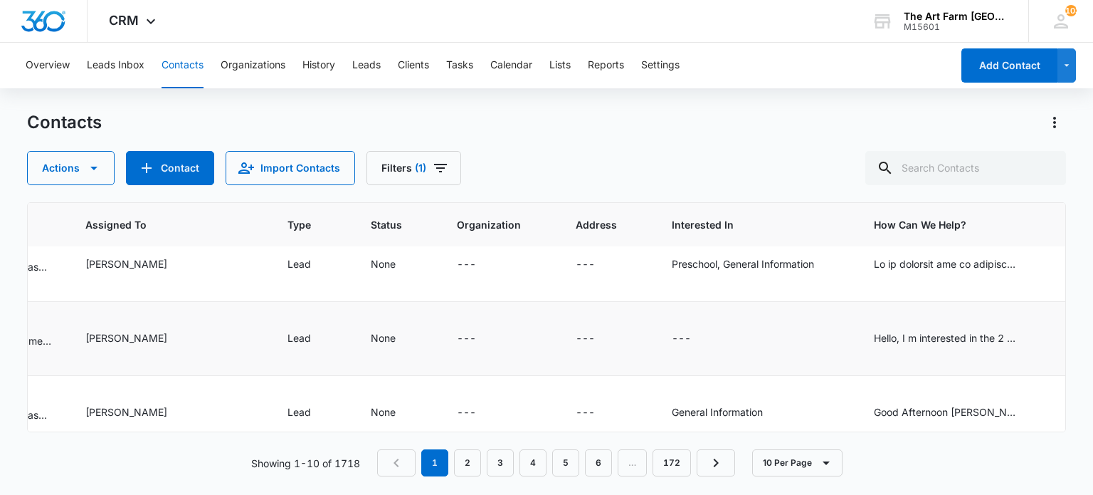
scroll to position [463, 1080]
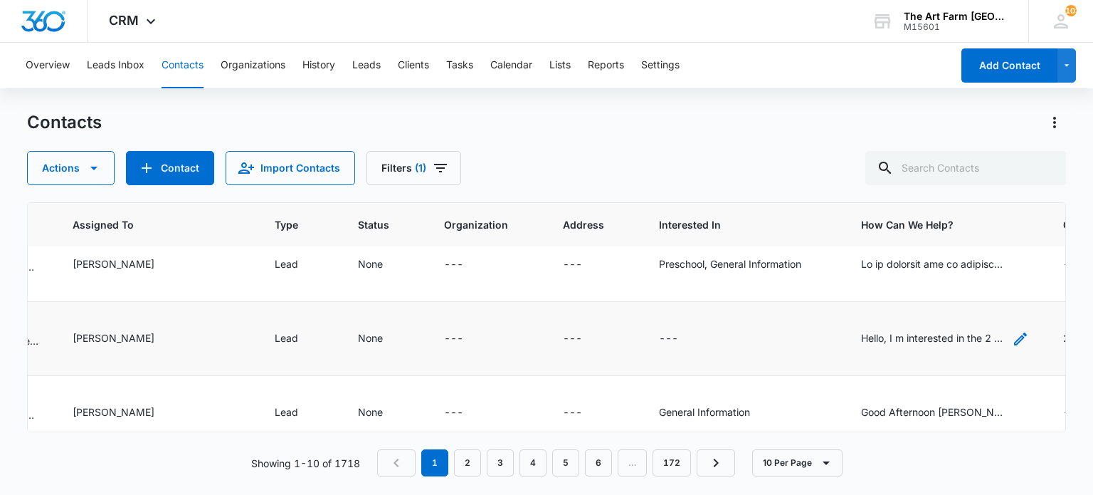
click at [861, 335] on div "Hello, I m interested in the 2 day preschool option for 2 year olds. What finan…" at bounding box center [932, 337] width 142 height 15
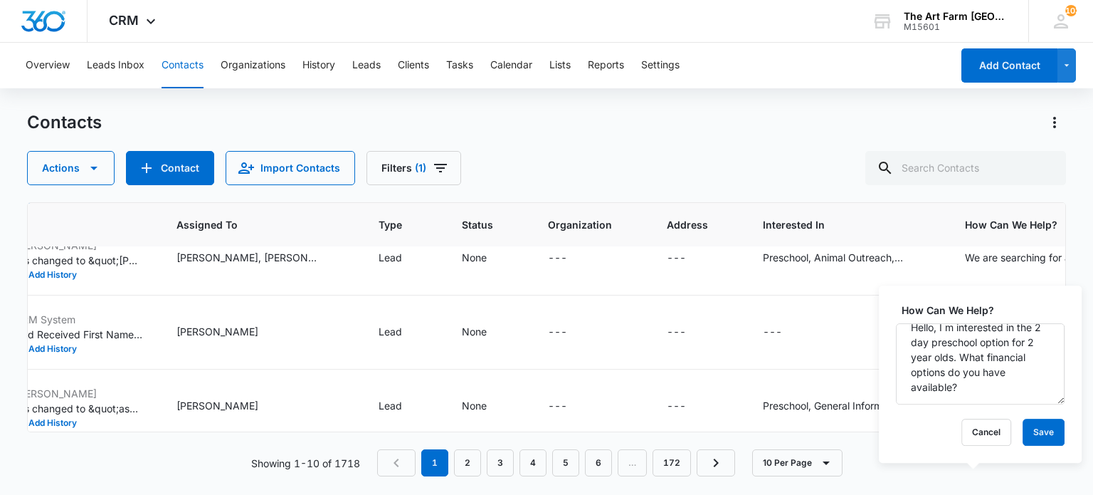
scroll to position [322, 979]
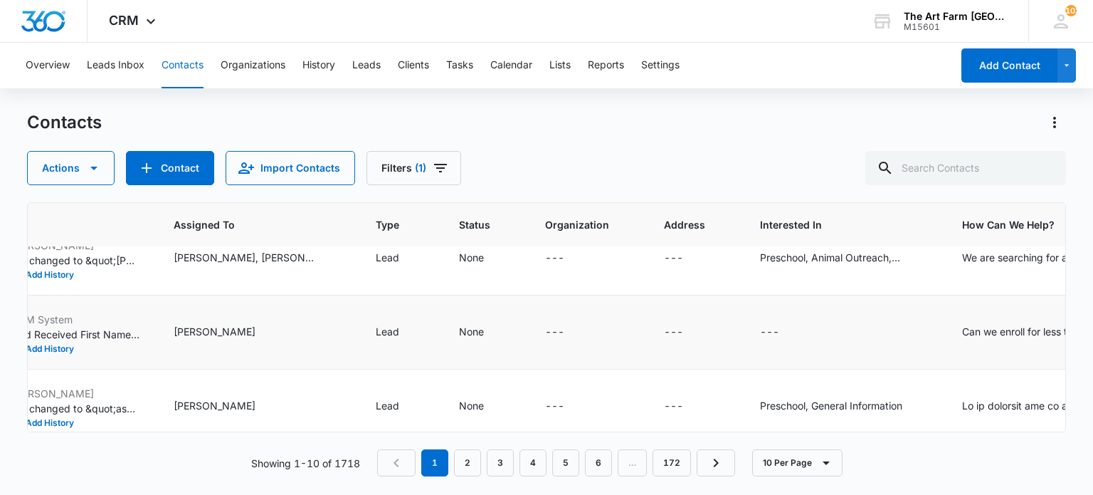
click at [797, 341] on td "---" at bounding box center [844, 332] width 202 height 74
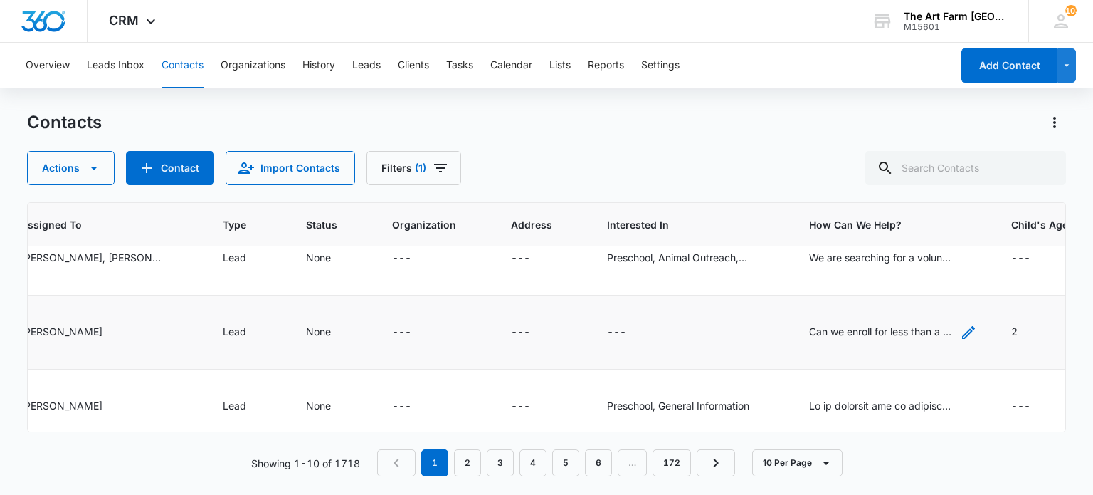
click at [809, 327] on div "Can we enroll for less than a year? Do you have open spots? Do you provide food…" at bounding box center [880, 331] width 142 height 15
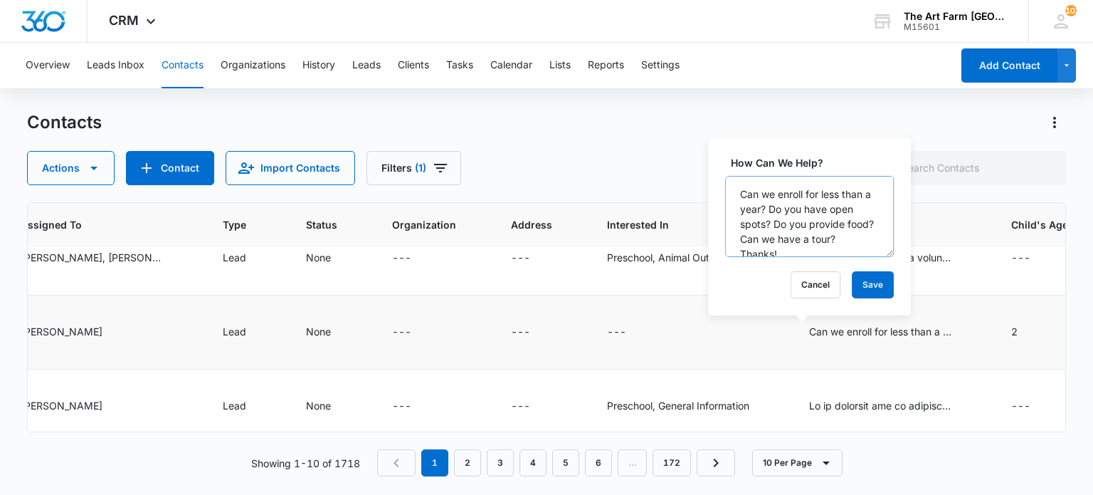
scroll to position [29, 0]
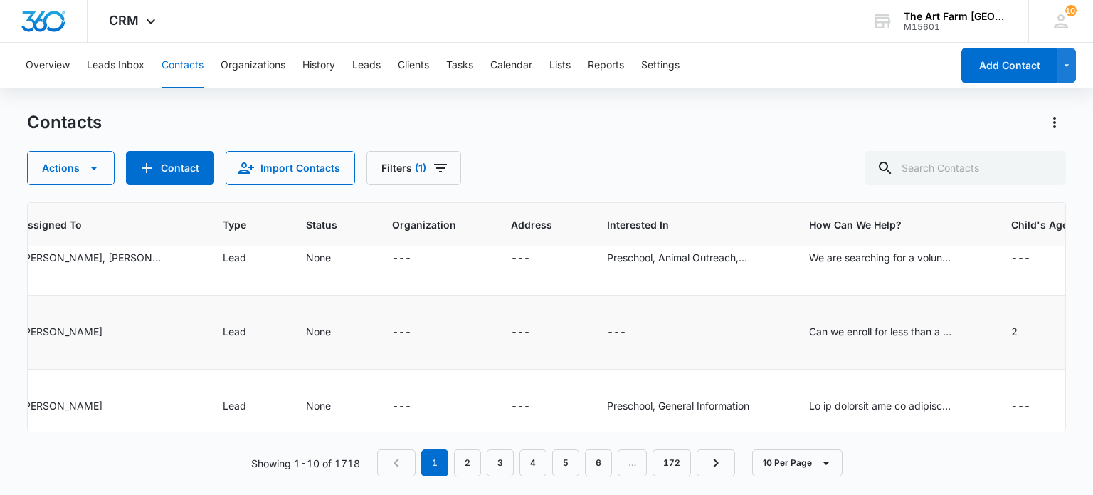
click at [665, 338] on div "---" at bounding box center [691, 332] width 168 height 17
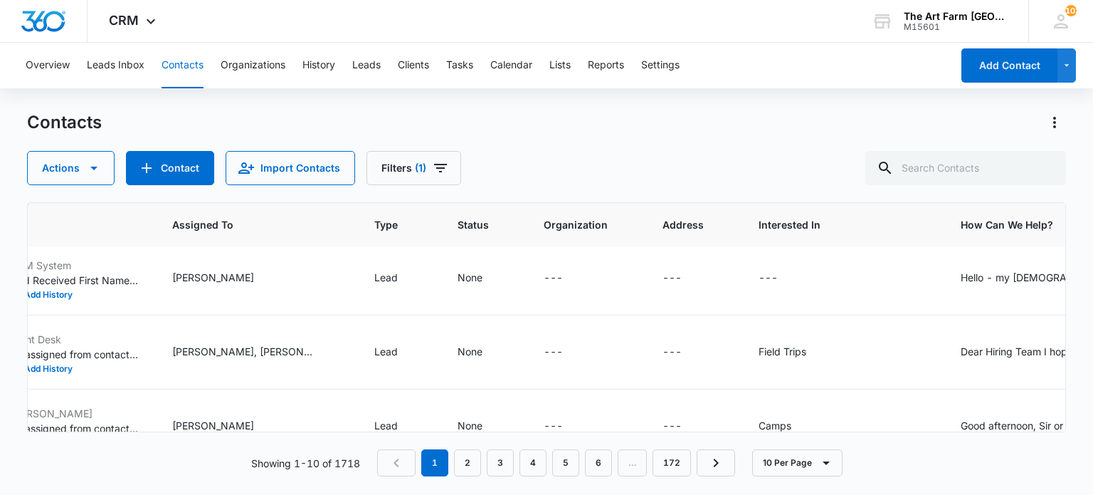
scroll to position [80, 1045]
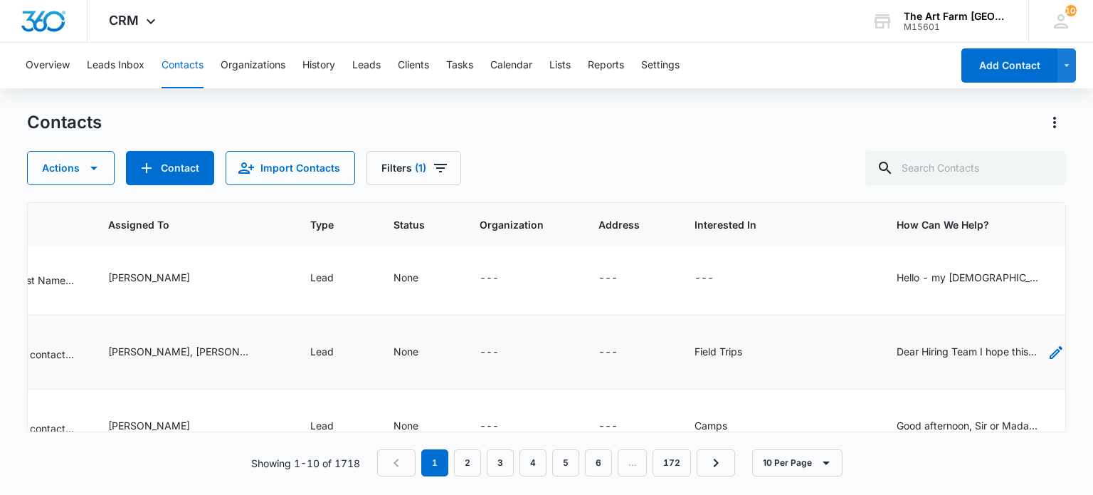
click at [897, 357] on div "Dear Hiring Team I hope this email finds you well. I am writing to follow up on…" at bounding box center [968, 351] width 142 height 15
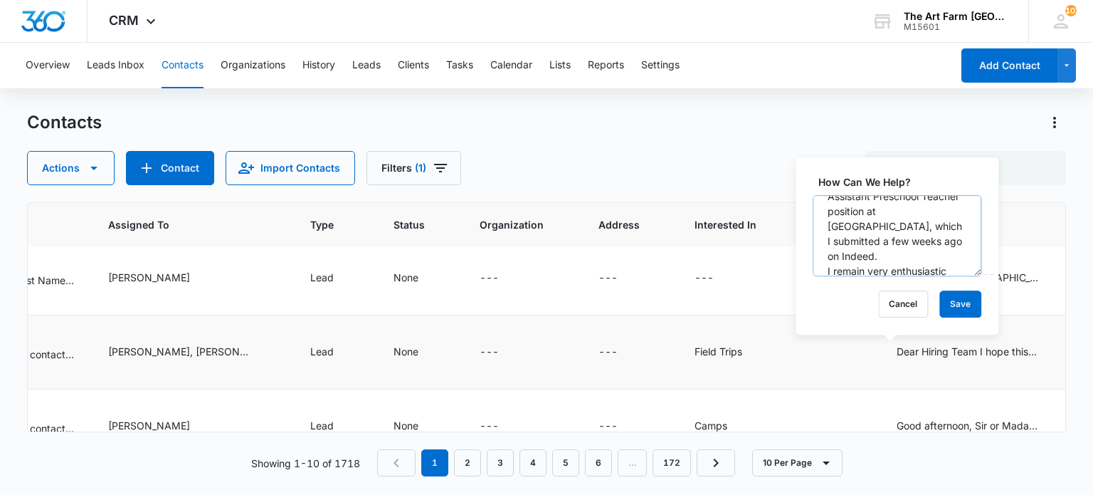
scroll to position [73, 0]
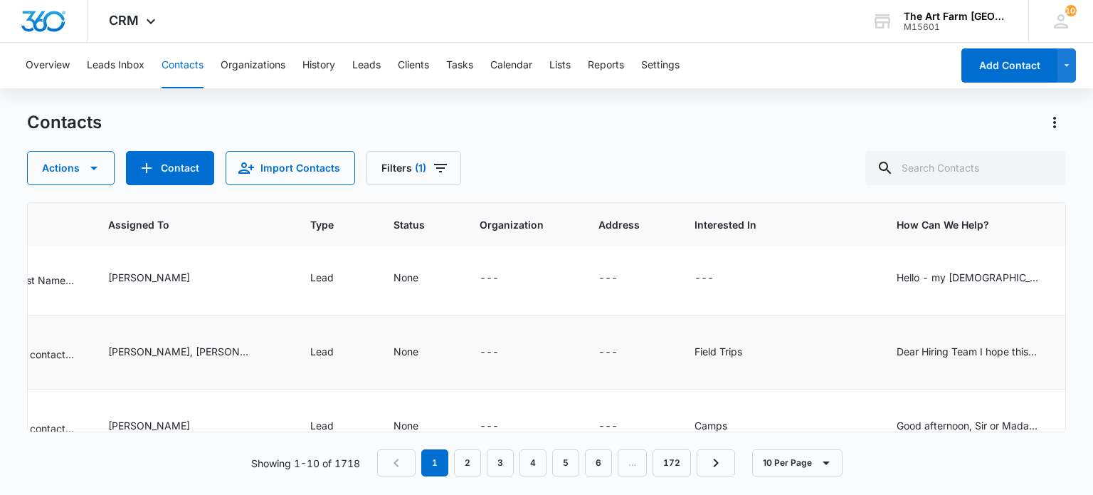
click at [695, 347] on div "Field Trips" at bounding box center [779, 352] width 168 height 17
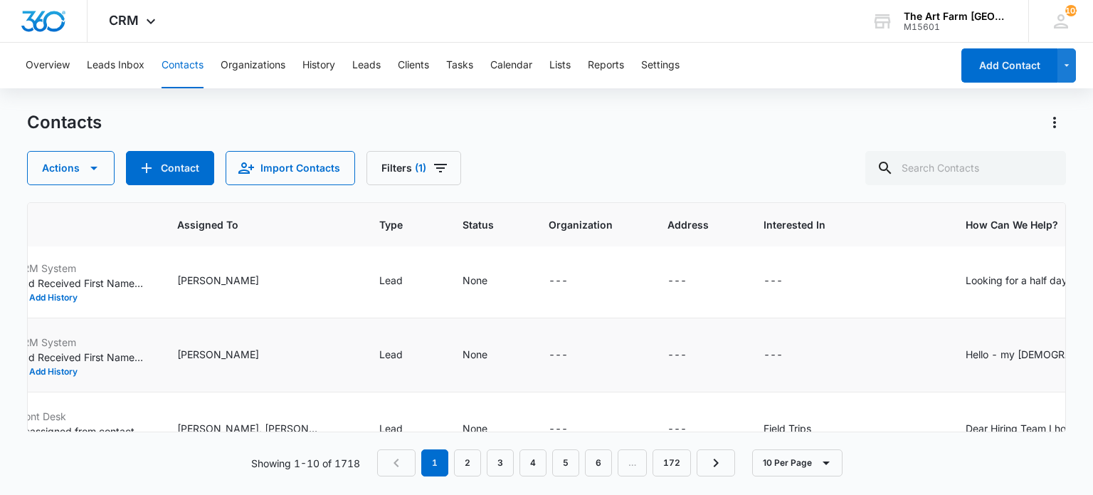
scroll to position [3, 1044]
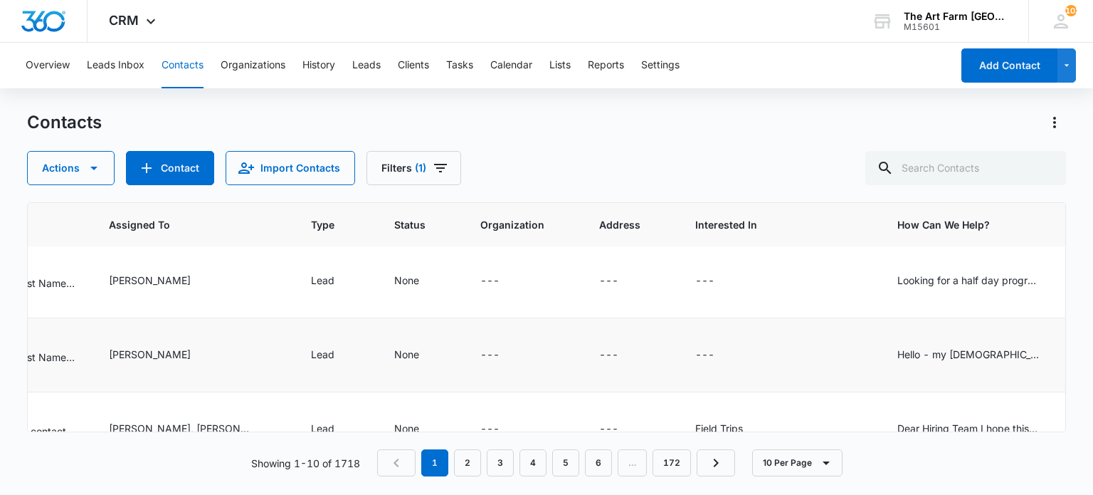
click at [880, 363] on td "Hello - my [DEMOGRAPHIC_DATA] son attends [GEOGRAPHIC_DATA] and is enrolled in …" at bounding box center [981, 355] width 202 height 74
click at [897, 358] on div "Hello - my [DEMOGRAPHIC_DATA] son attends [GEOGRAPHIC_DATA] and is enrolled in …" at bounding box center [968, 354] width 142 height 15
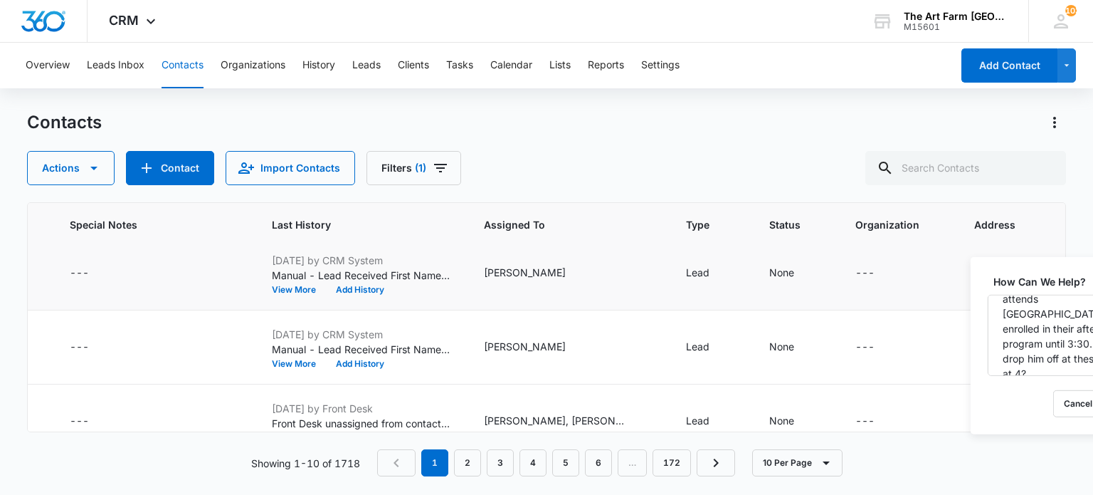
scroll to position [11, 788]
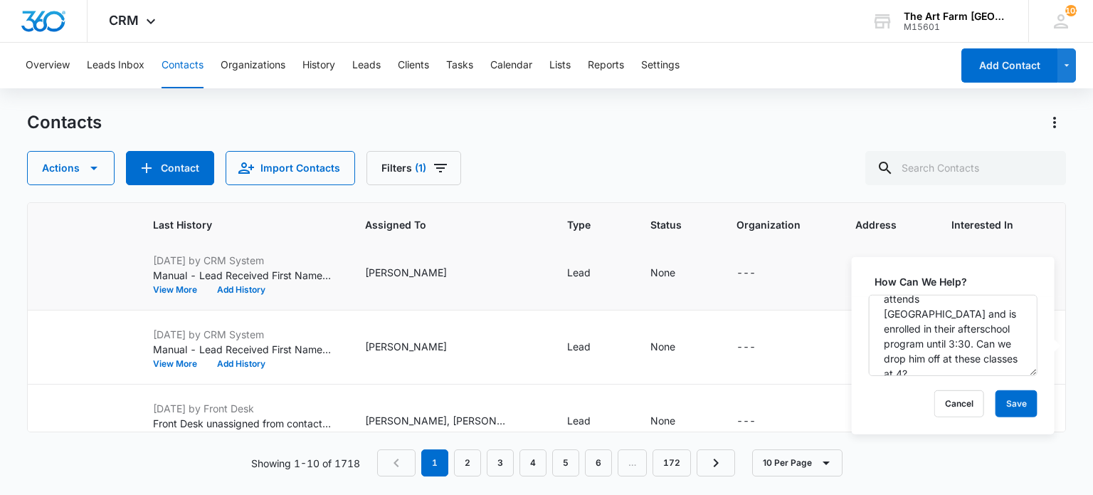
click at [633, 300] on td "None" at bounding box center [676, 273] width 86 height 74
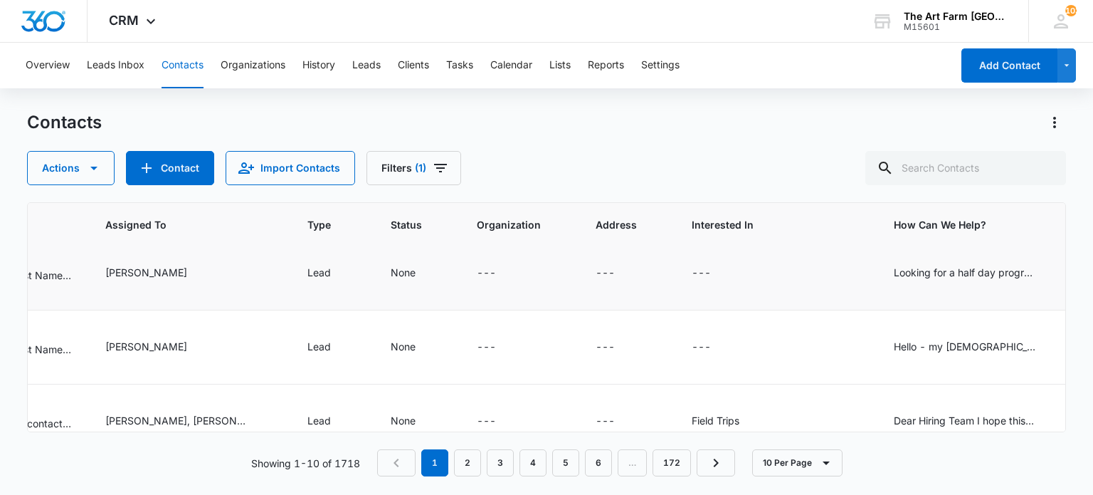
scroll to position [11, 1049]
click at [892, 275] on div "Looking for a half day program to enroll [PERSON_NAME] in around next [DATE] he…" at bounding box center [963, 272] width 142 height 15
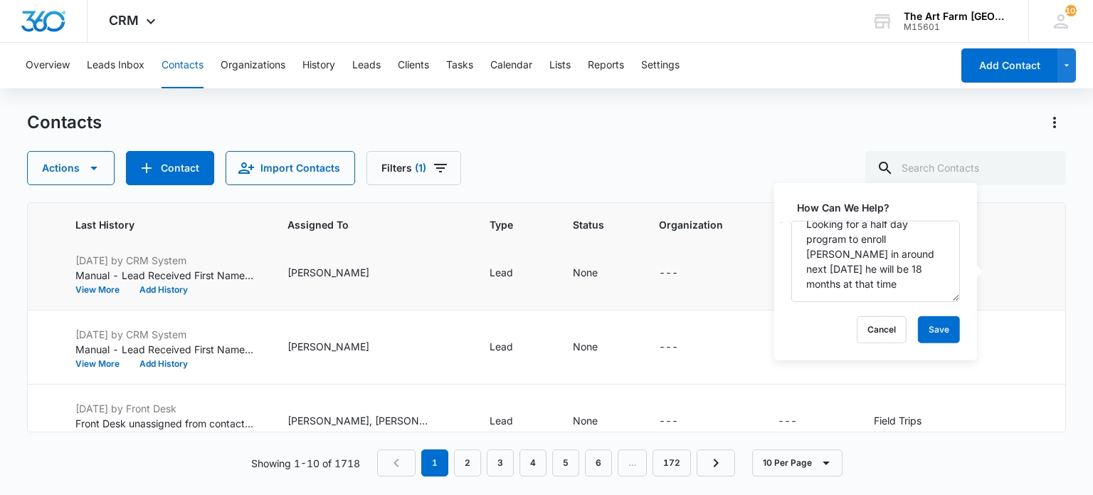
scroll to position [11, 936]
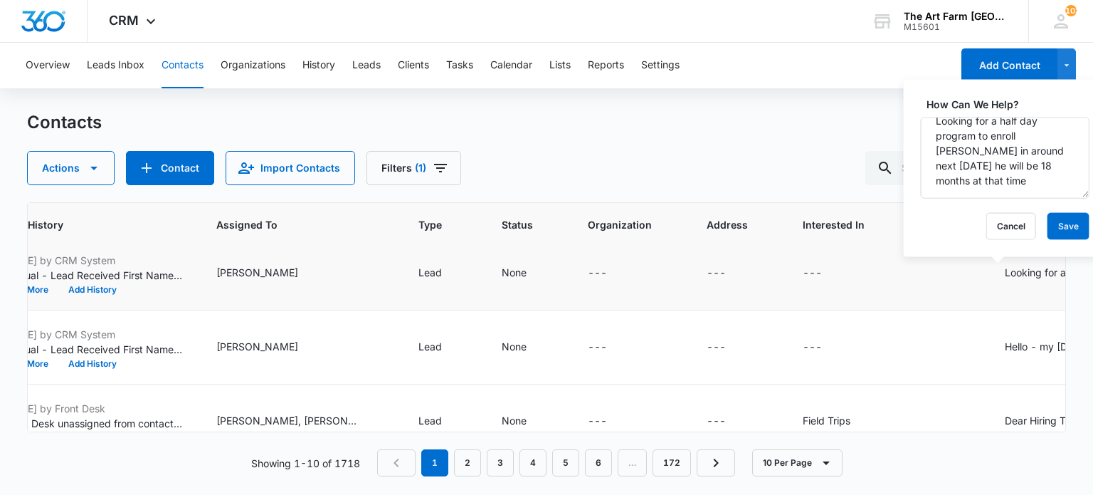
click at [1005, 273] on div "Looking for a half day program to enroll [PERSON_NAME] in around next [DATE] he…" at bounding box center [1076, 272] width 142 height 15
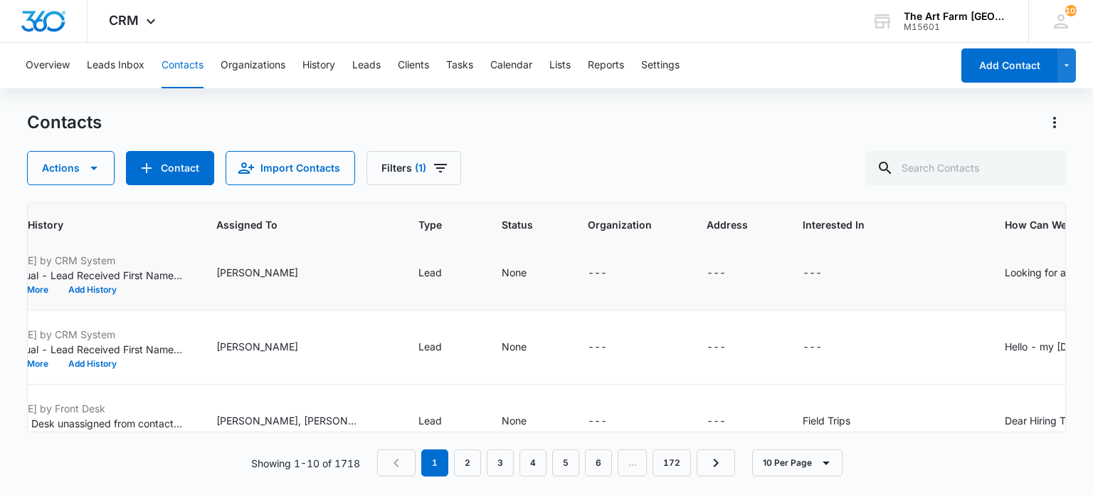
click at [1005, 273] on div "Looking for a half day program to enroll [PERSON_NAME] in around next [DATE] he…" at bounding box center [1076, 272] width 142 height 15
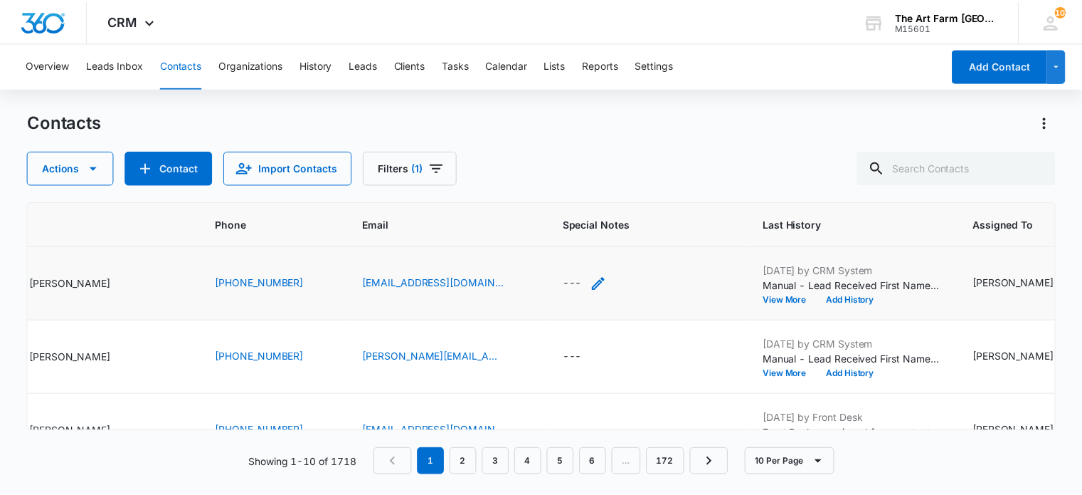
scroll to position [0, 0]
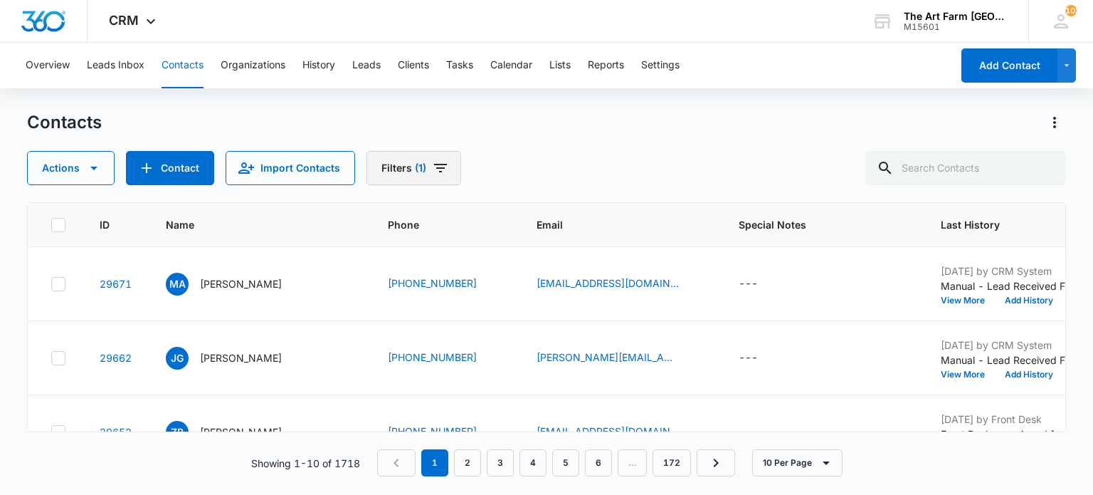
click at [442, 164] on icon "Filters" at bounding box center [440, 168] width 13 height 9
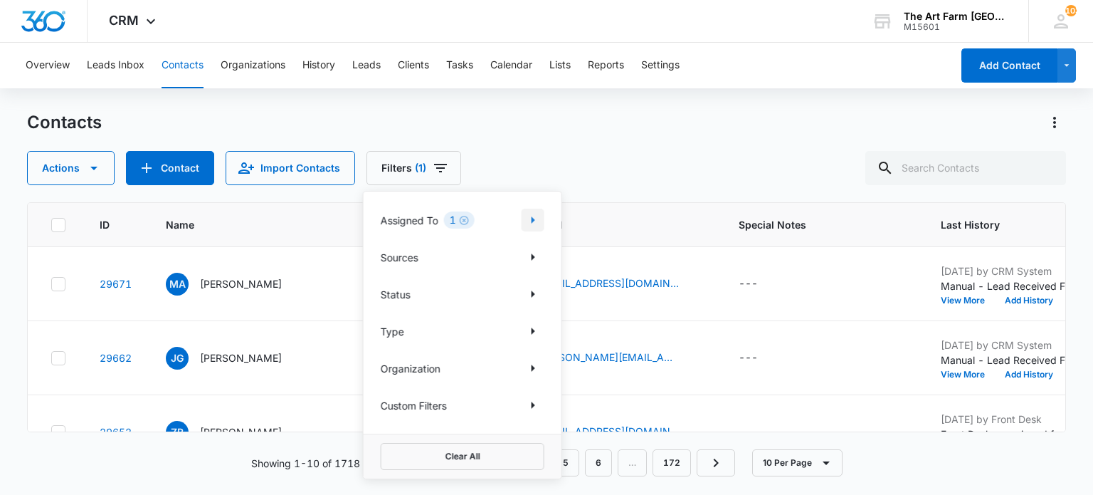
click at [537, 218] on icon "Show Assigned To filters" at bounding box center [532, 219] width 17 height 17
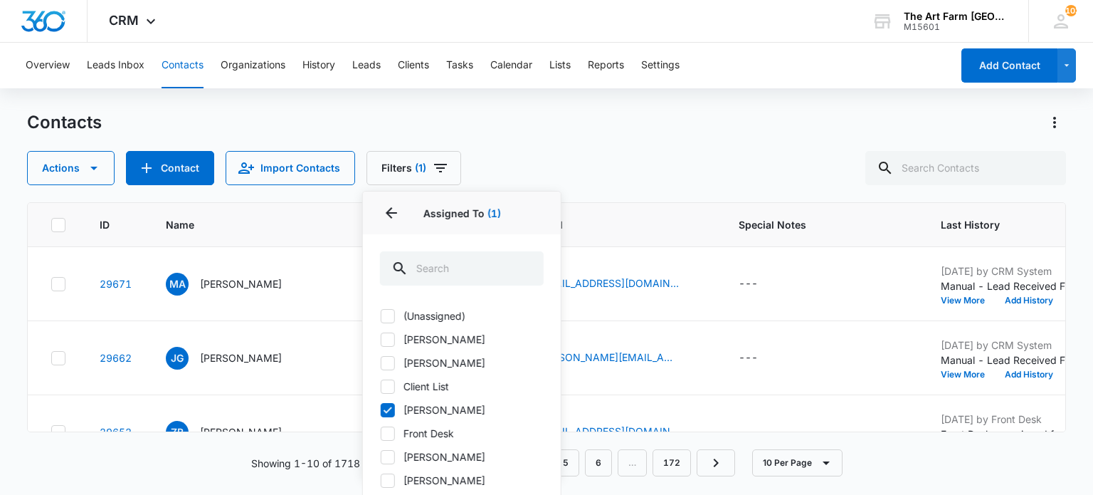
click at [513, 156] on div "Actions Contact Import Contacts Filters (1) Assigned To 1 Assigned To (1) (Unas…" at bounding box center [546, 168] width 1038 height 34
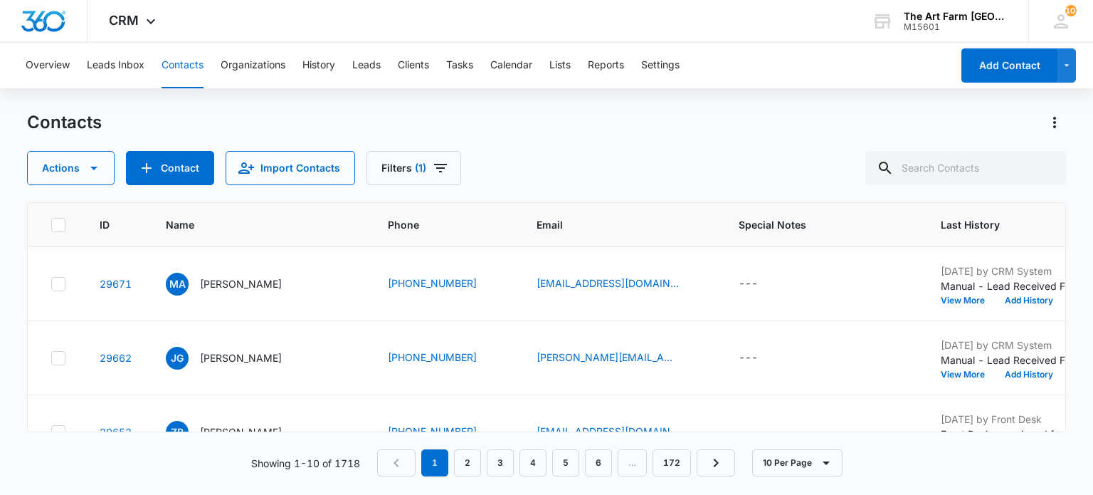
click at [591, 162] on div "Actions Contact Import Contacts Filters (1)" at bounding box center [546, 168] width 1038 height 34
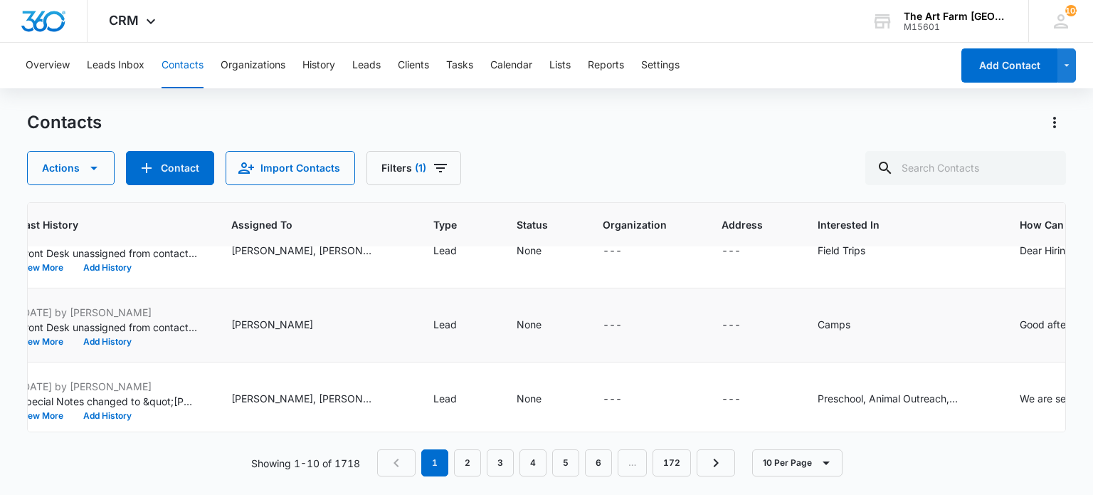
scroll to position [181, 1096]
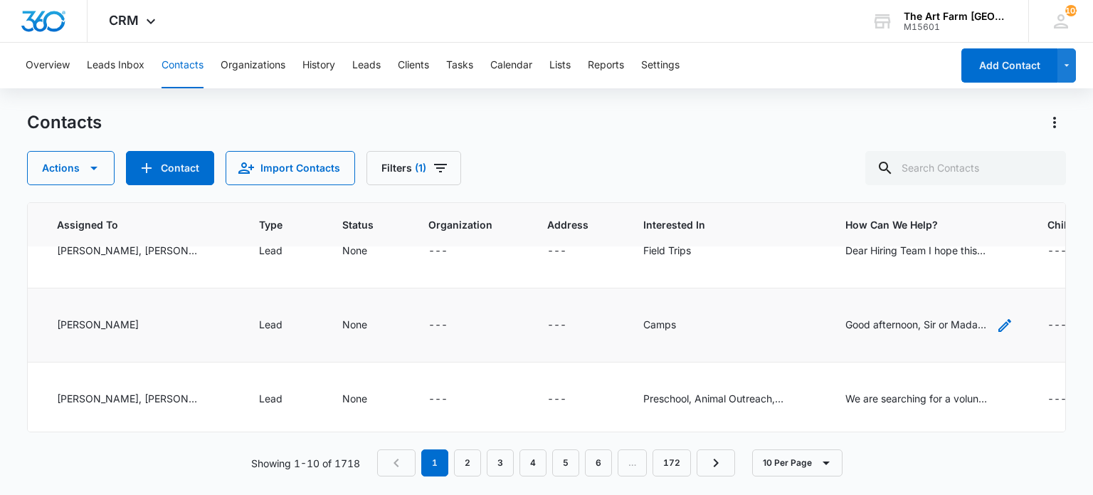
click at [845, 326] on div "Good afternoon, Sir or Madam, My son is currently 2.[DEMOGRAPHIC_DATA], and I a…" at bounding box center [916, 324] width 142 height 15
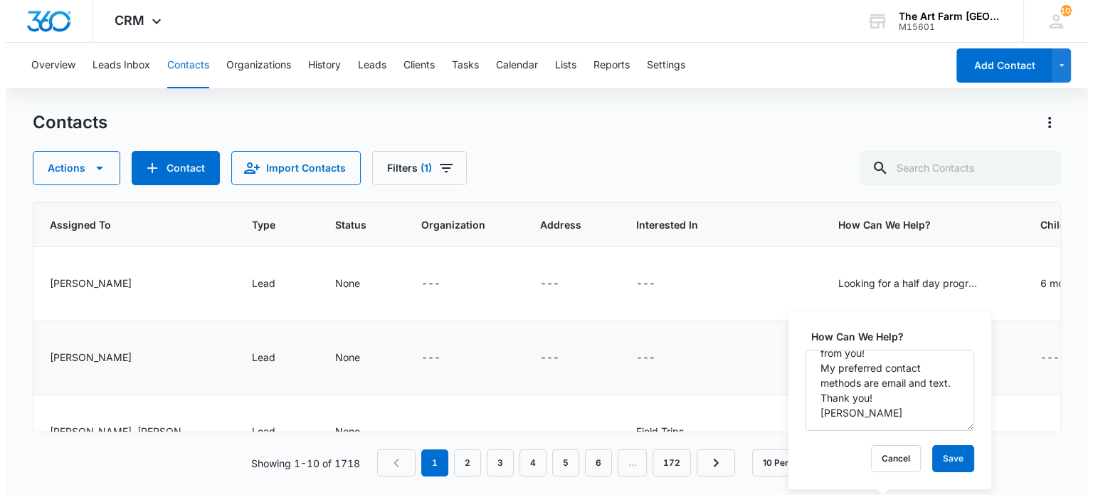
scroll to position [0, 1112]
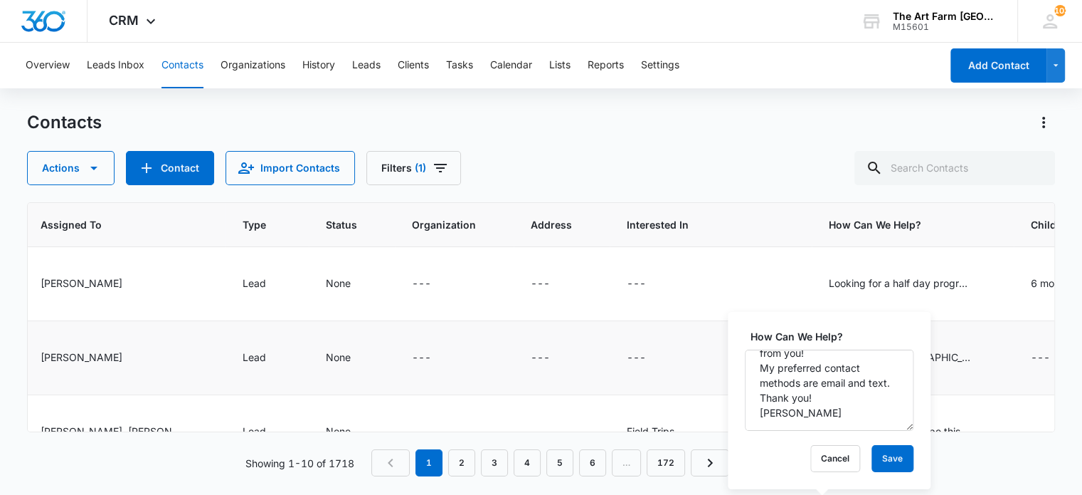
click at [673, 349] on div "---" at bounding box center [711, 357] width 168 height 17
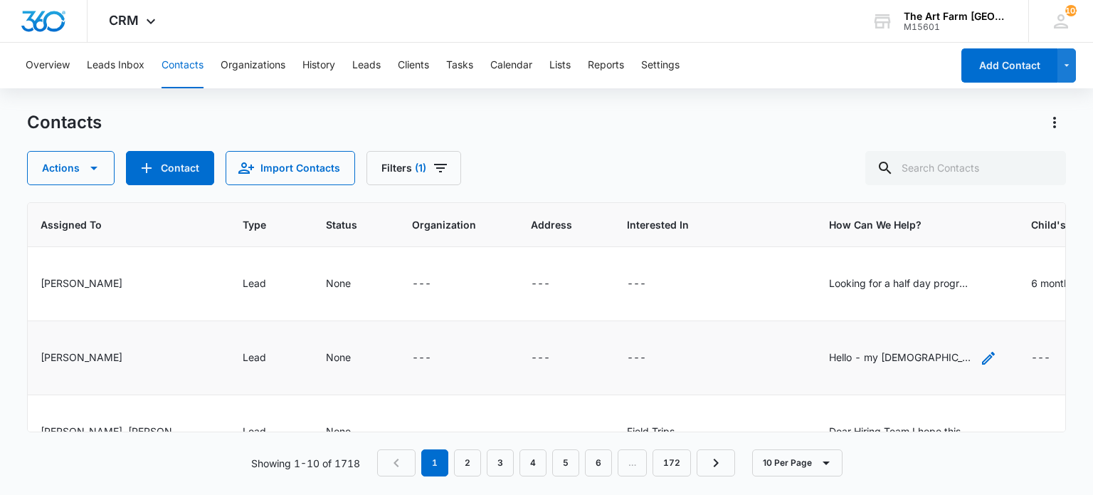
click at [829, 349] on div "Hello - my [DEMOGRAPHIC_DATA] son attends [GEOGRAPHIC_DATA] and is enrolled in …" at bounding box center [900, 356] width 142 height 15
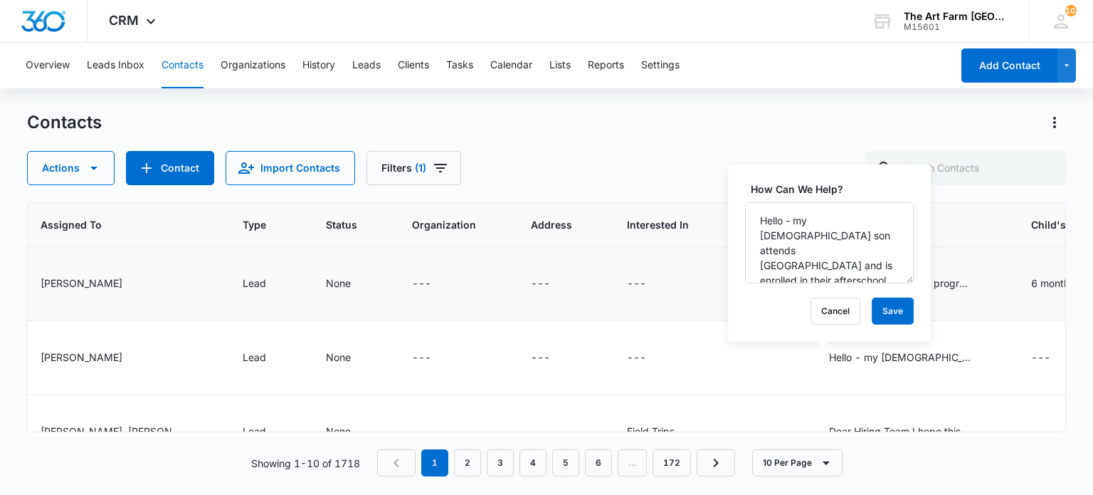
click at [661, 290] on div "---" at bounding box center [711, 283] width 168 height 17
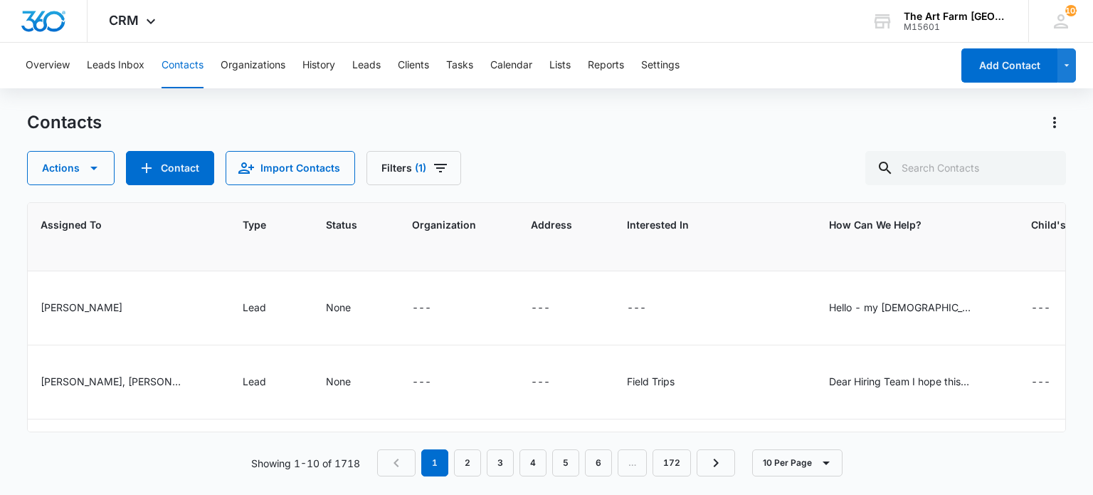
scroll to position [36, 1112]
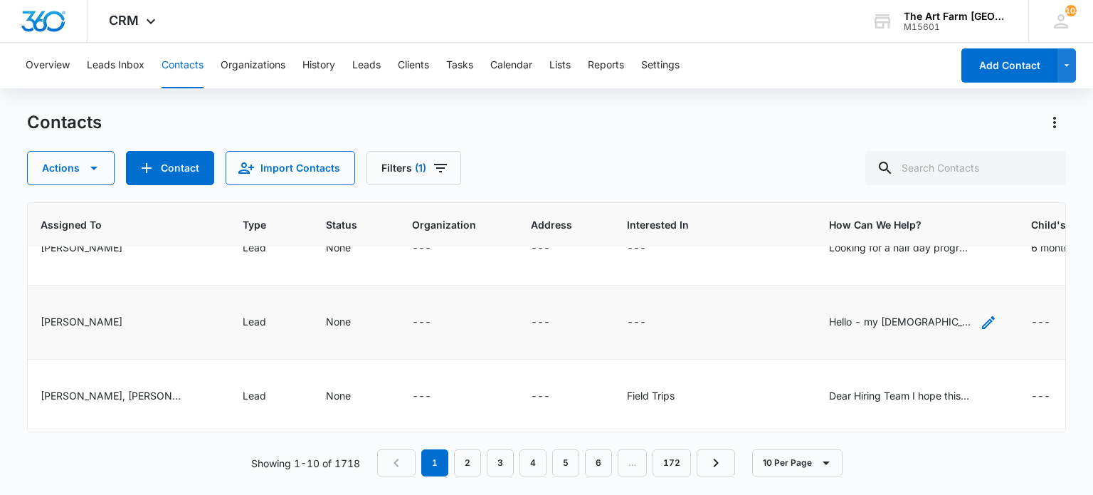
click at [829, 322] on div "Hello - my [DEMOGRAPHIC_DATA] son attends [GEOGRAPHIC_DATA] and is enrolled in …" at bounding box center [900, 321] width 142 height 15
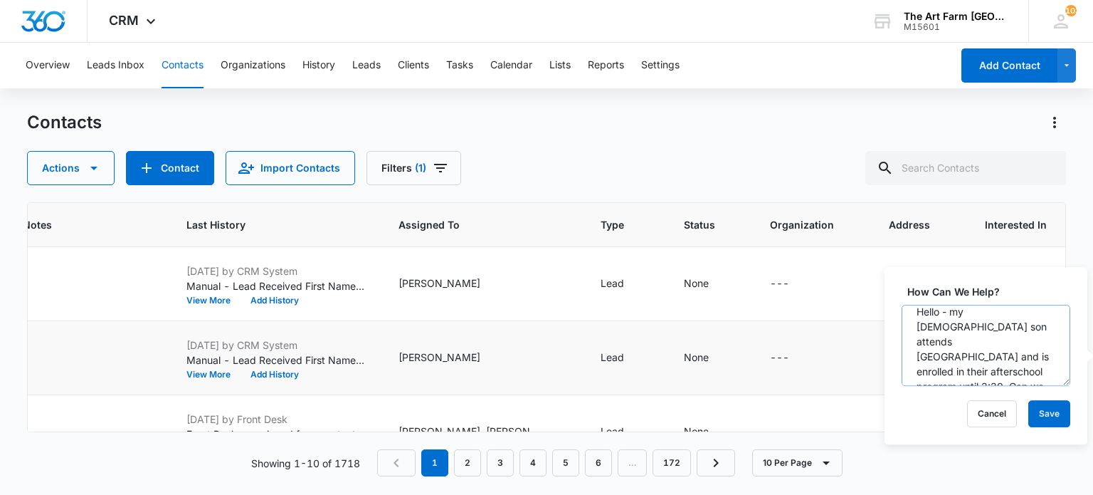
scroll to position [45, 0]
click at [968, 366] on td "---" at bounding box center [1069, 358] width 202 height 74
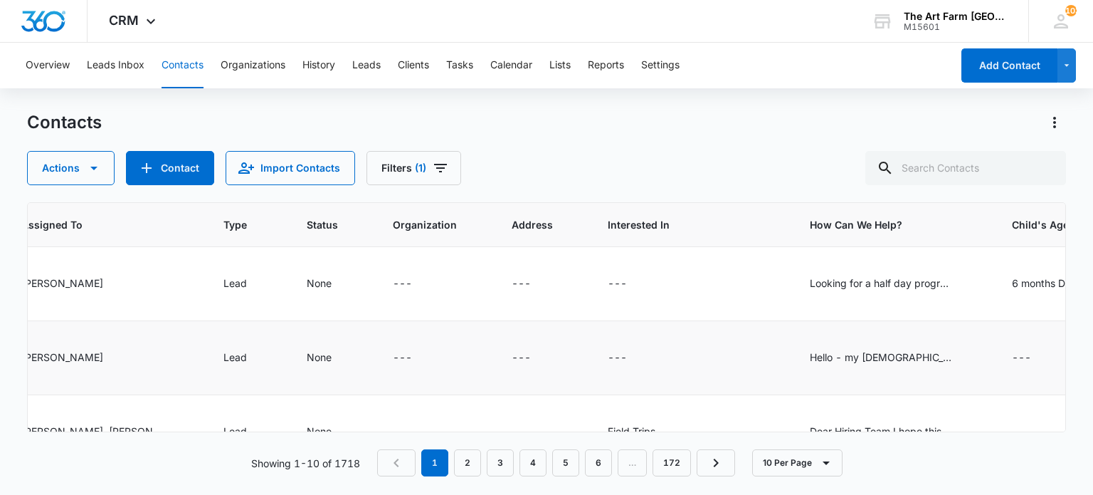
scroll to position [0, 1132]
click at [809, 349] on div "Hello - my [DEMOGRAPHIC_DATA] son attends [GEOGRAPHIC_DATA] and is enrolled in …" at bounding box center [880, 356] width 142 height 15
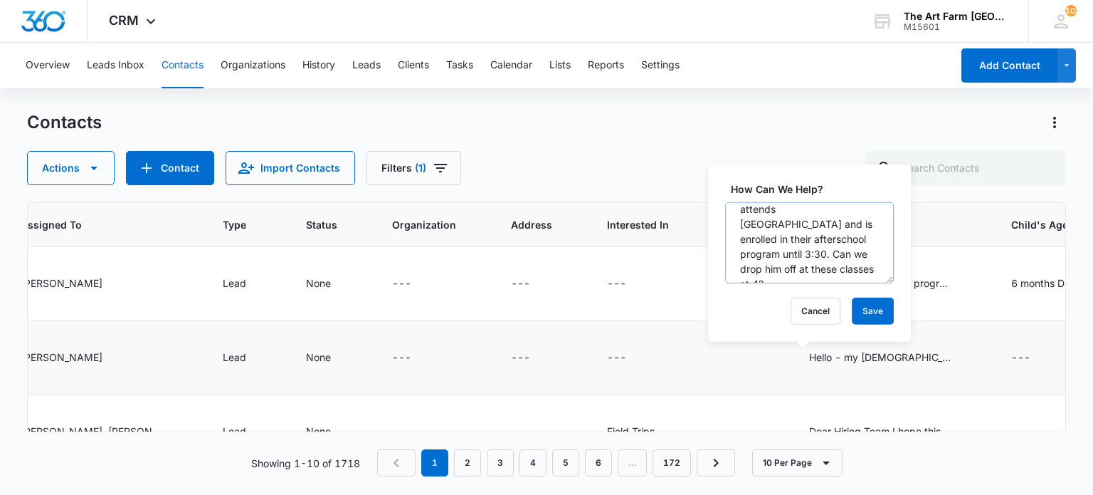
scroll to position [43, 0]
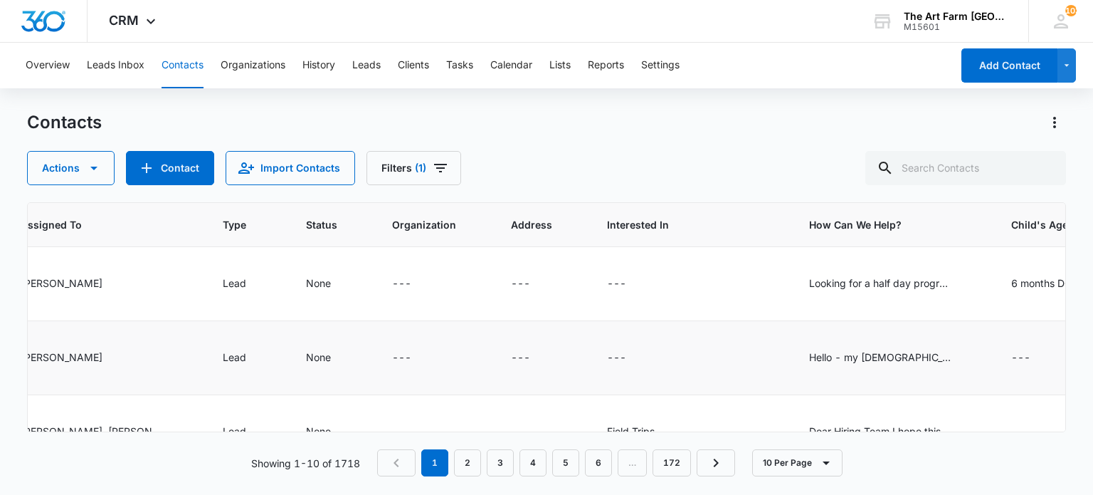
click at [596, 338] on td "---" at bounding box center [691, 358] width 202 height 74
click at [809, 280] on div "Looking for a half day program to enroll [PERSON_NAME] in around next [DATE] he…" at bounding box center [880, 282] width 142 height 15
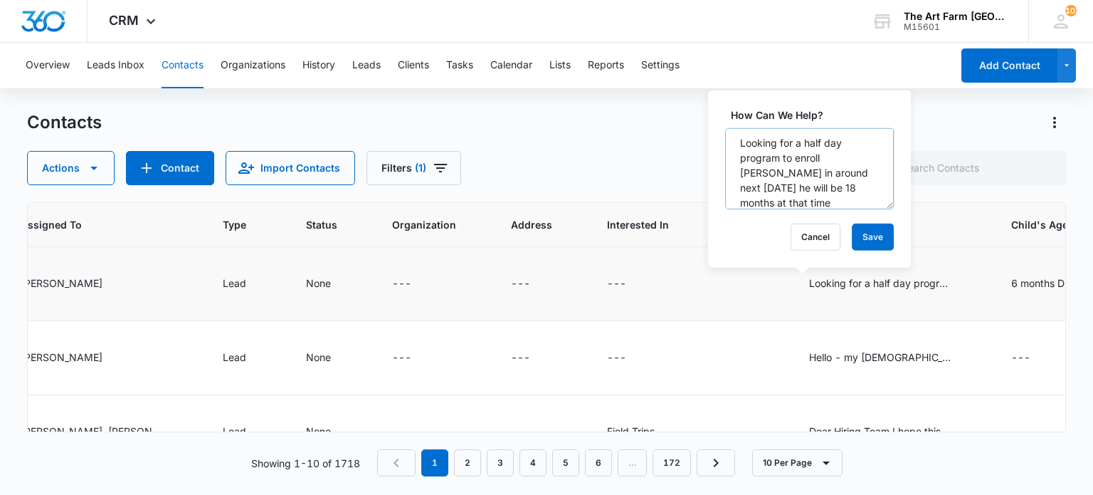
scroll to position [29, 0]
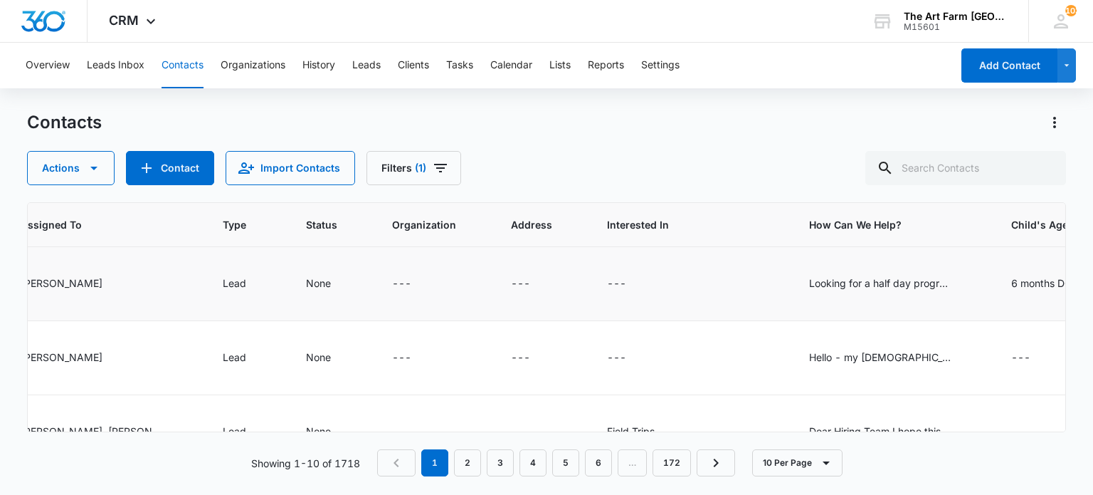
click at [672, 293] on td "---" at bounding box center [691, 284] width 202 height 74
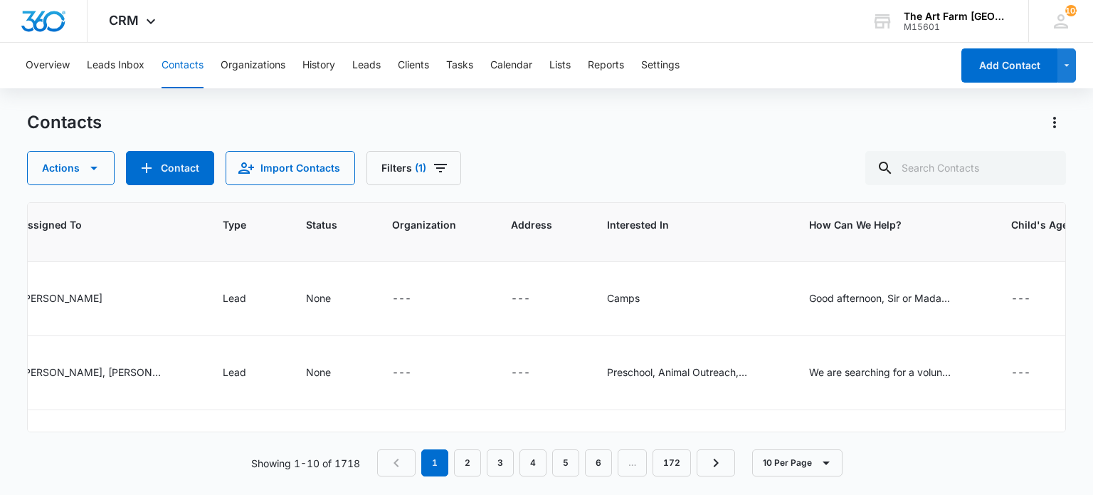
scroll to position [205, 1132]
click at [809, 300] on div "Good afternoon, Sir or Madam, My son is currently 2.[DEMOGRAPHIC_DATA], and I a…" at bounding box center [880, 299] width 142 height 15
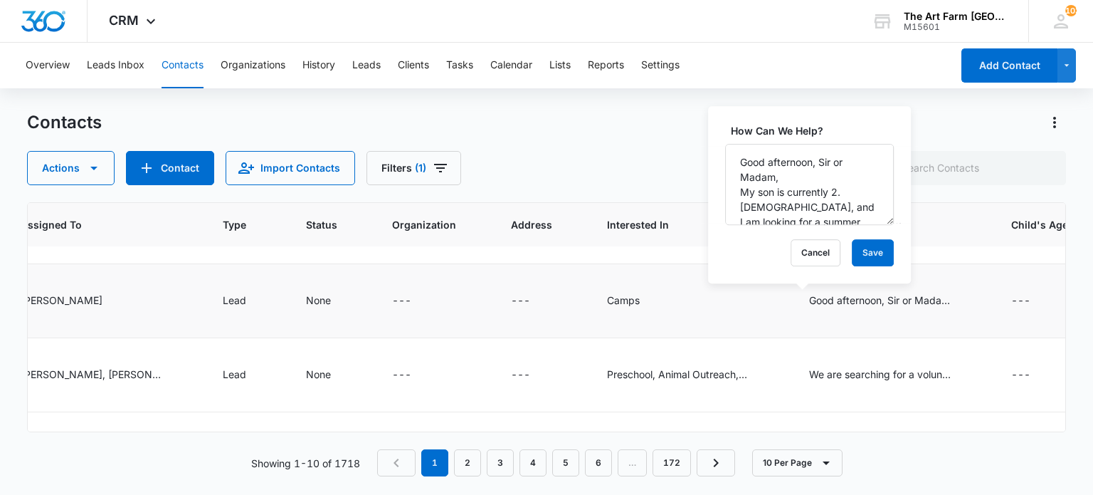
click at [660, 300] on div "Camps" at bounding box center [691, 300] width 168 height 17
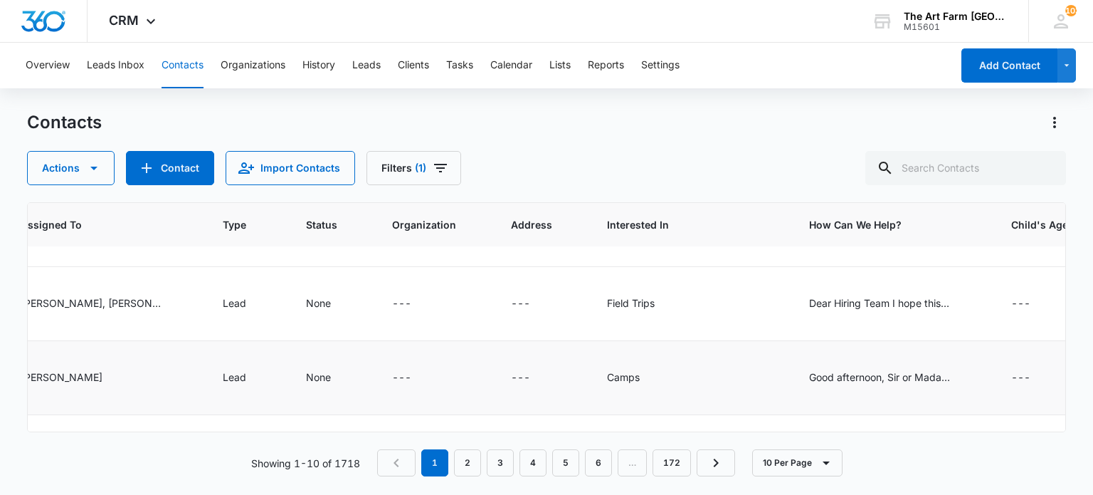
scroll to position [128, 1132]
click at [809, 302] on div "Dear Hiring Team I hope this email finds you well. I am writing to follow up on…" at bounding box center [880, 302] width 142 height 15
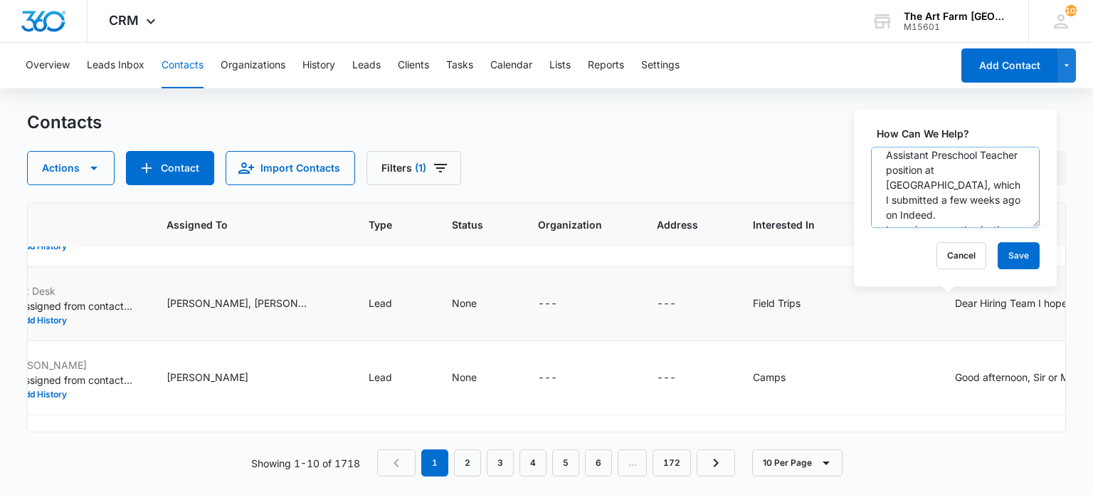
scroll to position [74, 0]
click at [808, 301] on div "Field Trips" at bounding box center [837, 303] width 168 height 17
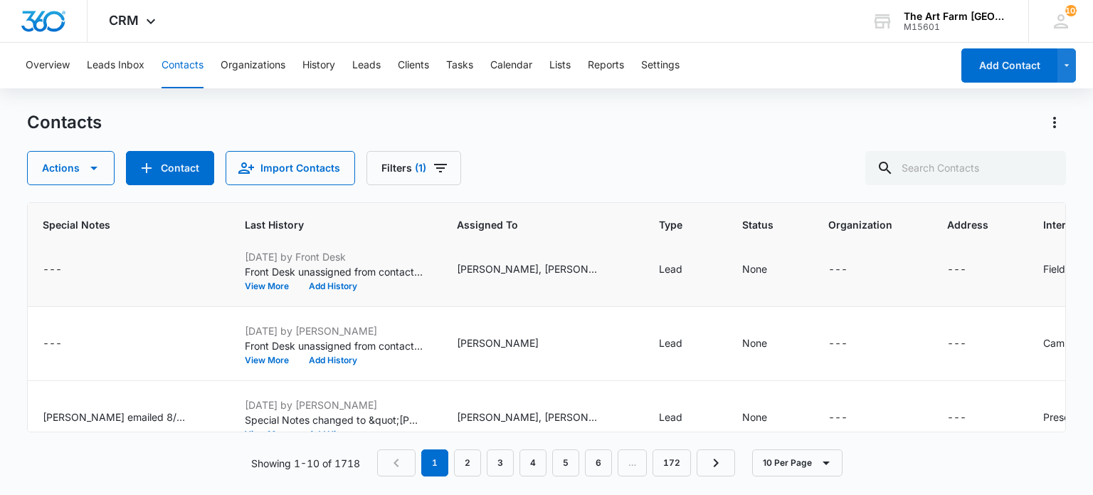
scroll to position [0, 696]
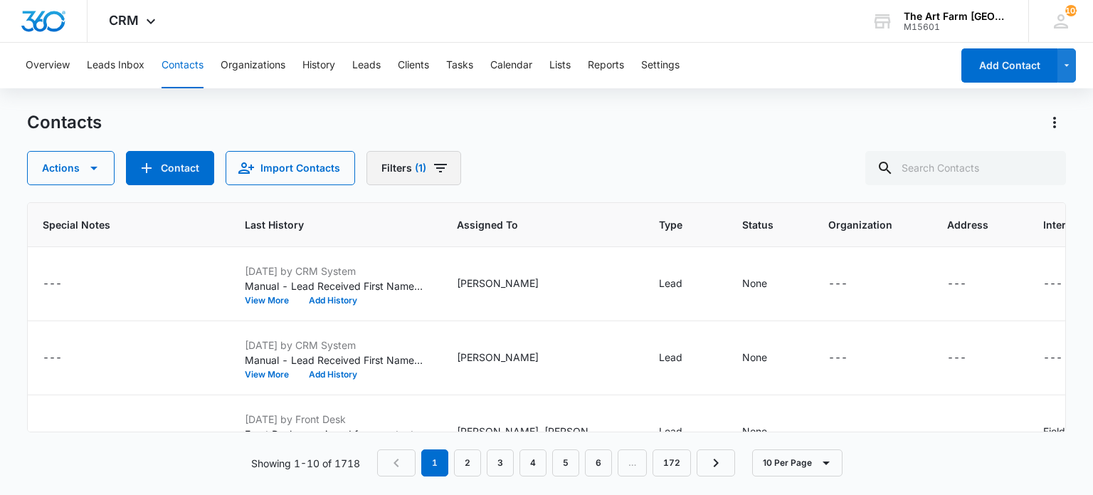
click at [436, 157] on button "Filters (1)" at bounding box center [413, 168] width 95 height 34
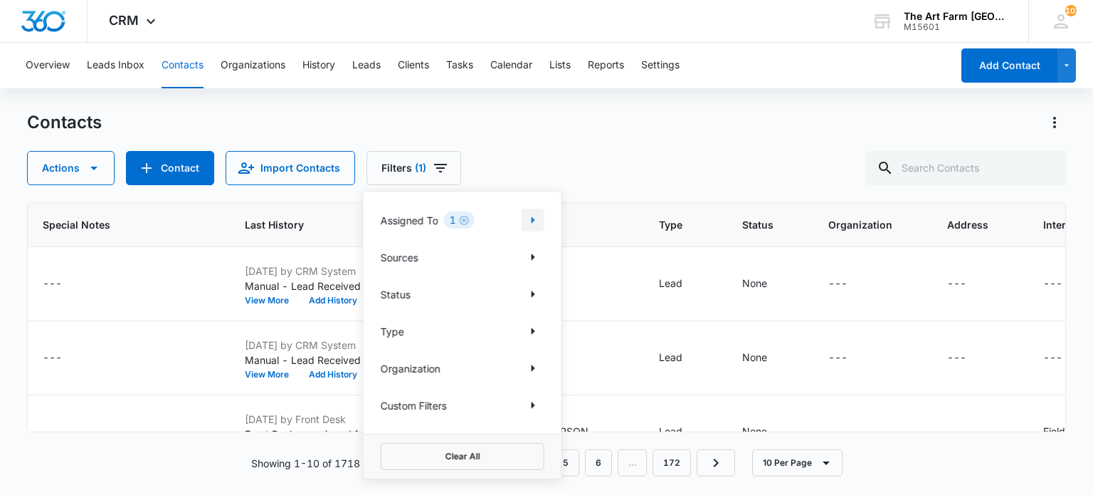
click at [531, 221] on icon "Show Assigned To filters" at bounding box center [532, 219] width 17 height 17
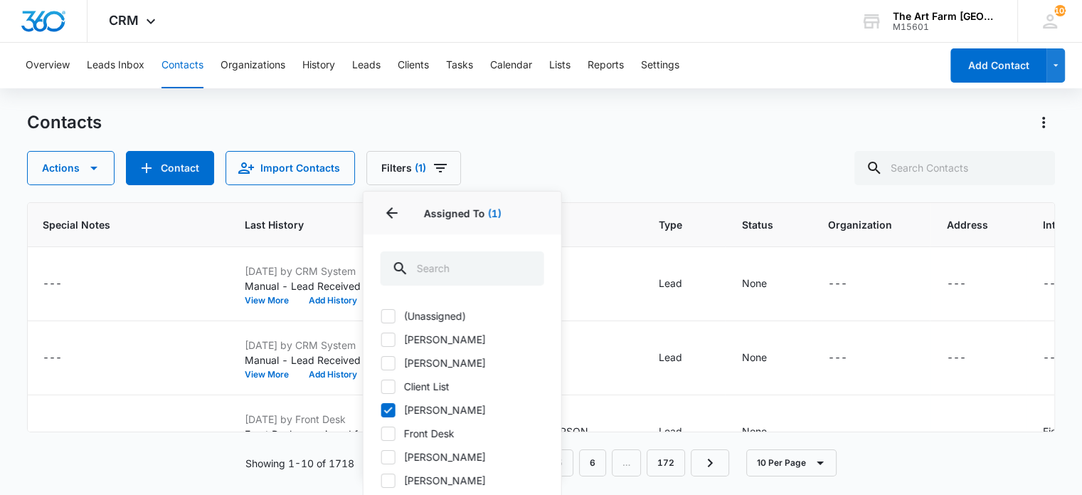
click at [391, 405] on icon at bounding box center [388, 409] width 13 height 13
click at [381, 409] on input "[PERSON_NAME]" at bounding box center [381, 409] width 1 height 1
checkbox input "false"
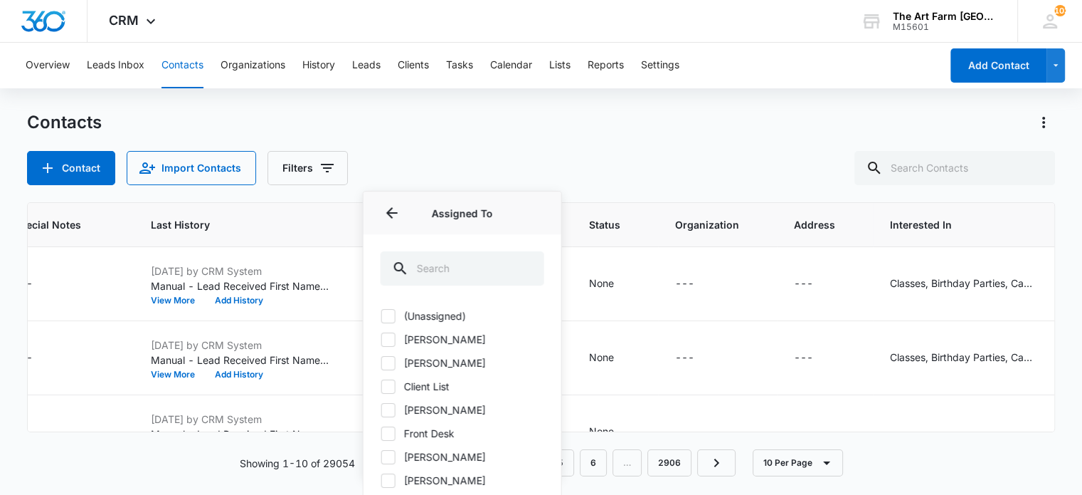
click at [390, 482] on icon at bounding box center [388, 480] width 13 height 13
click at [381, 480] on input "[PERSON_NAME]" at bounding box center [381, 480] width 1 height 1
checkbox input "true"
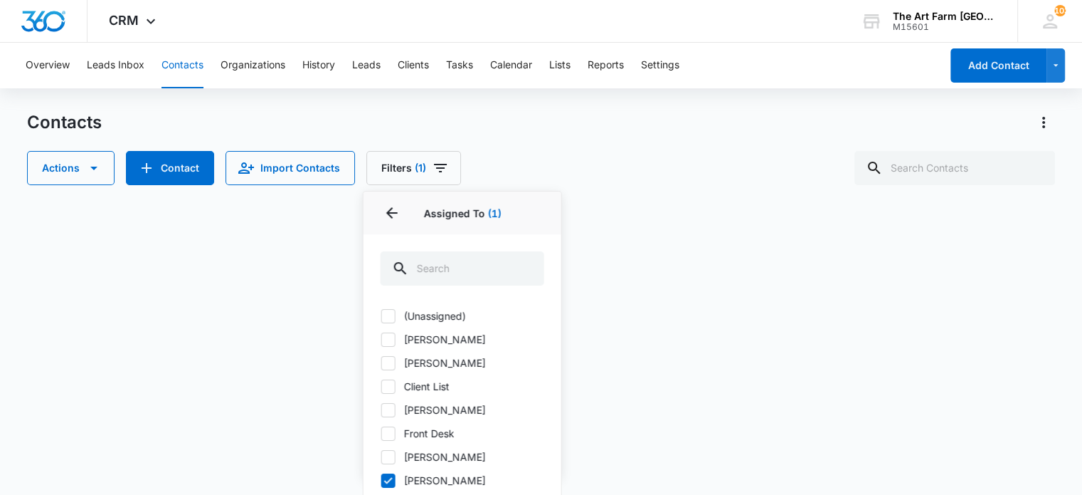
click at [581, 149] on div "Contacts Actions Contact Import Contacts Filters (1) Assigned To 1 Assigned To …" at bounding box center [541, 148] width 1028 height 74
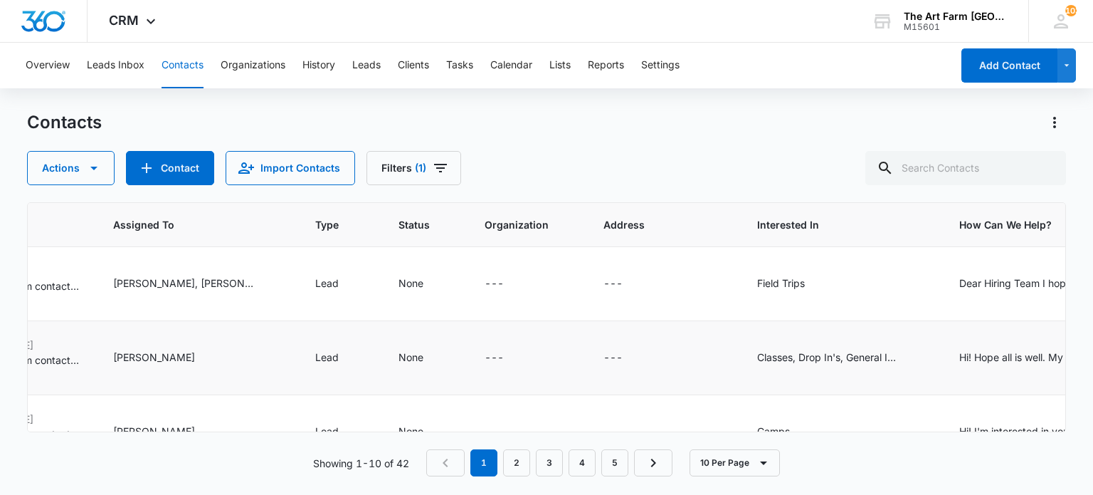
scroll to position [0, 993]
drag, startPoint x: 732, startPoint y: 351, endPoint x: 682, endPoint y: 288, distance: 80.0
click at [757, 288] on div "Field Trips" at bounding box center [781, 282] width 48 height 15
click at [959, 285] on div "Dear Hiring Team I hope this email finds you well. I am writing to follow up on…" at bounding box center [1030, 282] width 142 height 15
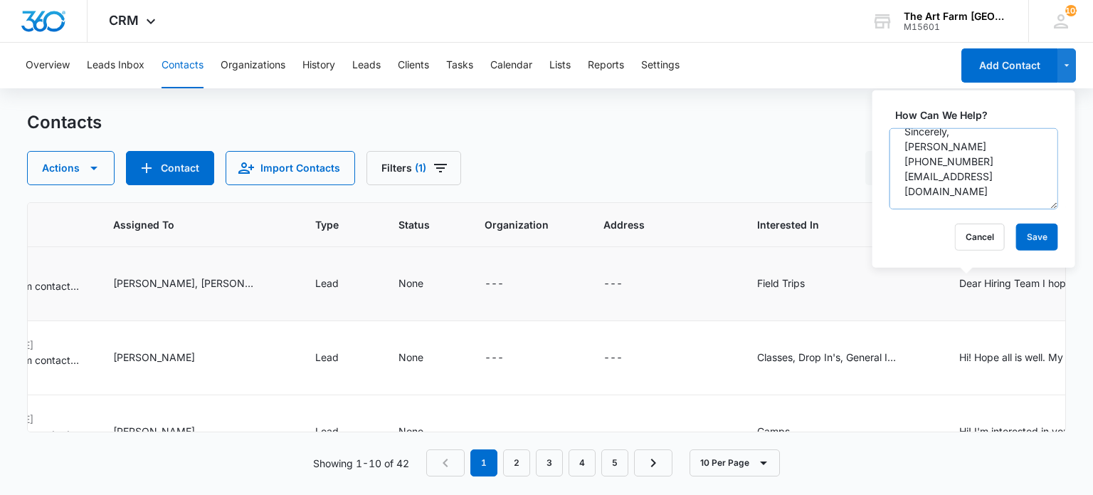
scroll to position [492, 0]
click at [788, 291] on div "Field Trips" at bounding box center [841, 283] width 168 height 17
